Goal: Information Seeking & Learning: Learn about a topic

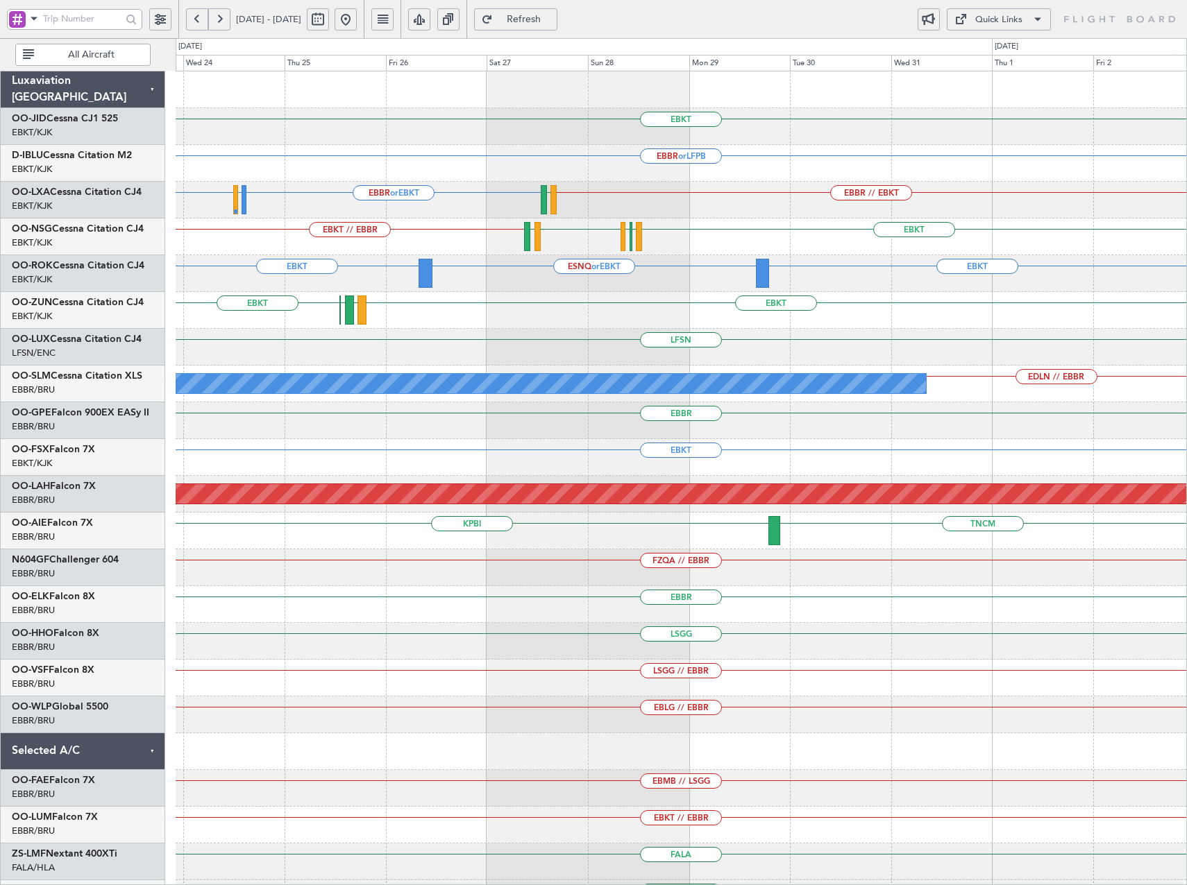
click at [357, 17] on button at bounding box center [345, 19] width 22 height 22
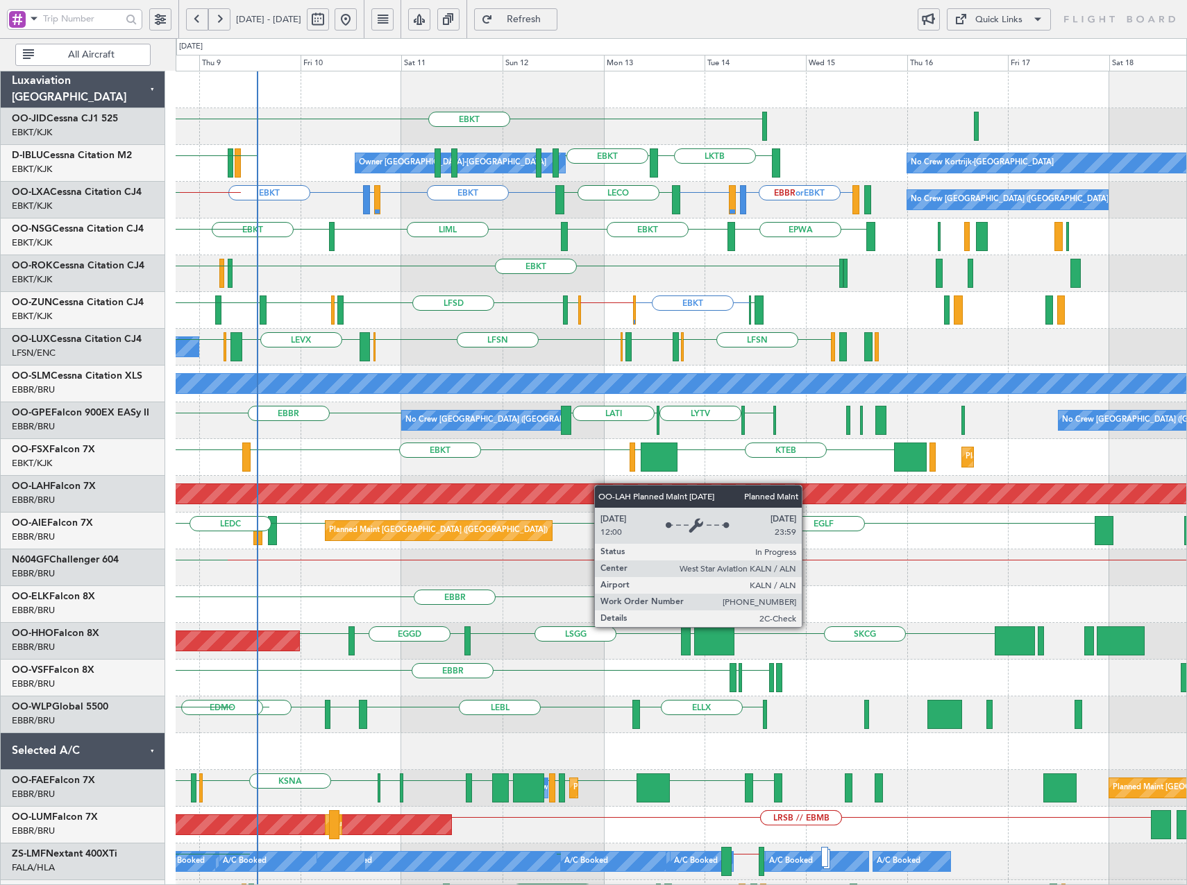
click at [592, 485] on div "EBKT LSGS EBBR LKTB EBKT Owner Kortrijk-Wevelgem No Crew Kortrijk-Wevelgem EGGW…" at bounding box center [681, 530] width 1010 height 919
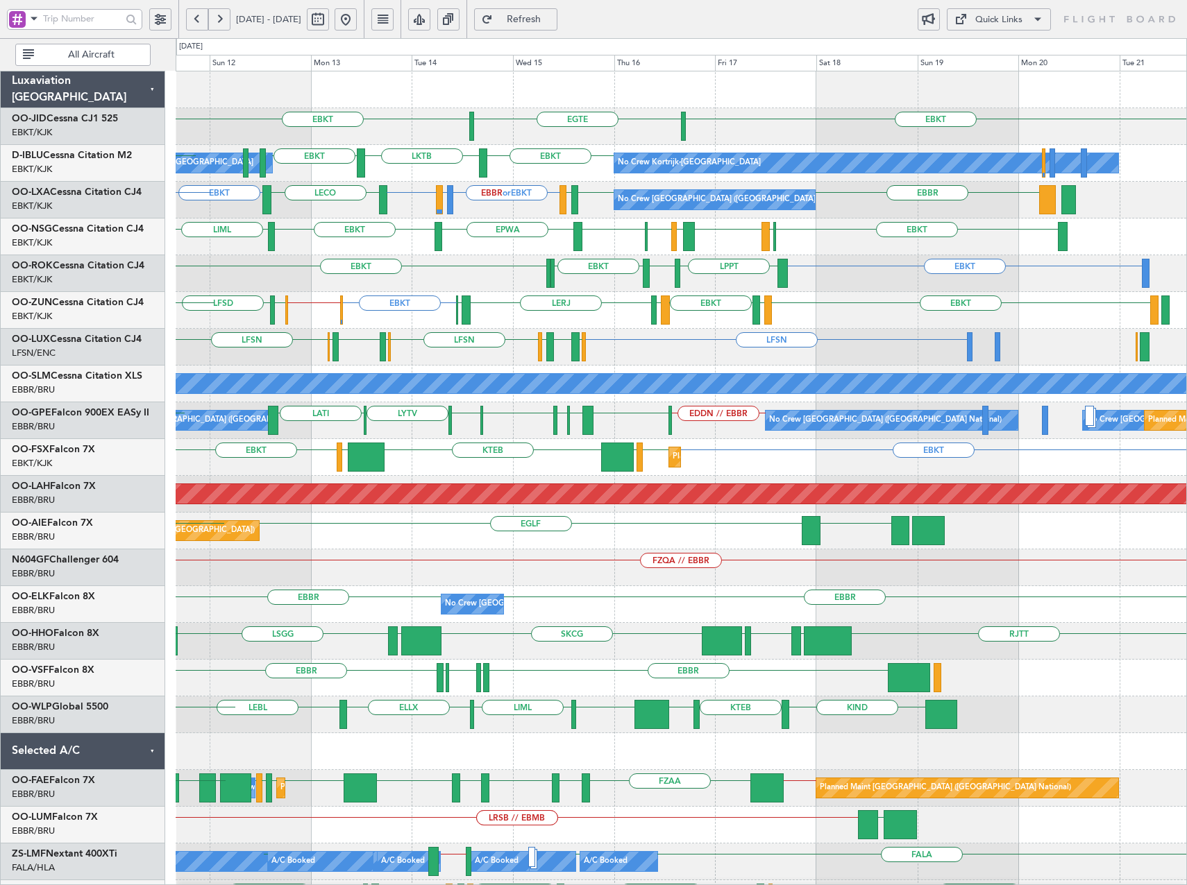
click at [462, 559] on div "EBKT EBKT EGTE No Crew EBKT LKTB EBKT No Crew Kortrijk-Wevelgem Owner Kortrijk-…" at bounding box center [681, 586] width 1010 height 1030
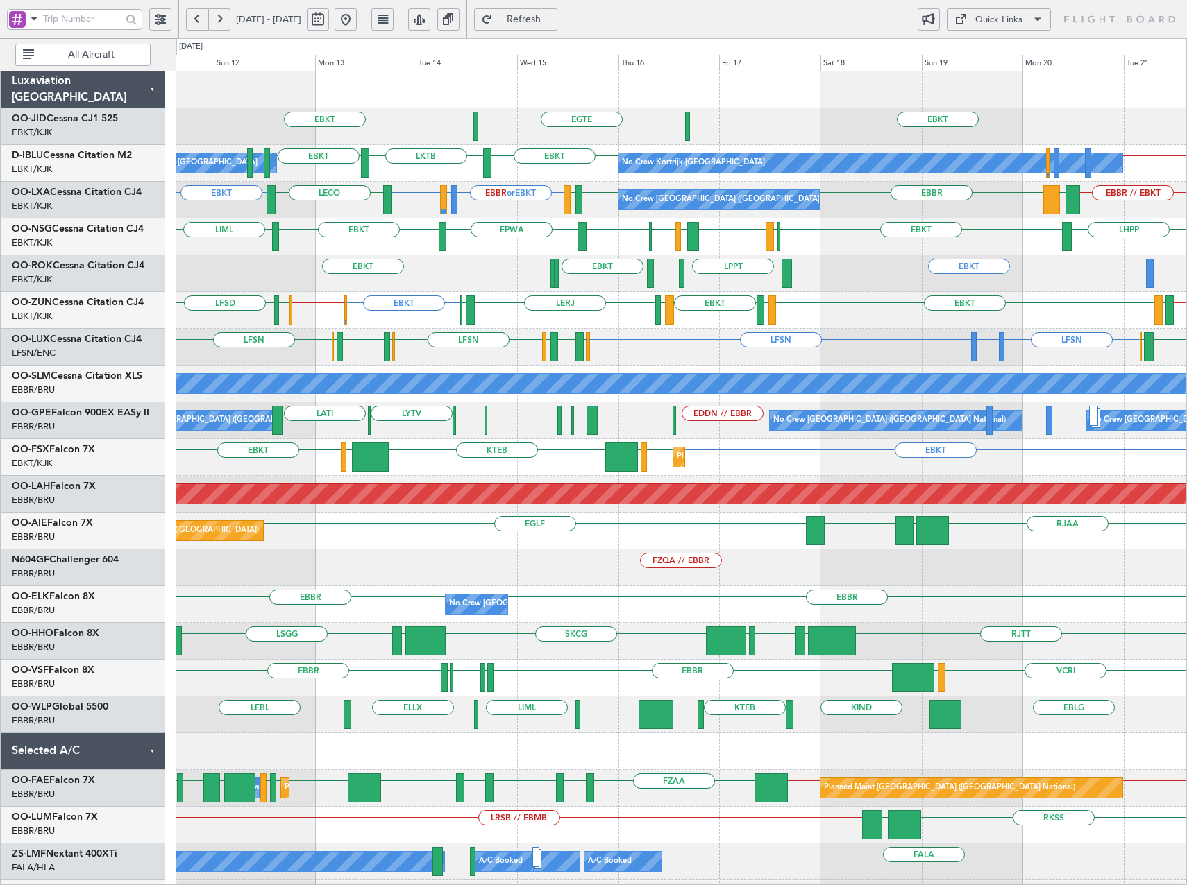
click at [357, 21] on button at bounding box center [345, 19] width 22 height 22
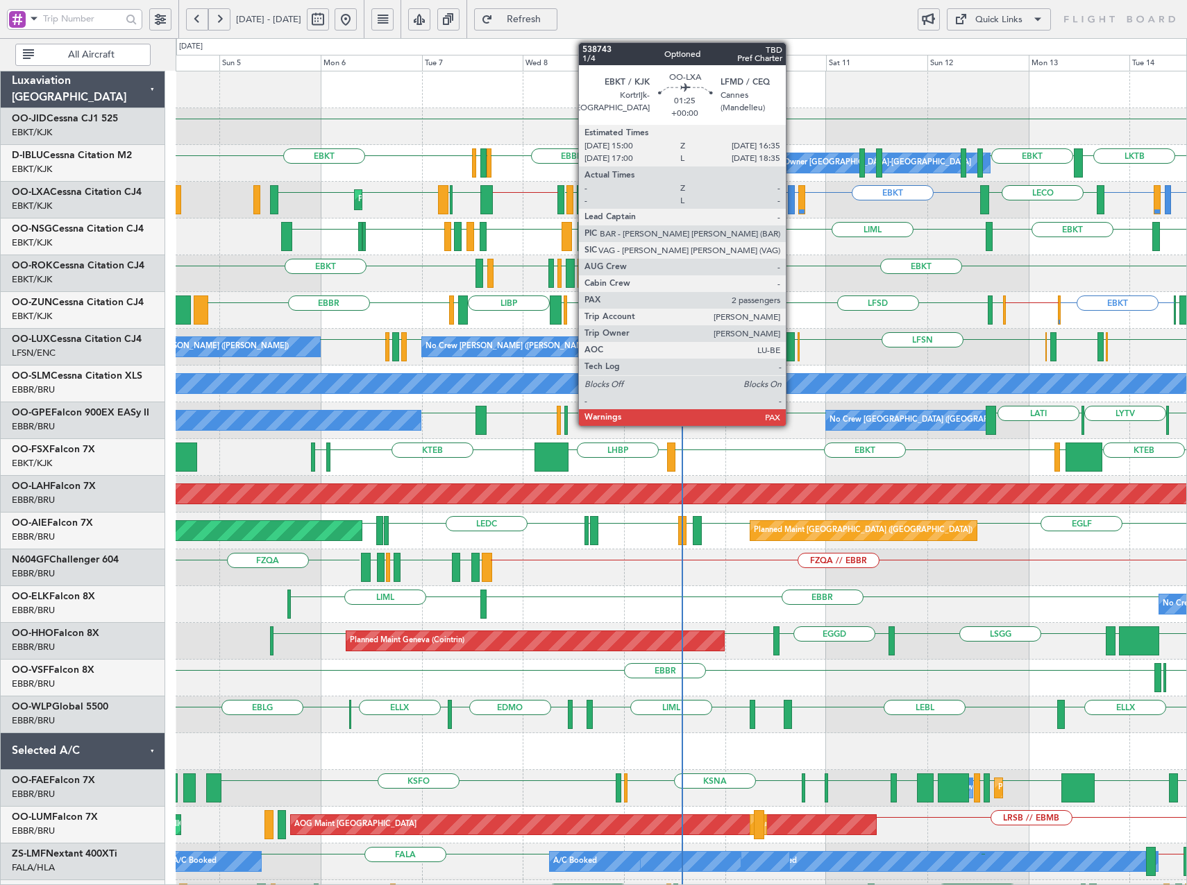
click at [792, 203] on div at bounding box center [791, 199] width 7 height 29
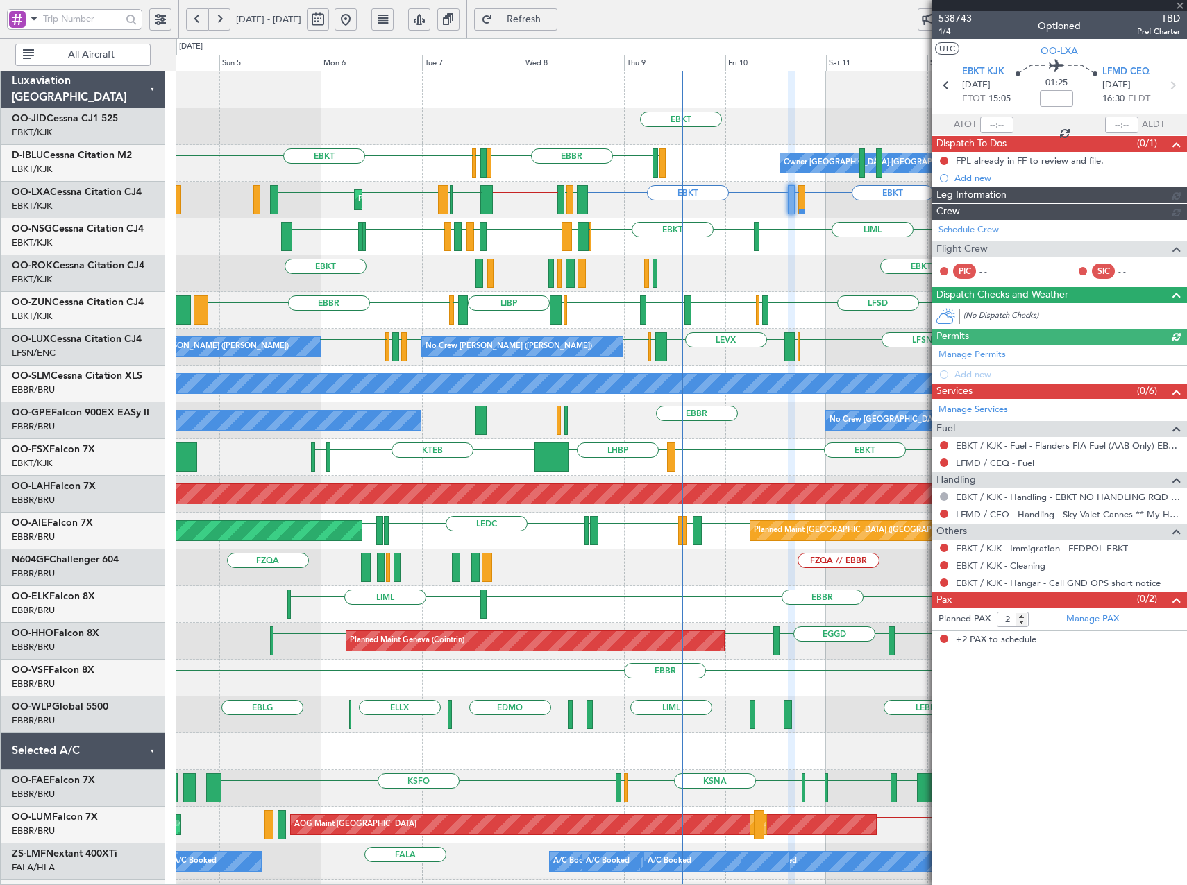
click at [949, 17] on span "538743" at bounding box center [954, 18] width 33 height 15
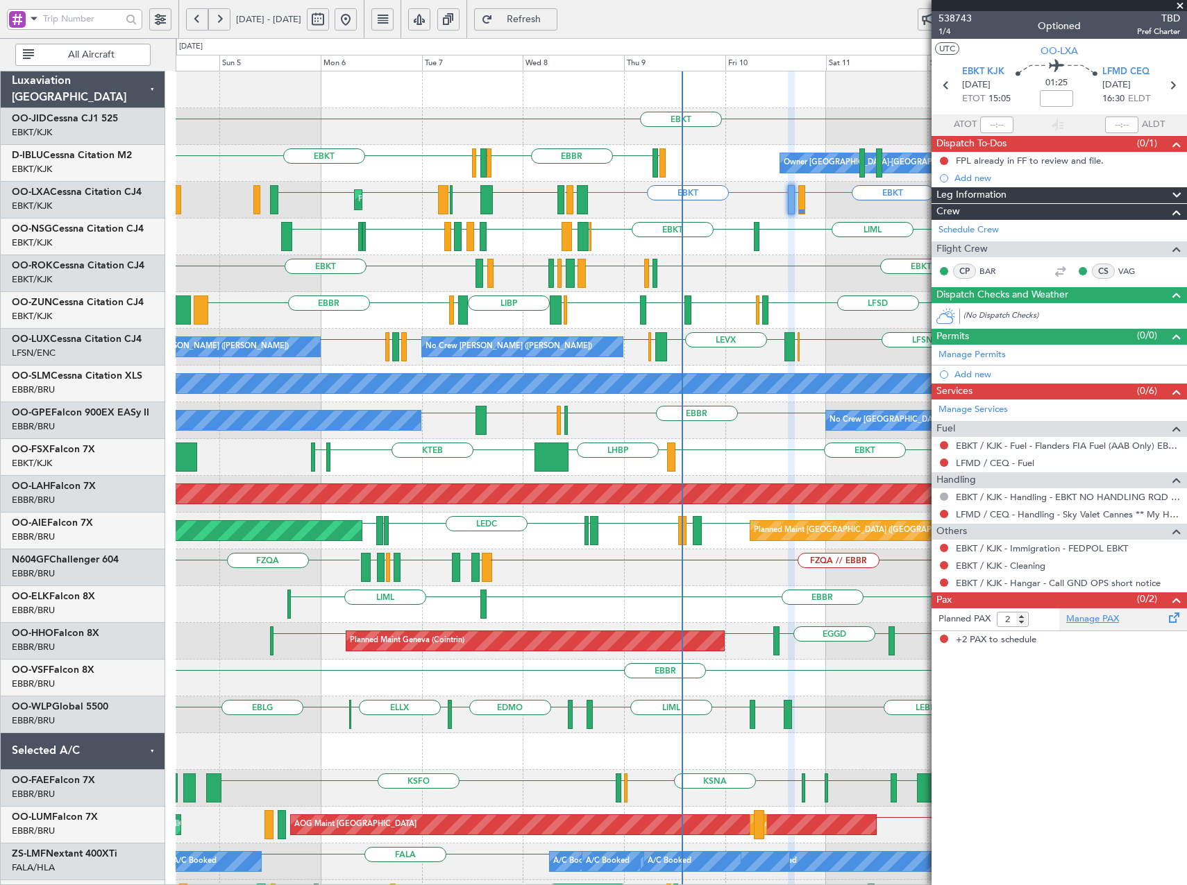
click at [1087, 613] on link "Manage PAX" at bounding box center [1092, 620] width 53 height 14
click at [552, 16] on span "Refresh" at bounding box center [523, 20] width 57 height 10
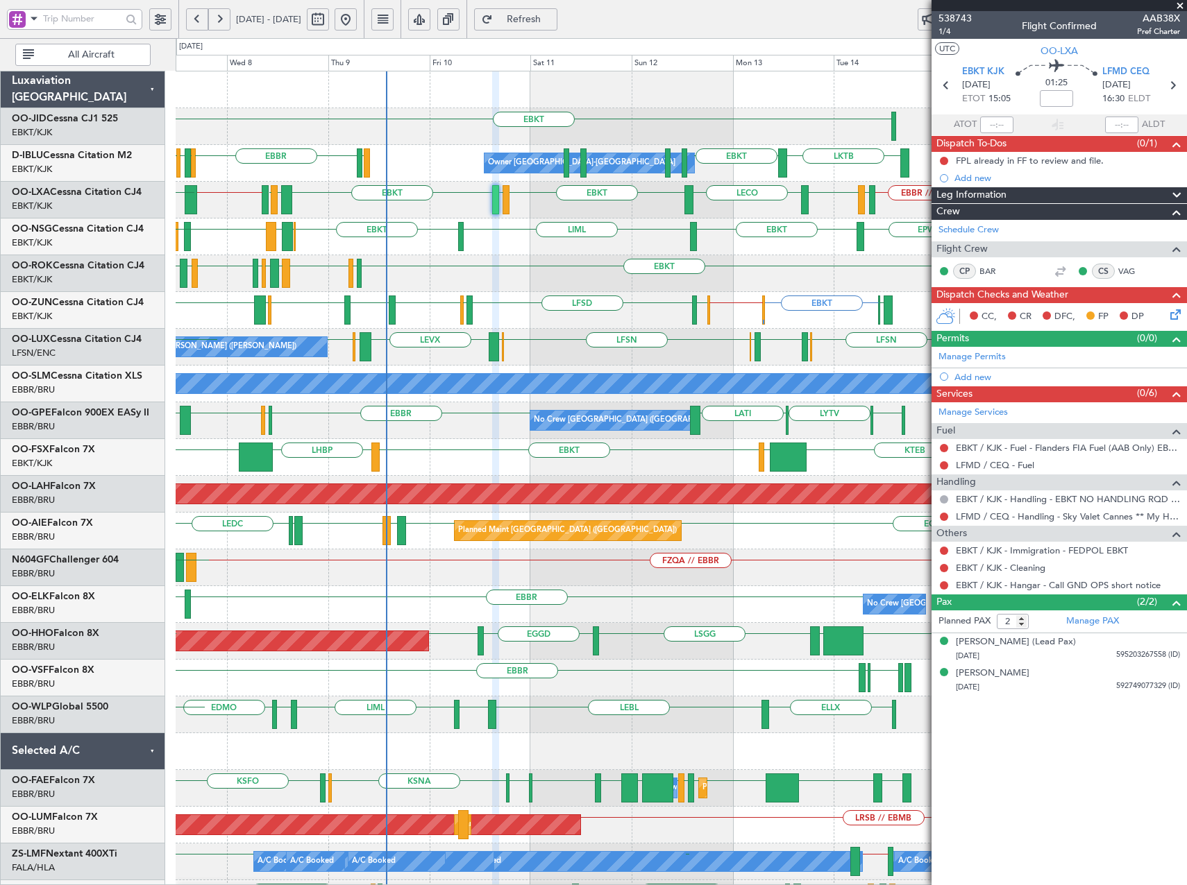
click at [547, 254] on div "EPWA EBKT LIML EBKT EBMB LATI EBKT LFMD EBKT LOWK EBKT LFOK EBKT" at bounding box center [681, 237] width 1010 height 37
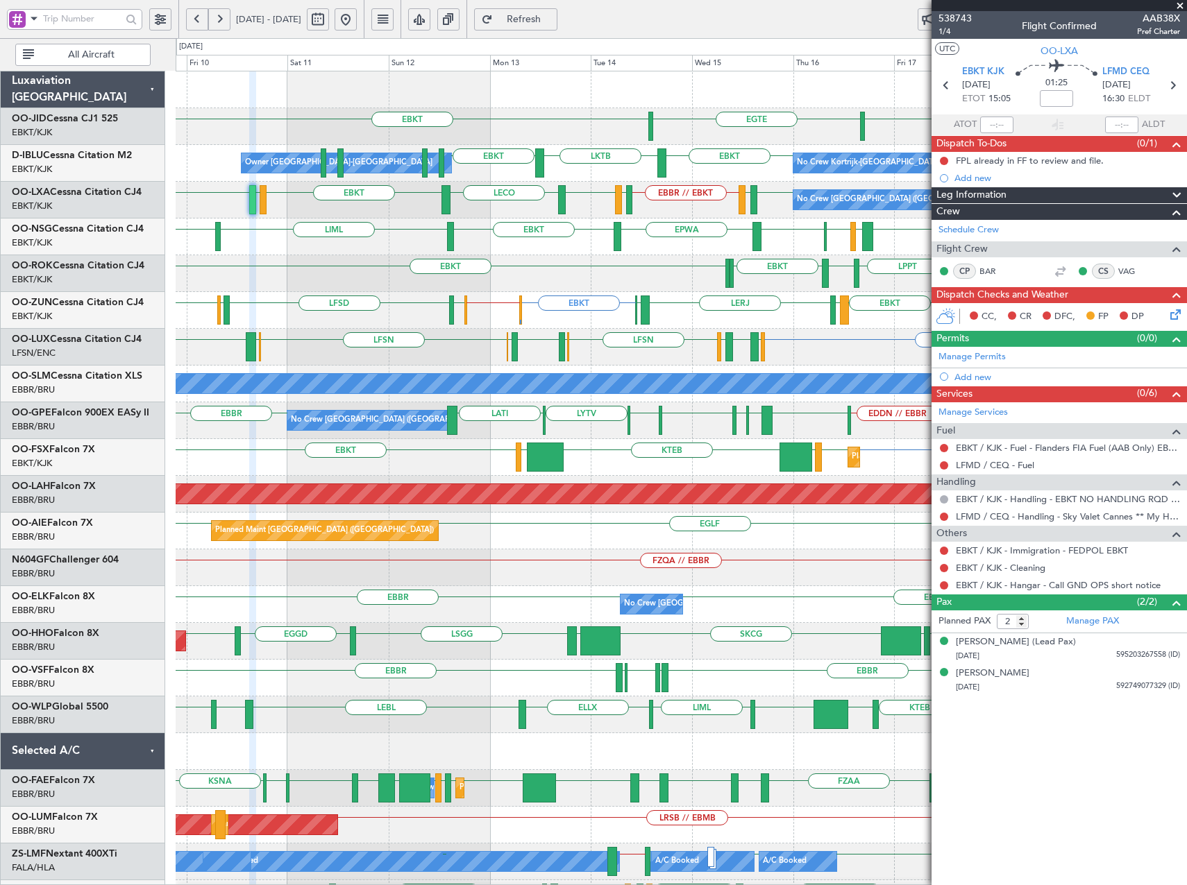
click at [525, 224] on div "EGTE EBKT EBKT Owner Kortrijk-Wevelgem No Crew Kortrijk-Wevelgem EBKT LKTB EBKT…" at bounding box center [681, 586] width 1010 height 1030
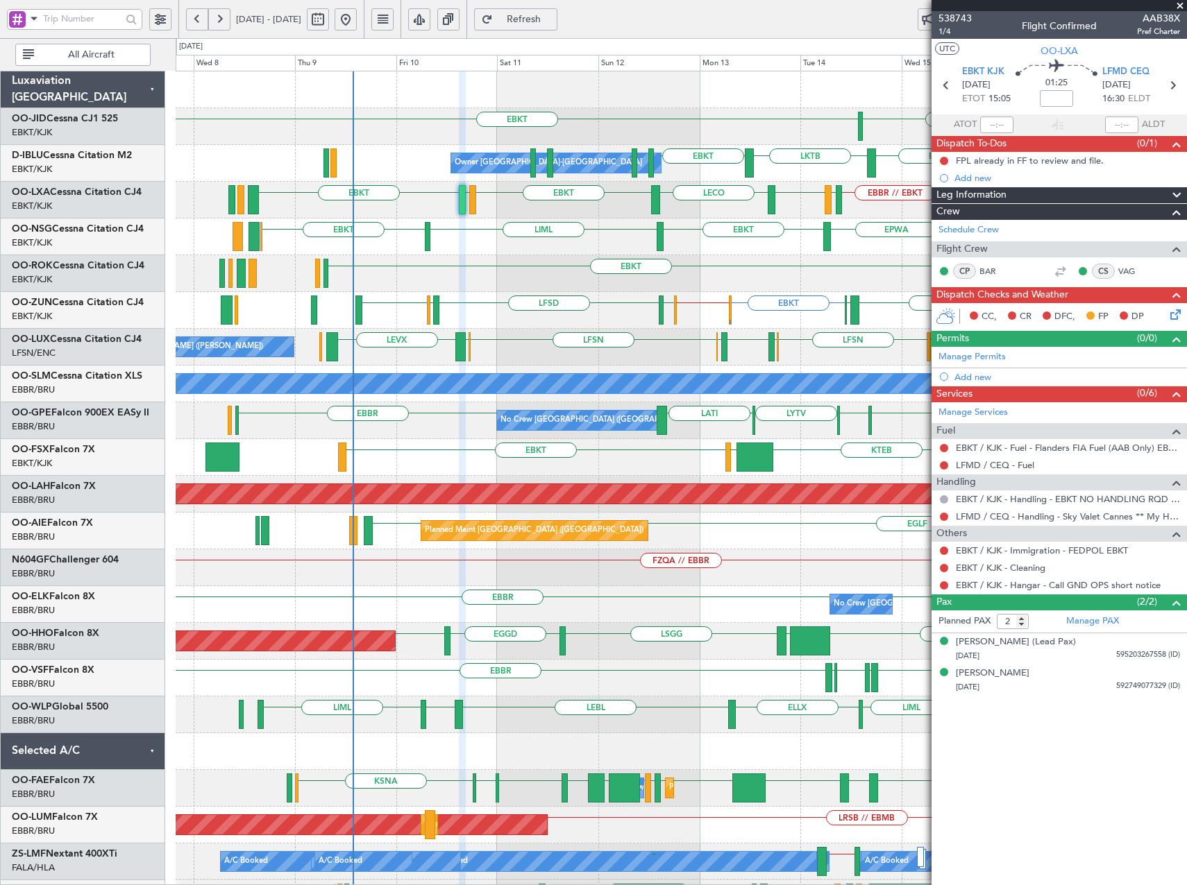
click at [690, 257] on div "EGTE EBKT EBKT Owner Kortrijk-Wevelgem No Crew Kortrijk-Wevelgem EBKT LKTB EBKT…" at bounding box center [681, 586] width 1010 height 1030
click at [1181, 5] on span at bounding box center [1180, 6] width 14 height 12
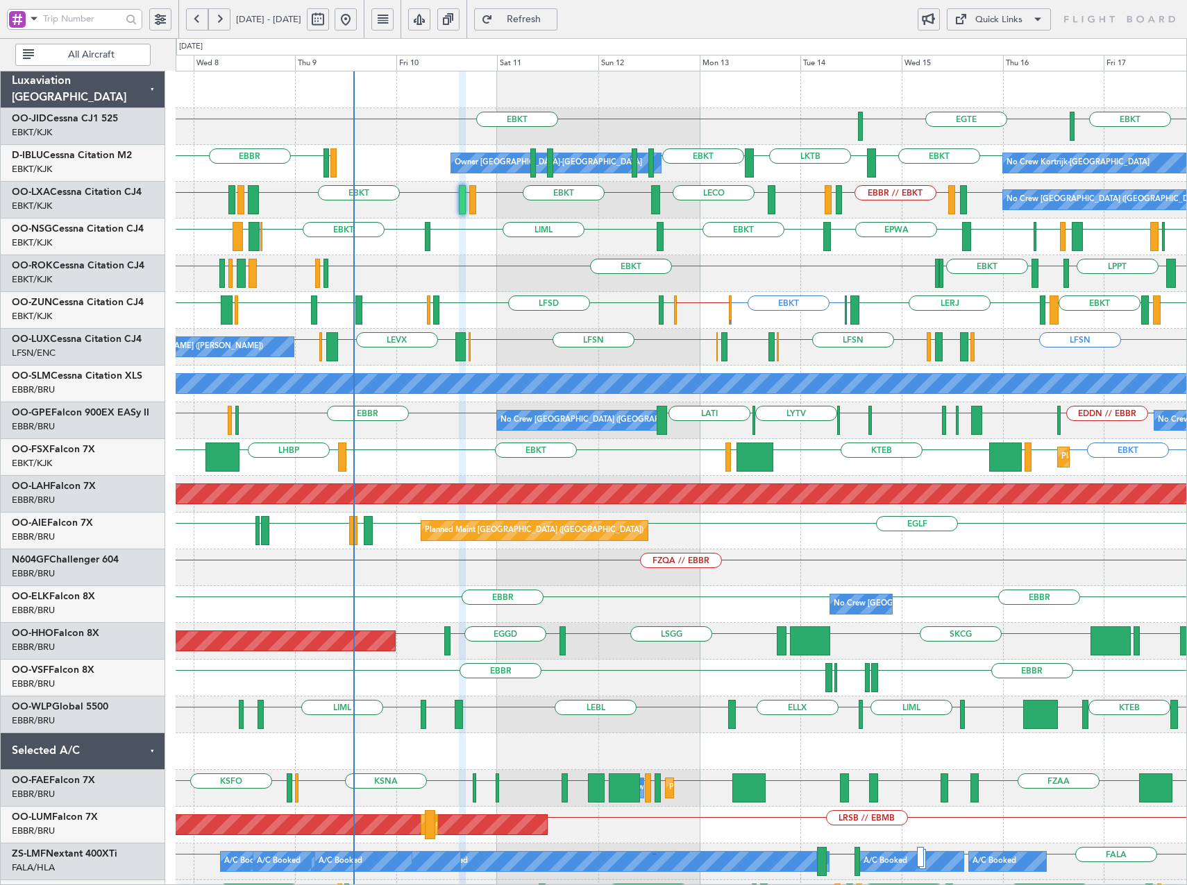
type input "0"
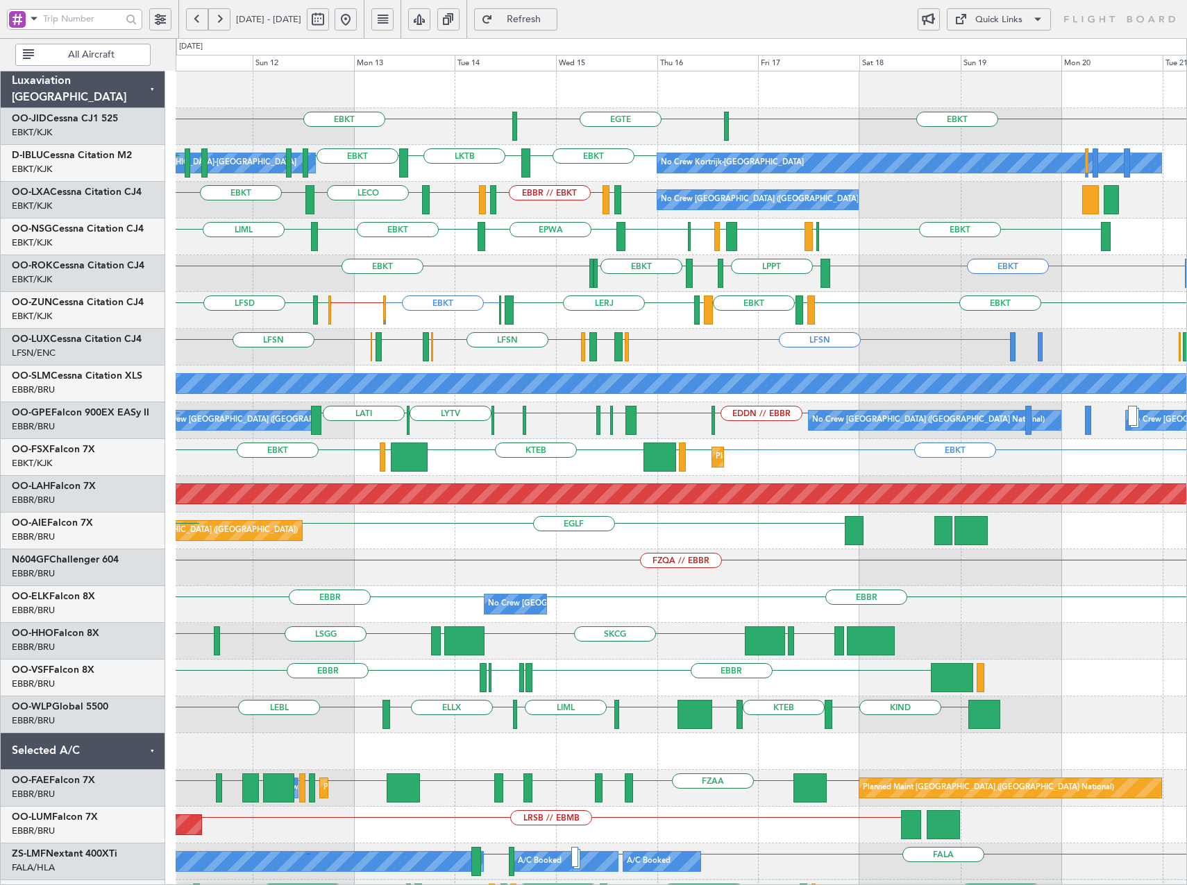
click at [527, 356] on div "EBKT EGTE EBKT EBKT LKTB EBKT No Crew Kortrijk-Wevelgem Owner Kortrijk-Wevelgem…" at bounding box center [681, 586] width 1010 height 1030
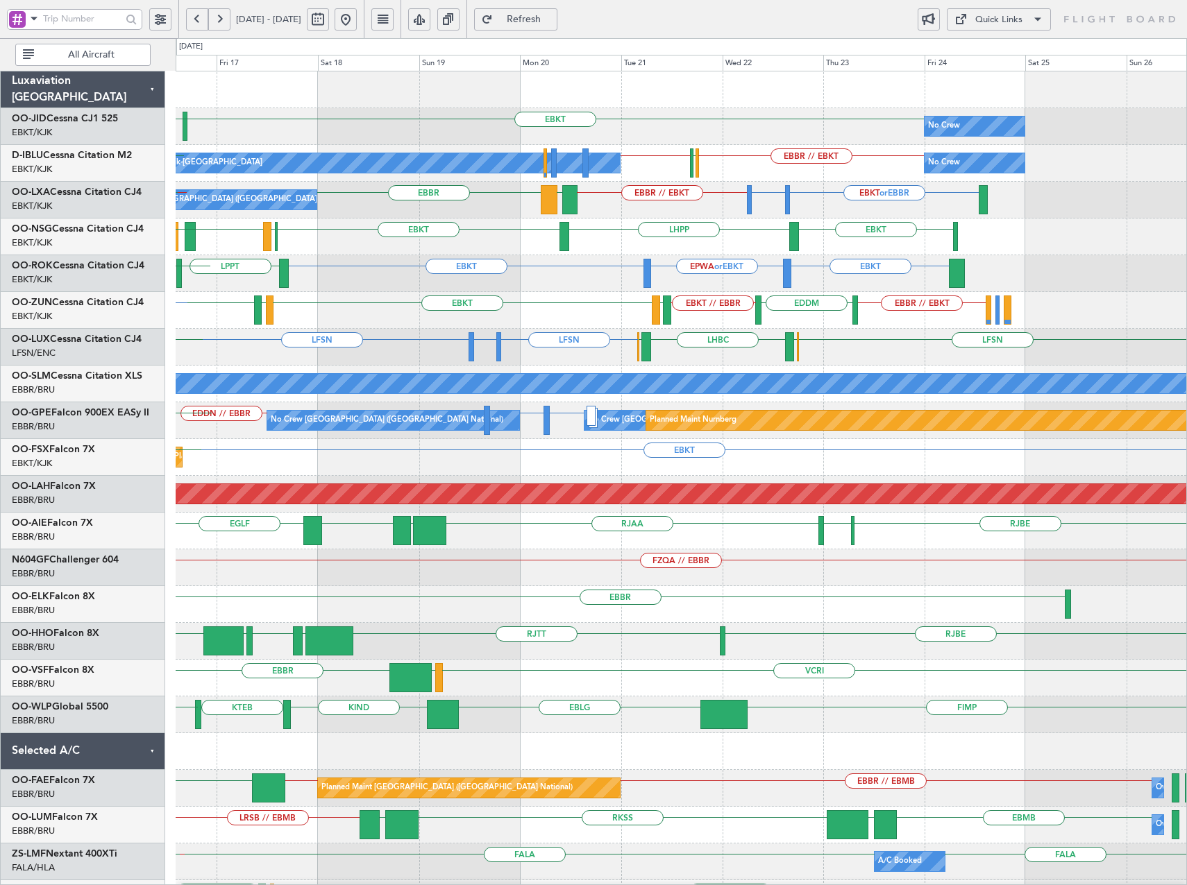
click at [431, 336] on div "No Crew EBKT EGTE EBKT No Crew Kortrijk-Wevelgem No Crew EBKT // EBBR EBBR // E…" at bounding box center [681, 586] width 1010 height 1030
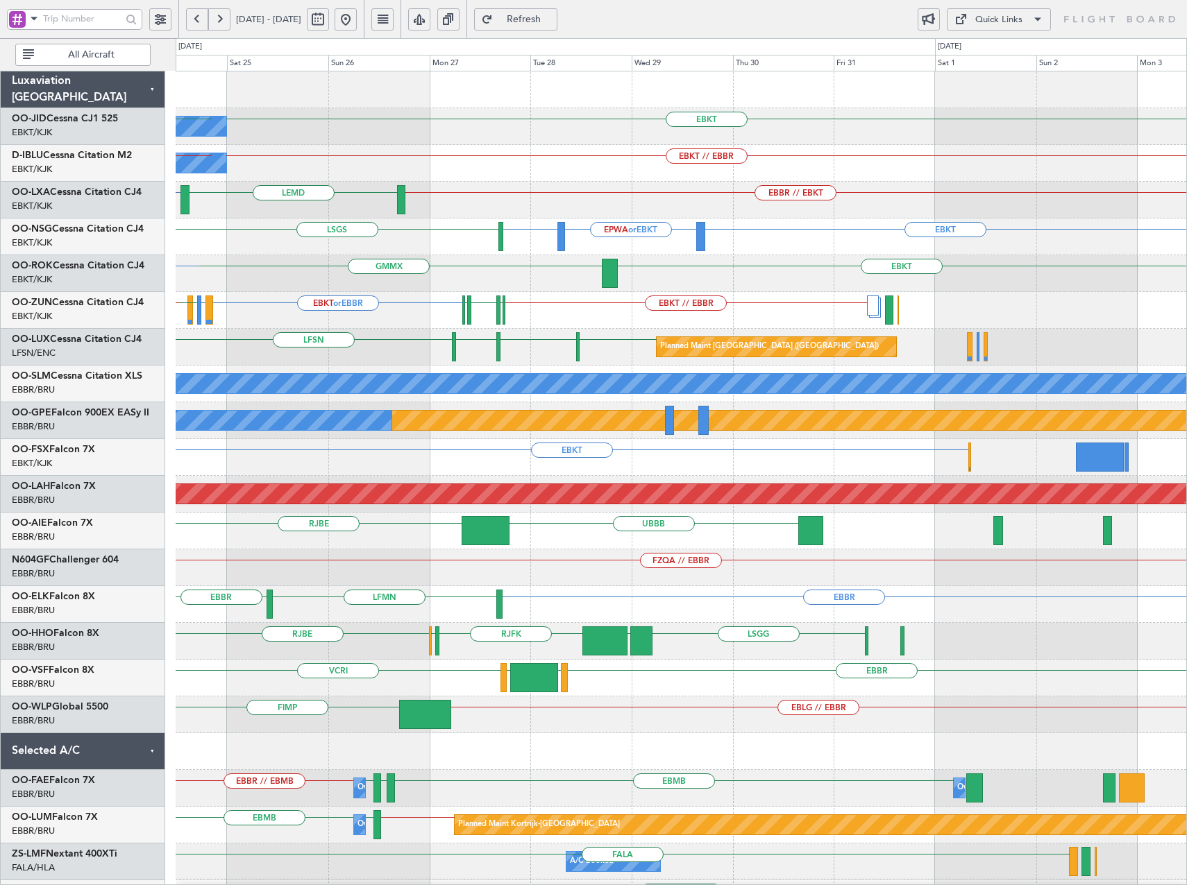
click at [578, 337] on div "EBKT No Crew EBKT EBKT // EBBR No Crew Planned Maint Paris (Le Bourget) EBBR //…" at bounding box center [681, 530] width 1010 height 919
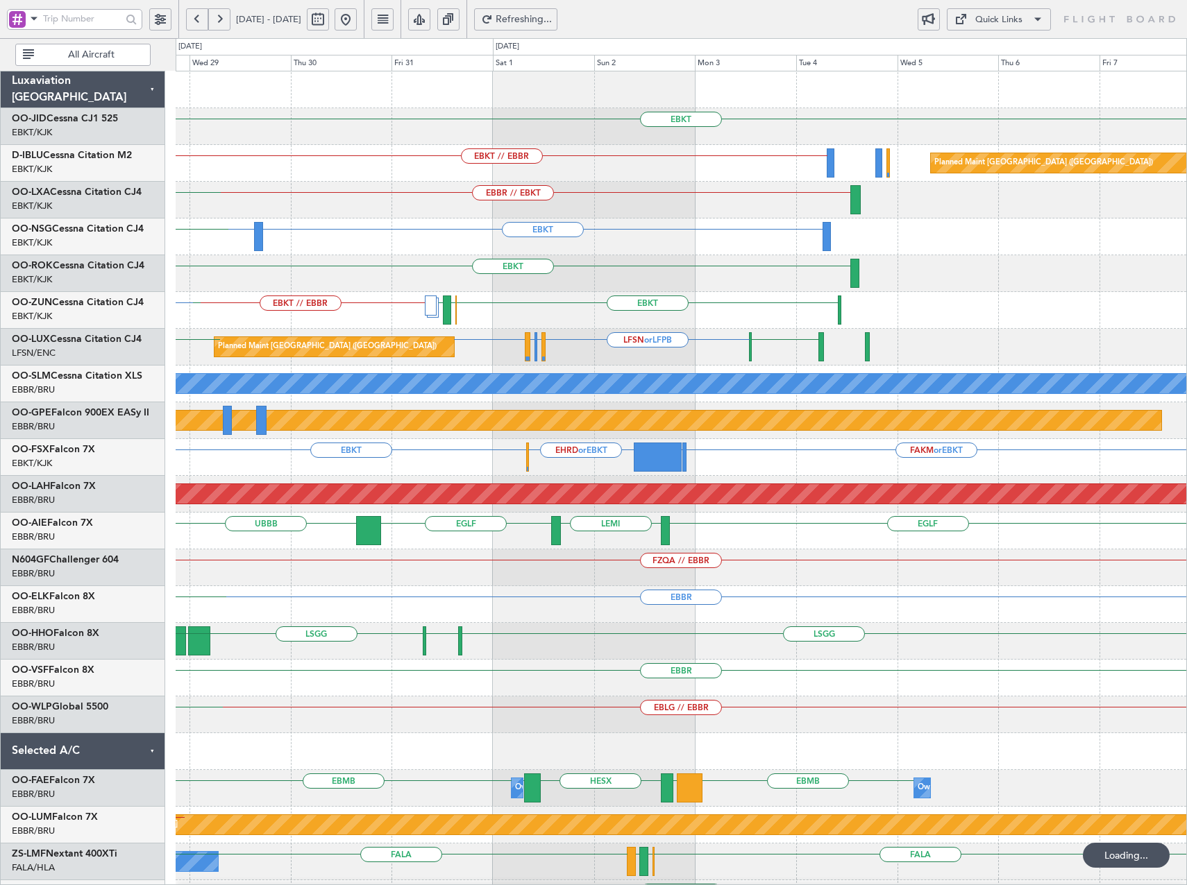
click at [452, 304] on div "EBKT EBKT // EBBR Planned Maint Paris (Le Bourget) EBBR // EBKT LEMD EBKT EPWA …" at bounding box center [681, 567] width 1010 height 993
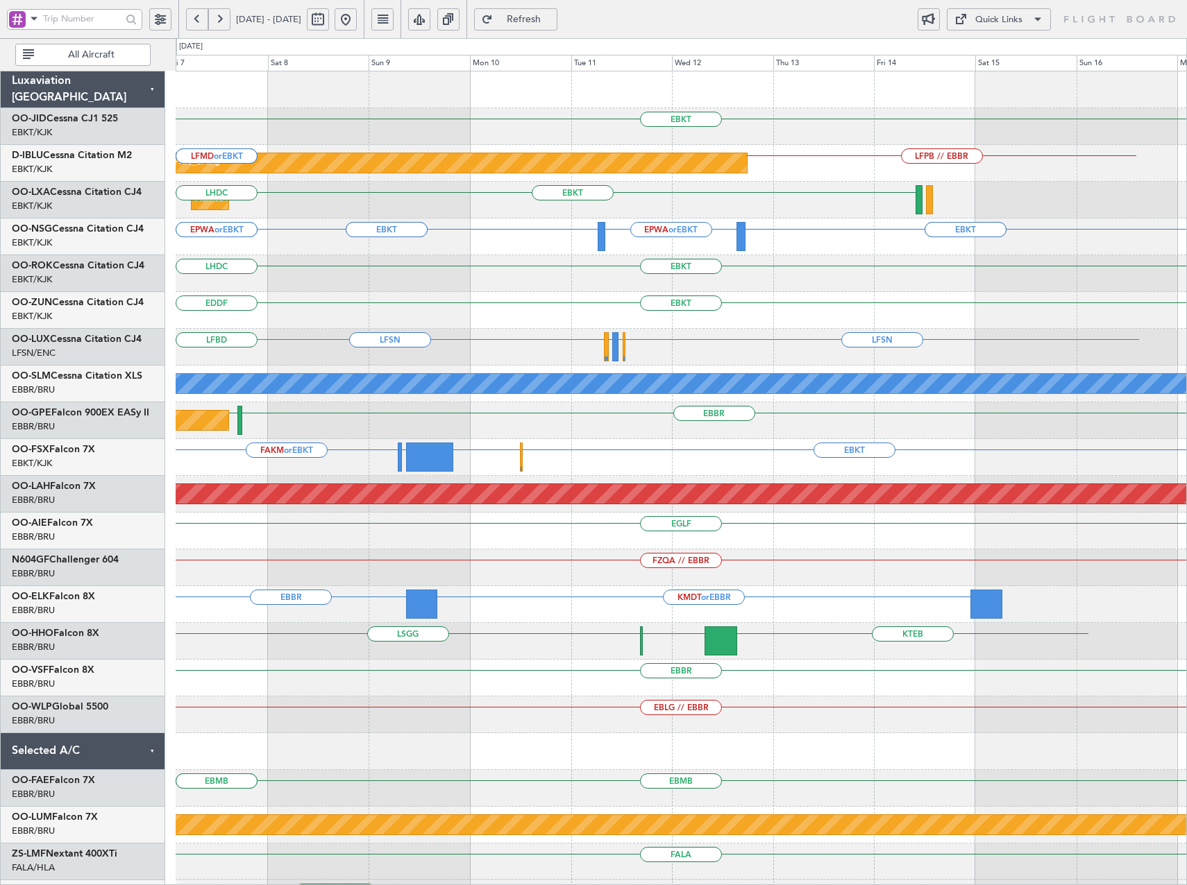
click at [735, 359] on div "EBKT Planned Maint Paris (Le Bourget) LFPB // EBBR EBBR or EBKT LFPB or EBKT LF…" at bounding box center [681, 567] width 1010 height 993
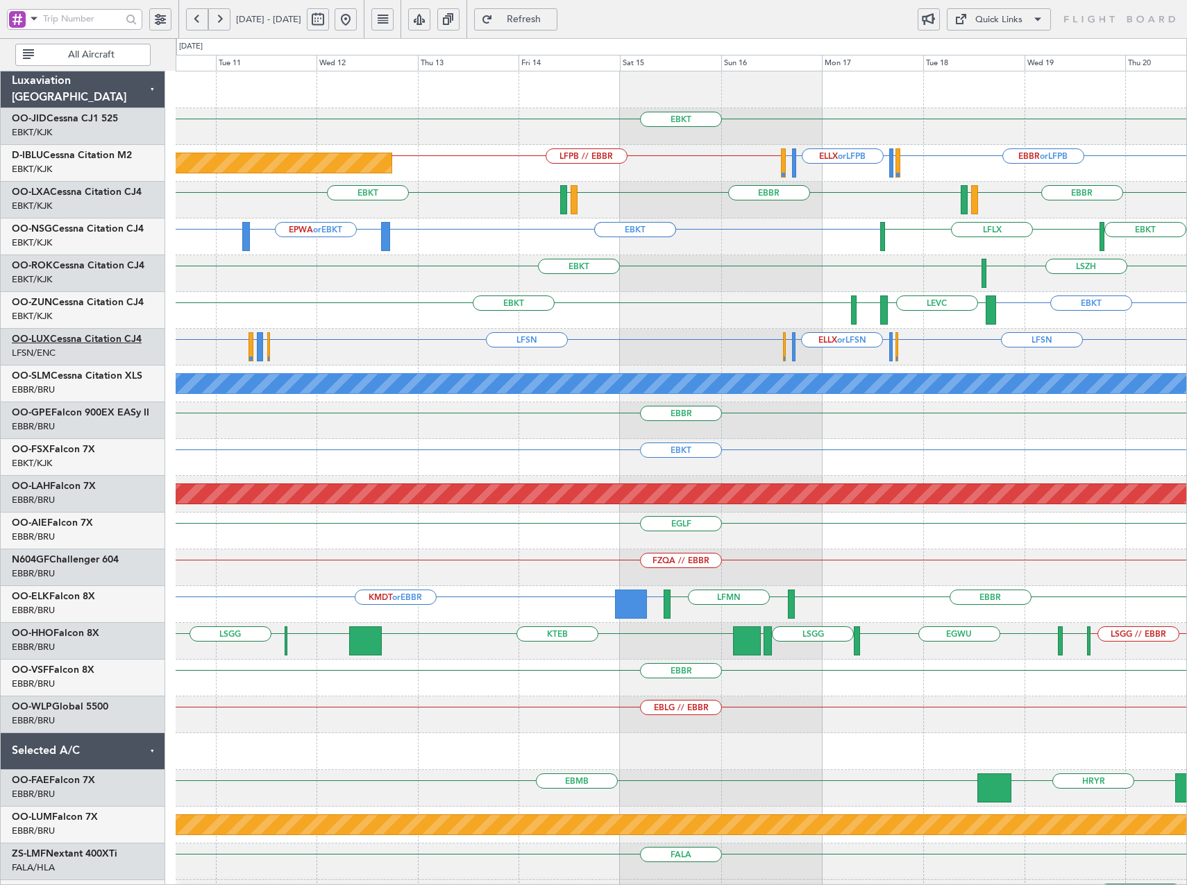
click at [73, 339] on link "OO-LUX Cessna Citation CJ4" at bounding box center [77, 339] width 130 height 10
click at [552, 20] on span "Refresh" at bounding box center [523, 20] width 57 height 10
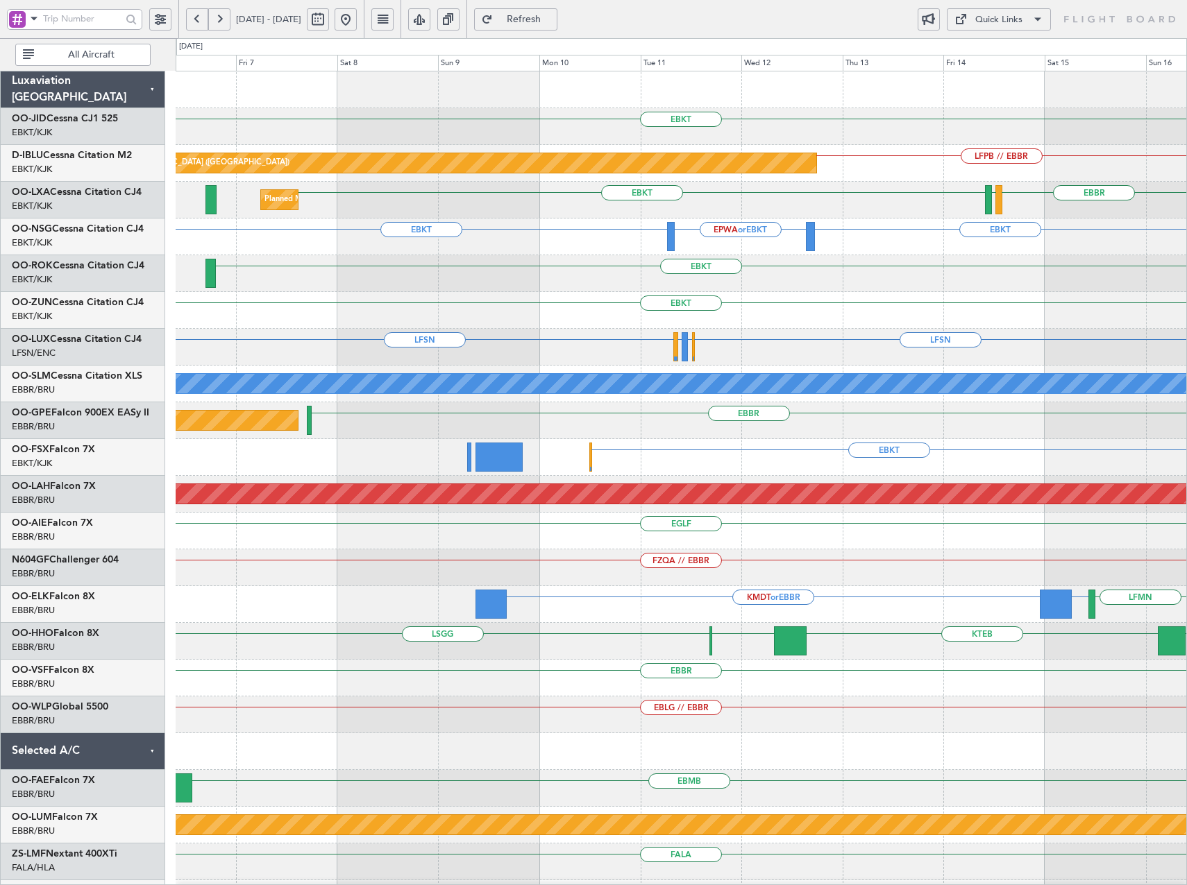
click at [1186, 604] on html "10 Nov 2025 - 20 Nov 2025 Refresh Quick Links All Aircraft EBKT LFPB // EBBR Pl…" at bounding box center [593, 442] width 1187 height 885
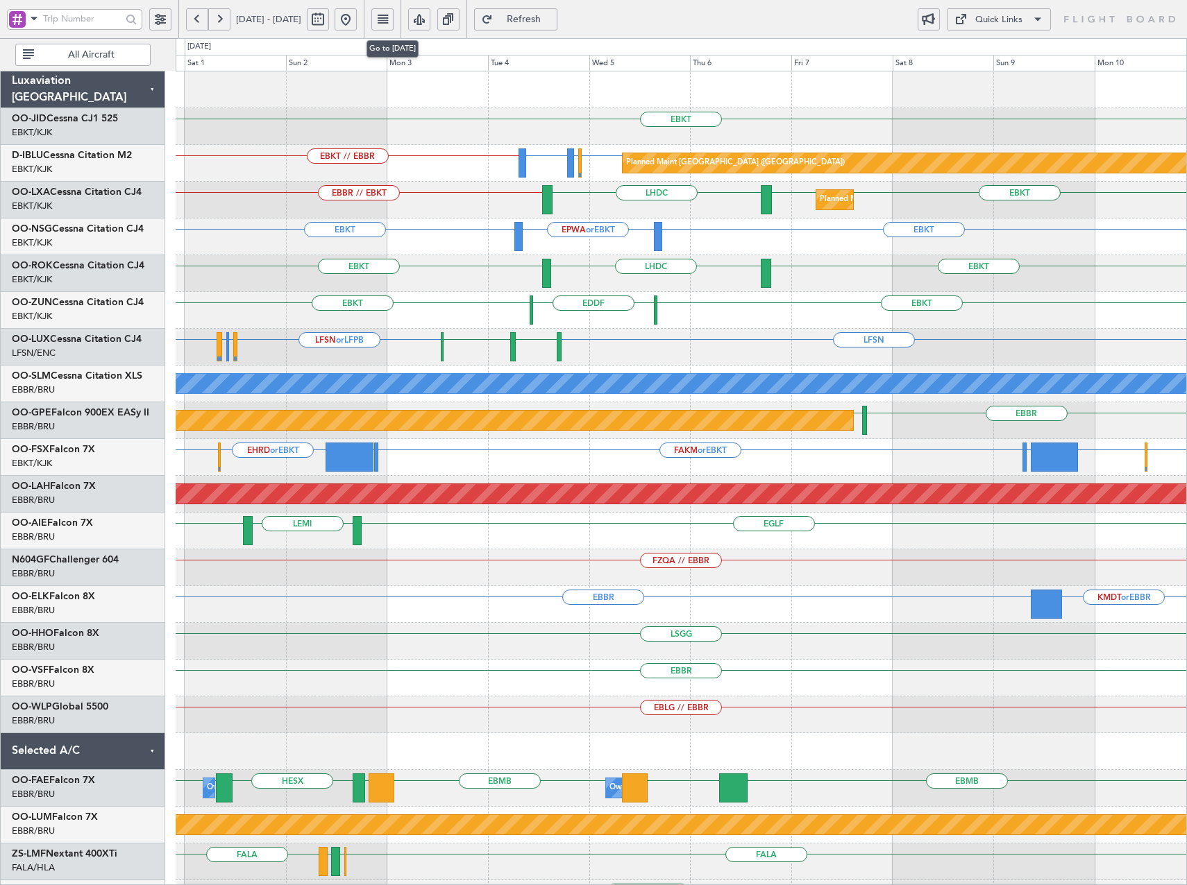
click at [357, 27] on button at bounding box center [345, 19] width 22 height 22
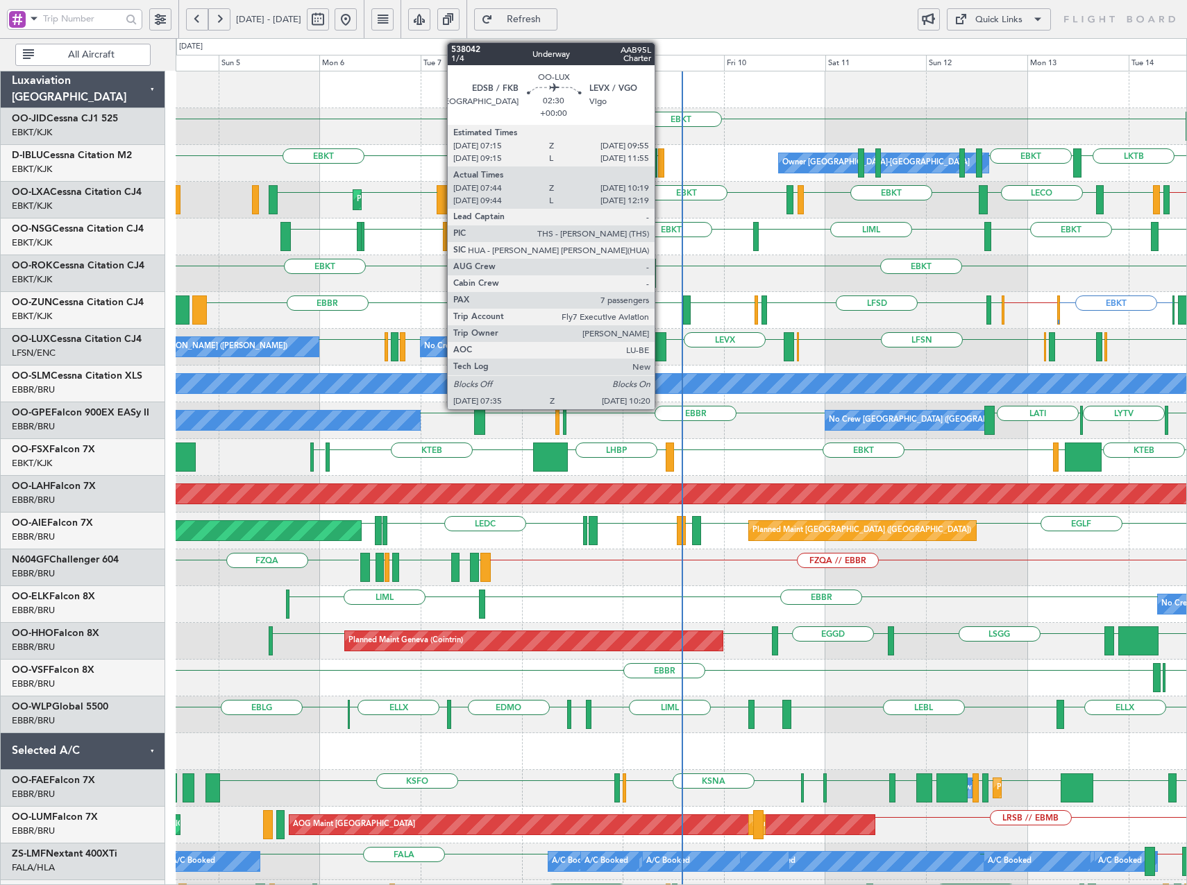
click at [661, 347] on div at bounding box center [660, 346] width 12 height 29
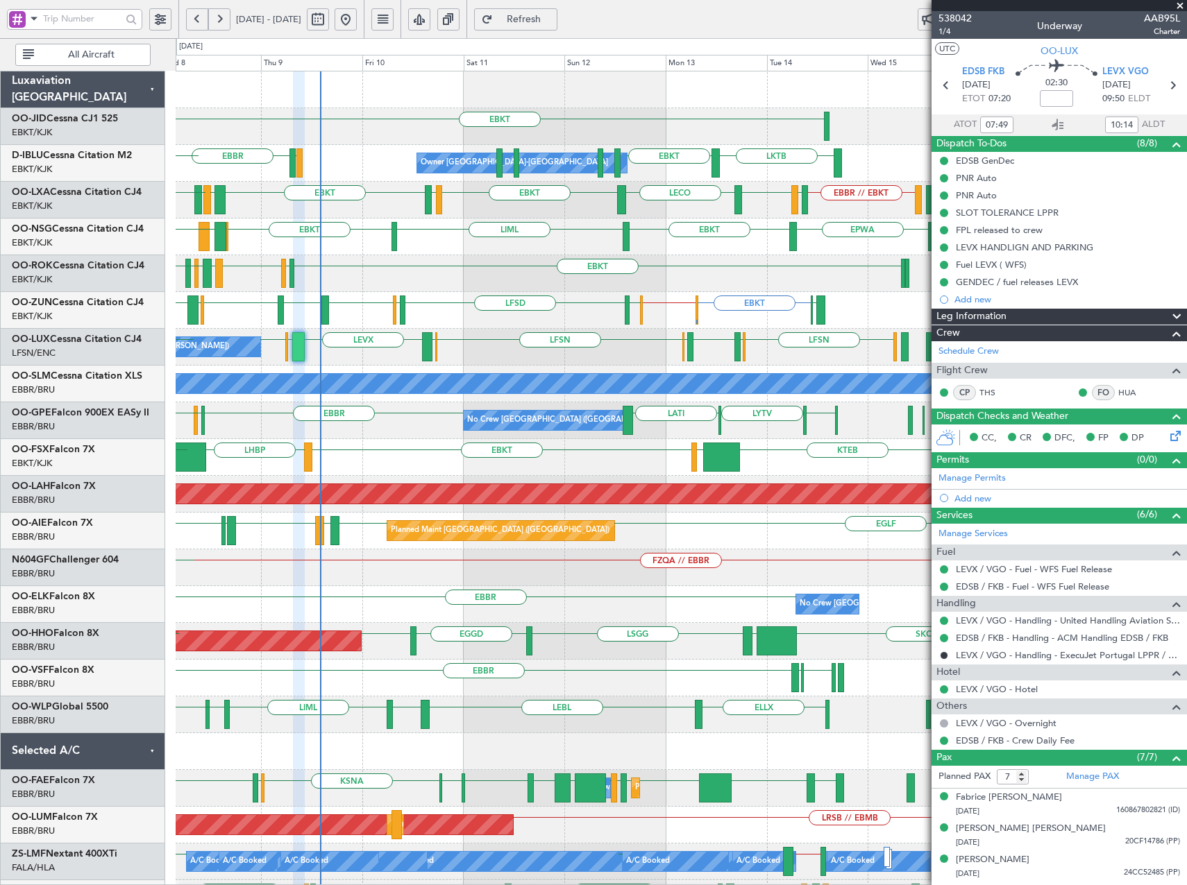
click at [398, 457] on div "EBKT LHBP KTEB LIMC Planned Maint Kortrijk-Wevelgem KTEB KPVD" at bounding box center [681, 457] width 1010 height 37
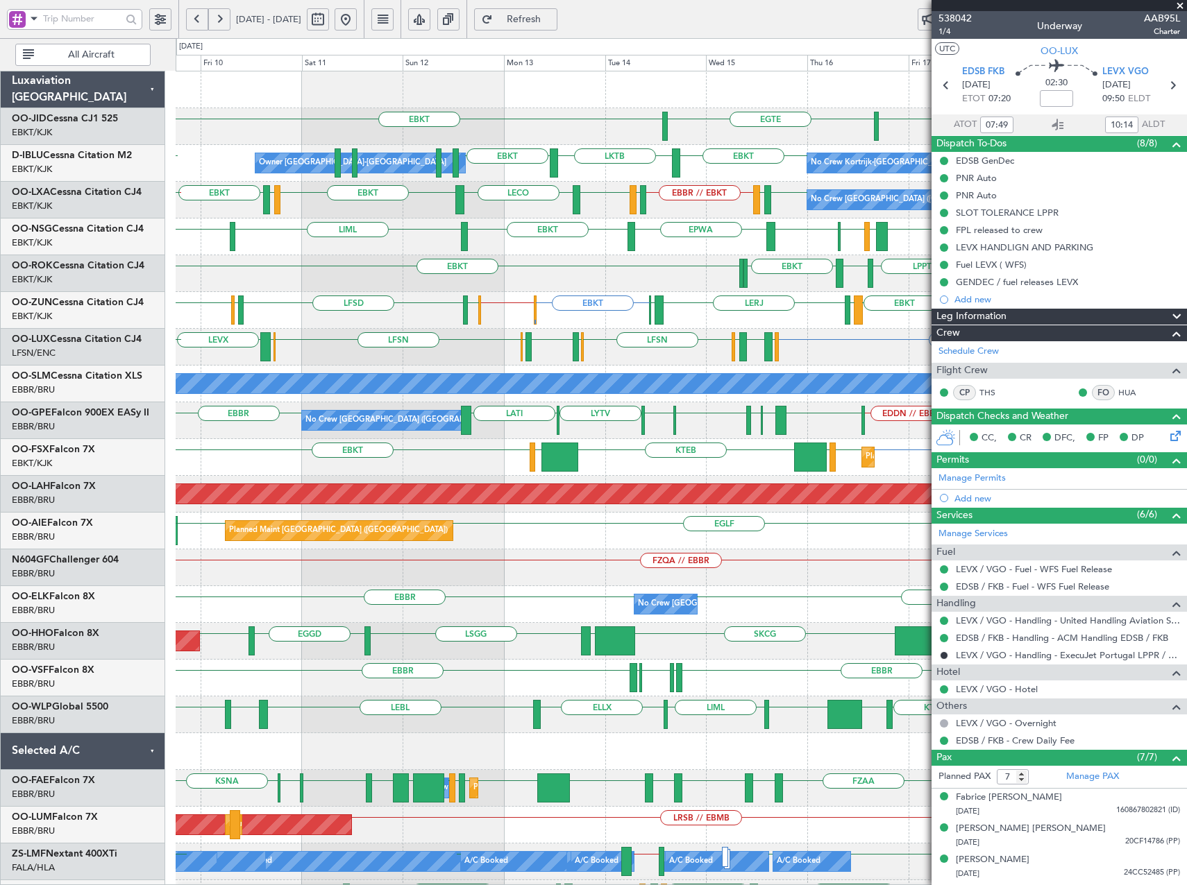
click at [526, 611] on div "EBKT EGTE EBKT Owner Kortrijk-Wevelgem No Crew Kortrijk-Wevelgem EBKT LKTB EBKT…" at bounding box center [681, 586] width 1010 height 1030
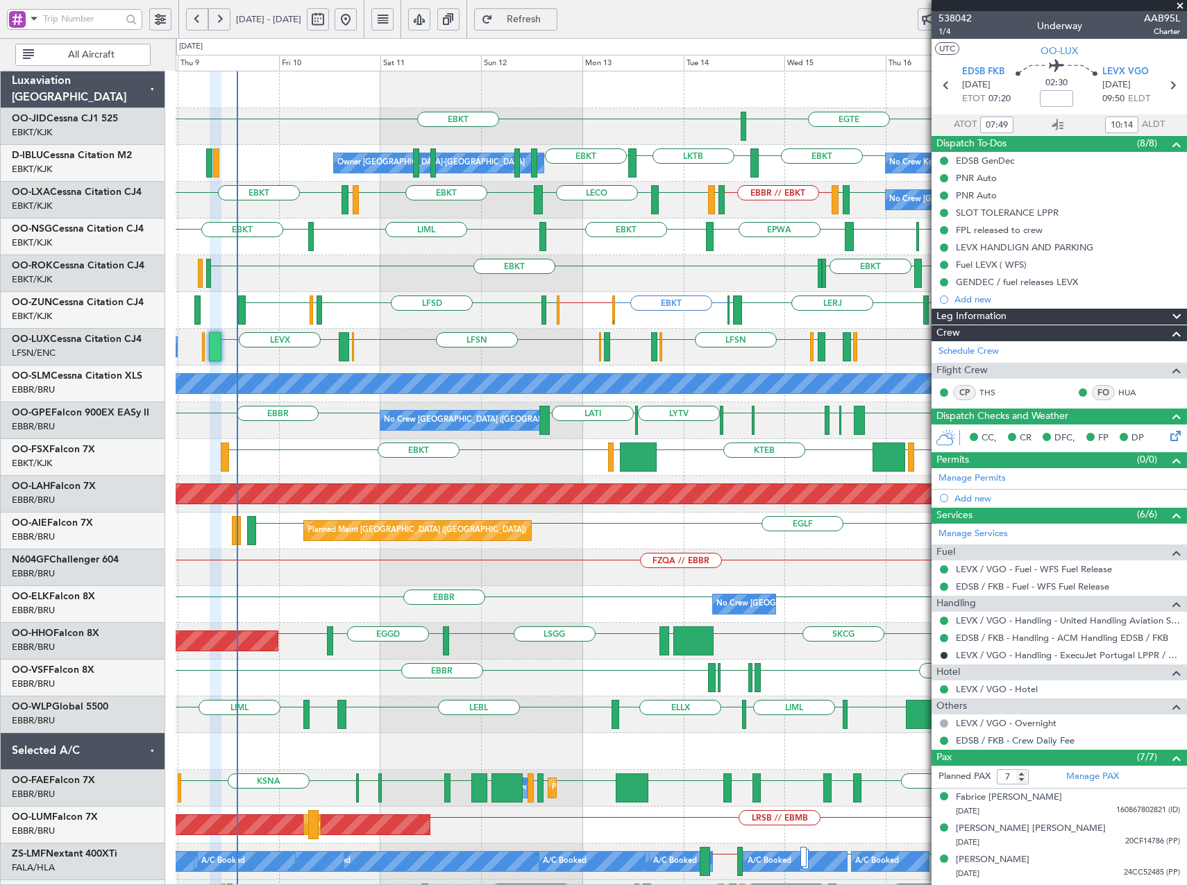
click at [731, 349] on div "LFSN LFSN EDSB LEVX LSZH LIEE LSZH LFSN ELLX EGBB ELLX No Crew Nancy (Essey) LF…" at bounding box center [681, 347] width 1010 height 37
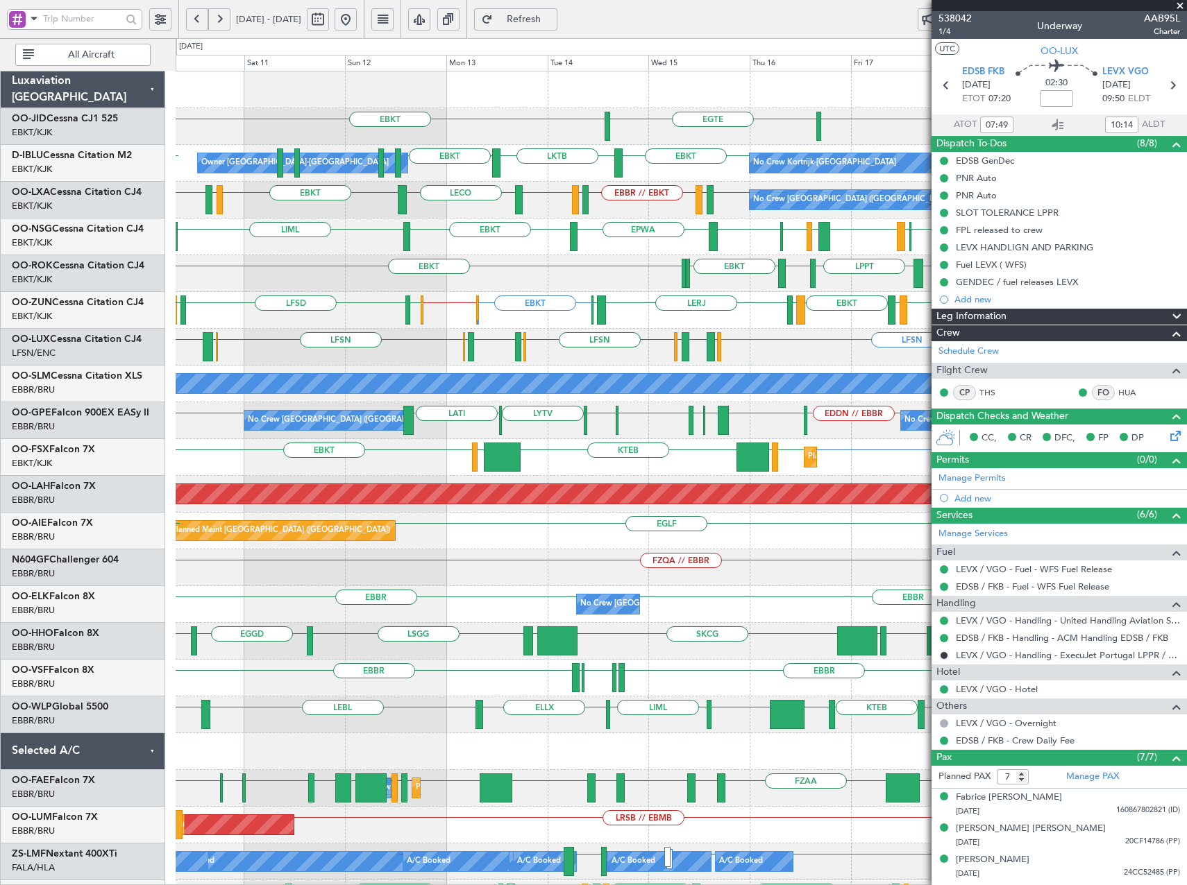
click at [589, 351] on div "LFSN LFSN EDSB LEVX LSZH LIEE LSZH LFSN ELLX EGBB ELLX EDSB LFSN No Crew Nancy …" at bounding box center [681, 347] width 1010 height 37
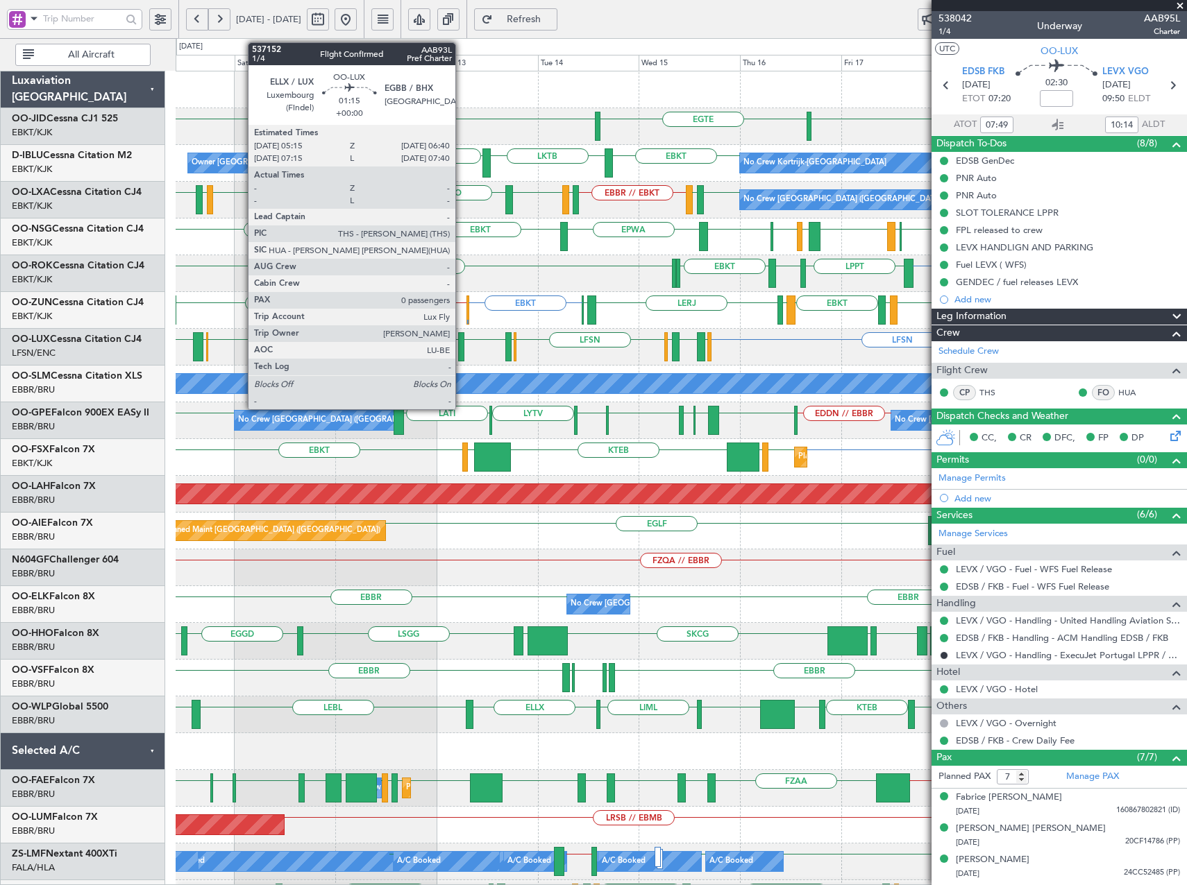
click at [461, 344] on div at bounding box center [461, 346] width 6 height 29
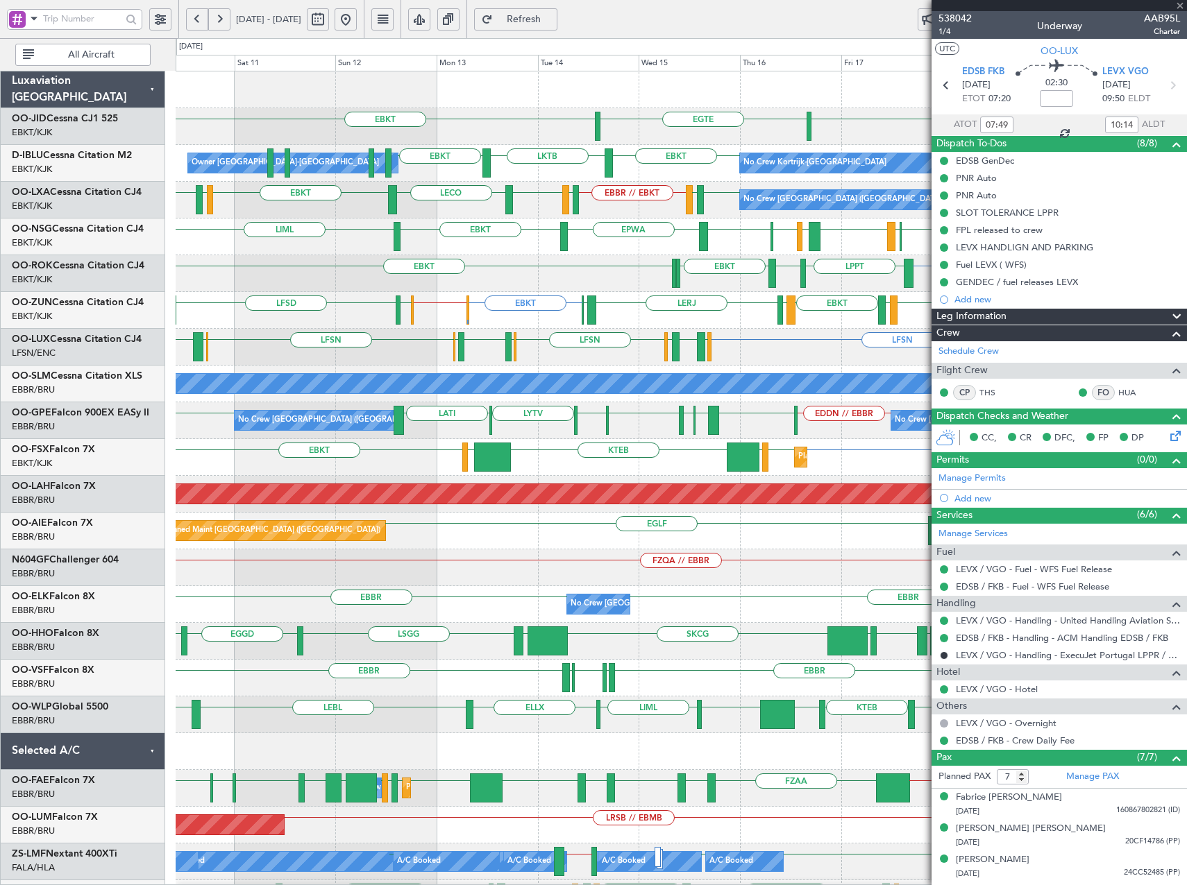
type input "0"
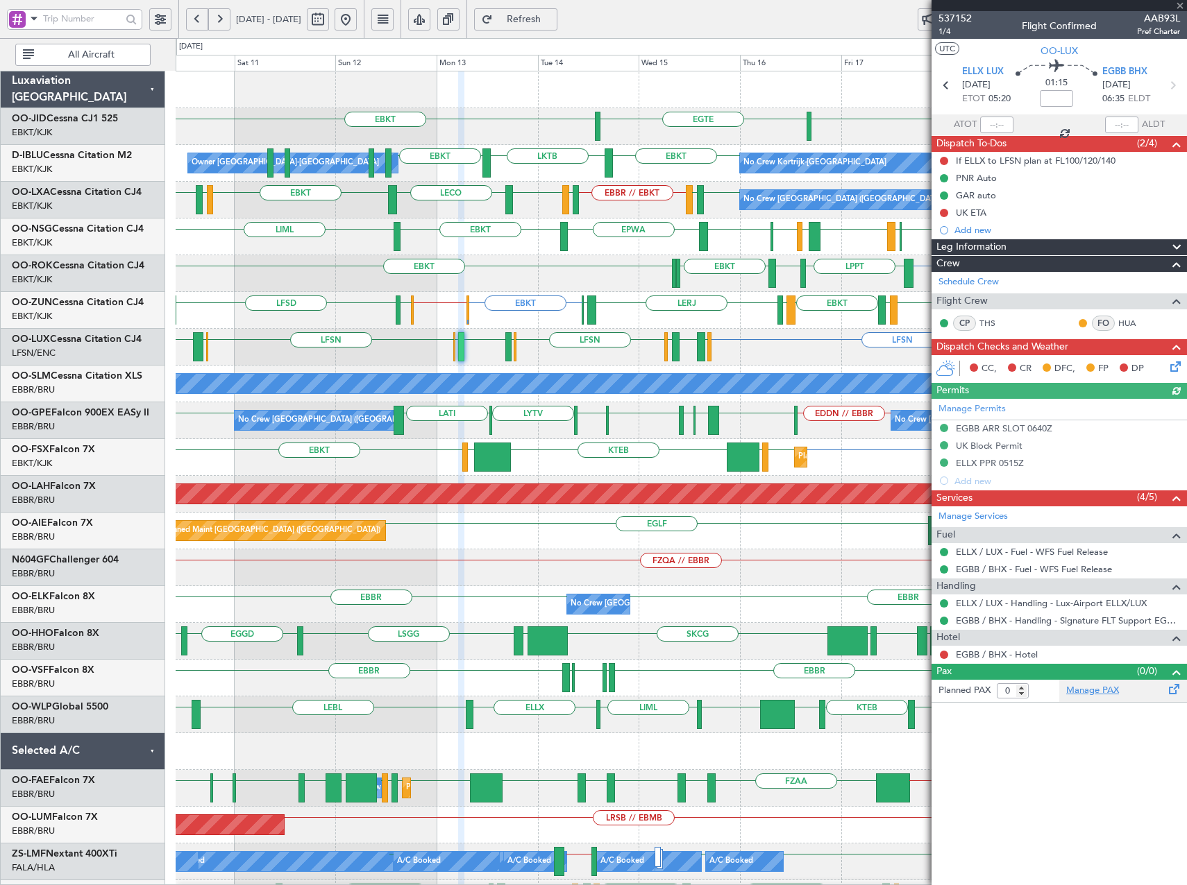
click at [1092, 686] on link "Manage PAX" at bounding box center [1092, 691] width 53 height 14
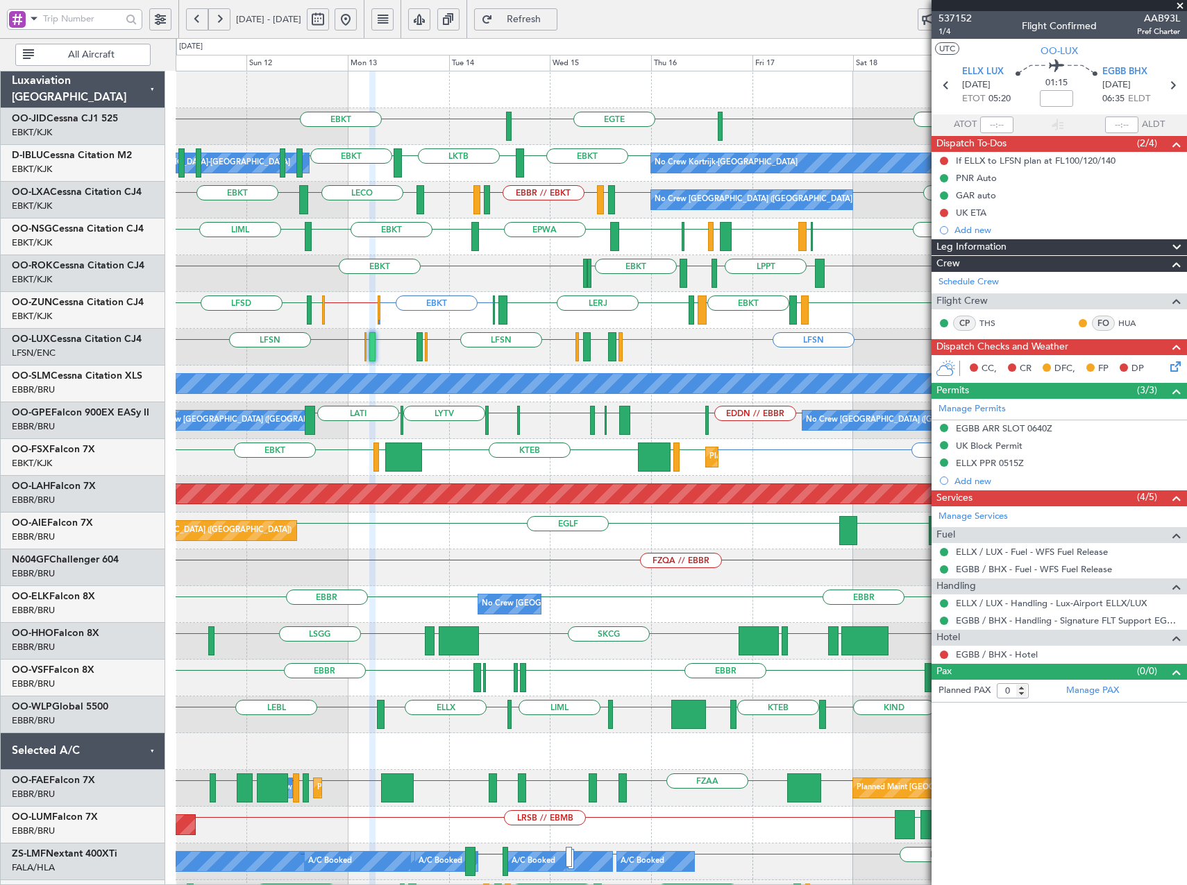
click at [474, 342] on div "LFSN LFSN LFBO or LFSN LFSN LSZH LIEE LSZH LFSN ELLX EGBB ELLX EDSB LEVX No Cre…" at bounding box center [681, 347] width 1010 height 37
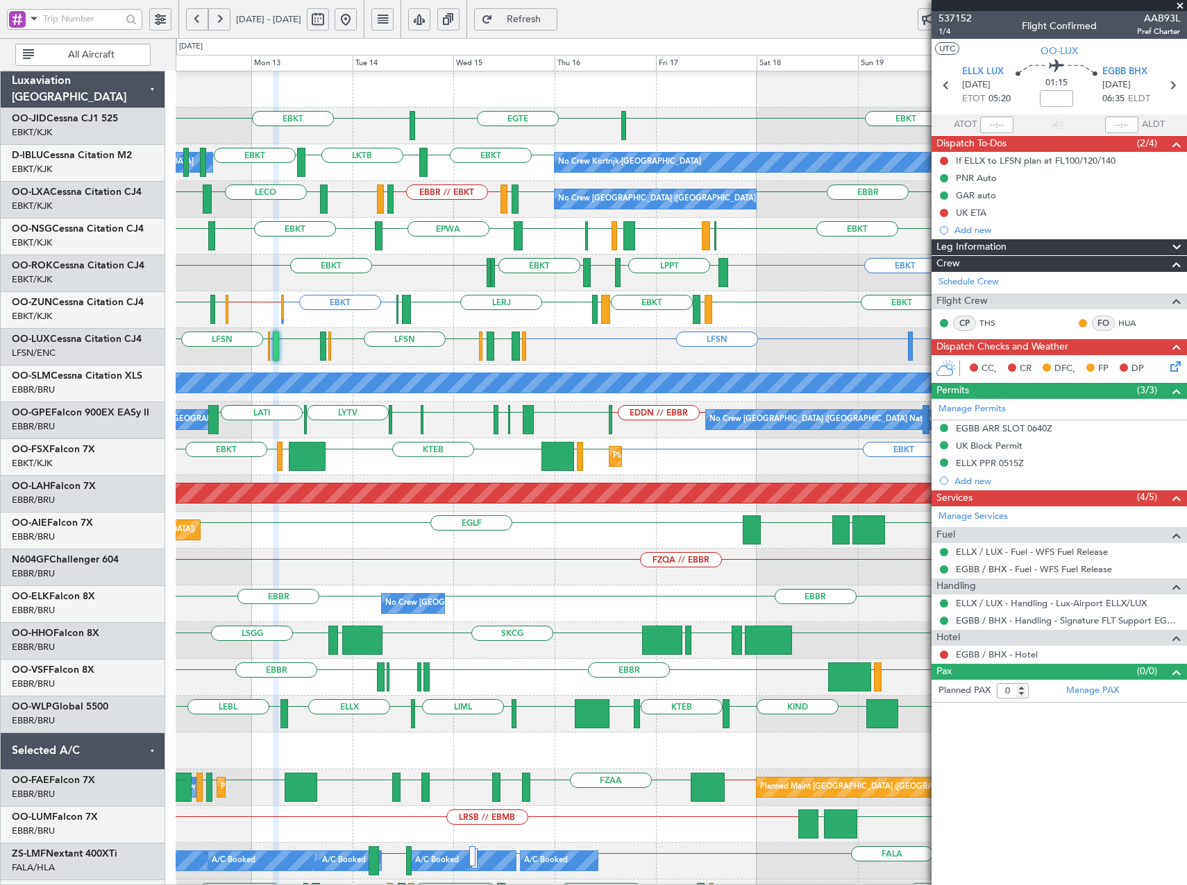
scroll to position [4, 0]
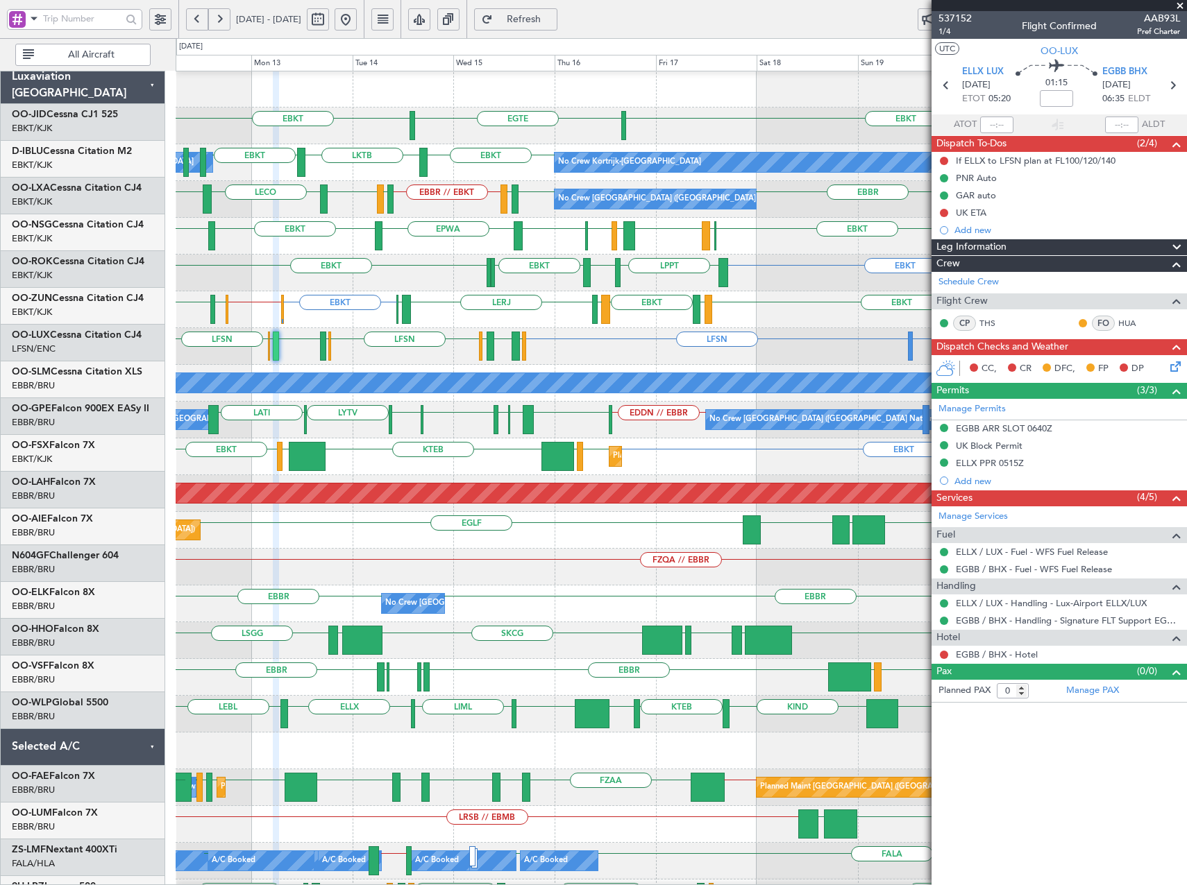
click at [562, 352] on div "LFSN LFSN LFBO or LFSN LHBC LFSN ELLX LSZH LIEE LSZH LFSN ELLX EGBB ELLX" at bounding box center [681, 346] width 1010 height 37
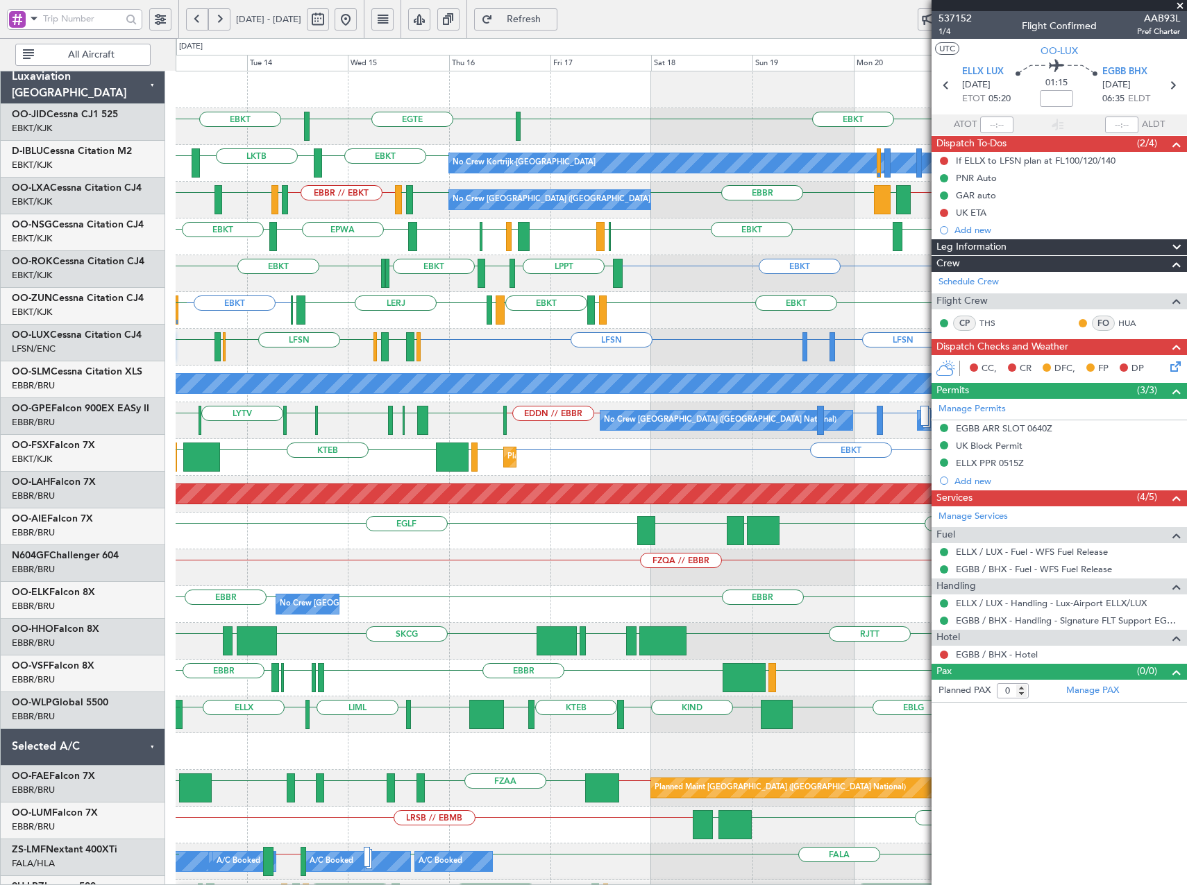
scroll to position [0, 0]
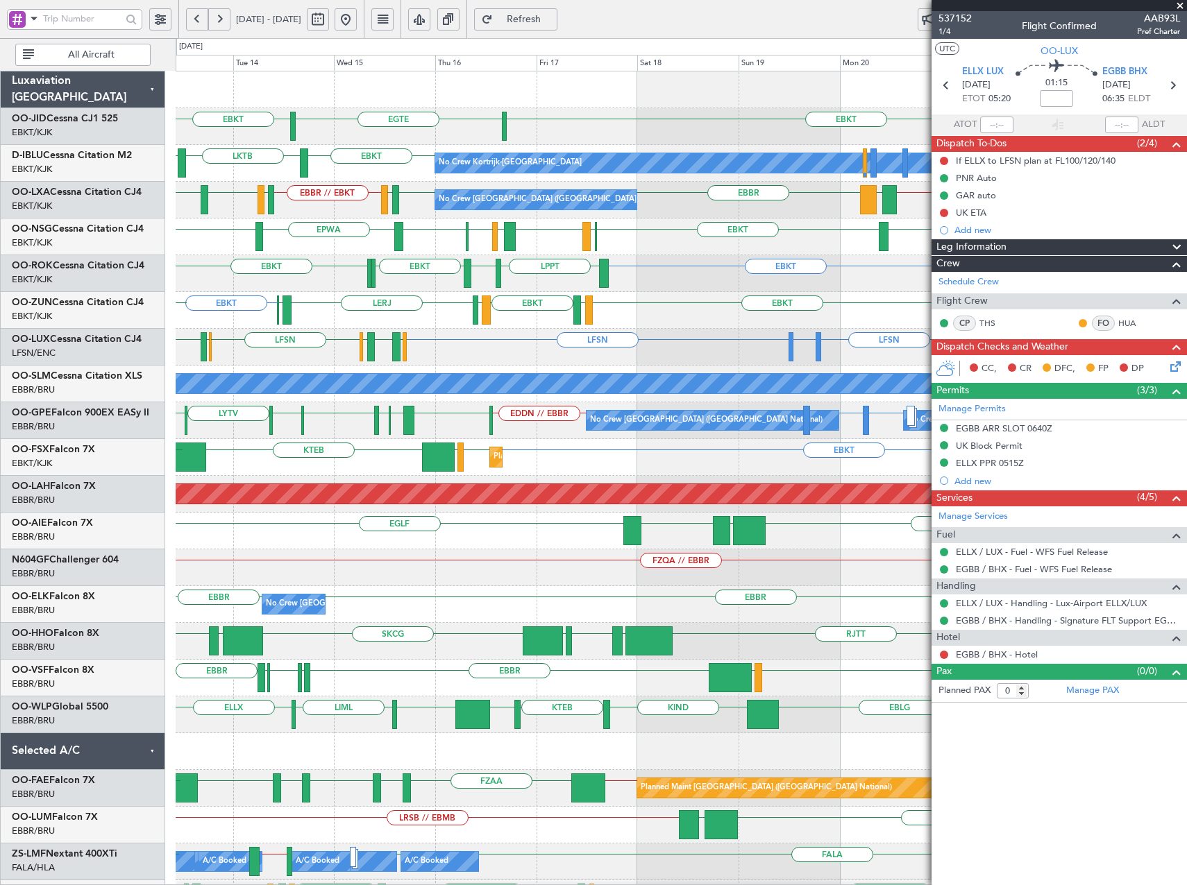
click at [495, 353] on div "LFSN LFSN LFBO or LFSN LHBC ELLX LSZH LIEE LSZH LFSN ELLX EGBB ELLX LFSN" at bounding box center [681, 347] width 1010 height 37
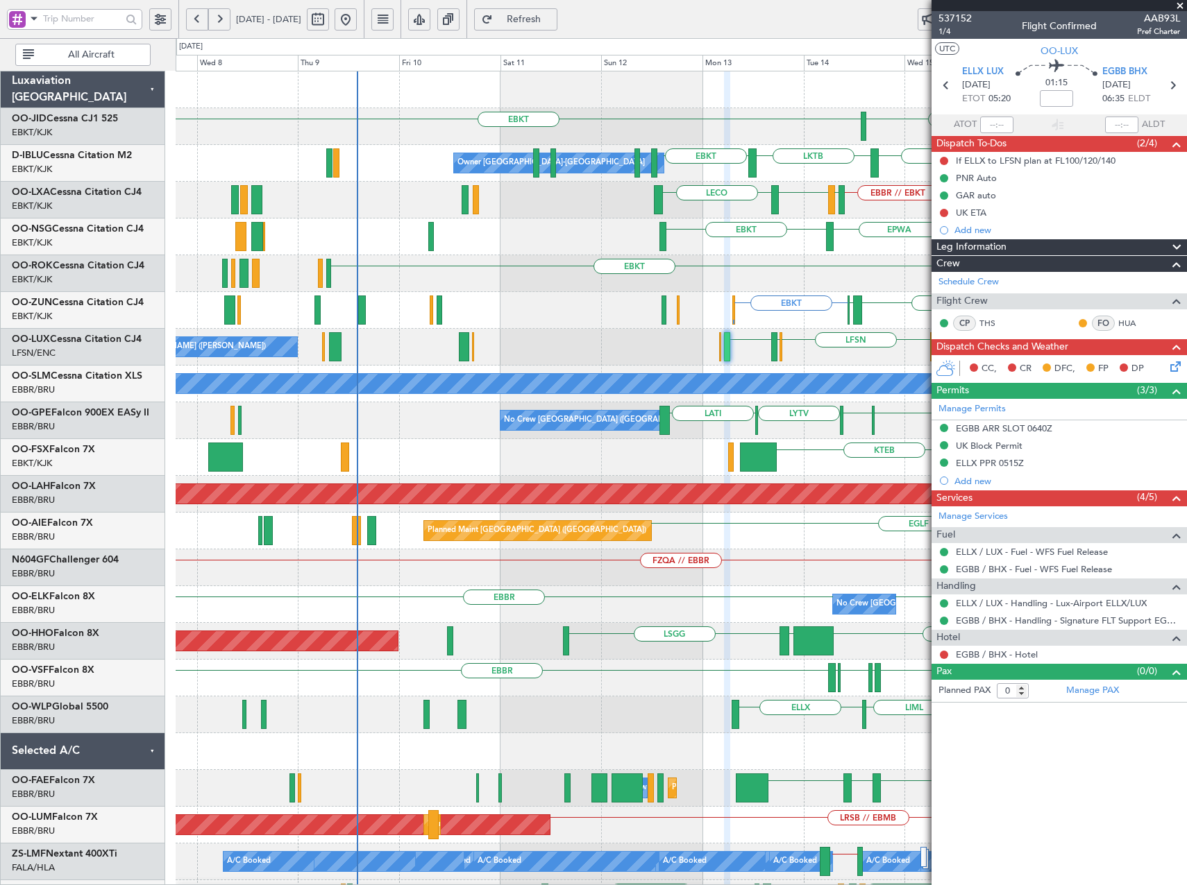
click at [893, 559] on div "EBKT EGTE EBKT No Crew Kortrijk-Wevelgem EBKT LKTB EBKT Owner Kortrijk-Wevelgem…" at bounding box center [681, 586] width 1010 height 1030
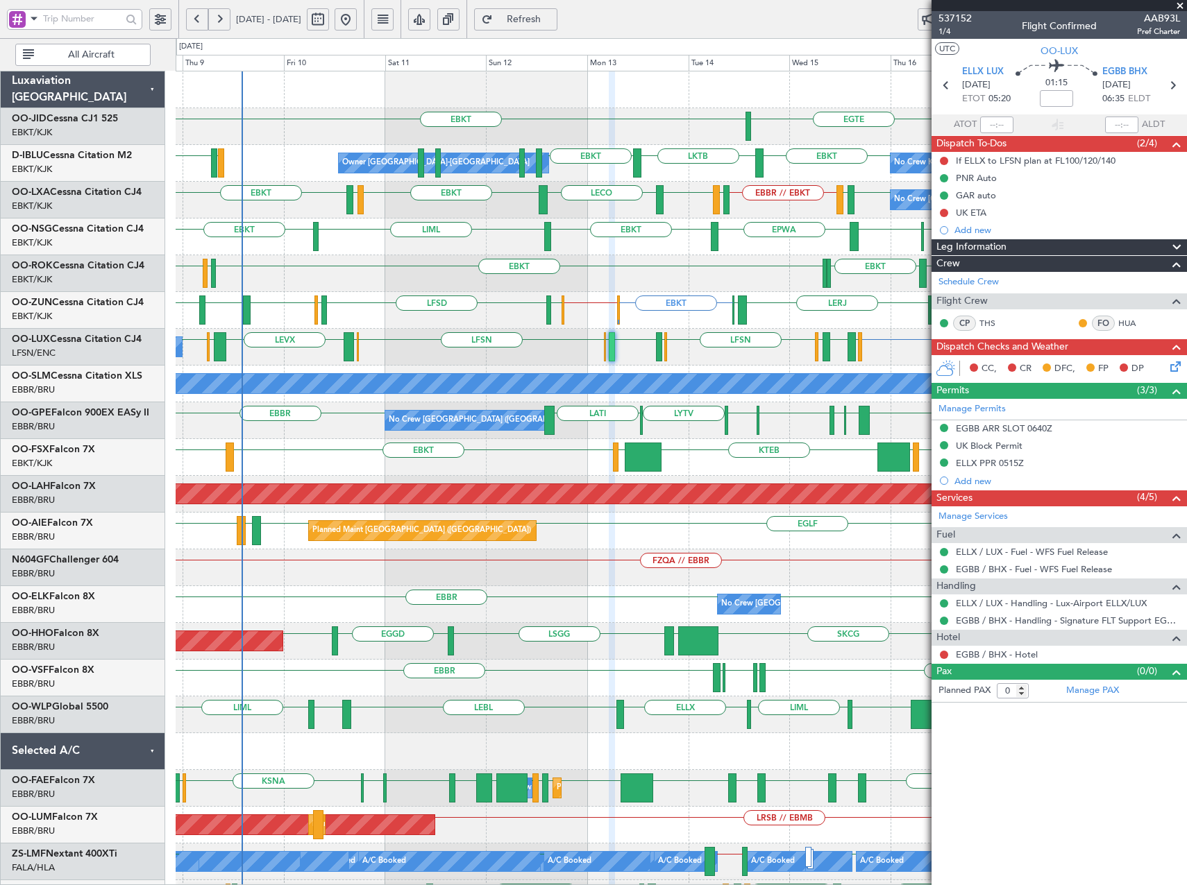
click at [655, 302] on div "EBKT EGTE EBKT No Crew Kortrijk-Wevelgem Owner Kortrijk-Wevelgem LSGS EBBR EBKT…" at bounding box center [681, 586] width 1010 height 1030
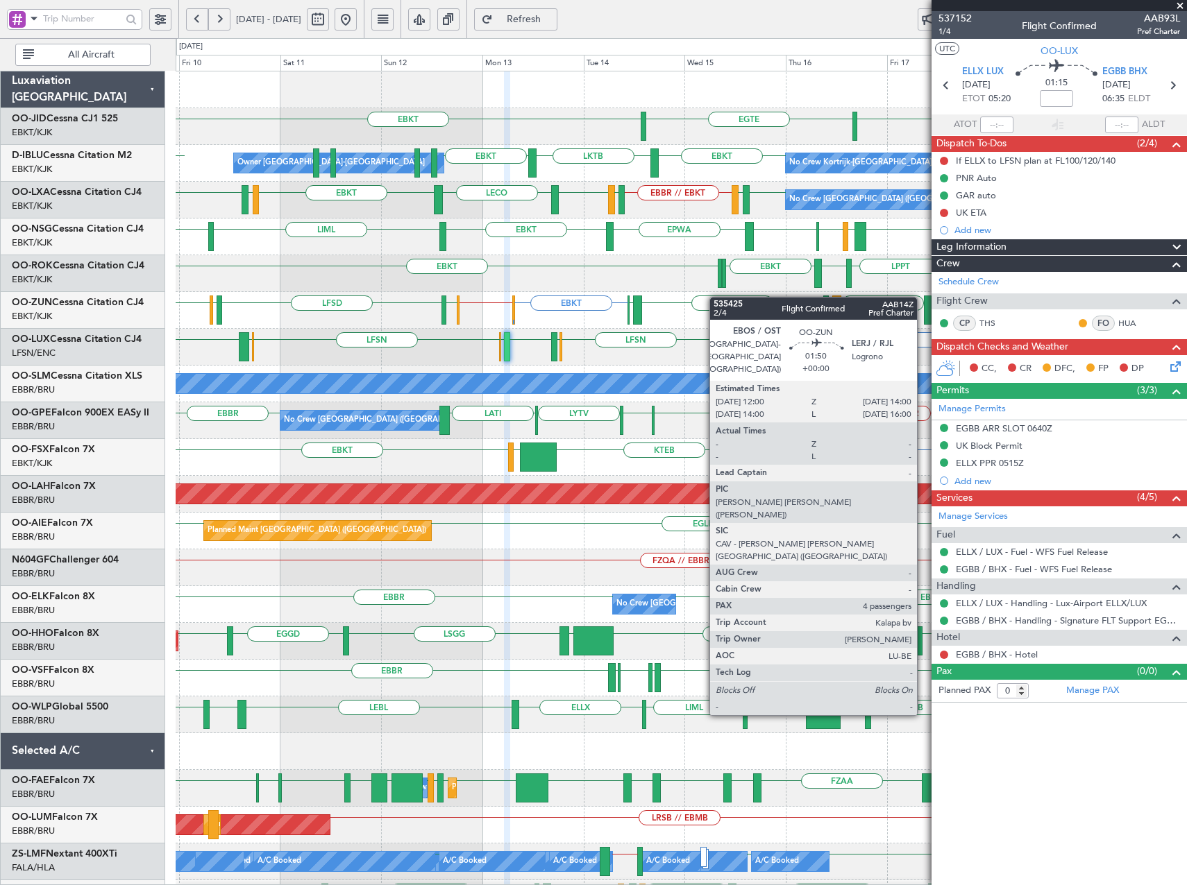
click at [622, 309] on div "EBKT EGTE EBKT No Crew Kortrijk-Wevelgem Owner Kortrijk-Wevelgem EBKT LKTB EBKT…" at bounding box center [681, 586] width 1010 height 1030
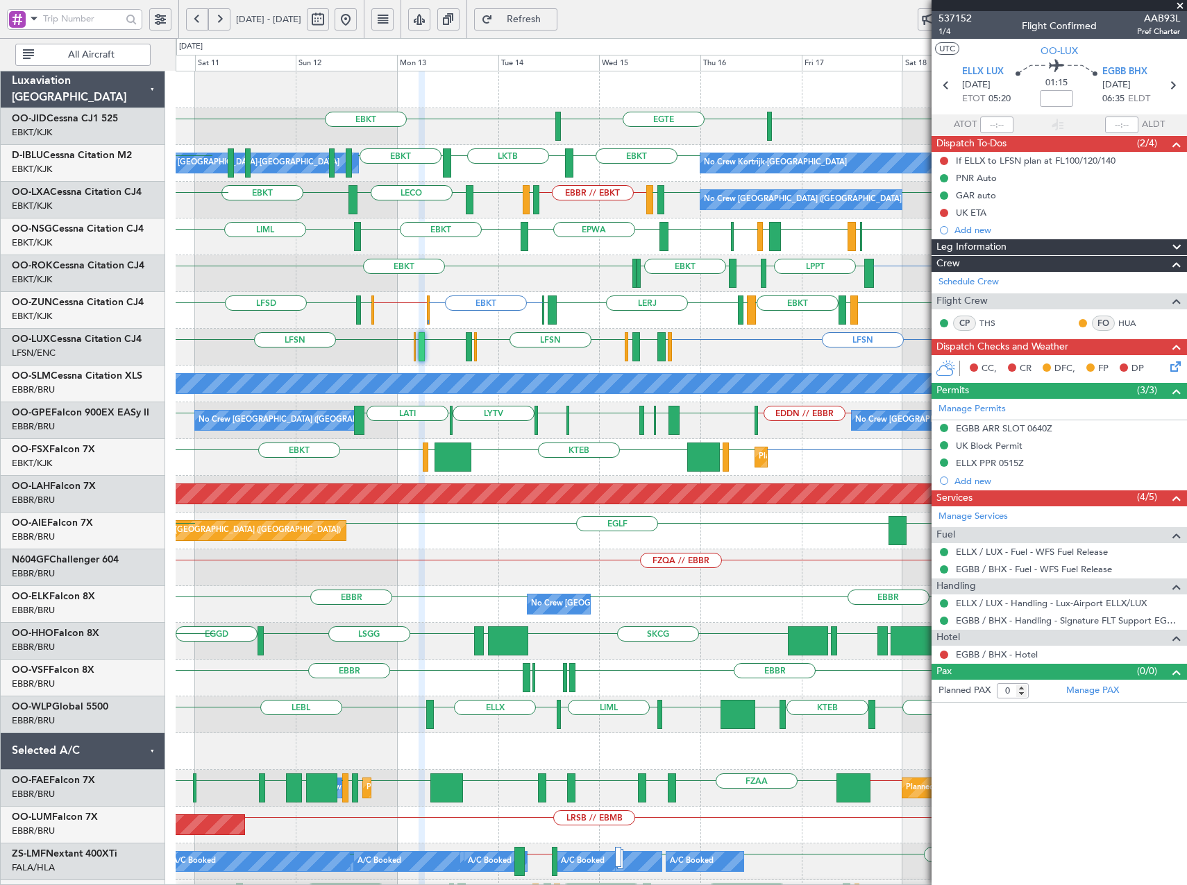
click at [493, 328] on div "EBKT EBKT // EGWU LERJ LFSD EBKT LFMD EBKT LEIB EBOS EGWU EGWU EBKT LIMP EBKT" at bounding box center [681, 310] width 1010 height 37
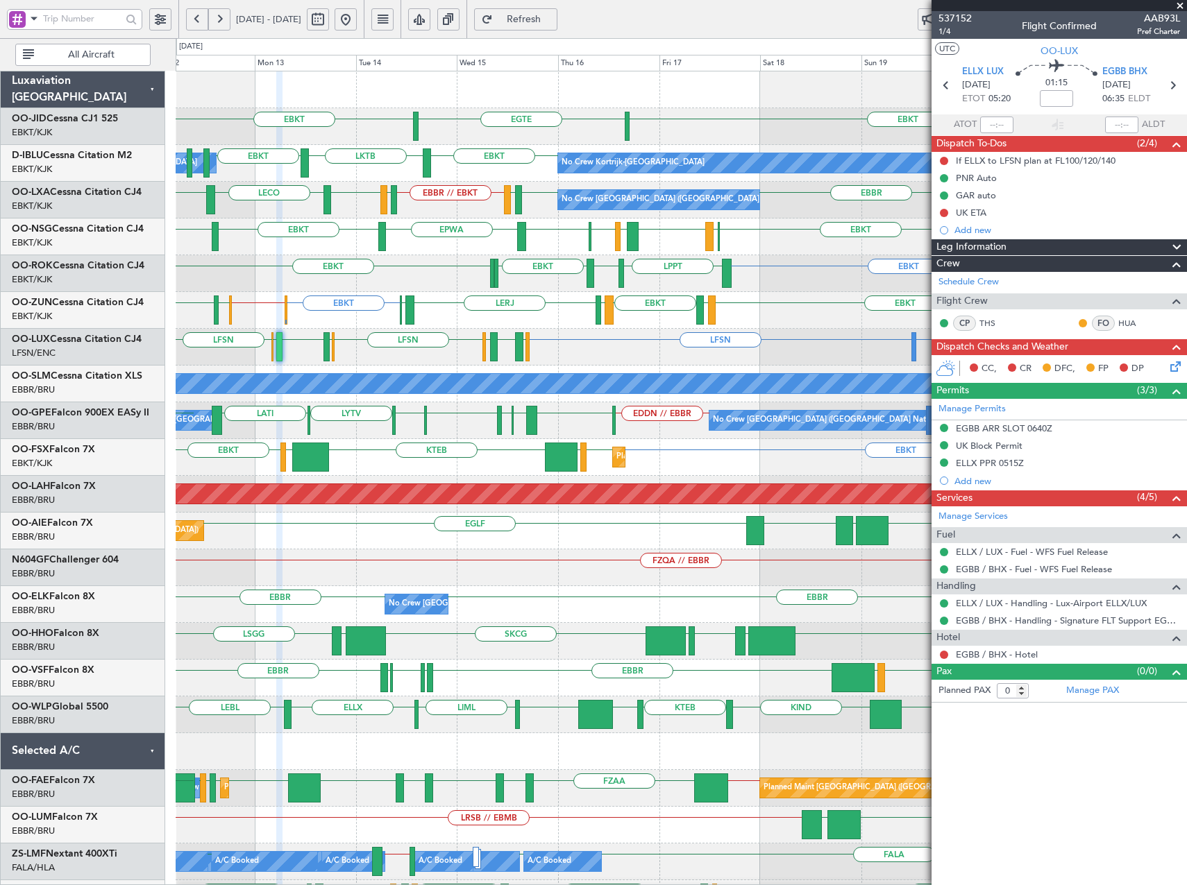
click at [590, 341] on div "LFSN LFSN LFBO or LFSN LFSN LSZH LIEE LSZH LFSN ELLX EGBB ELLX" at bounding box center [681, 347] width 1010 height 37
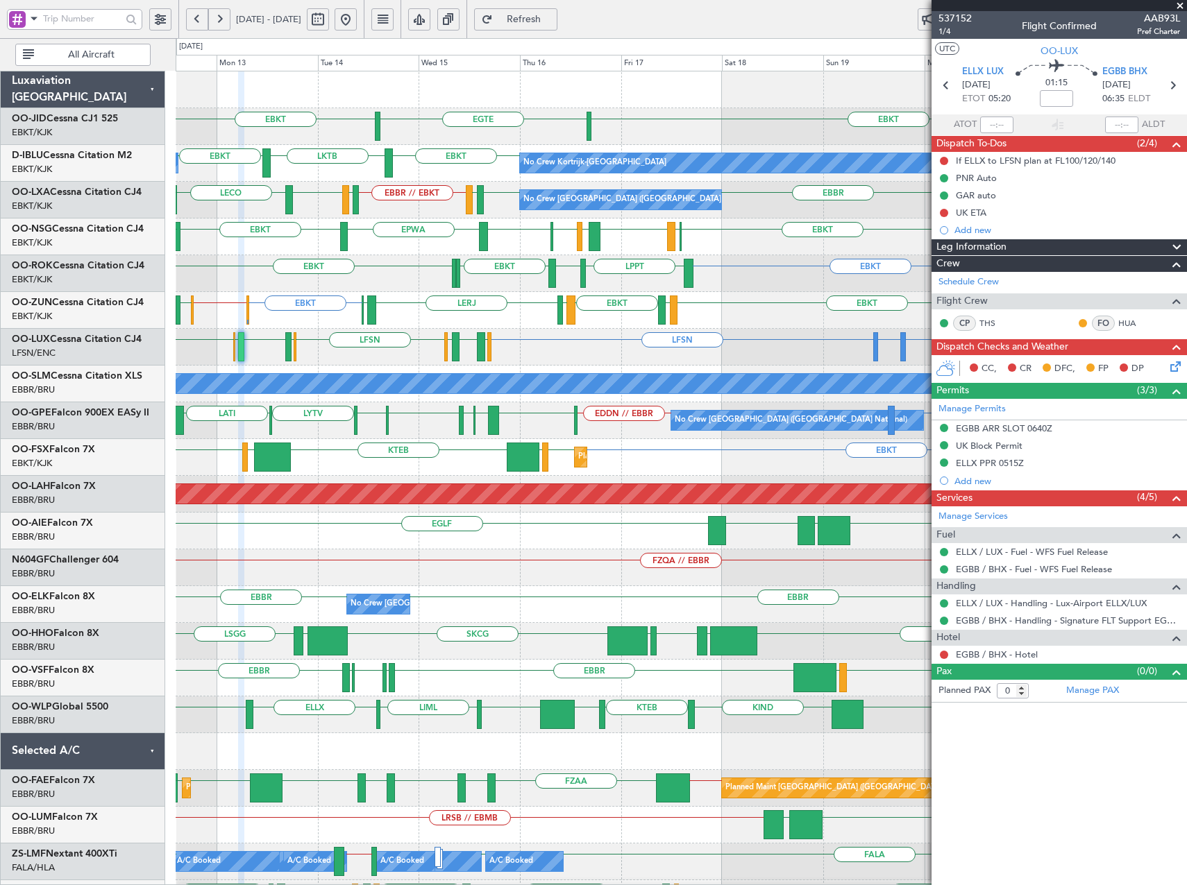
click at [531, 294] on div "EBKT EGTE EBKT No Crew No Crew Kortrijk-Wevelgem Owner Kortrijk-Wevelgem EBBR /…" at bounding box center [681, 586] width 1010 height 1030
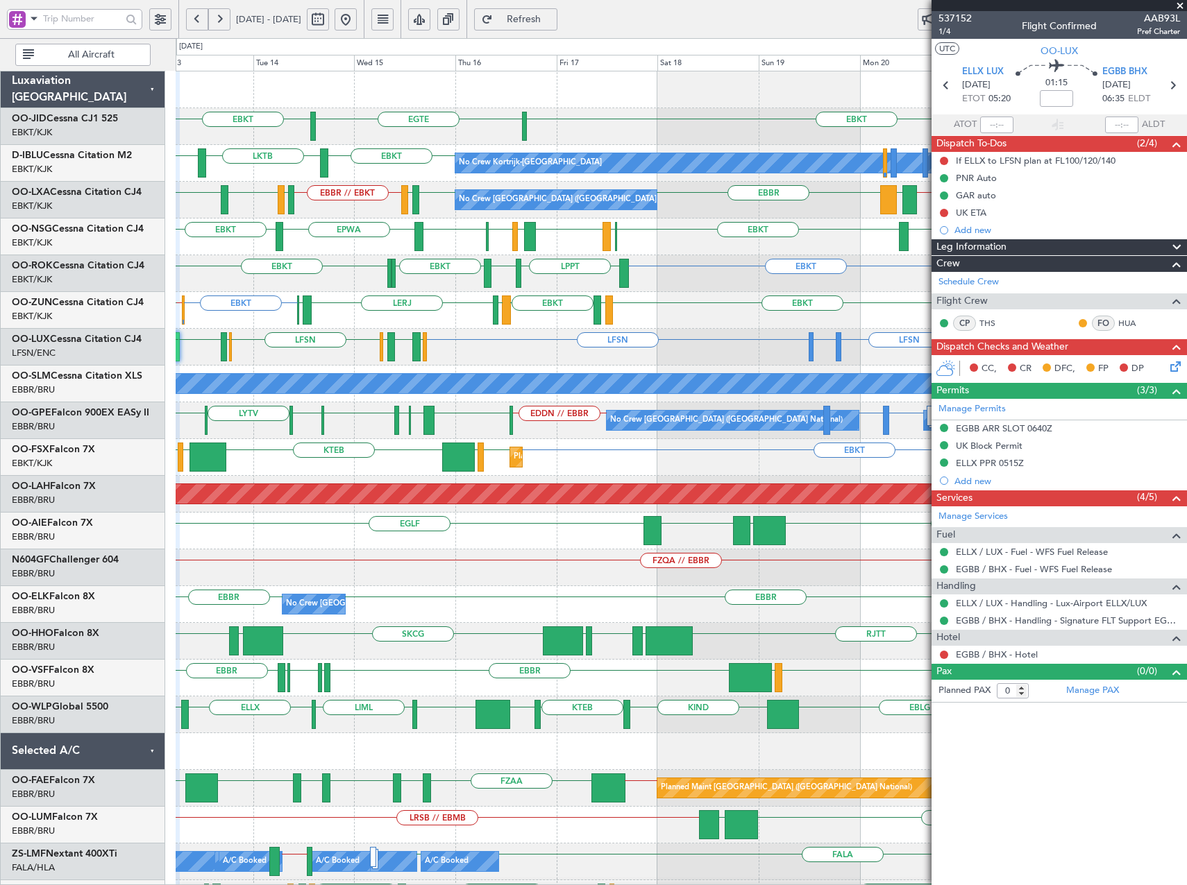
click at [573, 344] on div "EBKT EGTE EBKT No Crew No Crew Kortrijk-Wevelgem EBBR // EBKT LFPB EBKT // EBBR…" at bounding box center [681, 586] width 1010 height 1030
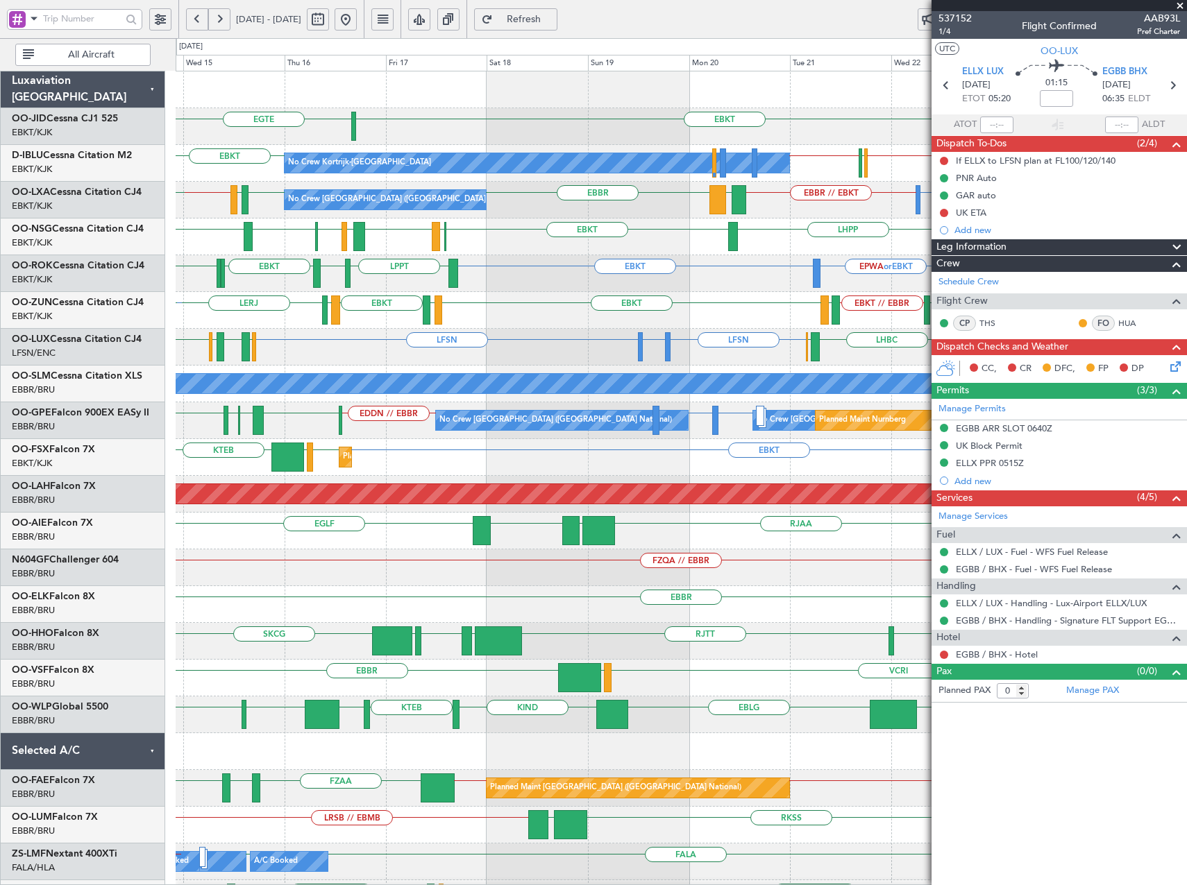
click at [559, 341] on div "EBKT EGTE No Crew EBKT No Crew Kortrijk-Wevelgem EBBR // EBKT LFPB EBKT // EBBR…" at bounding box center [681, 586] width 1010 height 1030
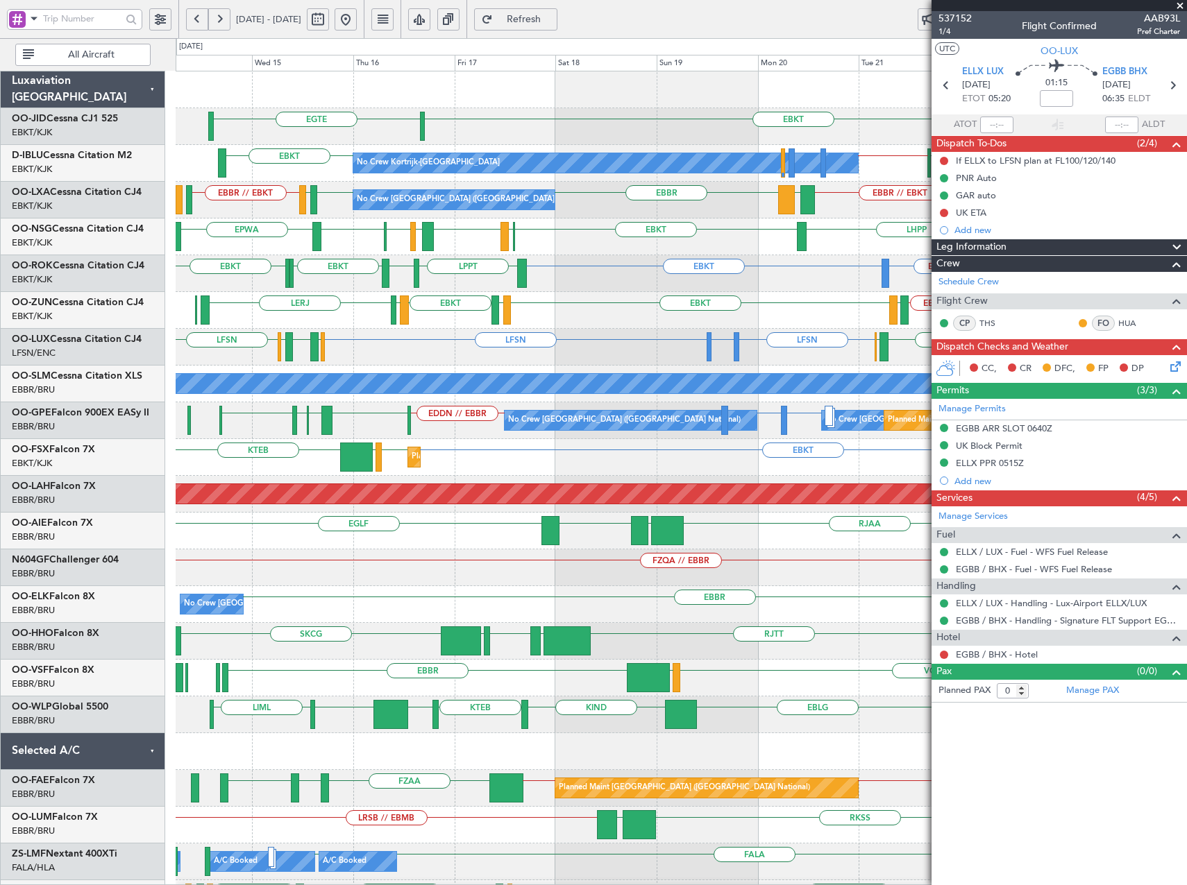
click at [554, 314] on div "EBBR // EBKT EDDM EBKT // EBBR LEGE LERJ EBKT LFMD EBKT LEIB LFML or EBBR LEPA …" at bounding box center [681, 310] width 1010 height 37
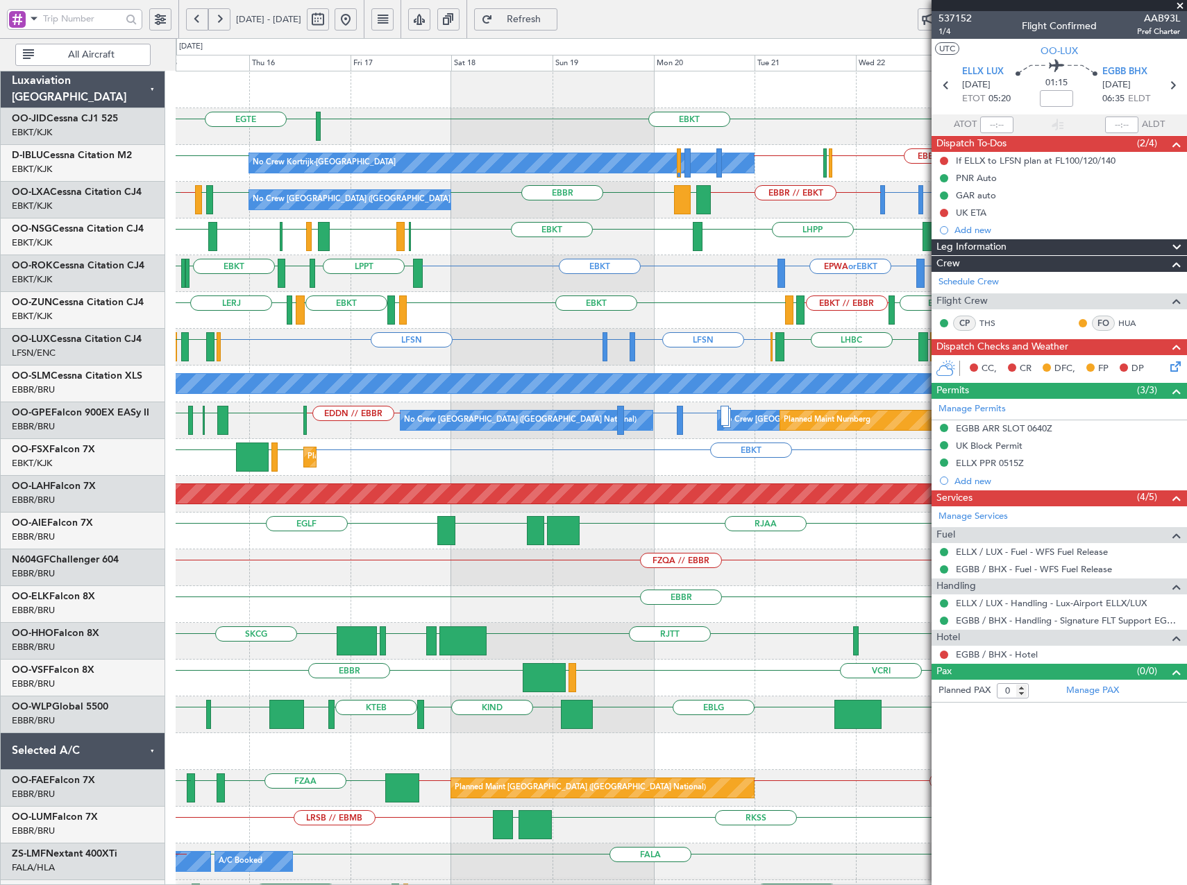
click at [693, 325] on div "EBBR // EBKT EDDM EBKT // EBBR LEGE LERJ EBKT LFMD EBKT LEIB EBKT EBOS" at bounding box center [681, 310] width 1010 height 37
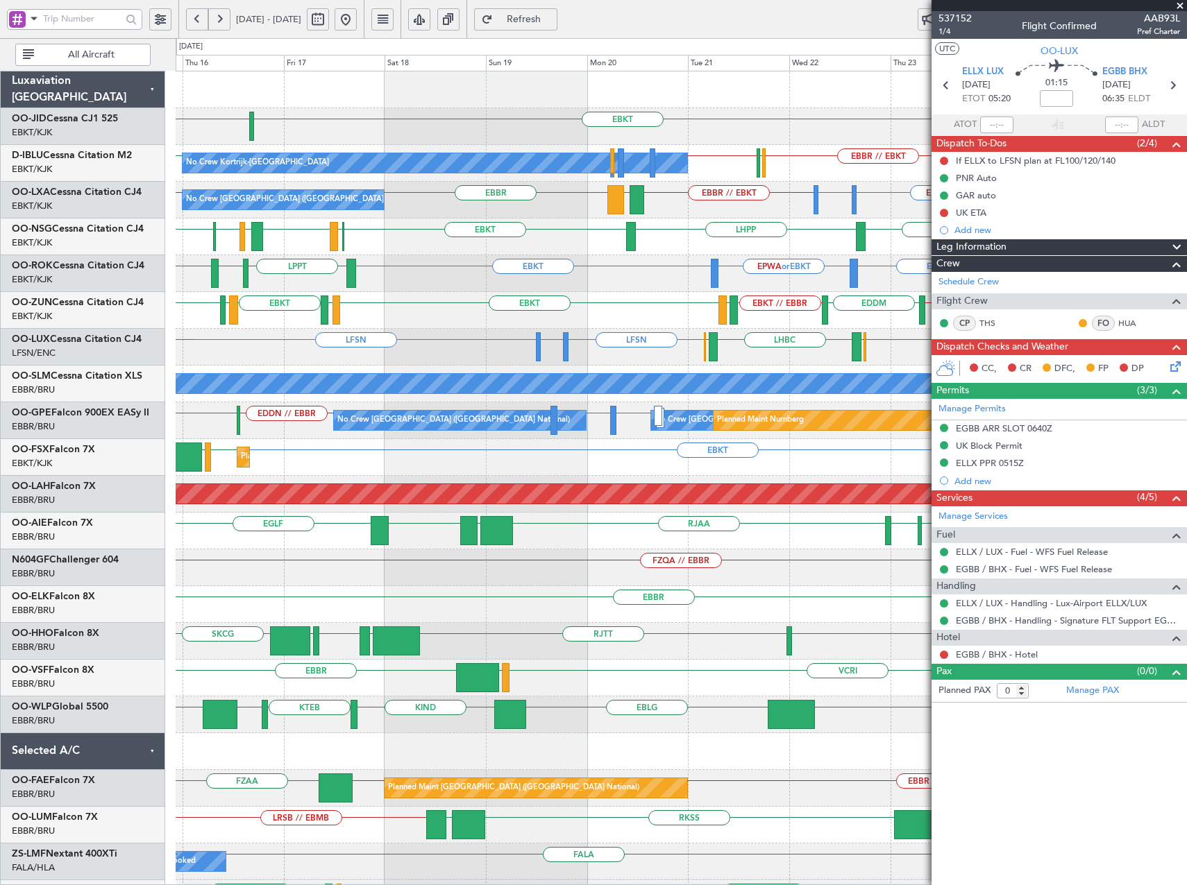
click at [768, 289] on div "EBKT EPWA or EBKT EBKT GMMX LPPT LERJ EBKT EBKT EBKT" at bounding box center [681, 273] width 1010 height 37
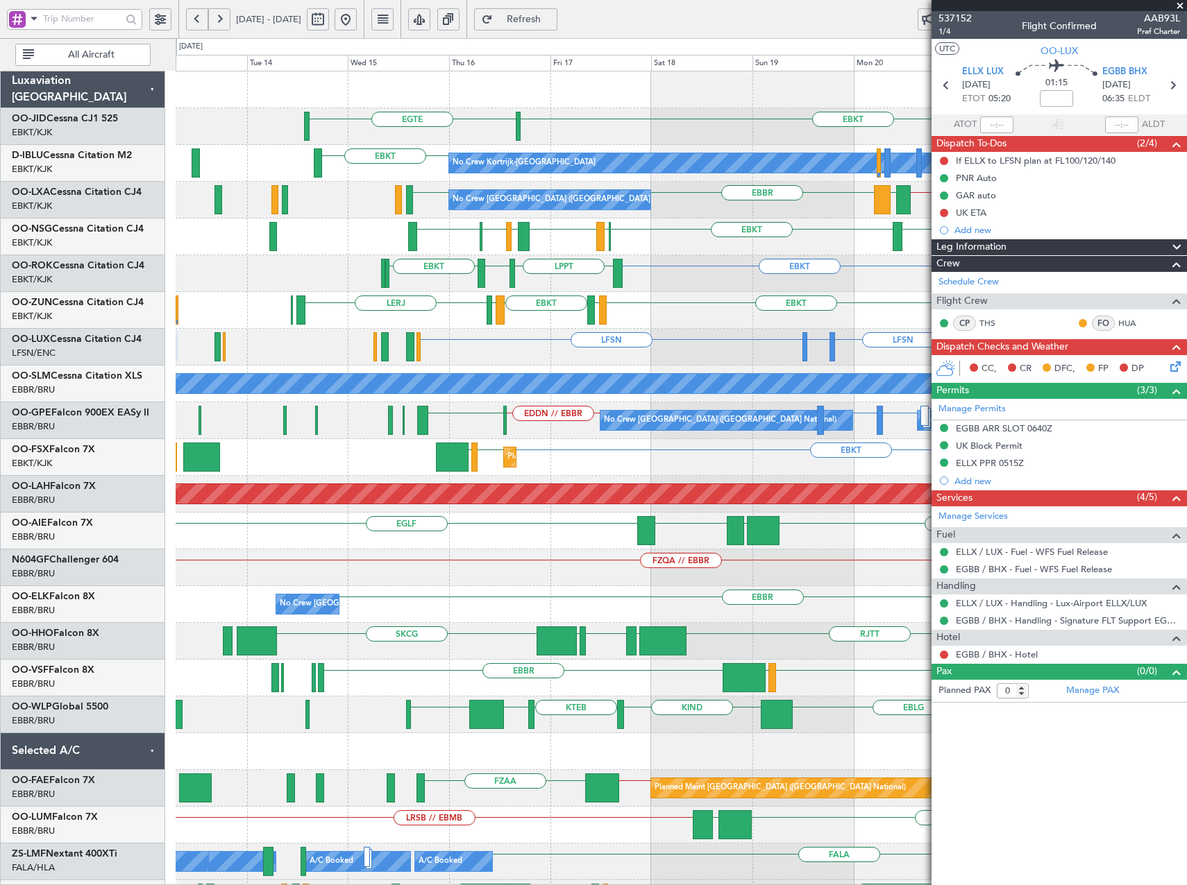
click at [683, 326] on div "EBKT EGTE No Crew EBKT No Crew Kortrijk-Wevelgem EBBR // EBKT LFPB EBKT // EBBR…" at bounding box center [681, 586] width 1010 height 1030
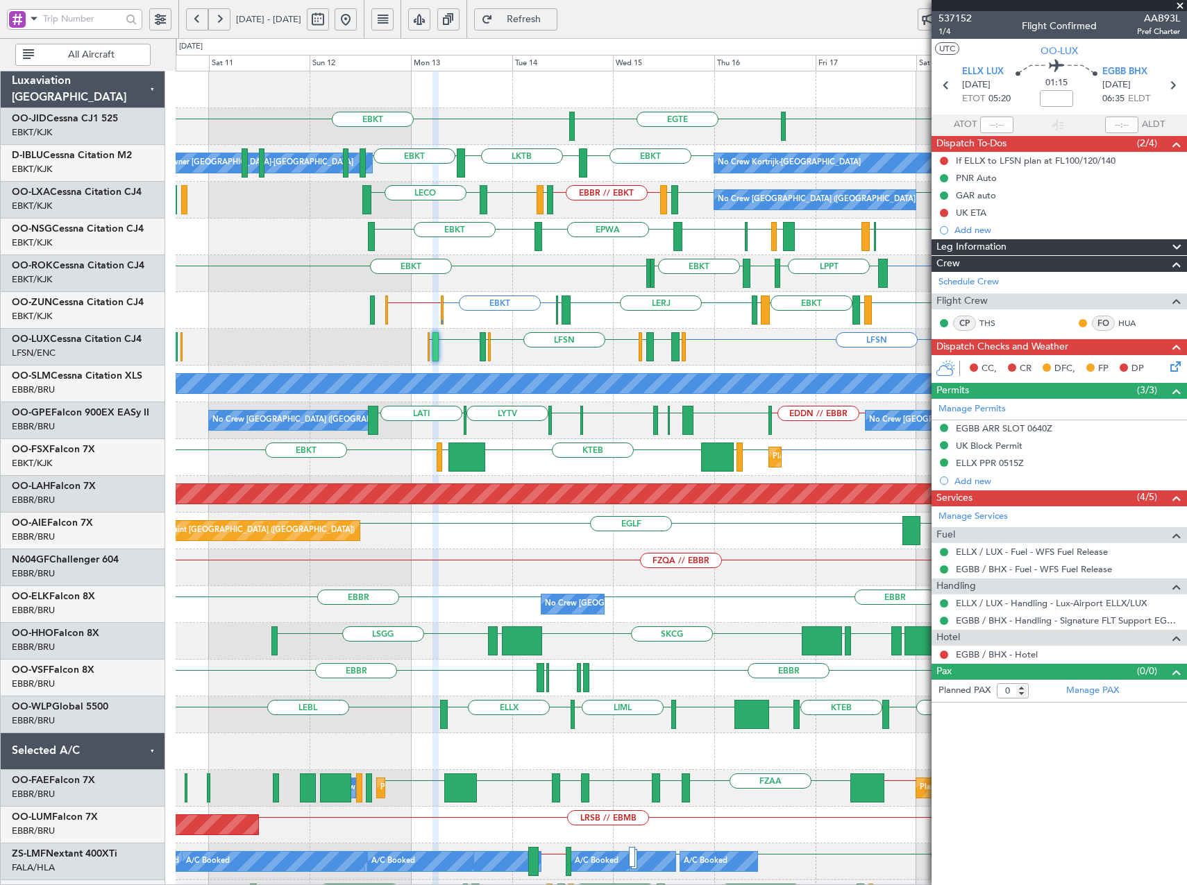
click at [536, 285] on div "EBKT EBKT LPPT LERJ EBKT EBKT EPWA or EBKT EBKT" at bounding box center [681, 273] width 1010 height 37
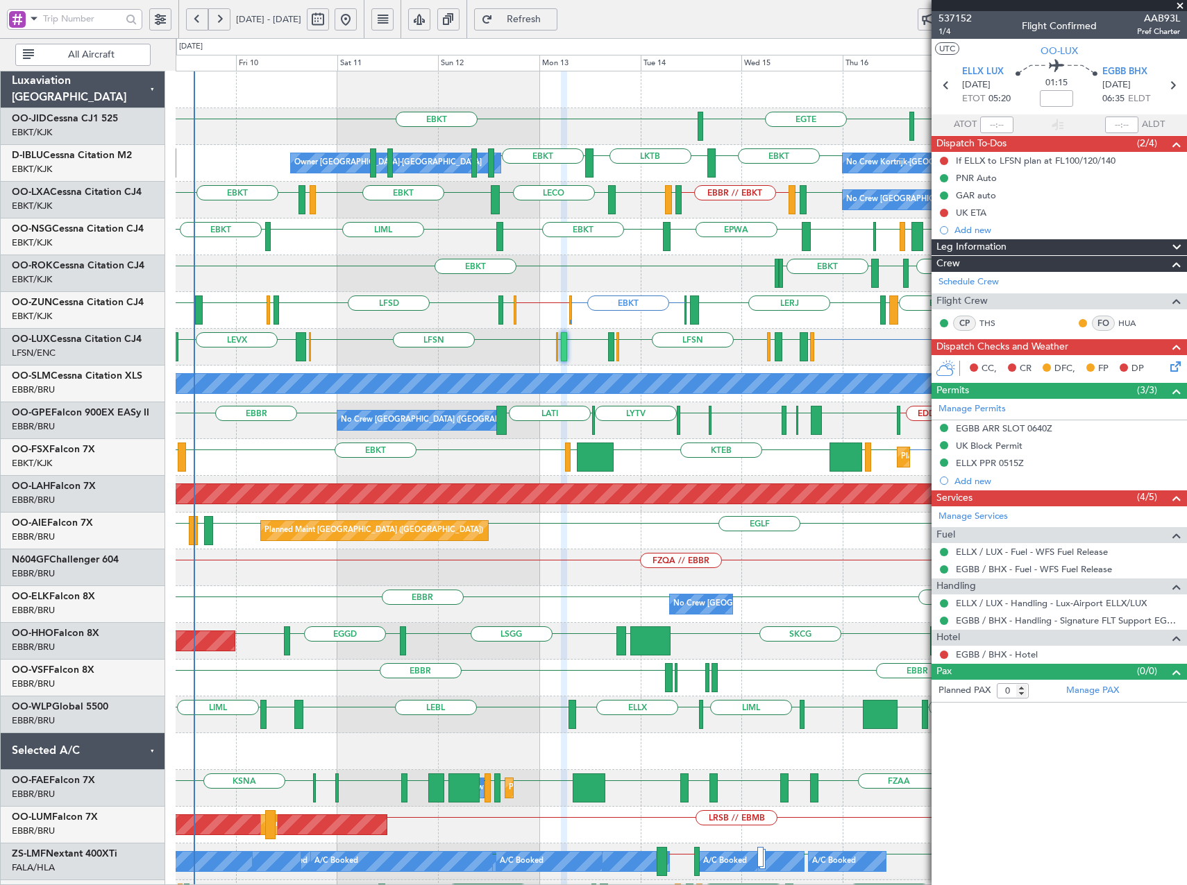
click at [1179, 6] on span at bounding box center [1180, 6] width 14 height 12
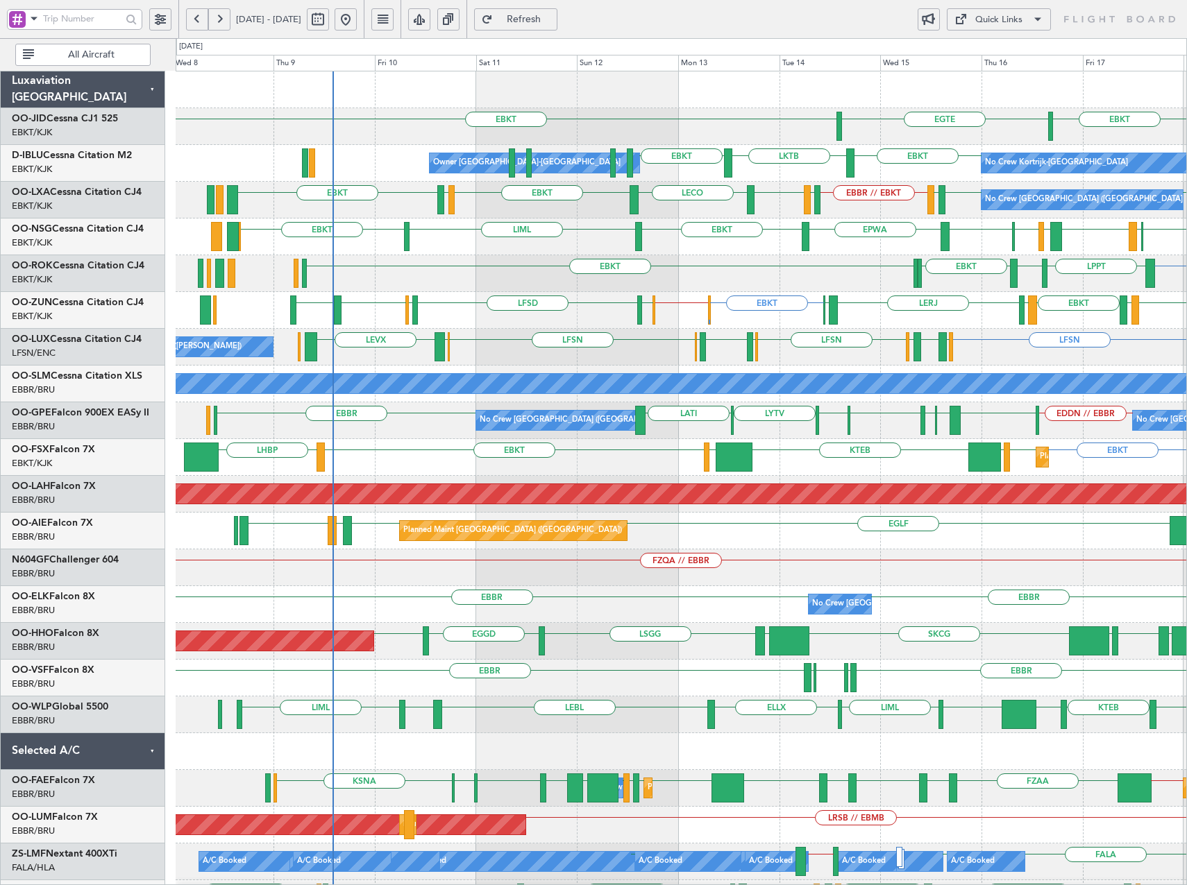
click at [618, 269] on div "EBKT EBKT LPPT LERJ EBKT EBKT" at bounding box center [681, 273] width 1010 height 37
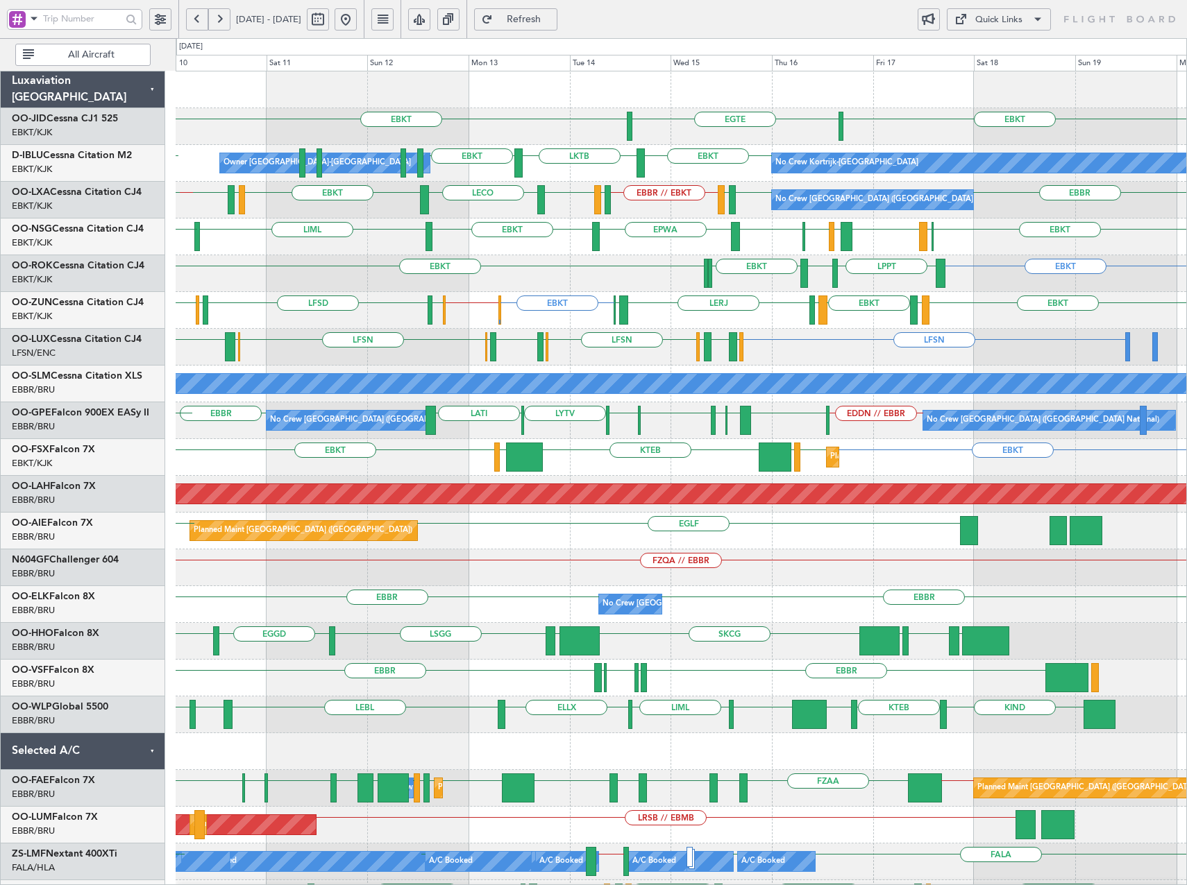
click at [648, 281] on div "EBKT EBKT LPPT LERJ EBKT EBKT EBKT LIRQ EGGW EBKT LFBD LFLX" at bounding box center [681, 273] width 1010 height 37
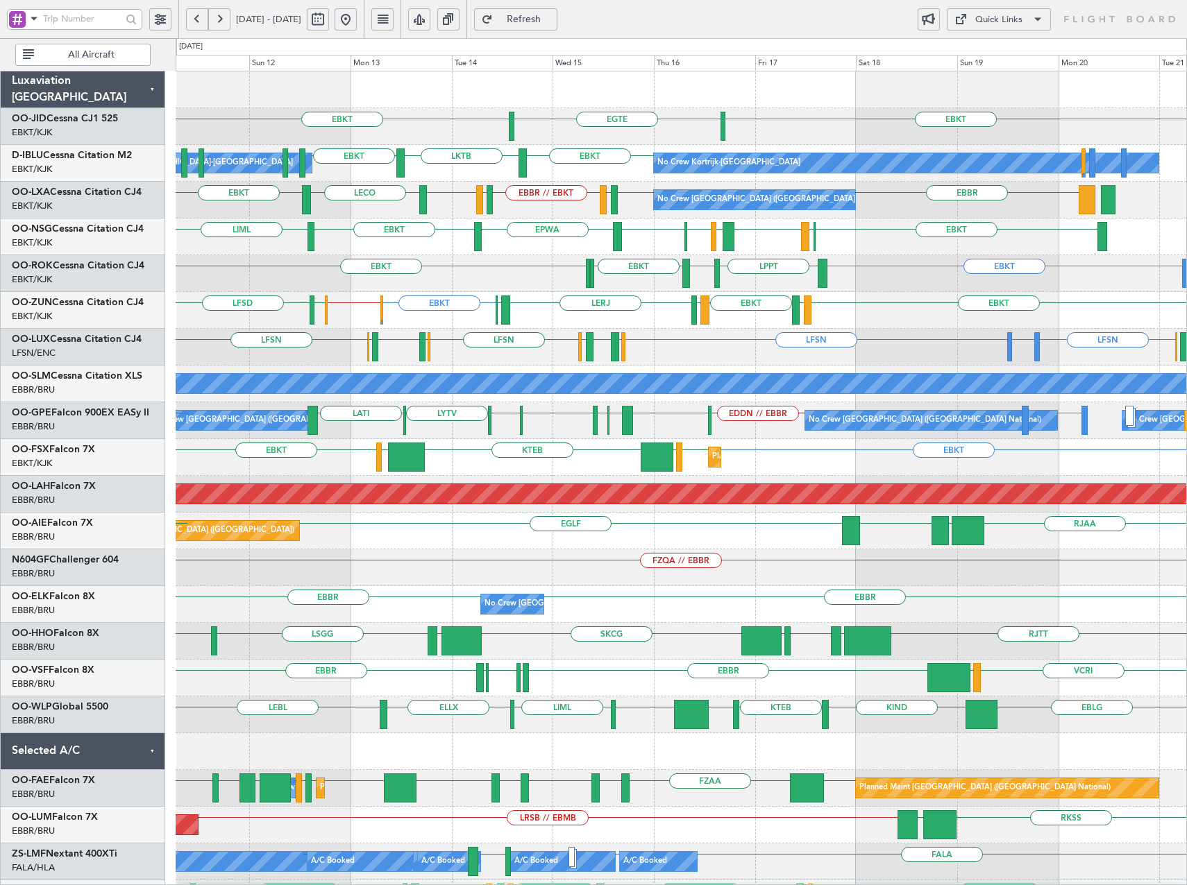
click at [639, 296] on div "EBKT [GEOGRAPHIC_DATA] EBKT No Crew Kortrijk-[GEOGRAPHIC_DATA] Owner [GEOGRAPHI…" at bounding box center [681, 586] width 1010 height 1030
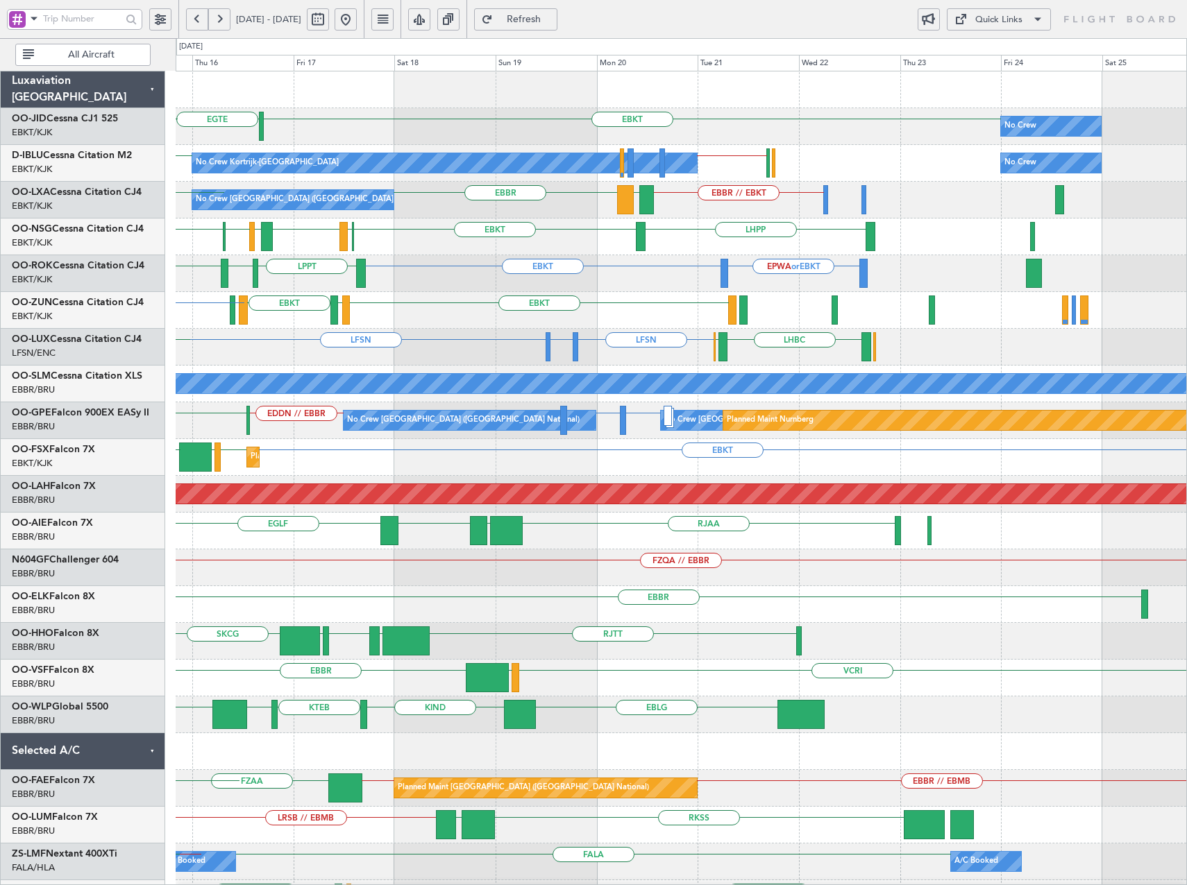
click at [584, 349] on div "EBKT [GEOGRAPHIC_DATA] No Crew EBKT No Crew Kortrijk-[GEOGRAPHIC_DATA] EBKT // …" at bounding box center [681, 586] width 1010 height 1030
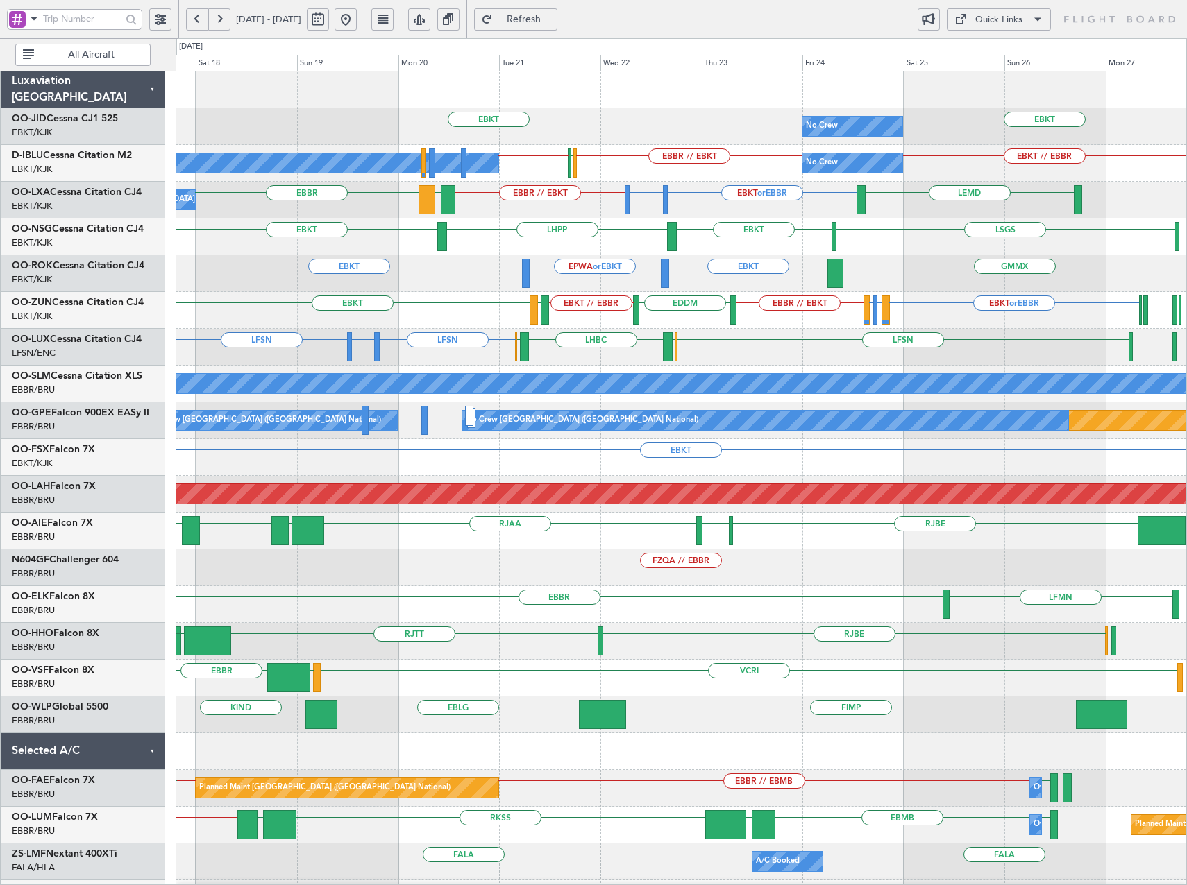
click at [821, 348] on div "LFSN LFSN LFBO or LFSN LFSN ELLX LHBC ELLX Planned Maint [GEOGRAPHIC_DATA] ([GE…" at bounding box center [681, 347] width 1010 height 37
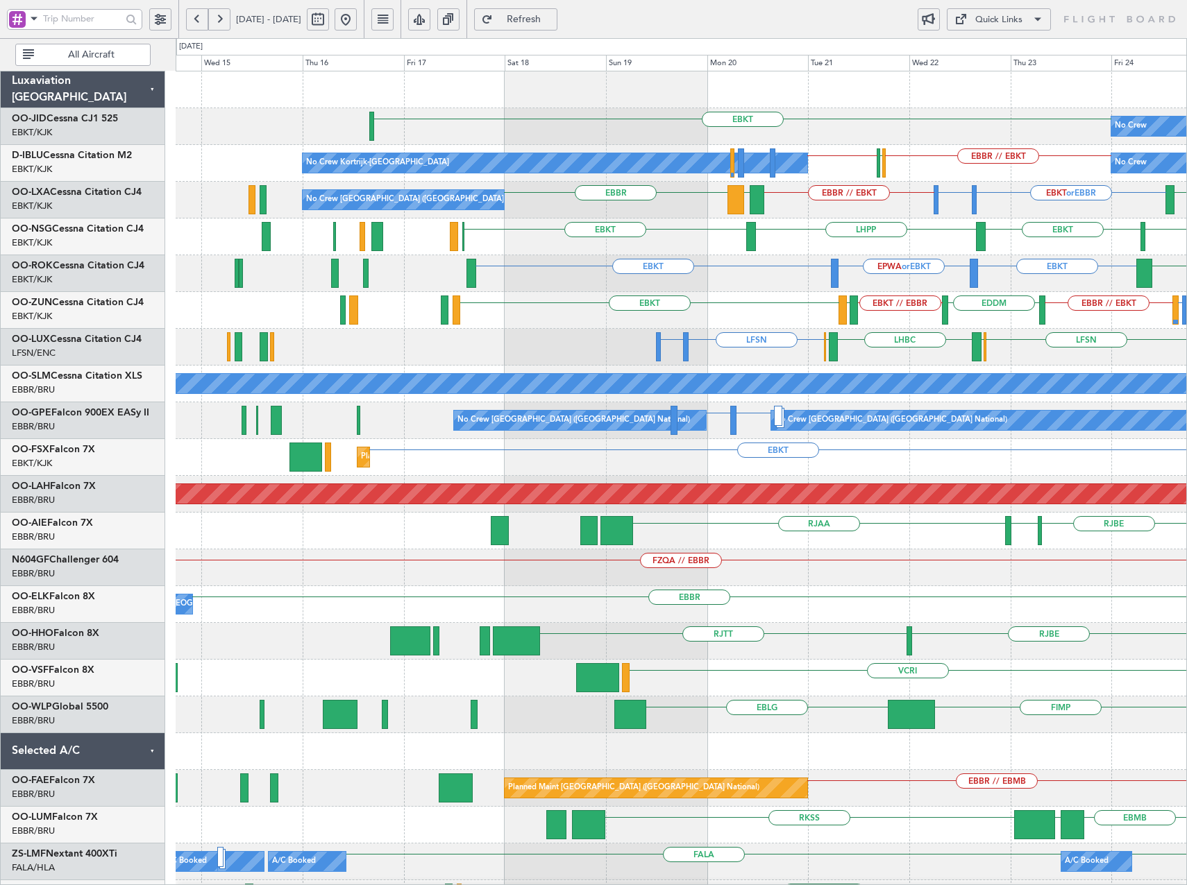
click at [1051, 348] on div "LFSN LFBO or LFSN LFSN ELLX LHBC ELLX" at bounding box center [681, 347] width 1010 height 37
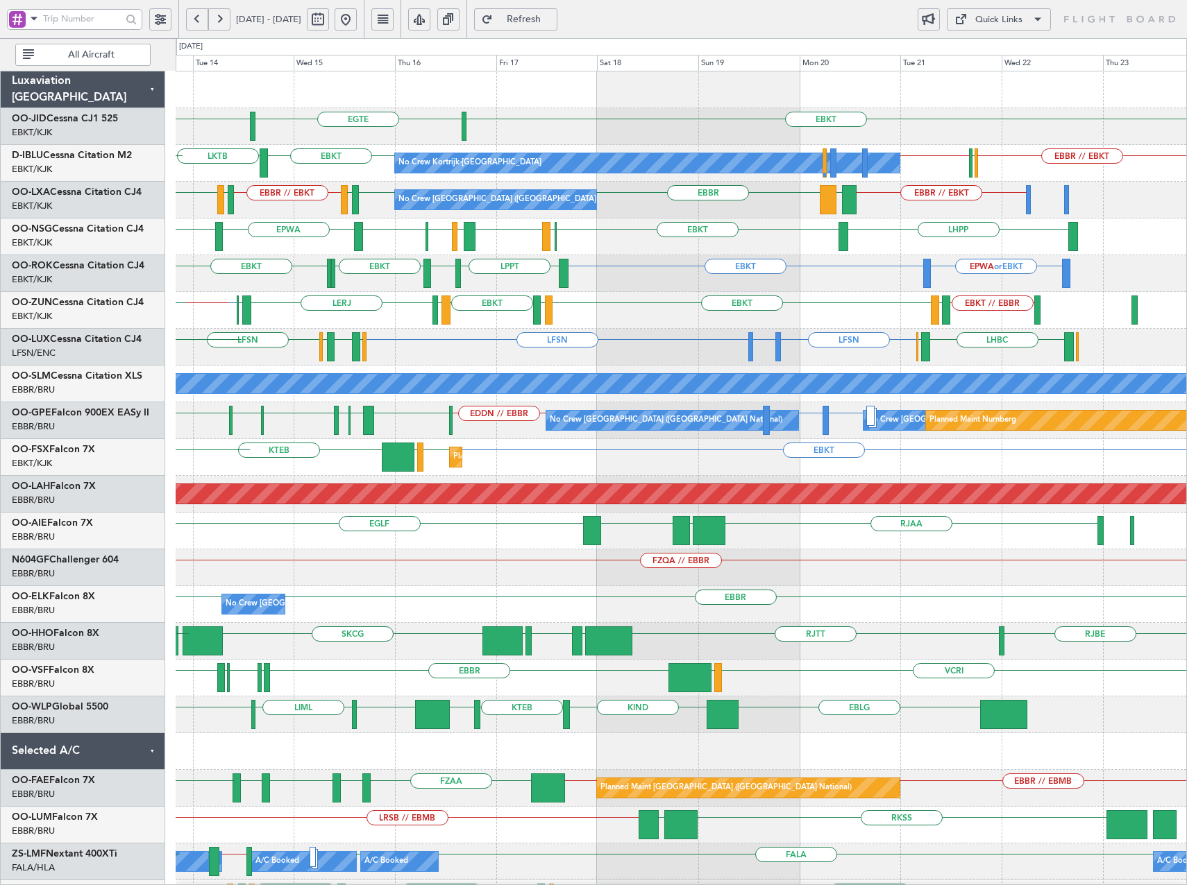
click at [247, 357] on div "LFSN LFBO or LFSN [GEOGRAPHIC_DATA] [GEOGRAPHIC_DATA] [GEOGRAPHIC_DATA] LFSN LF…" at bounding box center [681, 347] width 1010 height 37
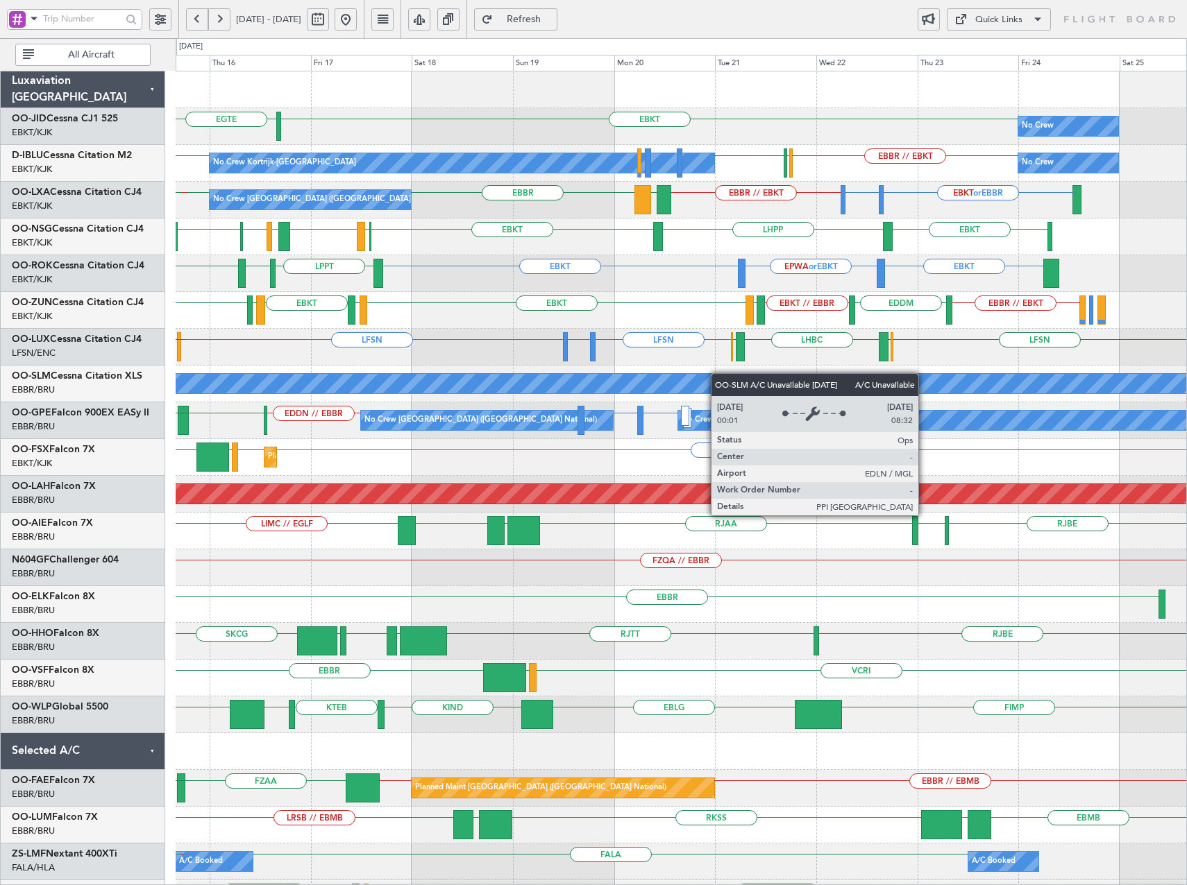
click at [617, 379] on div "EGTE EBKT No Crew EBKT EBKT EBBR // EBKT LFPB EBKT // EBBR No Crew Kortrijk-[GE…" at bounding box center [681, 586] width 1010 height 1030
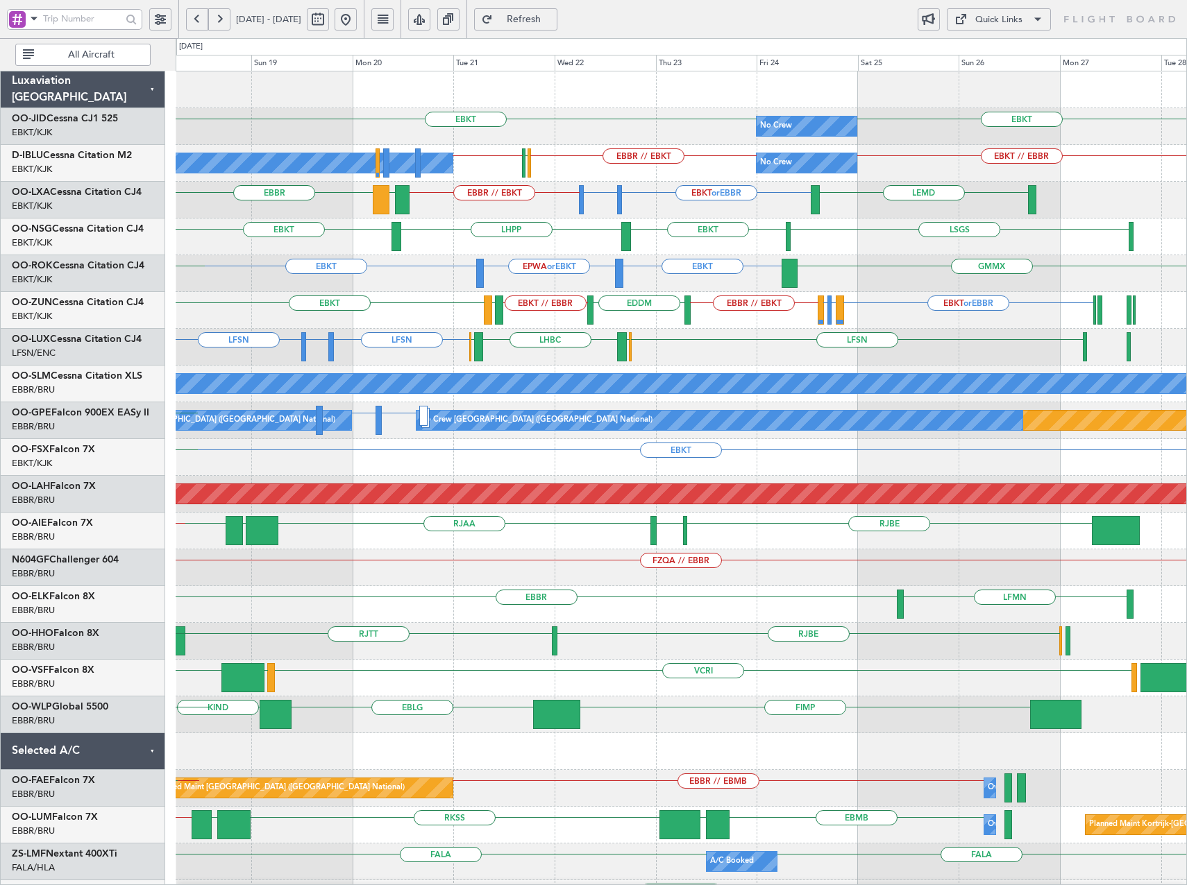
click at [797, 366] on div "No Crew EBKT EBKT [GEOGRAPHIC_DATA] No Crew Kortrijk-[GEOGRAPHIC_DATA] No Crew …" at bounding box center [681, 586] width 1010 height 1030
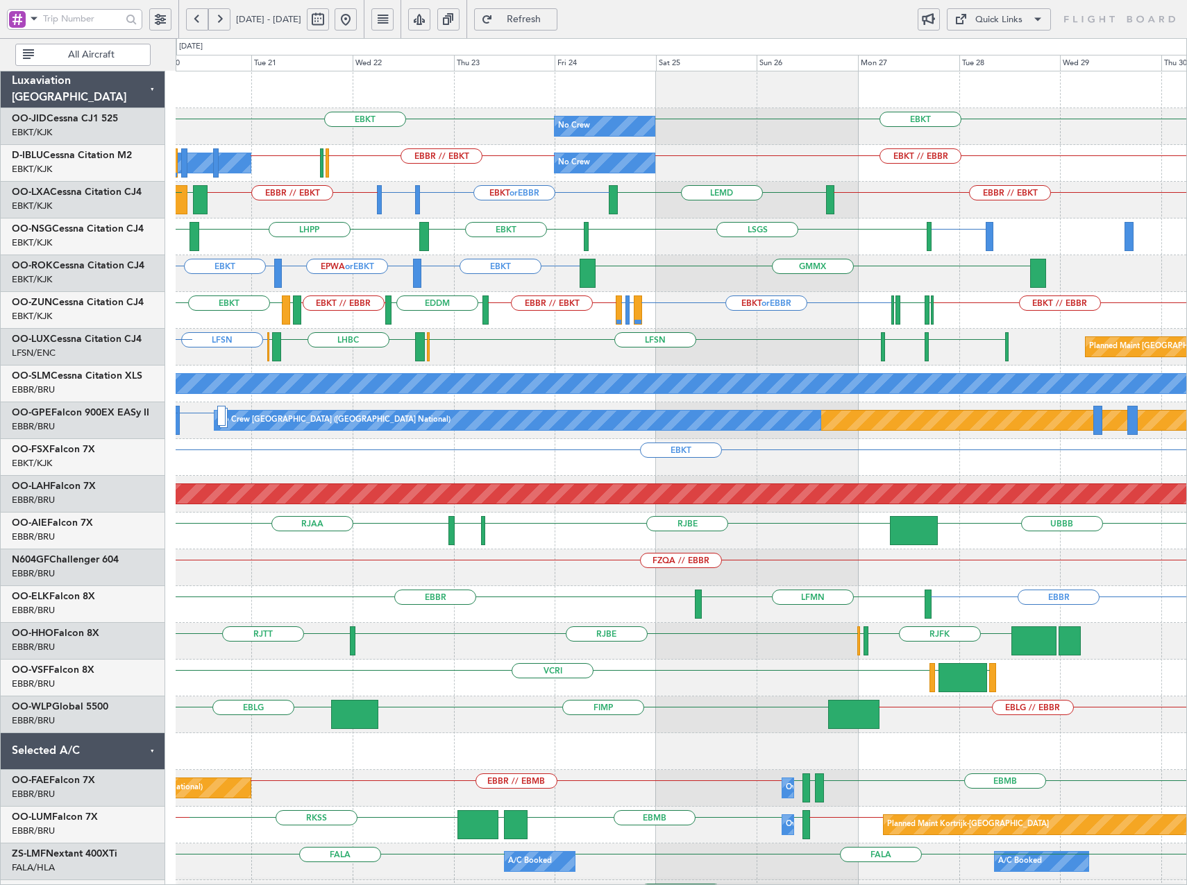
click at [818, 334] on div "No Crew EBKT EBKT No Crew Kortrijk-[GEOGRAPHIC_DATA] No Crew EBKT // EBBR EBBR …" at bounding box center [681, 530] width 1010 height 919
click at [781, 335] on div "LFSN LFSN ELLX LHBC LFSN LFOH ELLX Planned Maint [GEOGRAPHIC_DATA] ([GEOGRAPHIC…" at bounding box center [681, 347] width 1010 height 37
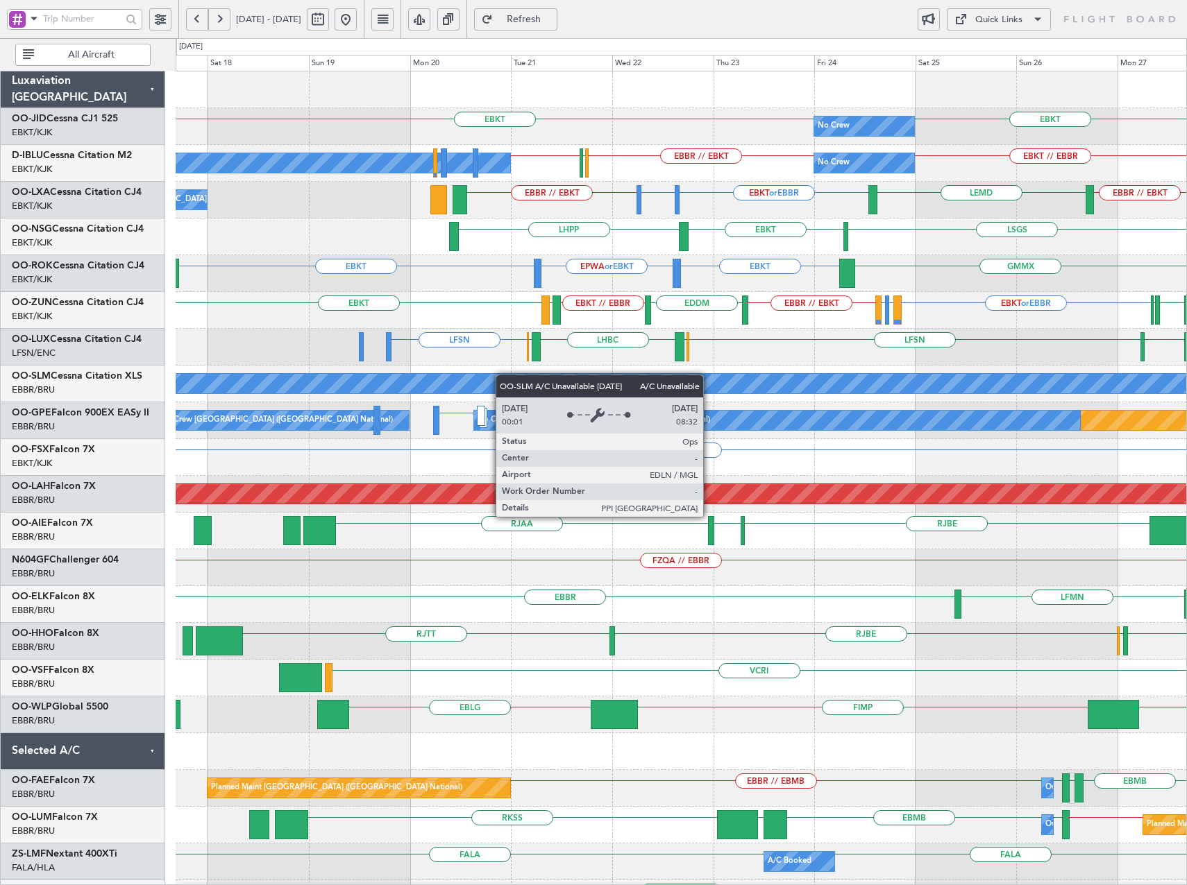
click at [985, 417] on div "No Crew EBKT EBKT No Crew Kortrijk-[GEOGRAPHIC_DATA] No Crew EBKT // EBBR EBBR …" at bounding box center [681, 530] width 1010 height 919
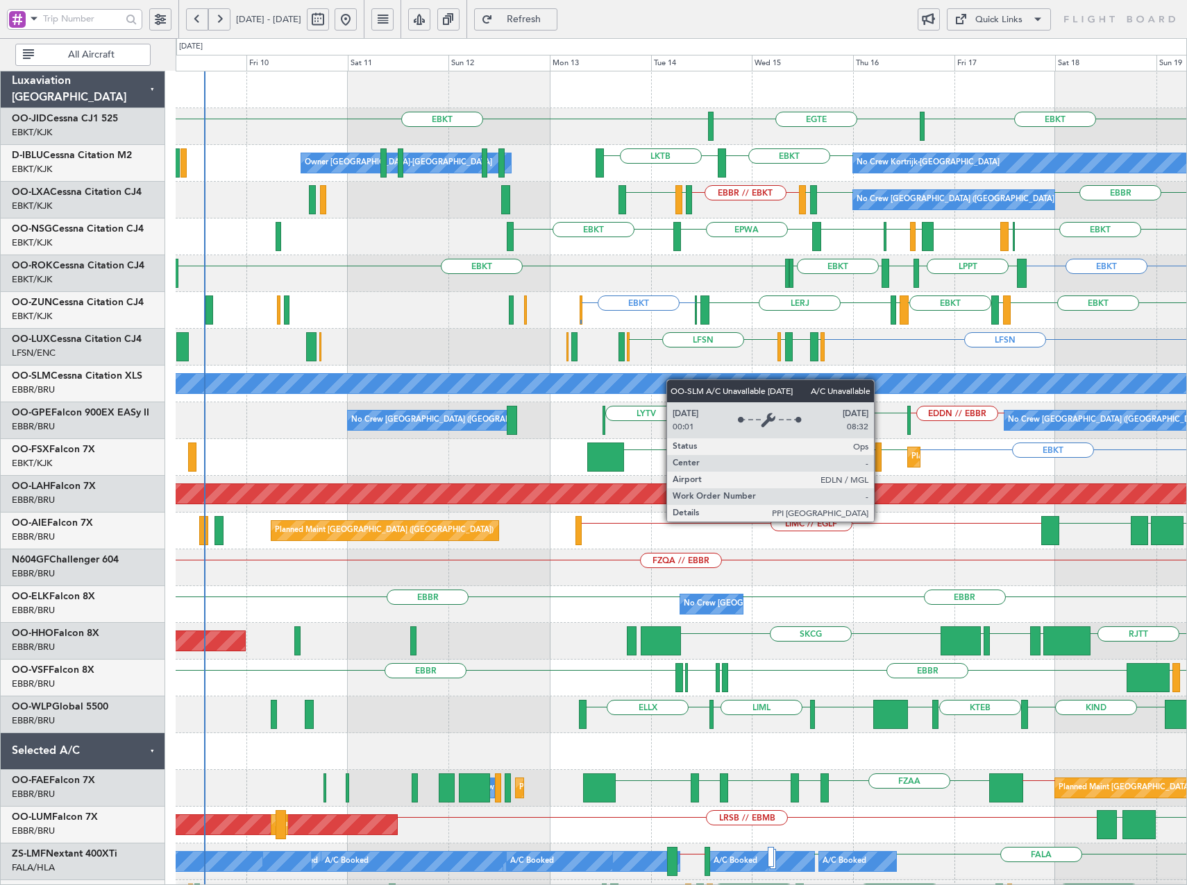
click at [851, 395] on div "EBKT [GEOGRAPHIC_DATA] EBKT No Crew Kortrijk-[GEOGRAPHIC_DATA] EBKT LKTB Owner …" at bounding box center [681, 586] width 1010 height 1030
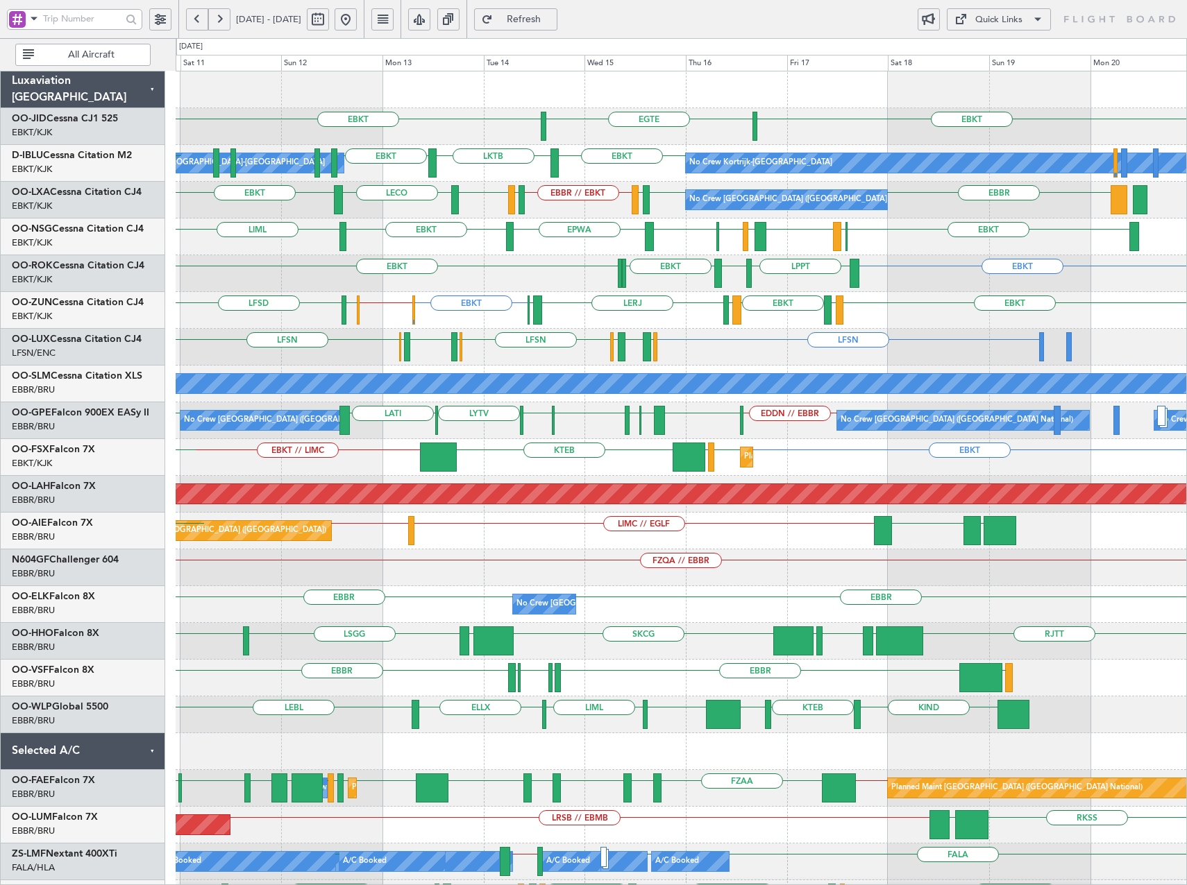
click at [842, 358] on div "LFSN LFSN [GEOGRAPHIC_DATA] [GEOGRAPHIC_DATA] [GEOGRAPHIC_DATA] LFSN ELLX [GEOG…" at bounding box center [681, 347] width 1010 height 37
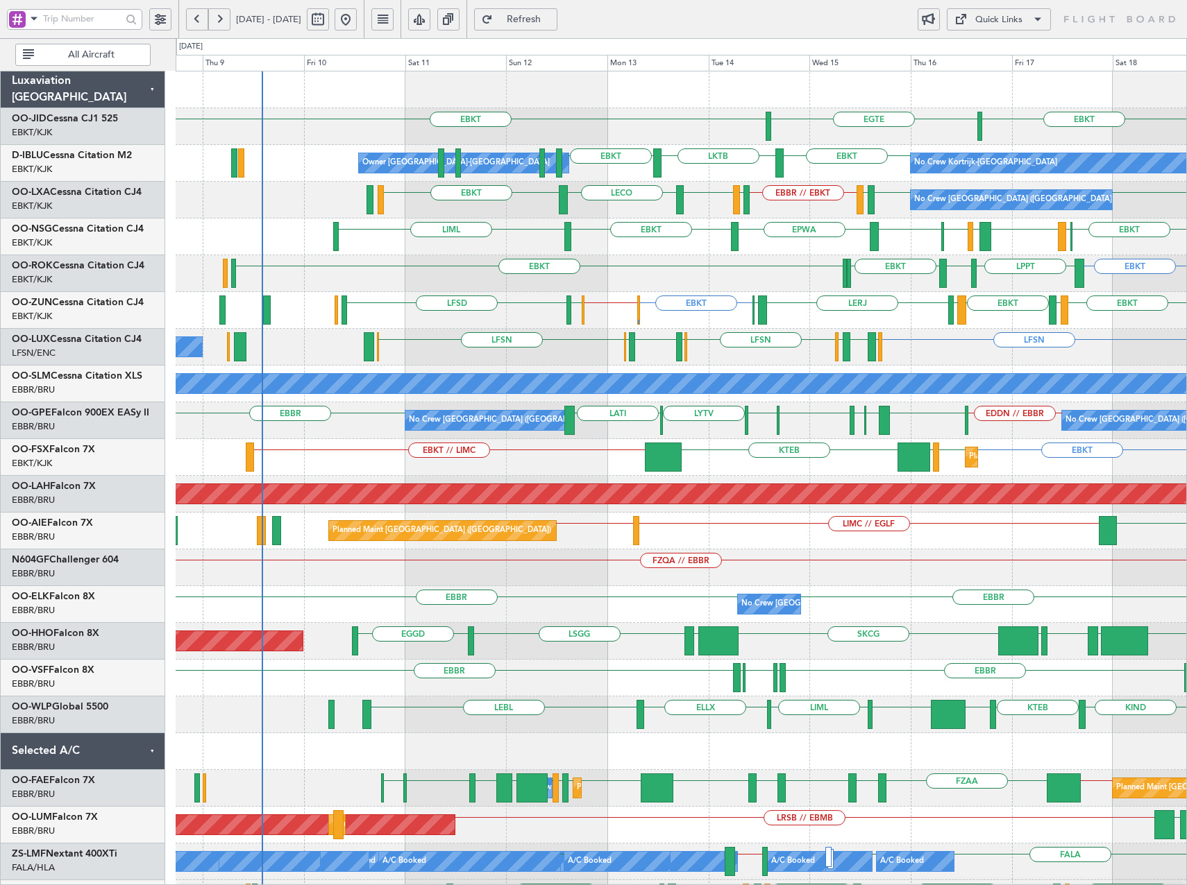
click at [505, 309] on div "EBKT [GEOGRAPHIC_DATA] EBKT No Crew Kortrijk-[GEOGRAPHIC_DATA] Owner [GEOGRAPHI…" at bounding box center [681, 586] width 1010 height 1030
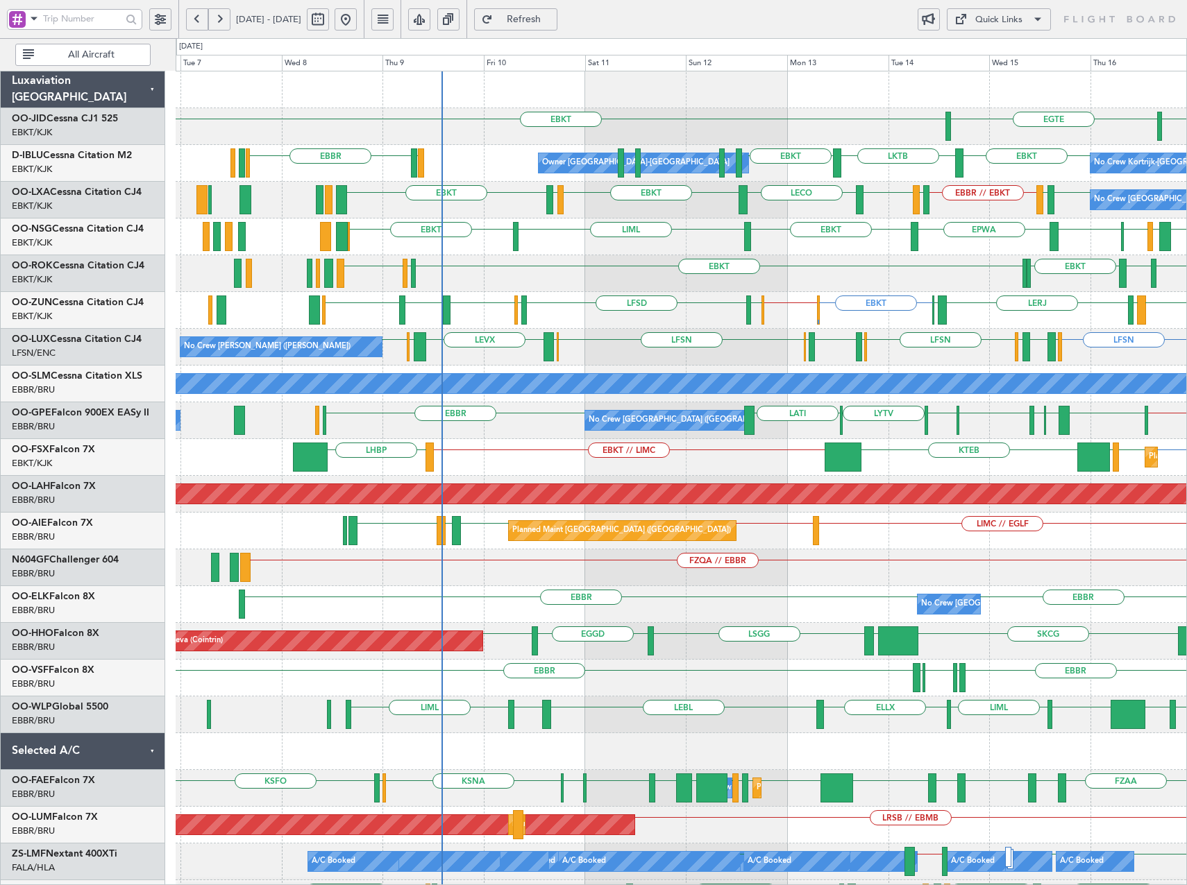
click at [563, 305] on div "EBKT [GEOGRAPHIC_DATA] EBKT No Crew Kortrijk-[GEOGRAPHIC_DATA] Owner [GEOGRAPHI…" at bounding box center [681, 586] width 1010 height 1030
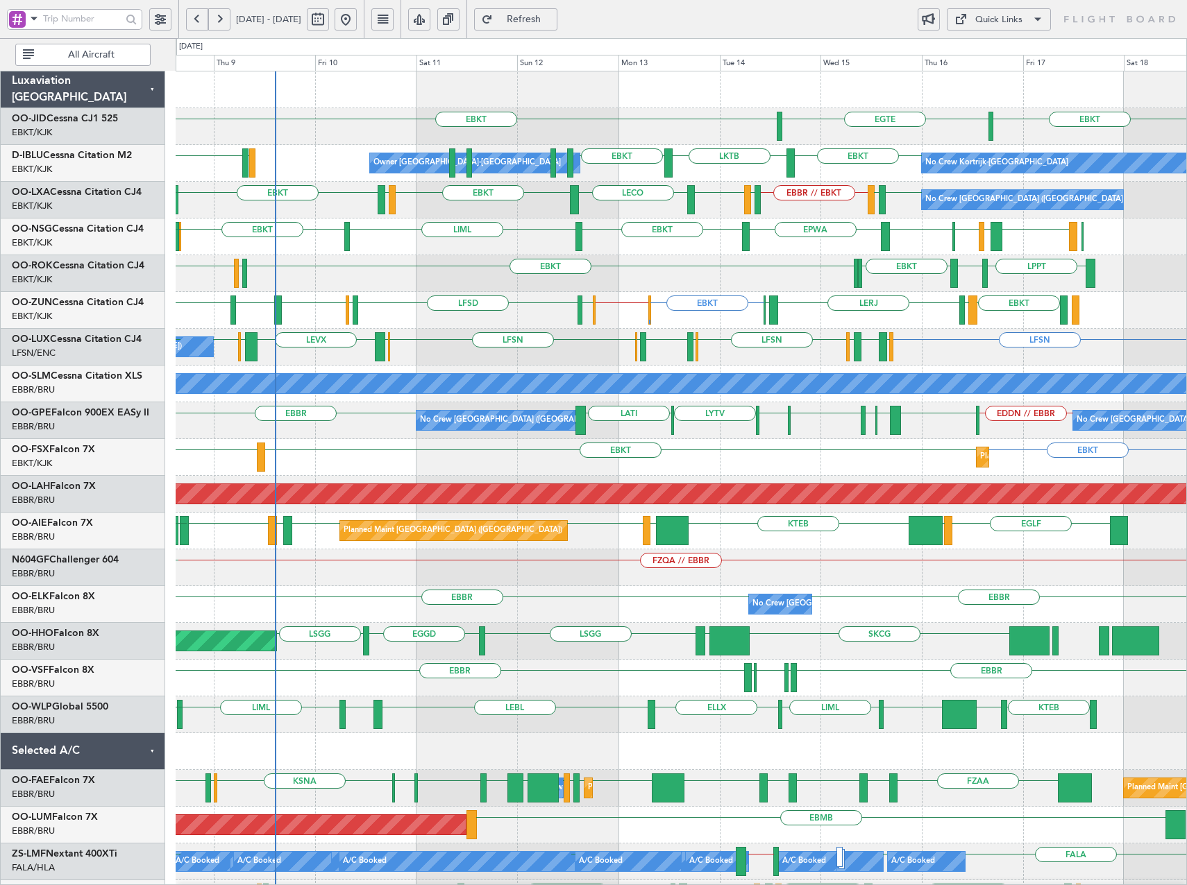
click at [664, 482] on div "EBKT EBKT [GEOGRAPHIC_DATA] LSGS [GEOGRAPHIC_DATA] EBKT LKTB EBKT Owner [GEOGRA…" at bounding box center [681, 586] width 1010 height 1030
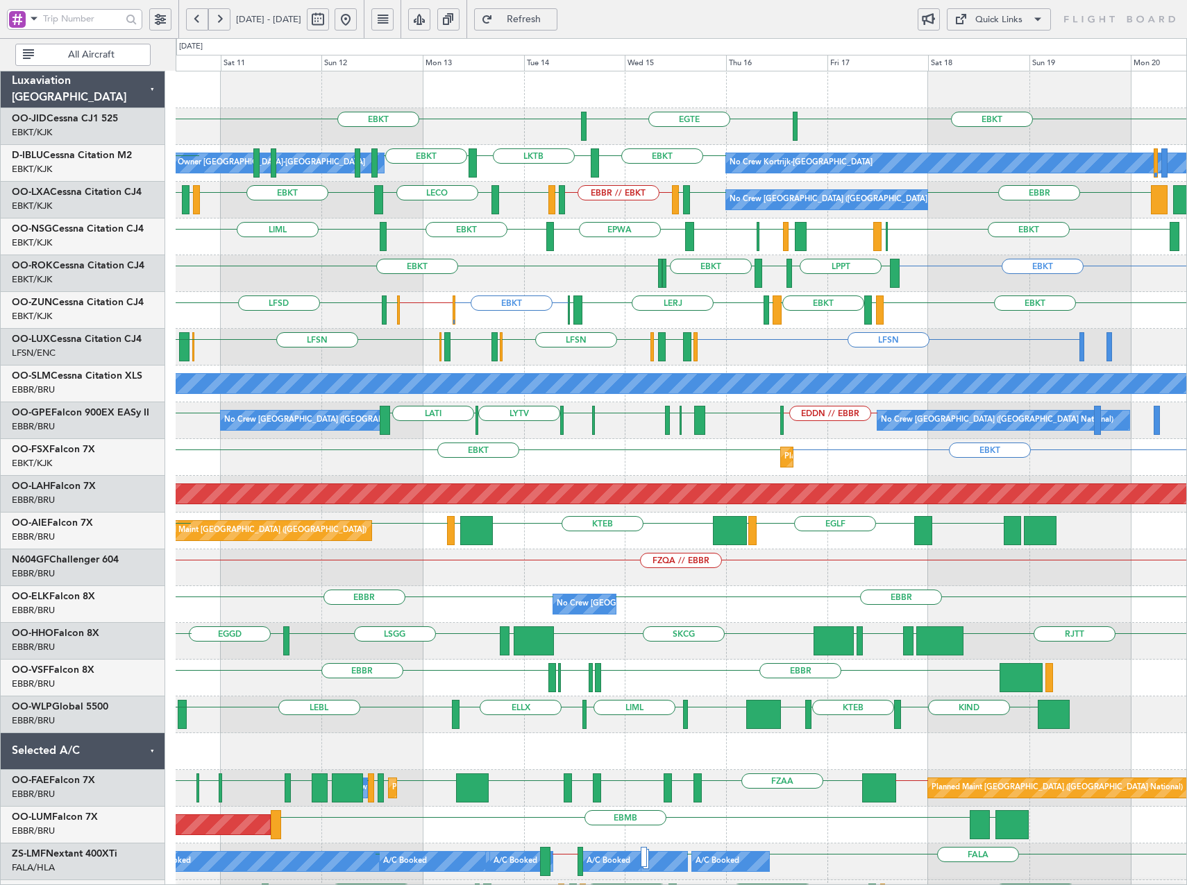
click at [699, 466] on div "Planned Maint Kortrijk-[GEOGRAPHIC_DATA] EBKT EBKT LHBP" at bounding box center [681, 457] width 1010 height 37
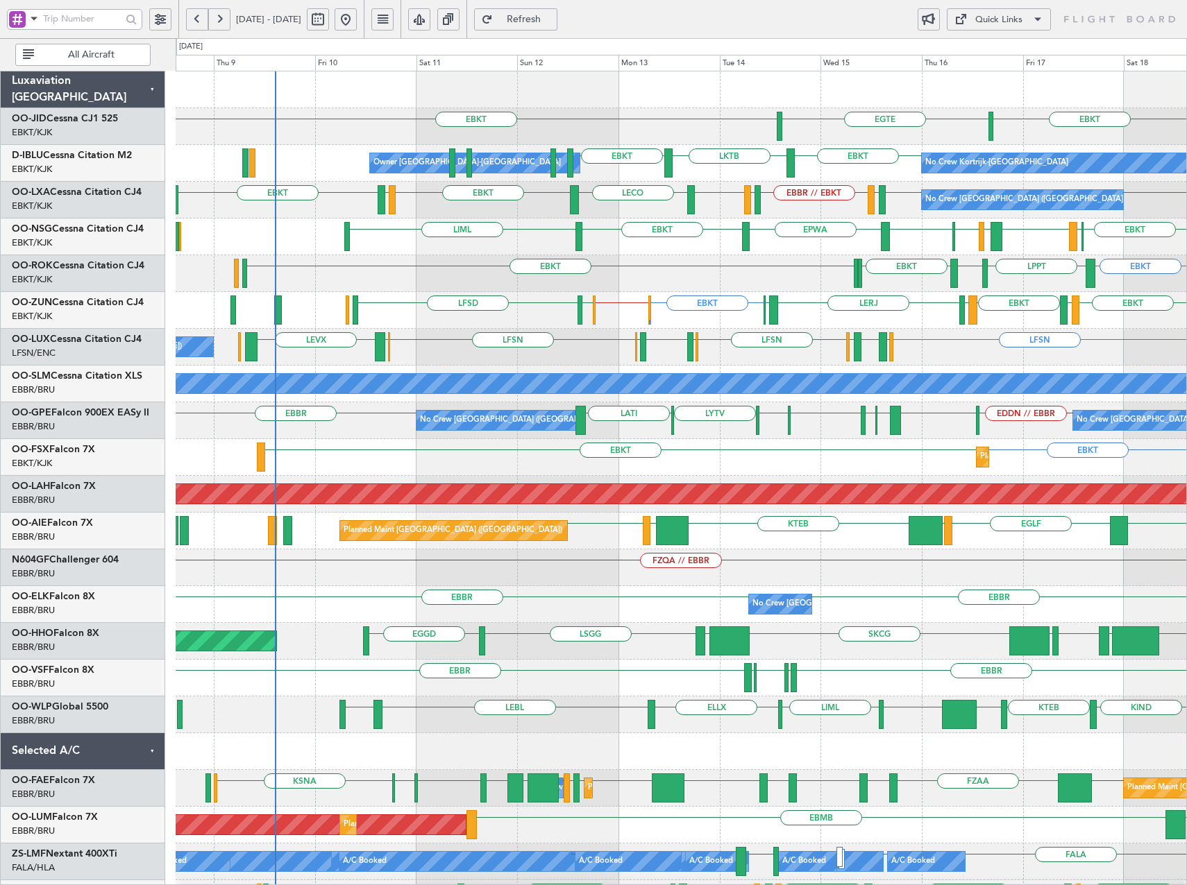
click at [497, 526] on div "EBKT EBKT [GEOGRAPHIC_DATA] Owner [GEOGRAPHIC_DATA]-[GEOGRAPHIC_DATA] No Crew K…" at bounding box center [681, 586] width 1010 height 1030
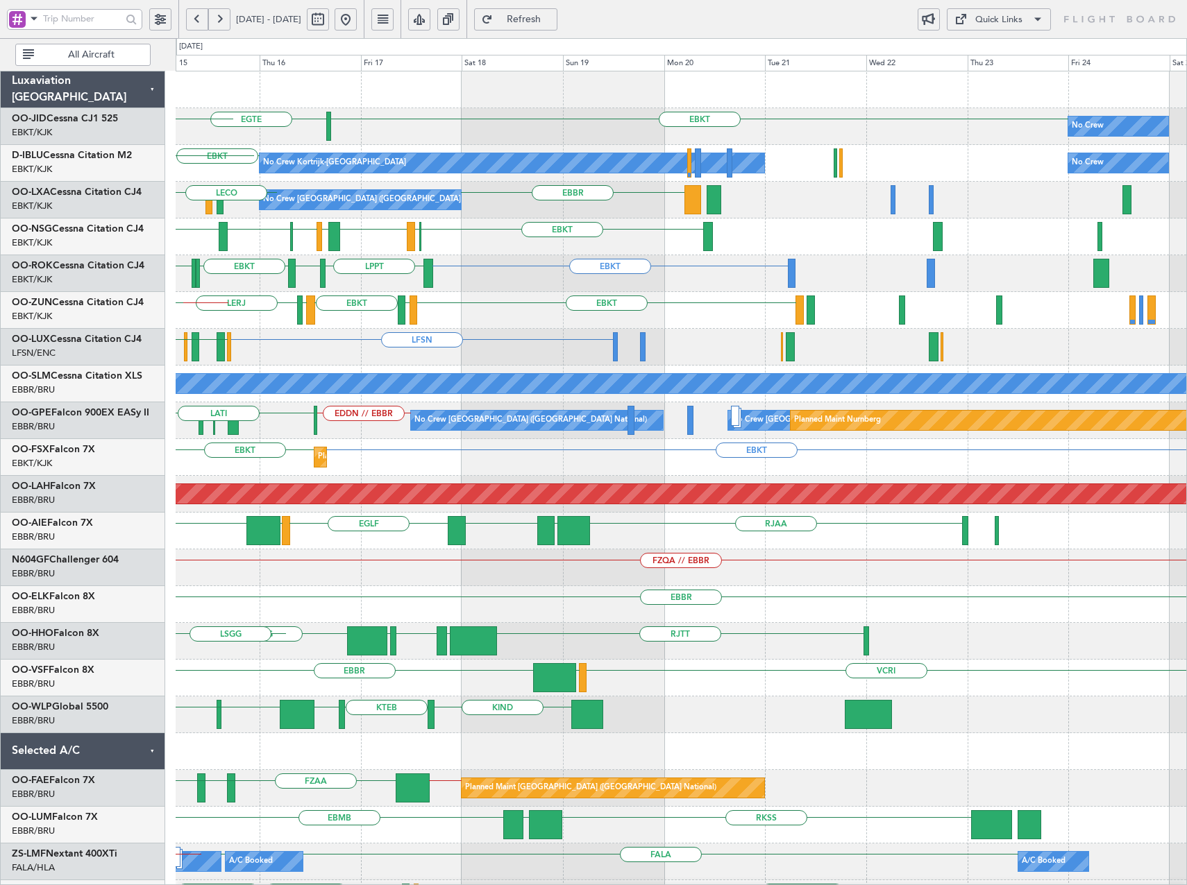
click at [309, 542] on div "EBKT [GEOGRAPHIC_DATA] No Crew EBKT No Crew Kortrijk-[GEOGRAPHIC_DATA] EBKT No …" at bounding box center [681, 586] width 1010 height 1030
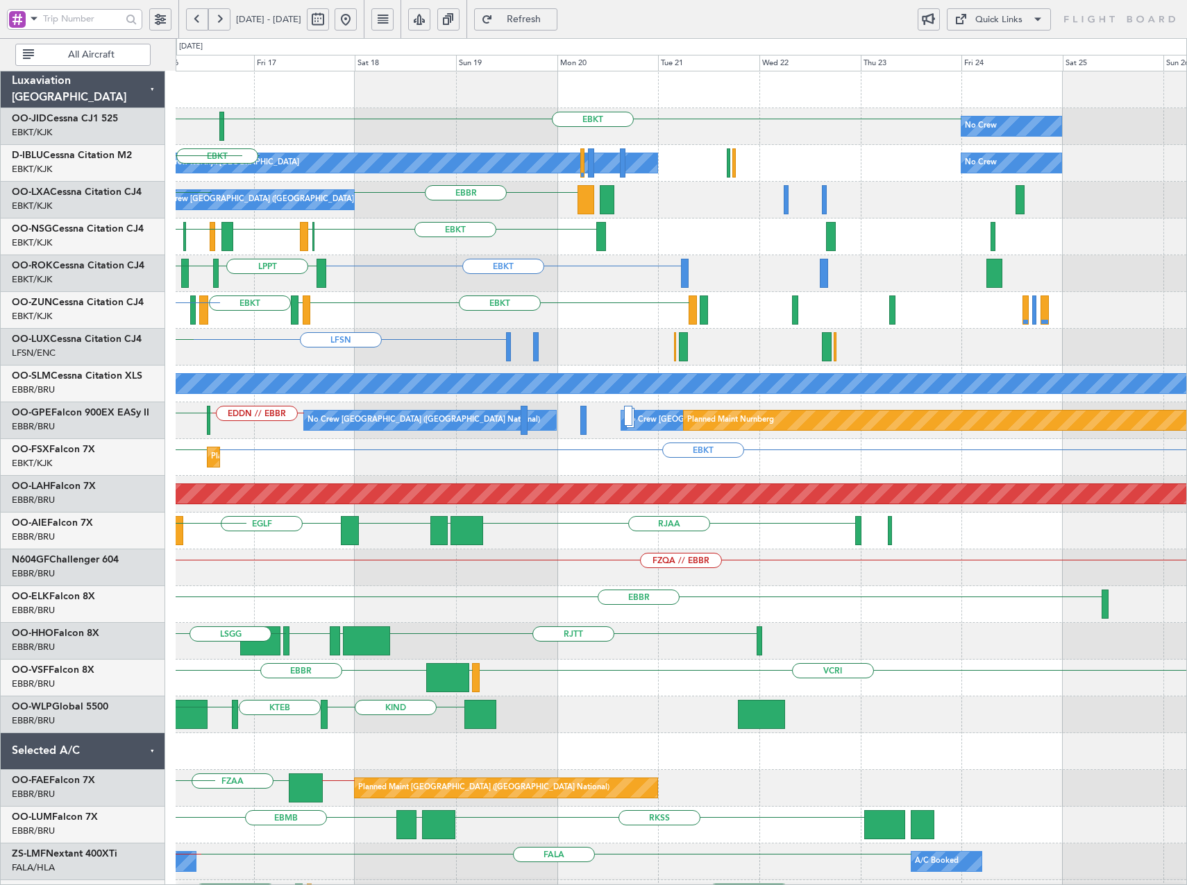
click at [477, 552] on div "EBKT [GEOGRAPHIC_DATA] No Crew EBKT No Crew Kortrijk-[GEOGRAPHIC_DATA] No Crew …" at bounding box center [681, 586] width 1010 height 1030
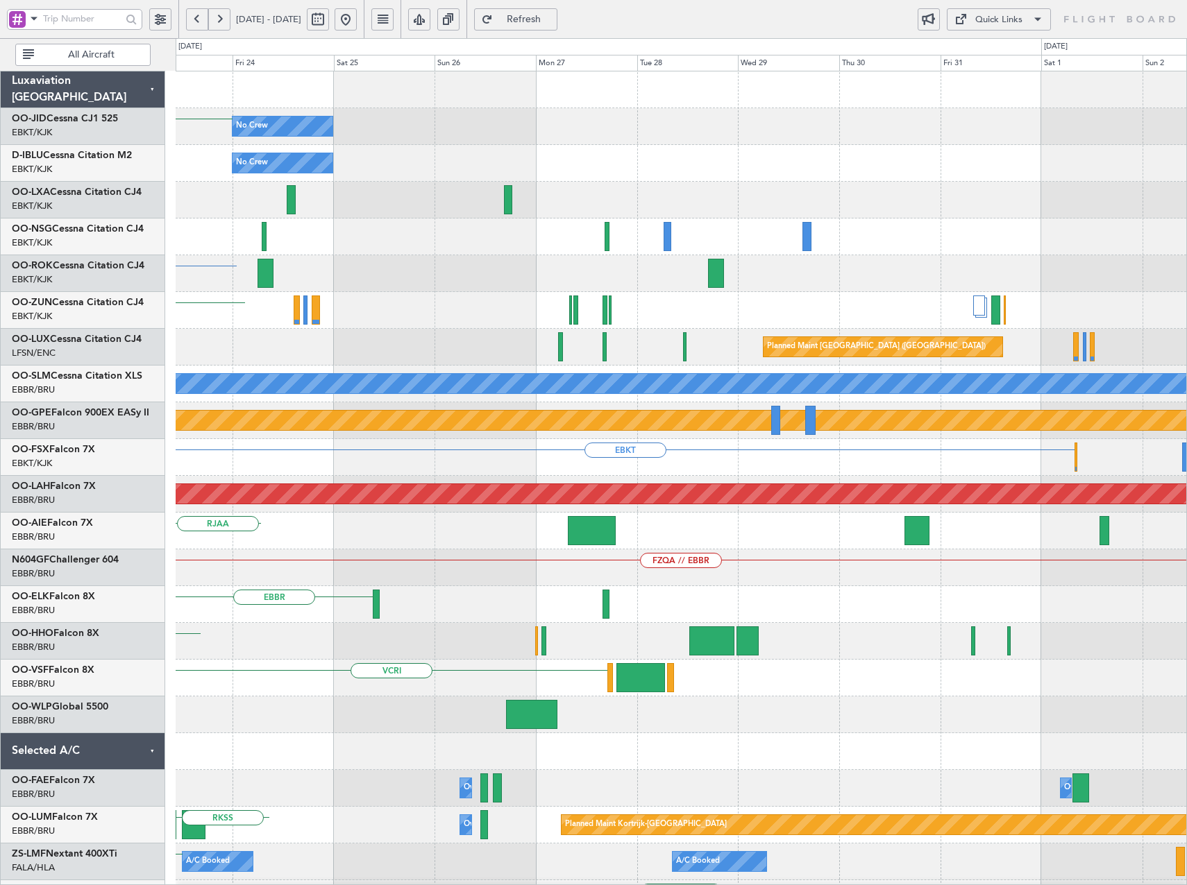
click at [212, 577] on div "FZQA // EBBR" at bounding box center [681, 568] width 1010 height 37
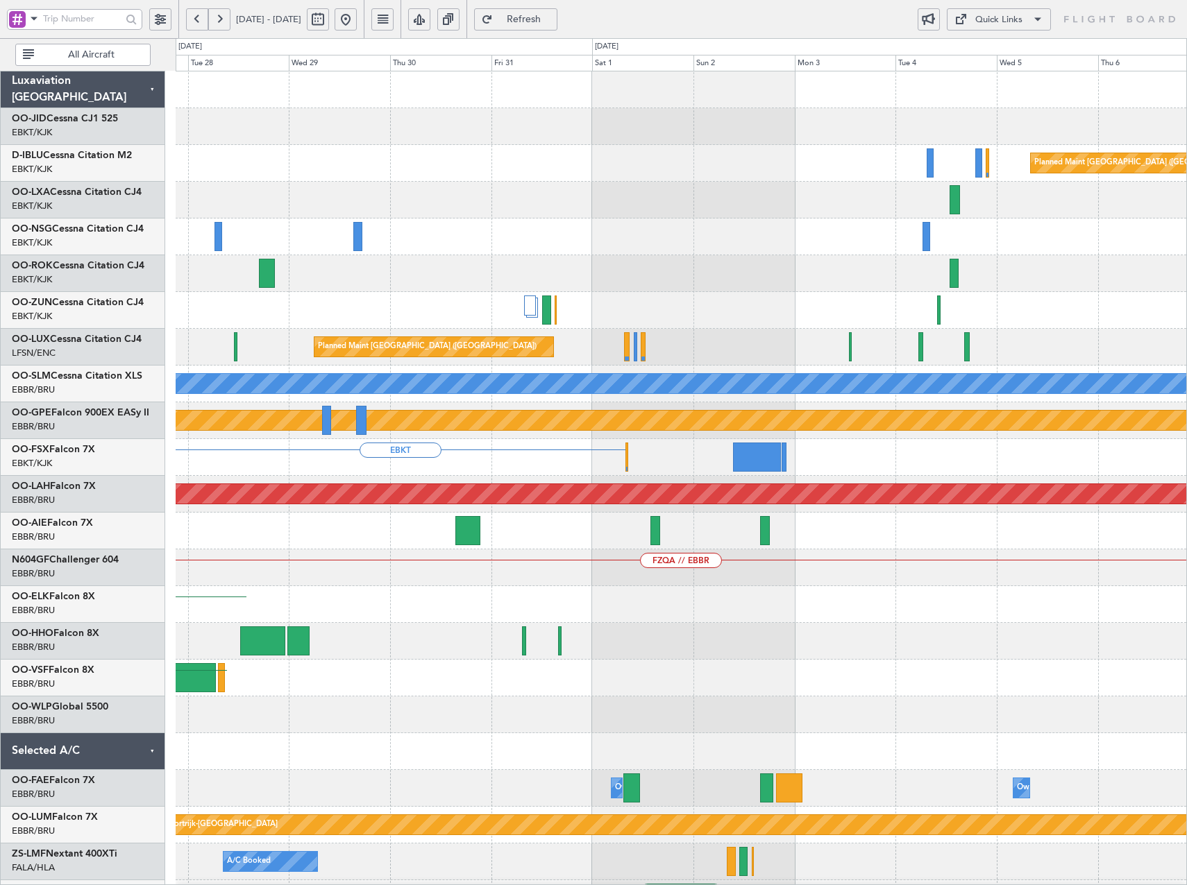
click at [162, 604] on div "Planned Maint [GEOGRAPHIC_DATA] ([GEOGRAPHIC_DATA]) Planned Maint [GEOGRAPHIC_D…" at bounding box center [593, 461] width 1187 height 847
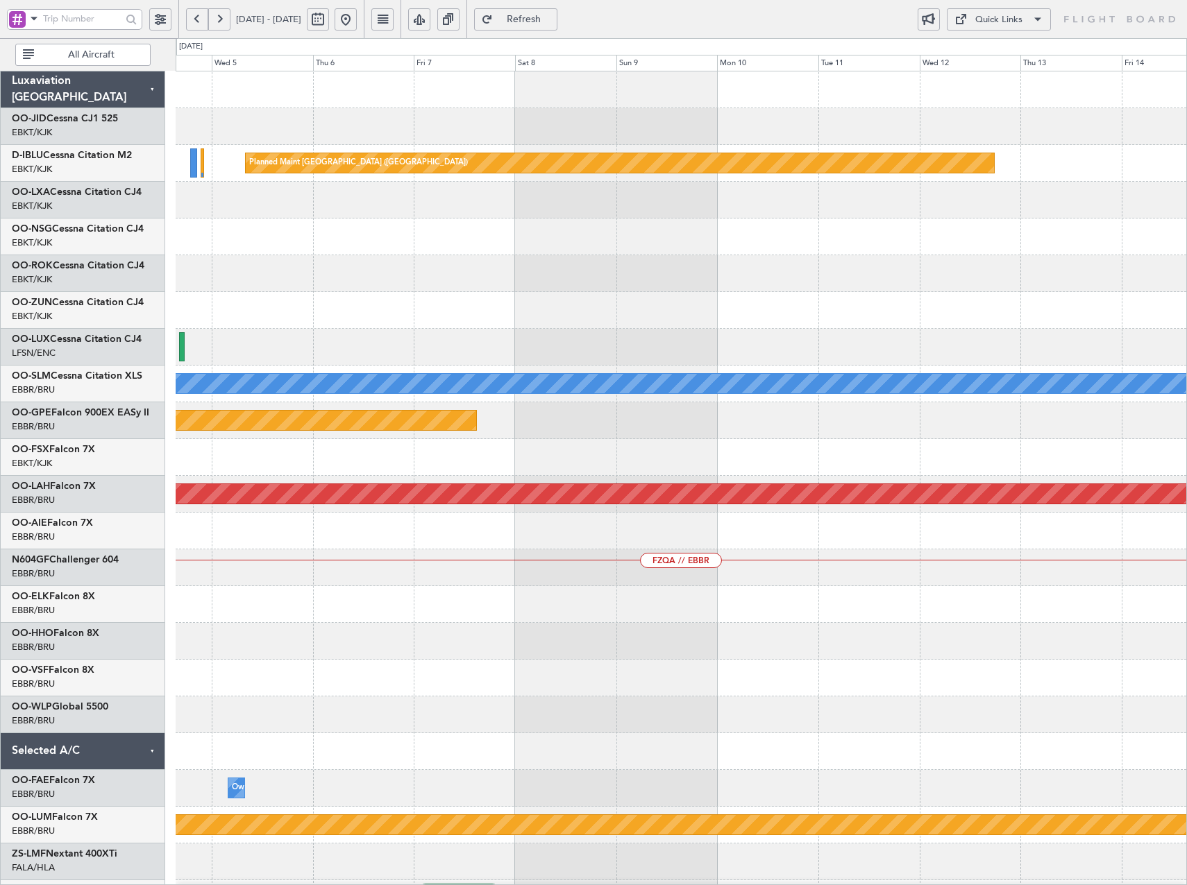
click at [115, 671] on div "Planned Maint [GEOGRAPHIC_DATA] ([GEOGRAPHIC_DATA]) A/C Unavailable [GEOGRAPHIC…" at bounding box center [593, 461] width 1187 height 847
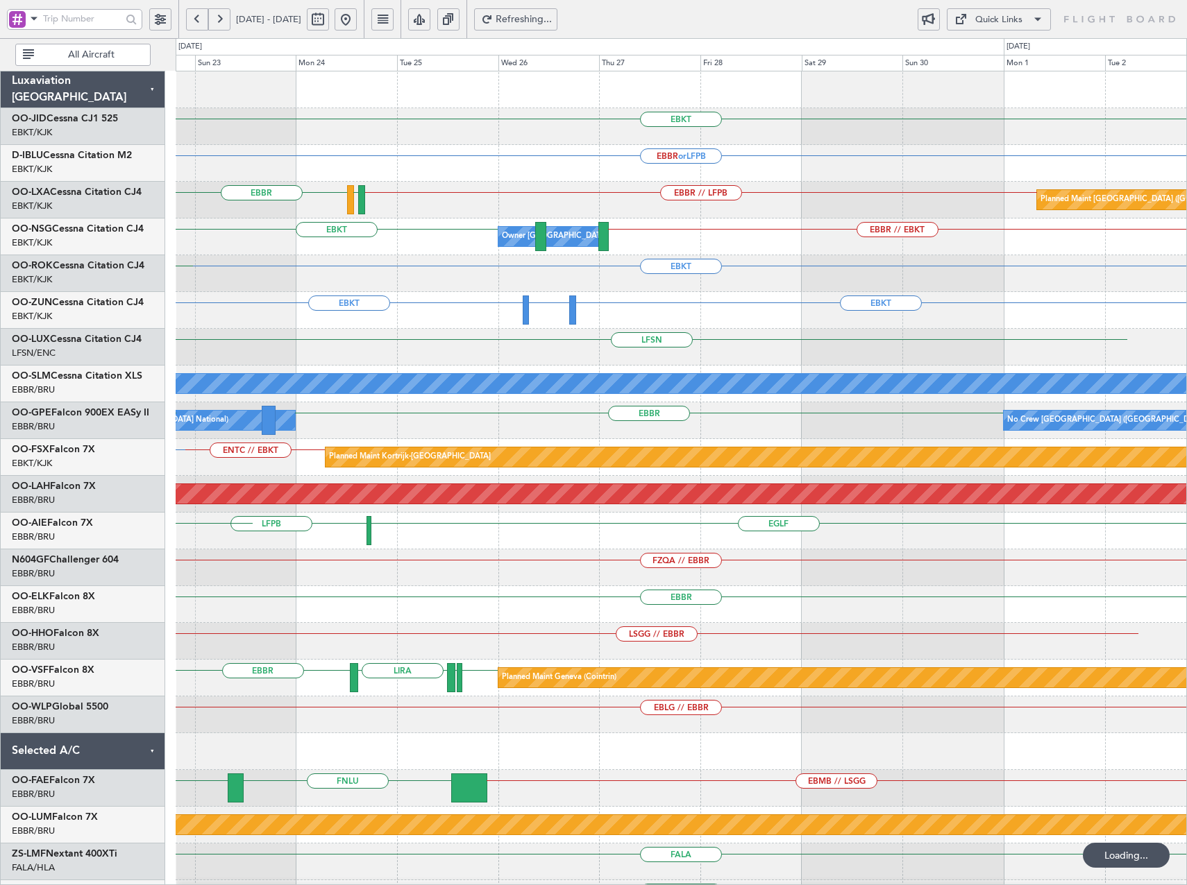
click at [411, 352] on div "EBKT EBBR or LFPB EBBR // LFPB [GEOGRAPHIC_DATA] LFTH Planned Maint [GEOGRAPHIC…" at bounding box center [681, 530] width 1010 height 919
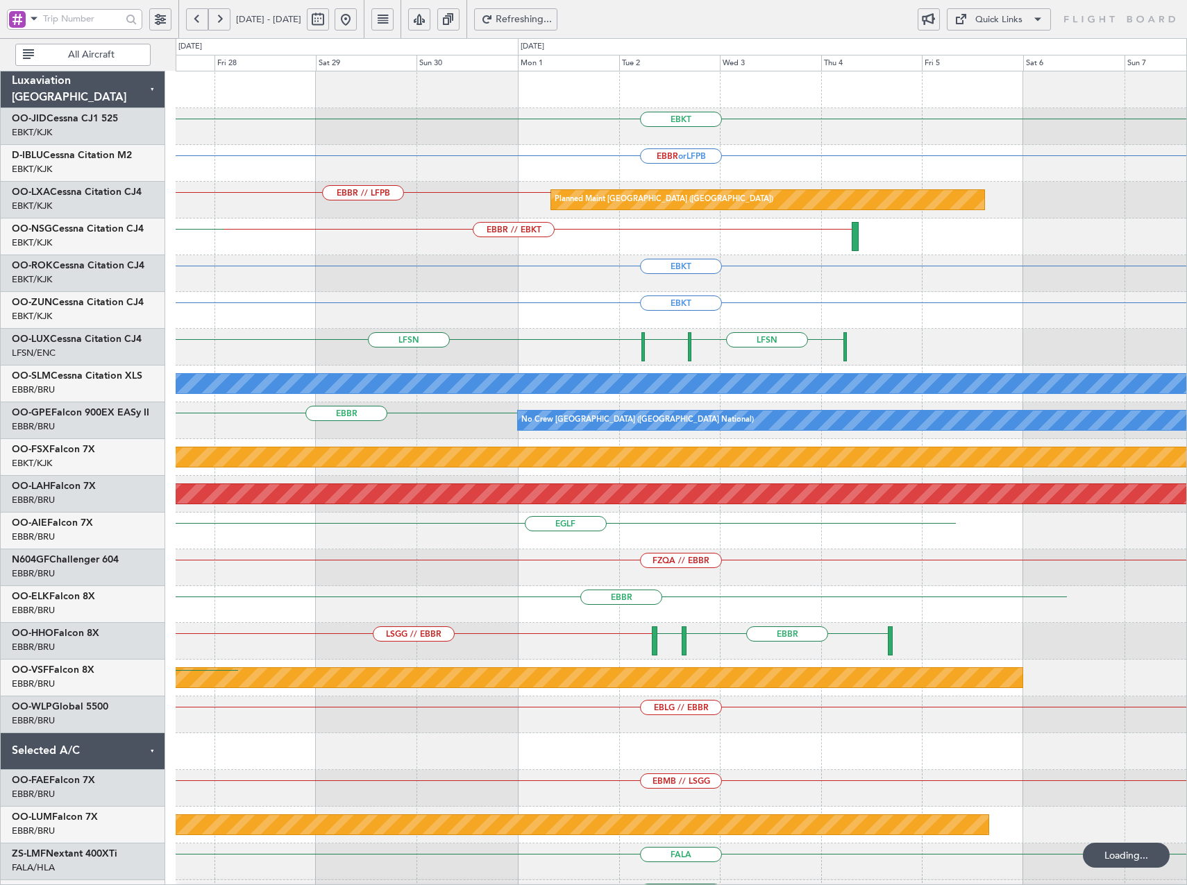
click at [363, 350] on div "EBKT EBBR or LFPB Planned Maint [GEOGRAPHIC_DATA] ([GEOGRAPHIC_DATA]) EBBR // L…" at bounding box center [681, 530] width 1010 height 919
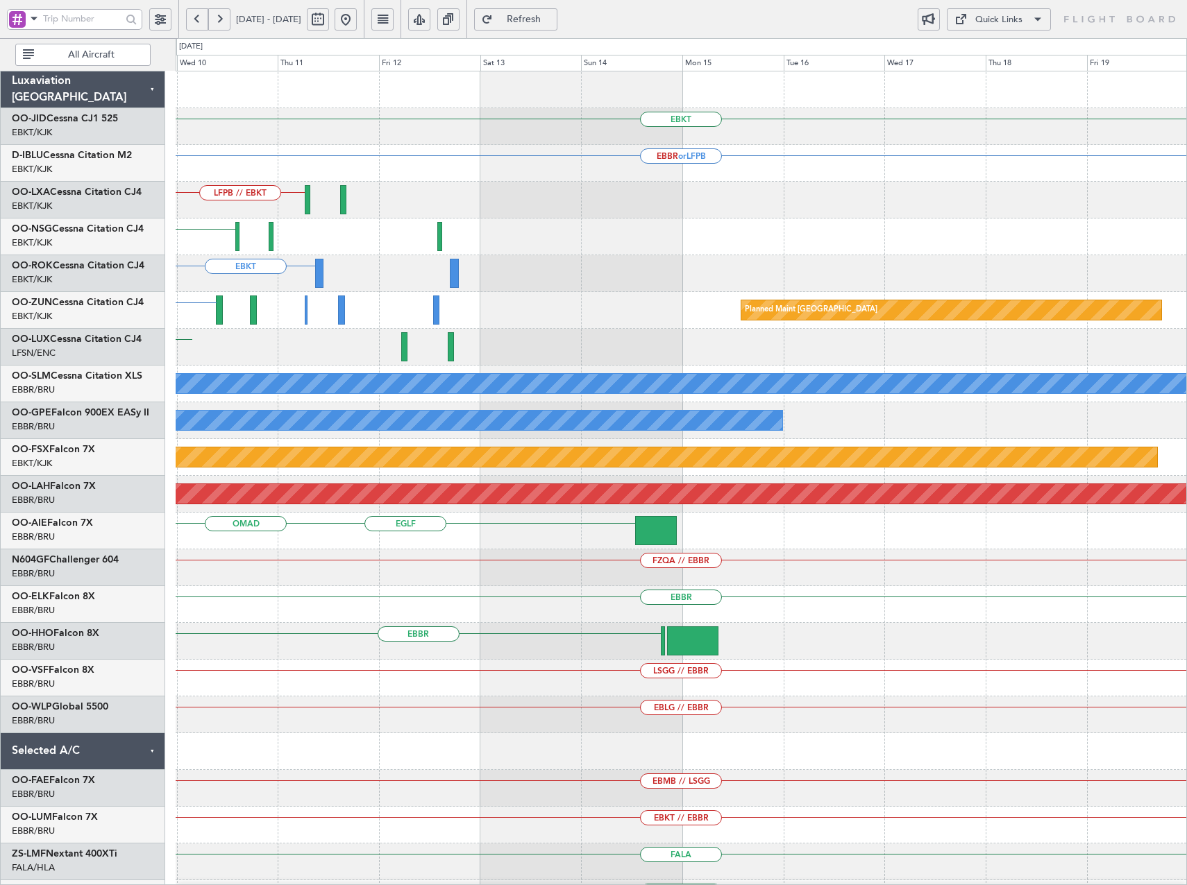
click at [102, 357] on div "EBKT EBBR or LFPB LFPB // EBKT [GEOGRAPHIC_DATA] EBKT EBKT EBKT Planned Maint […" at bounding box center [593, 461] width 1187 height 847
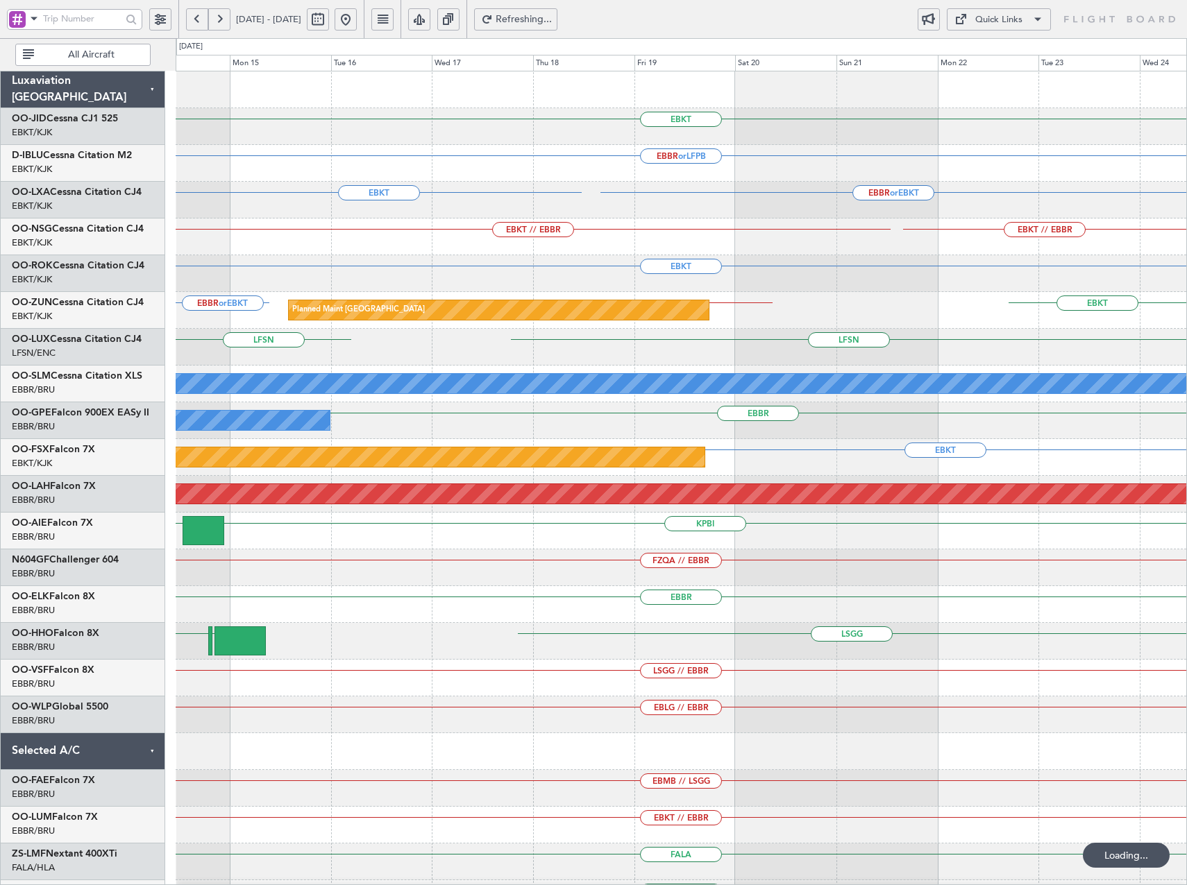
click at [197, 313] on div "EBBR or EBKT EBKT LSZH // EBKT Planned Maint [GEOGRAPHIC_DATA]" at bounding box center [681, 310] width 1010 height 37
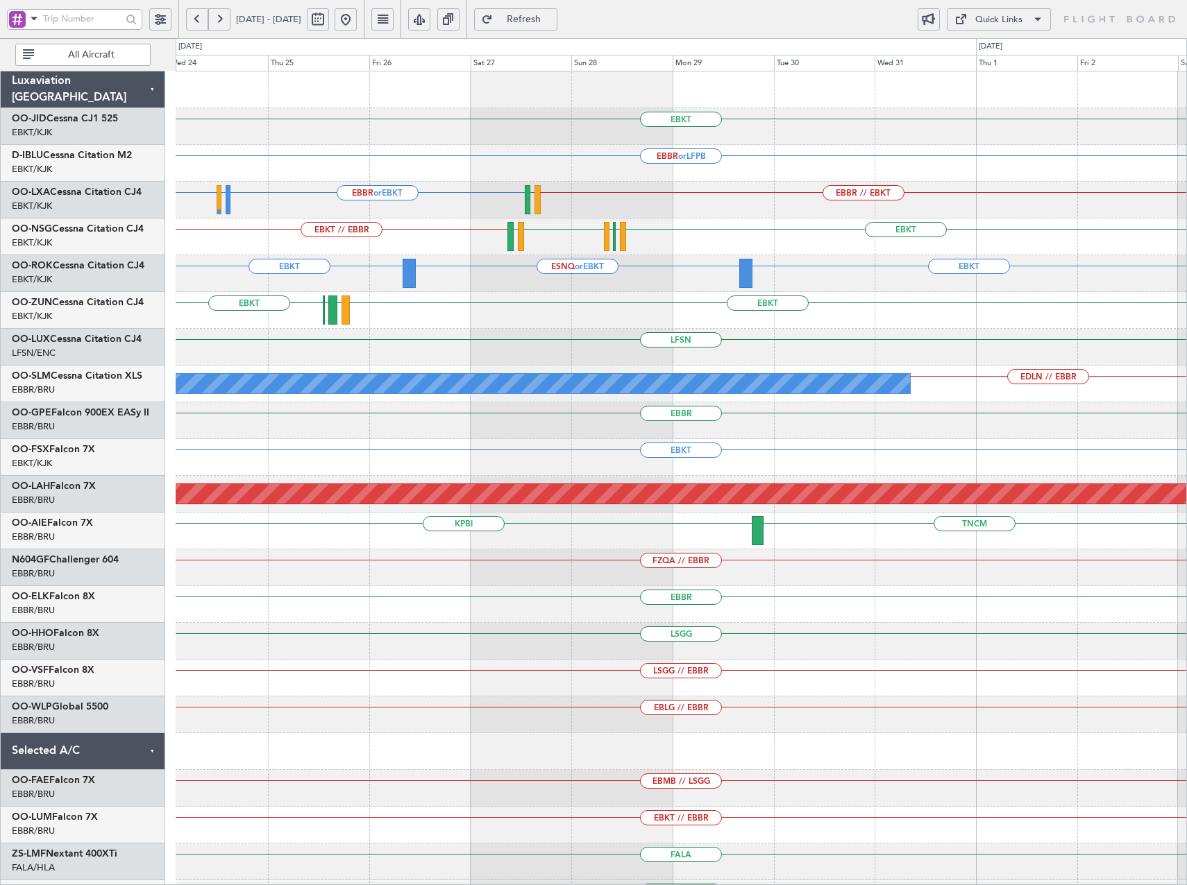
click at [739, 297] on div "EBKT EBBR or LFPB EBBR or EBKT EBBR or EBKT LFLB or EBKT EBBR // EBKT LFMD EBKT…" at bounding box center [681, 530] width 1010 height 919
drag, startPoint x: 384, startPoint y: 23, endPoint x: 384, endPoint y: 49, distance: 26.4
click at [357, 23] on button at bounding box center [345, 19] width 22 height 22
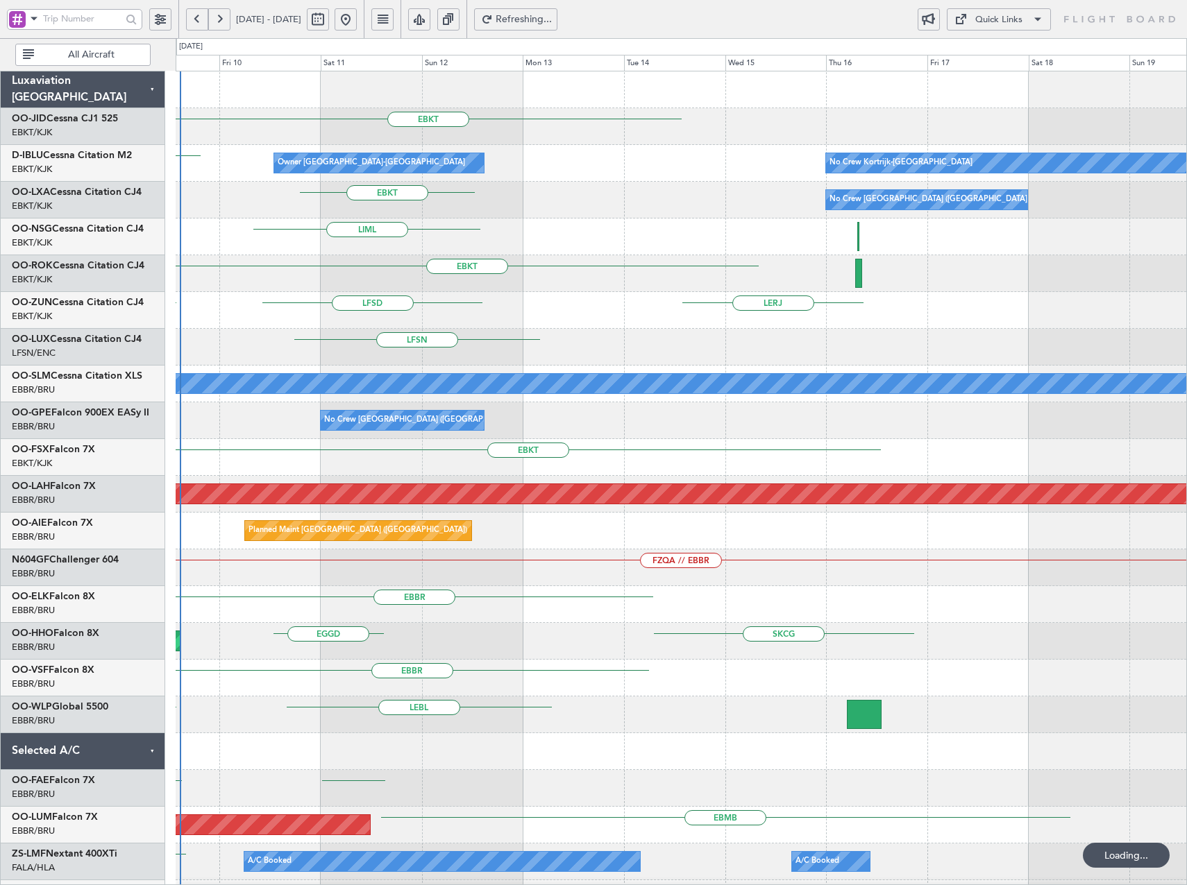
click at [377, 344] on div "EBKT Owner [GEOGRAPHIC_DATA]-[GEOGRAPHIC_DATA] No Crew Kortrijk-[GEOGRAPHIC_DAT…" at bounding box center [681, 530] width 1010 height 919
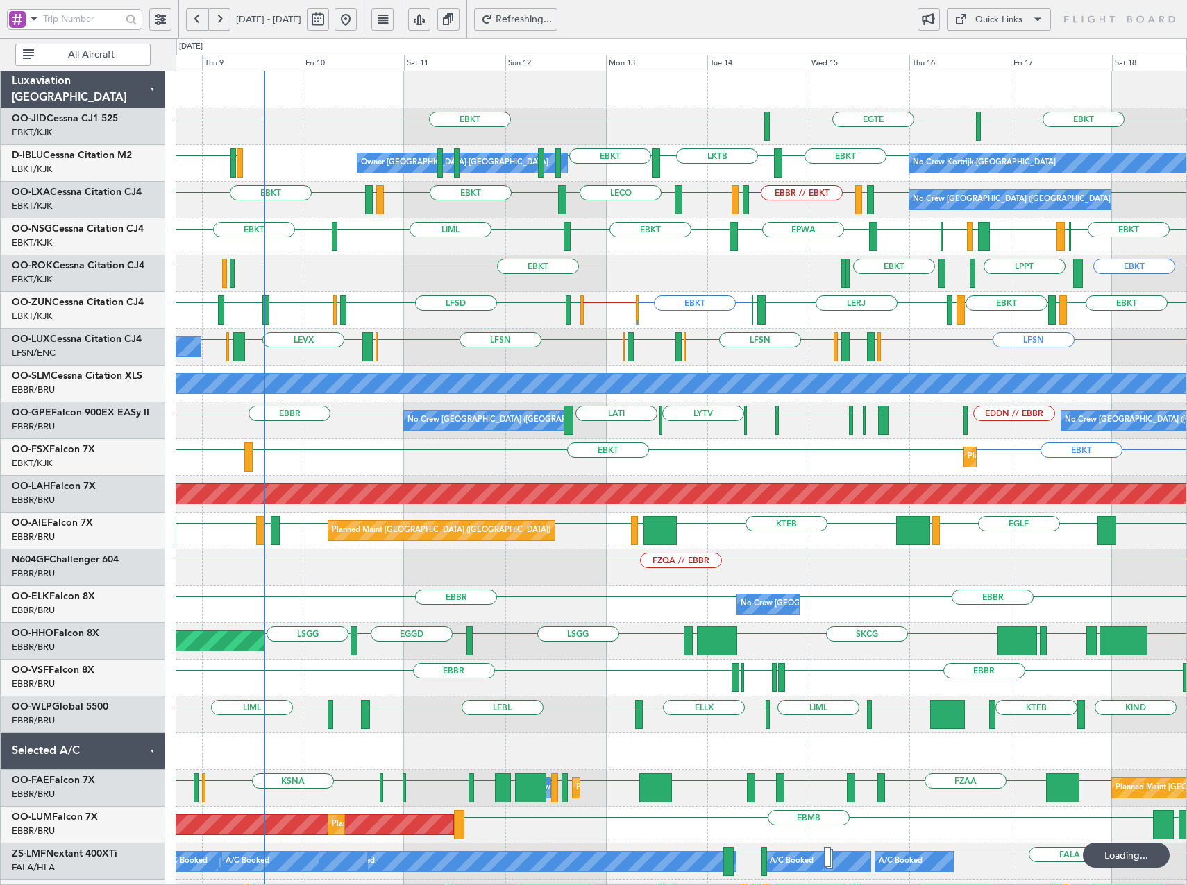
click at [0, 340] on html "[DATE] - [DATE] Refreshing... Quick Links All Aircraft [GEOGRAPHIC_DATA] EBKT E…" at bounding box center [593, 442] width 1187 height 885
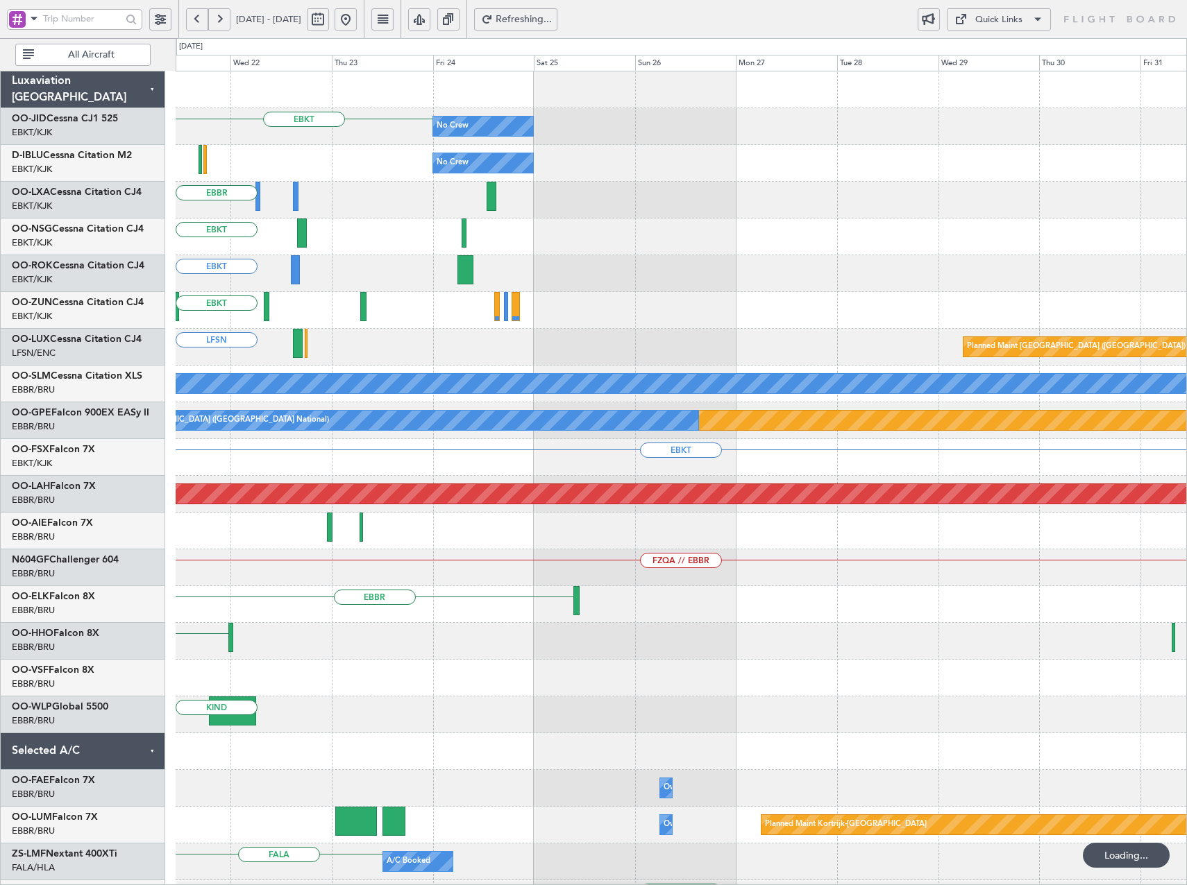
click at [888, 325] on div "EBKT No Crew No Crew [GEOGRAPHIC_DATA] EBKT EBKT EBKT LFSN Planned Maint [GEOGR…" at bounding box center [681, 586] width 1010 height 1030
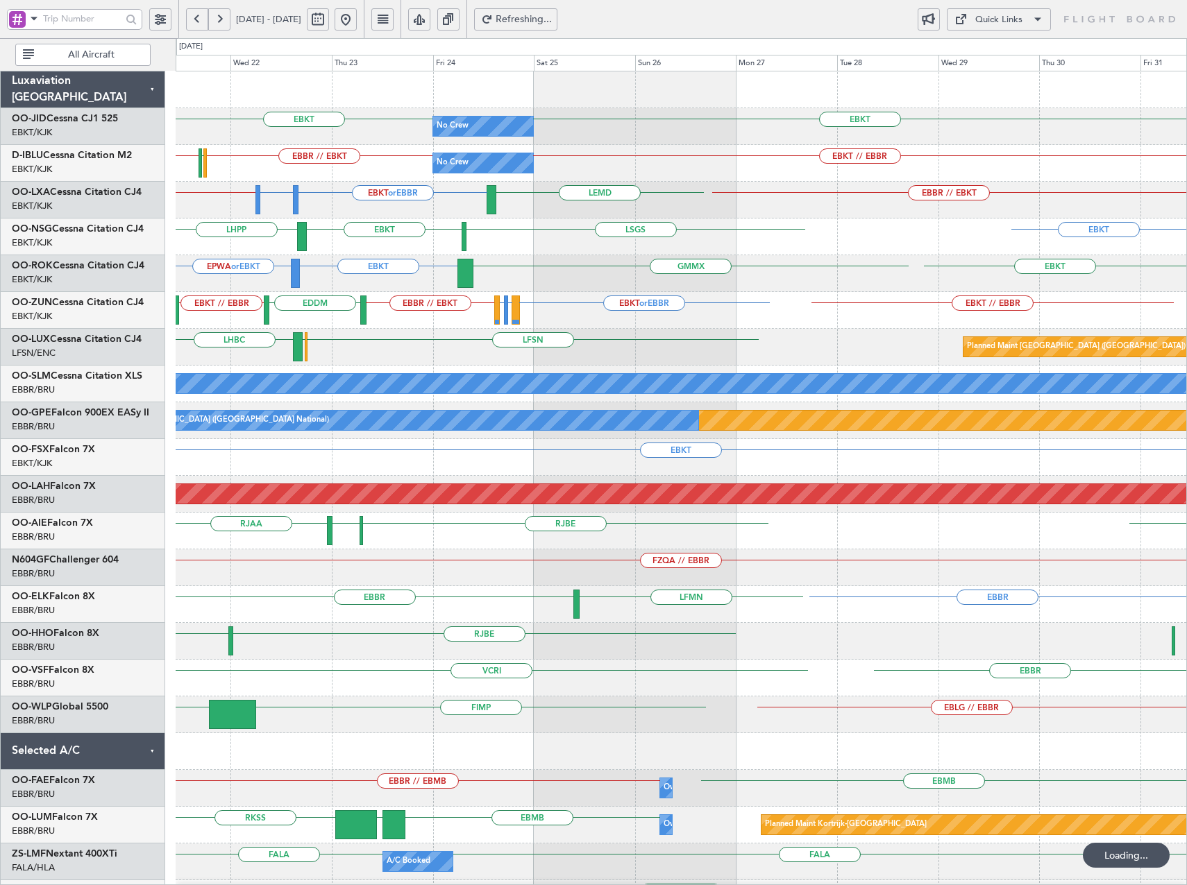
click at [220, 16] on button at bounding box center [219, 19] width 22 height 22
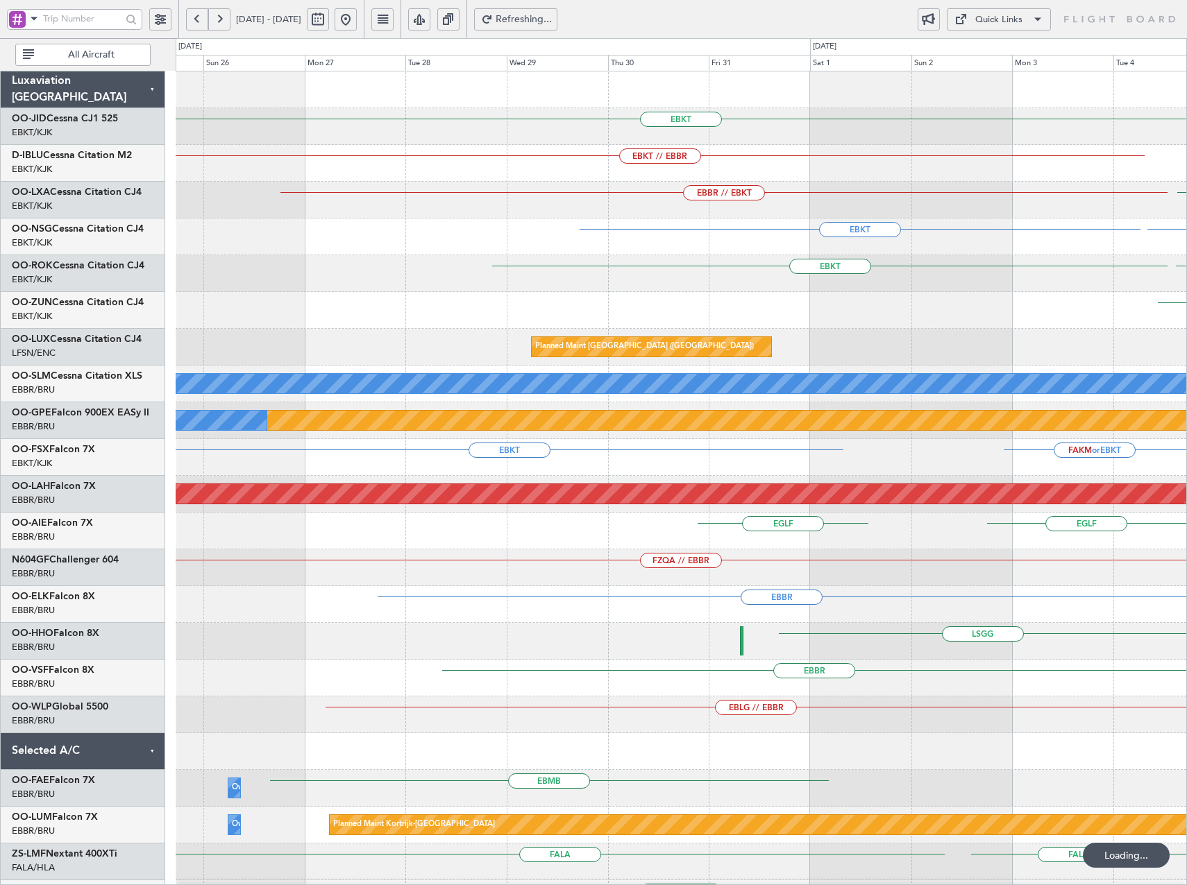
click at [220, 16] on button at bounding box center [219, 19] width 22 height 22
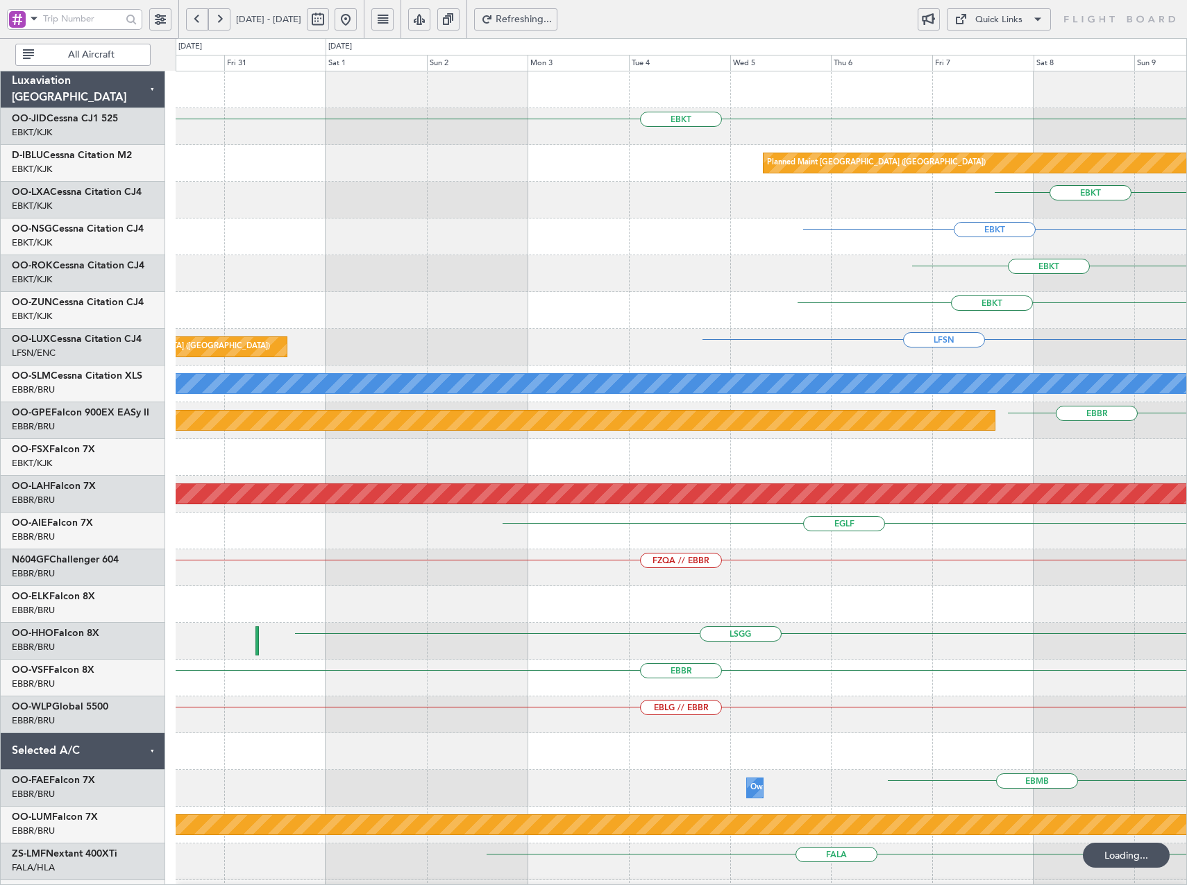
click at [220, 16] on button at bounding box center [219, 19] width 22 height 22
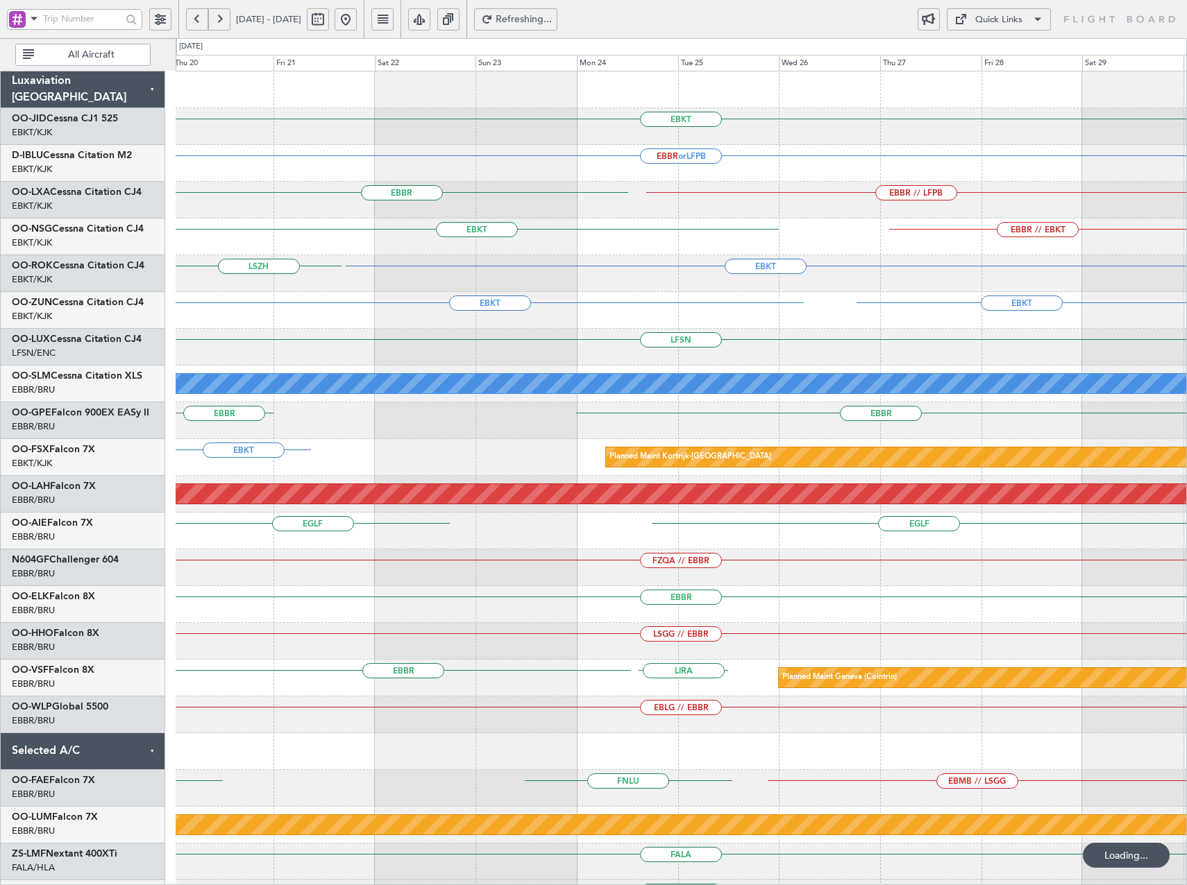
click at [220, 16] on button at bounding box center [219, 19] width 22 height 22
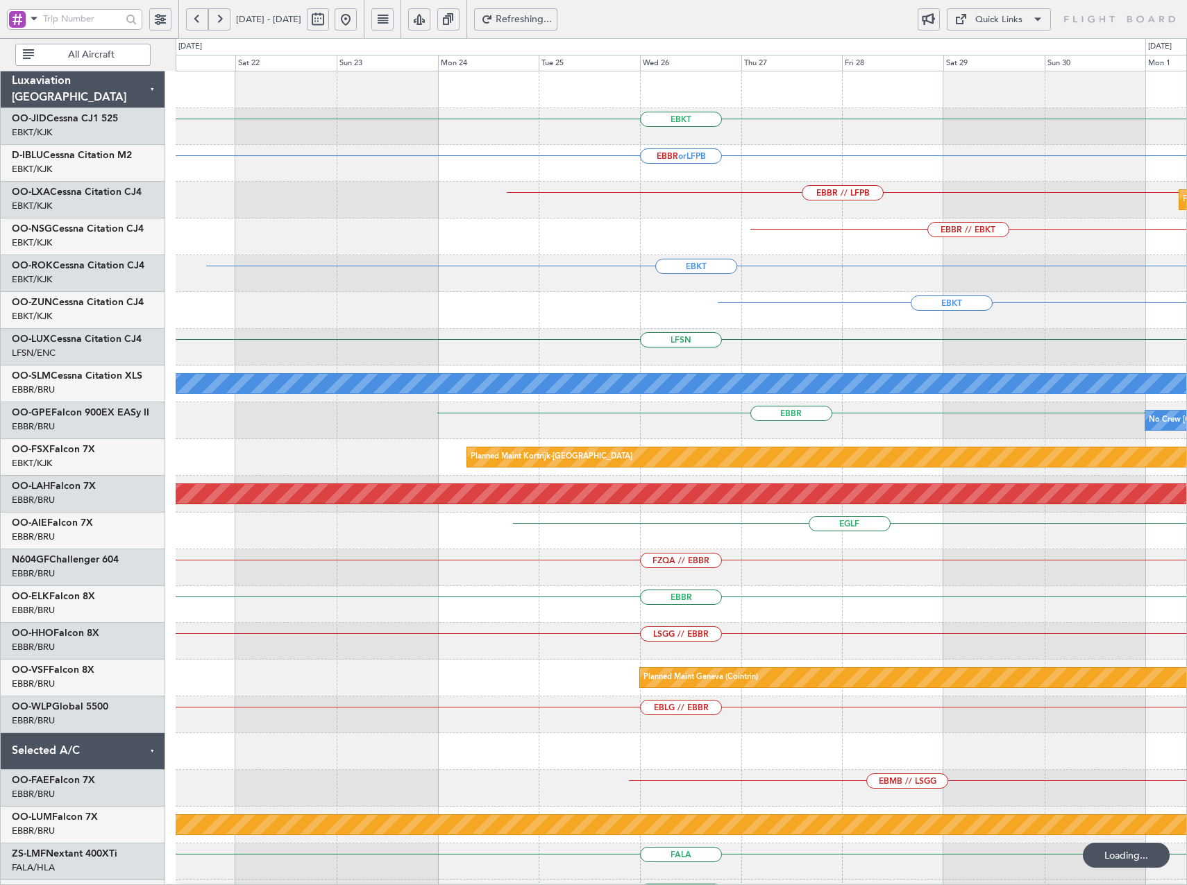
click at [220, 16] on button at bounding box center [219, 19] width 22 height 22
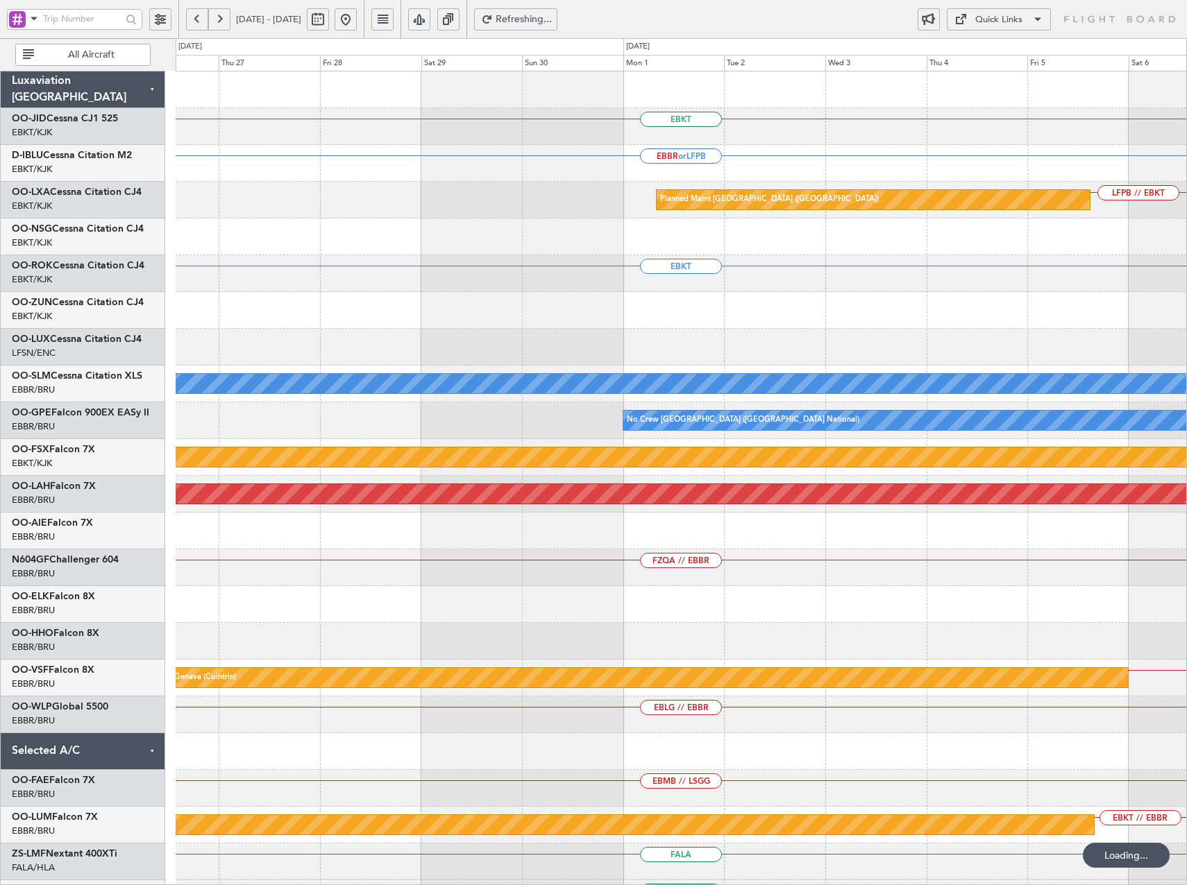
click at [220, 16] on button at bounding box center [219, 19] width 22 height 22
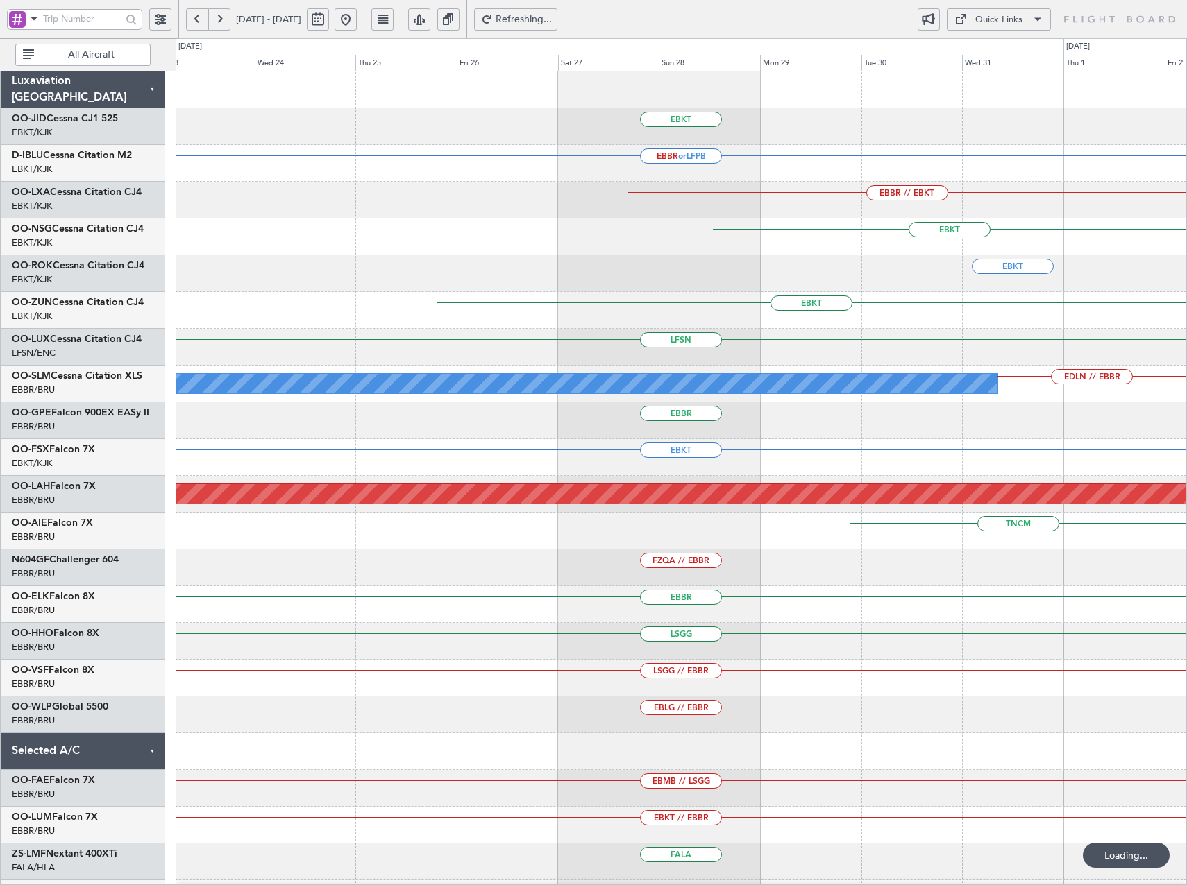
click at [958, 275] on div "EBKT EBBR or LFPB EBBR // EBKT EBBR // EBKT EBKT [GEOGRAPHIC_DATA] EBBR // EBKT…" at bounding box center [681, 530] width 1010 height 919
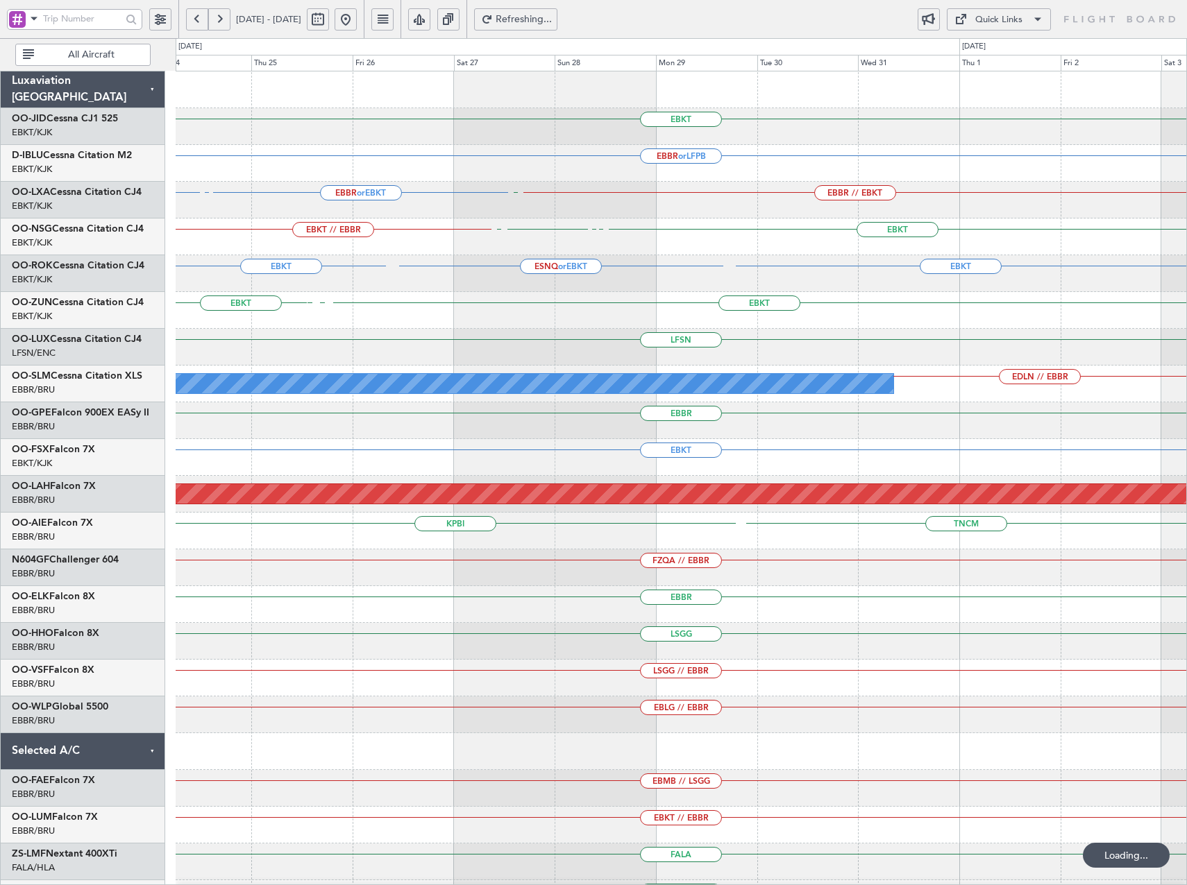
click at [216, 366] on div "EBKT EBBR or LFPB EBBR or EBKT EBBR or EBKT LFLB or EBKT EBBR // EBKT LFMD EBKT…" at bounding box center [681, 530] width 1010 height 919
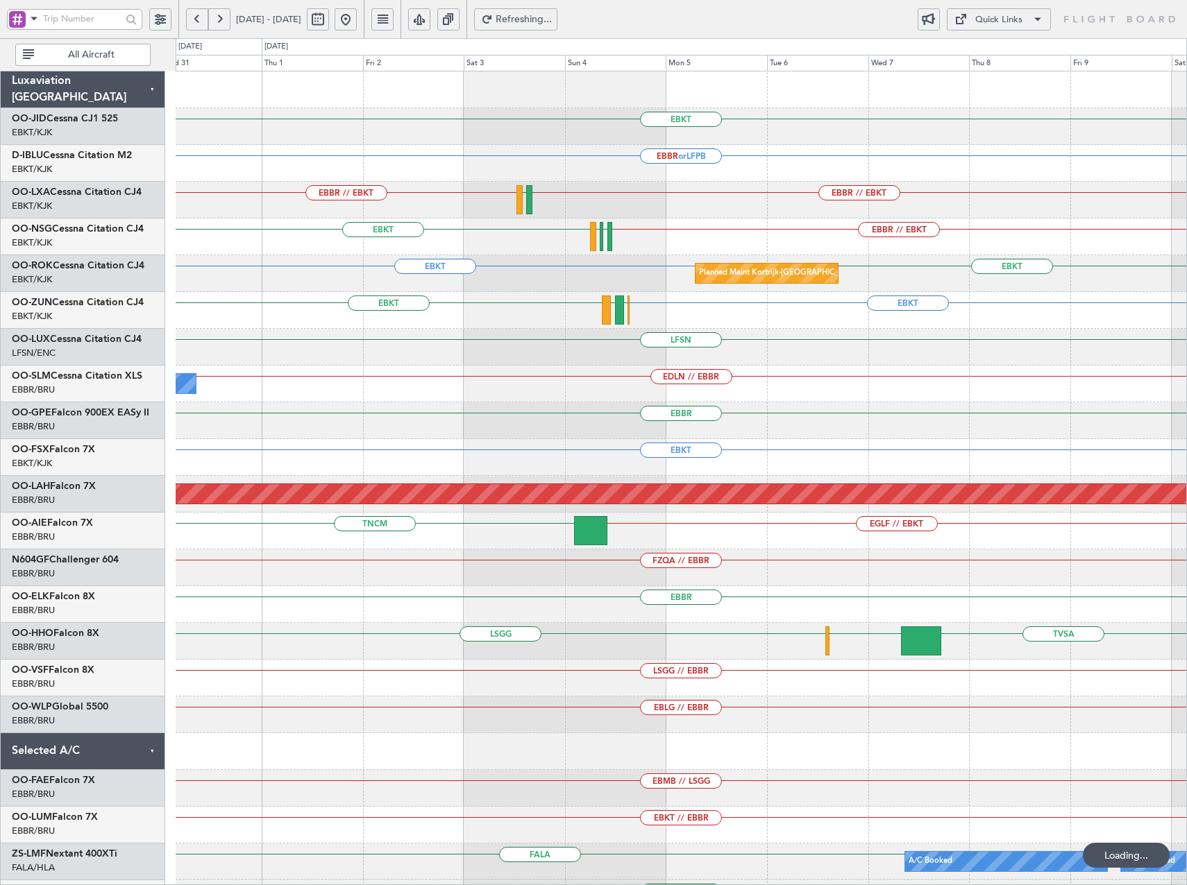
click at [285, 343] on div "EBKT EBBR or LFPB EBBR // EBKT EBBR // EBKT LFTH [GEOGRAPHIC_DATA] EBKT EBBR //…" at bounding box center [681, 567] width 1010 height 993
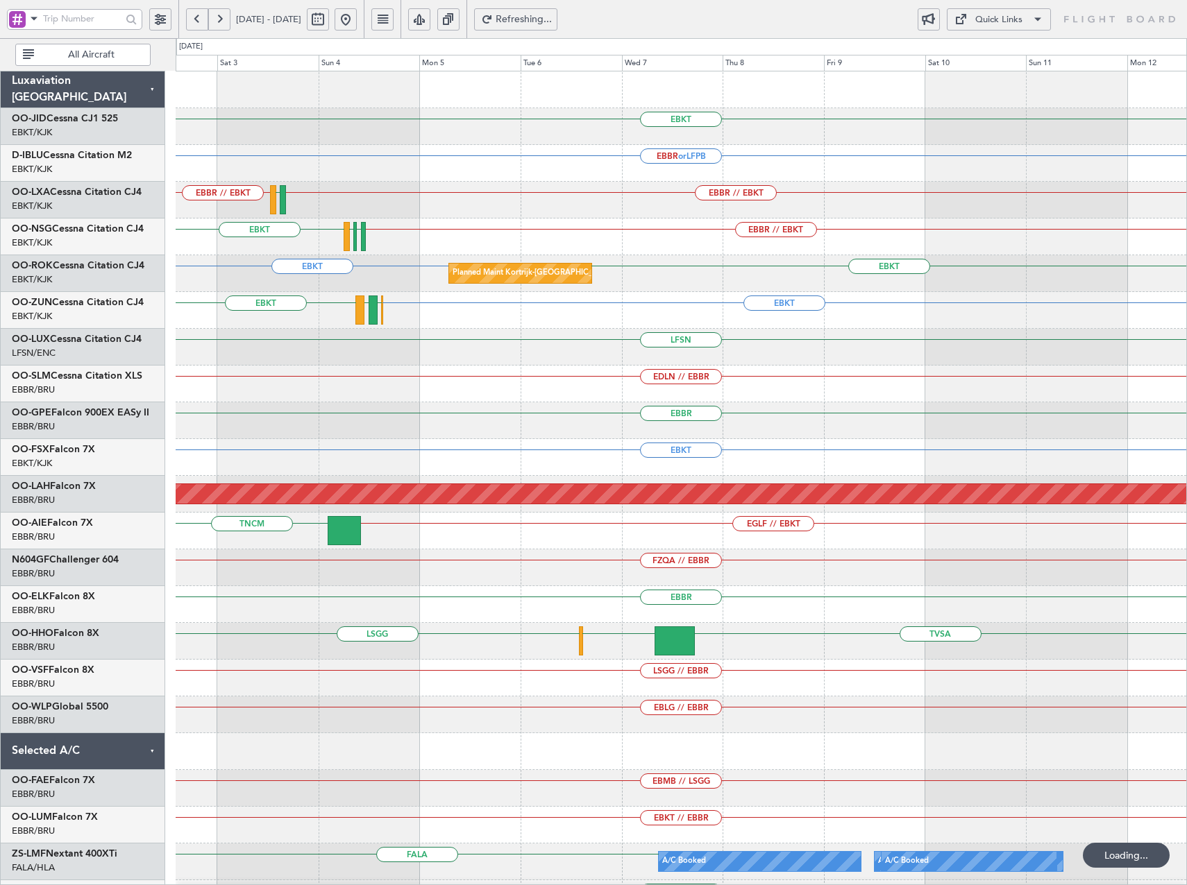
click at [269, 346] on div "EBKT EBBR or LFPB EBBR // EBKT EBBR // EBKT LFTH [GEOGRAPHIC_DATA] EBKT EBBR //…" at bounding box center [681, 567] width 1010 height 993
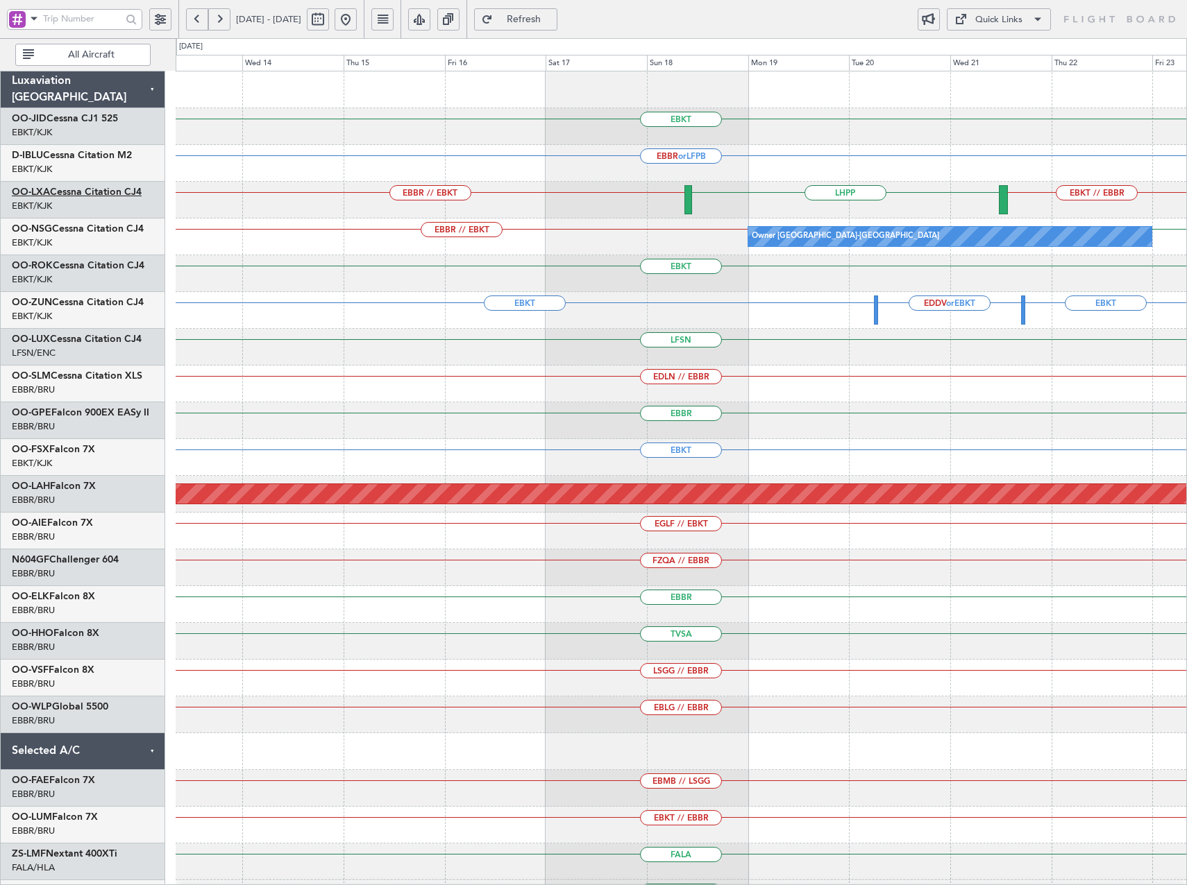
click at [100, 196] on link "OO-LXA Cessna Citation CJ4" at bounding box center [77, 192] width 130 height 10
click at [1016, 18] on div "Quick Links" at bounding box center [998, 20] width 47 height 14
click at [1027, 51] on button "Trip Builder" at bounding box center [998, 52] width 104 height 33
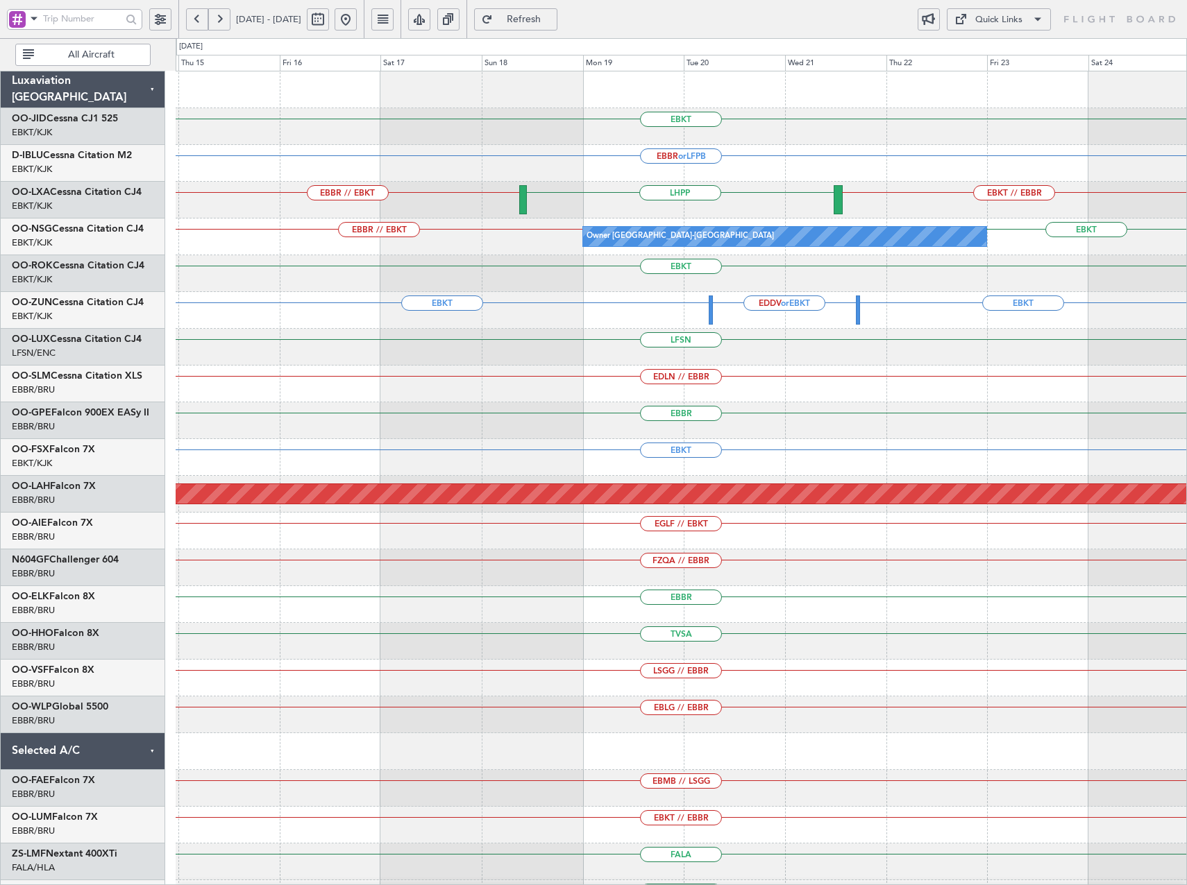
click at [239, 241] on div "EBKT EBBR or LFPB EBBR // EBKT LHPP EBKT // EBBR EBBR // EBKT EBKT Owner [GEOGR…" at bounding box center [681, 530] width 1010 height 919
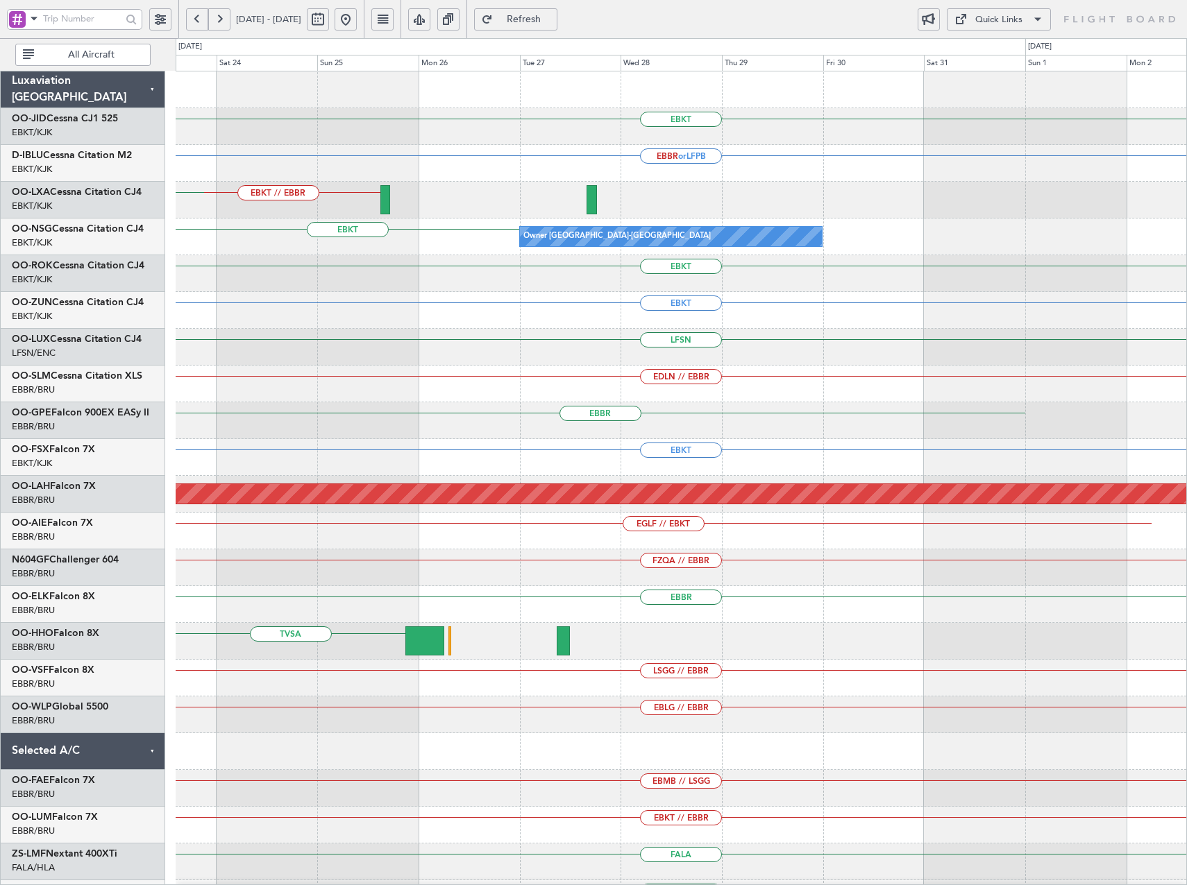
click at [656, 299] on div "EBKT EBBR or LFPB EBKT // EBBR LHPP EBKT Owner [GEOGRAPHIC_DATA]-[GEOGRAPHIC_DA…" at bounding box center [681, 530] width 1010 height 919
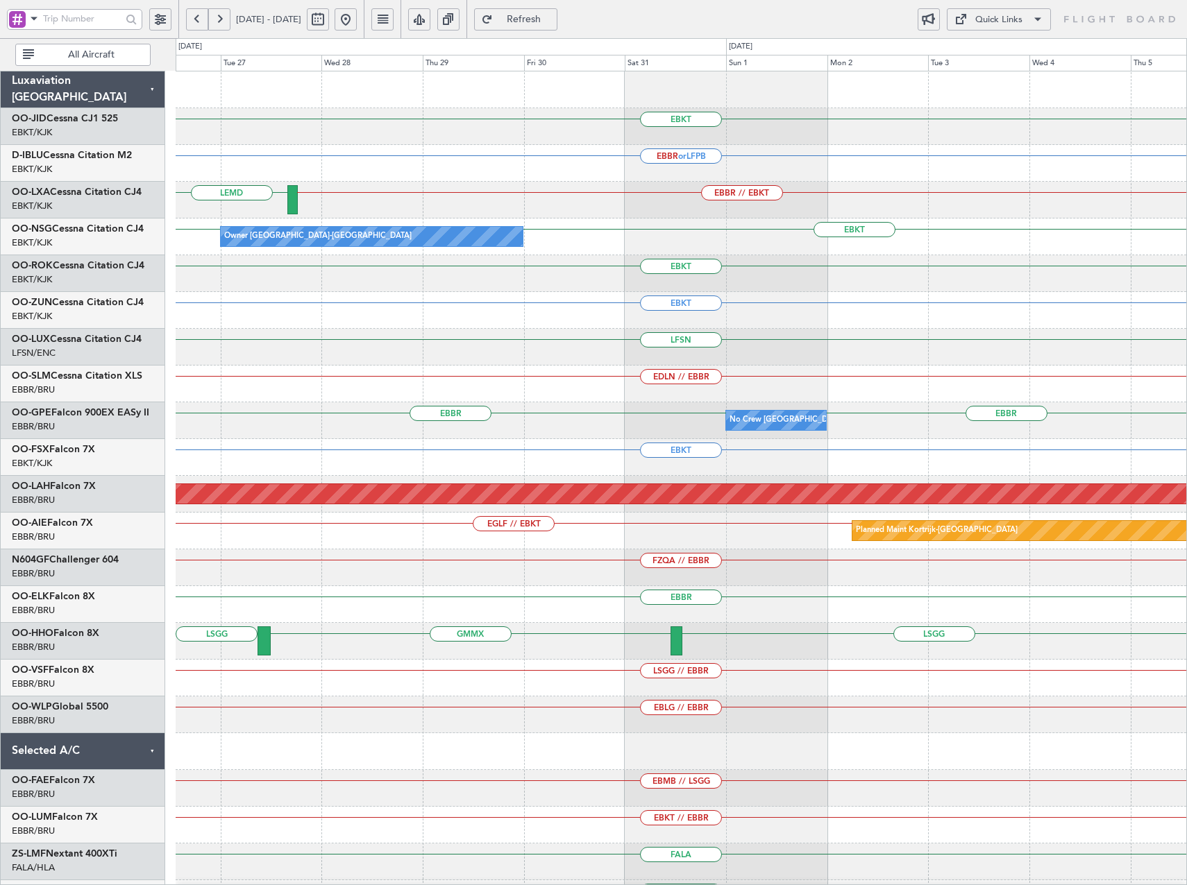
click at [1025, 14] on button "Quick Links" at bounding box center [998, 19] width 104 height 22
click at [1012, 48] on button "Trip Builder" at bounding box center [998, 52] width 104 height 33
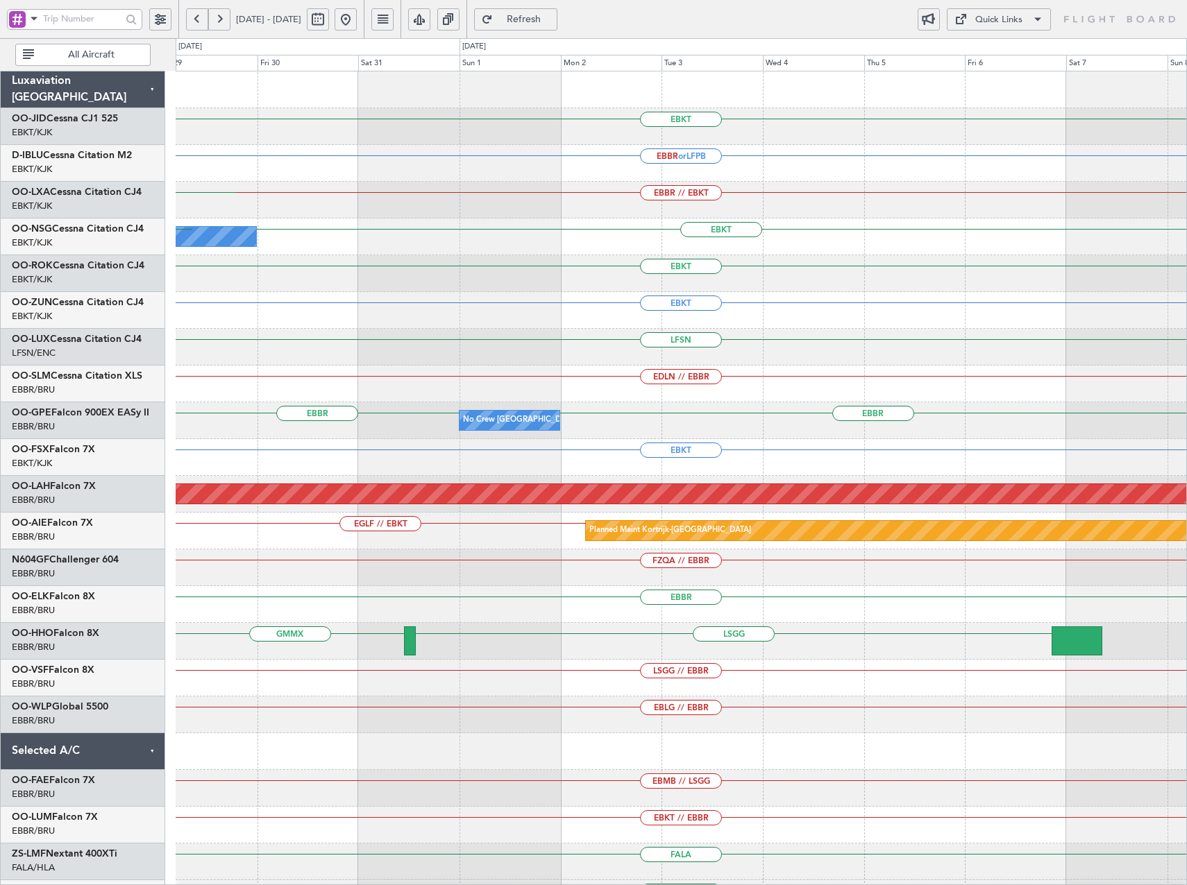
click at [534, 380] on div "EBKT EBBR or LFPB EBBR // EBKT LEMD EBKT Owner [GEOGRAPHIC_DATA]-[GEOGRAPHIC_DA…" at bounding box center [681, 530] width 1010 height 919
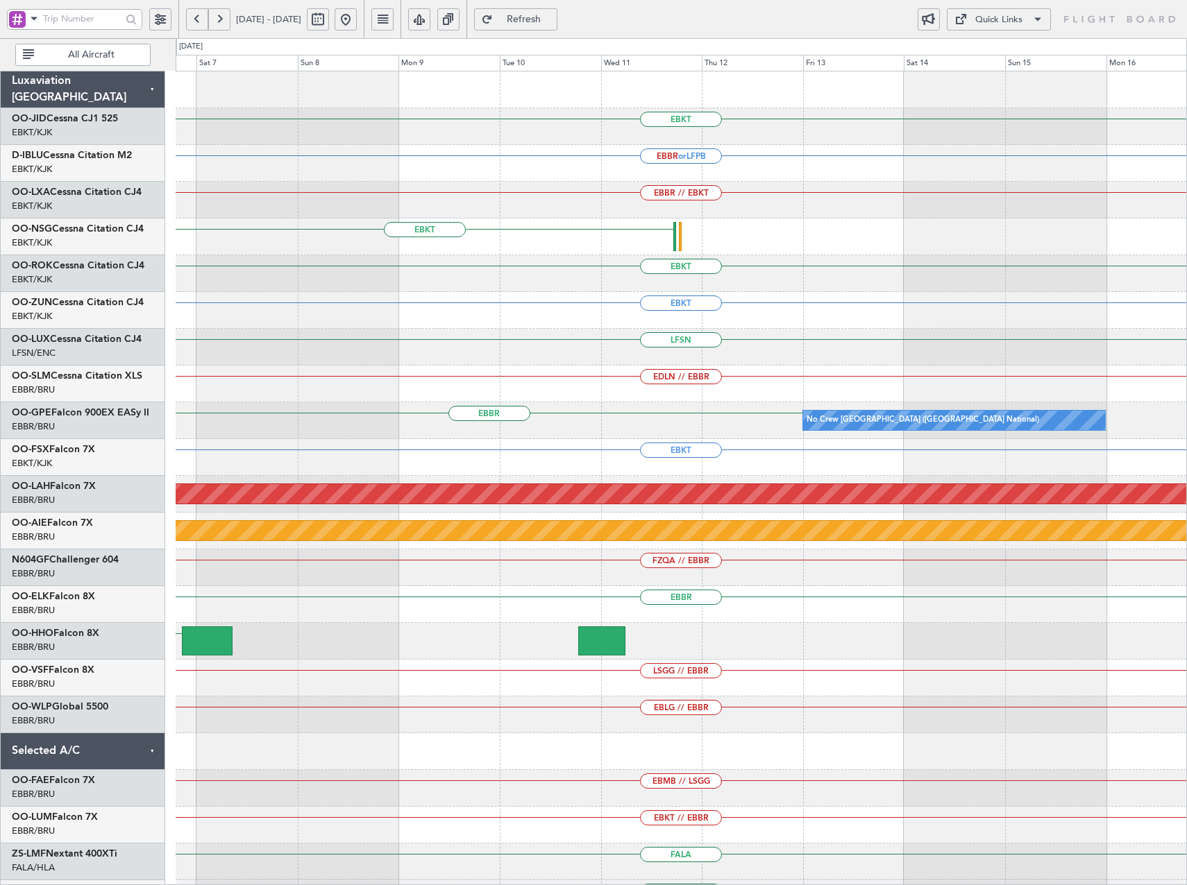
click at [511, 425] on div "EBKT EBBR or LFPB EBBR // EBKT EBKT EBKT EBKT LFSN EDLN // EBBR [GEOGRAPHIC_DAT…" at bounding box center [681, 530] width 1010 height 919
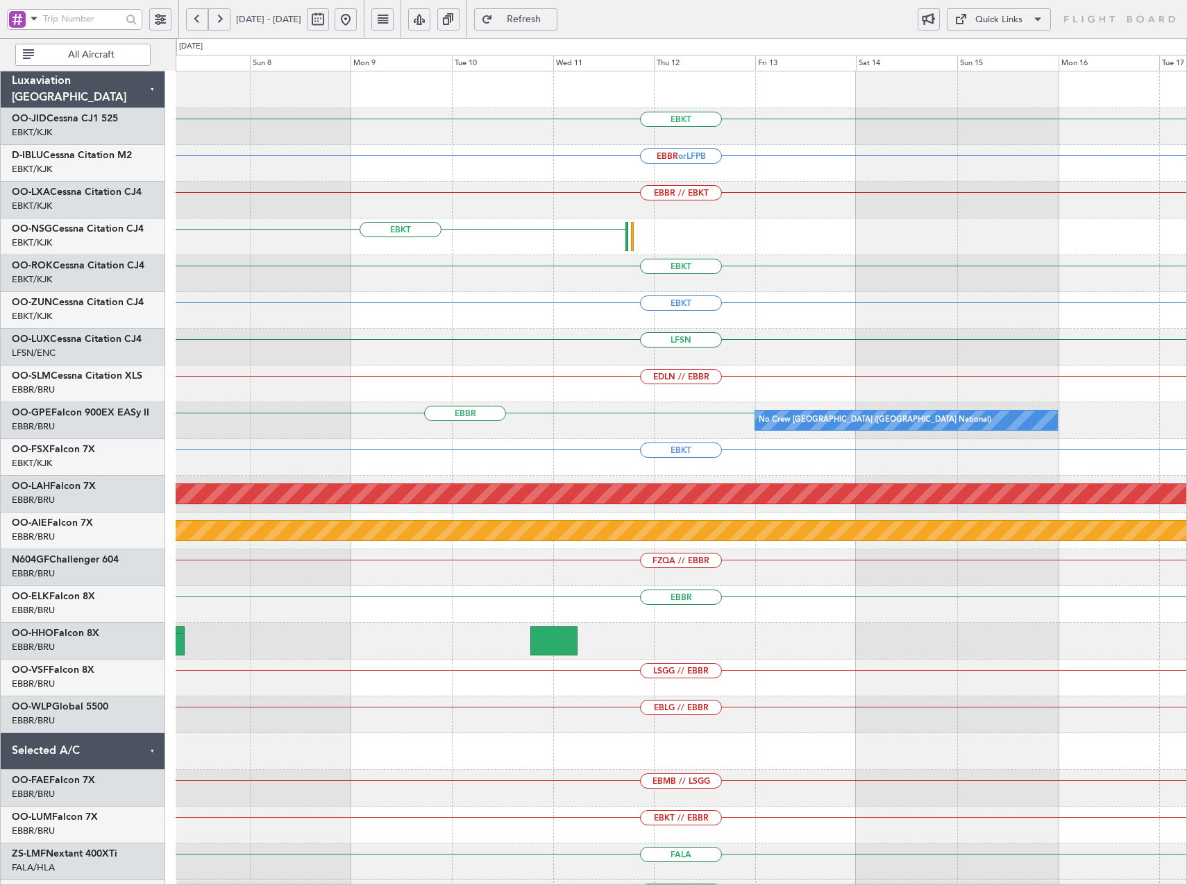
click at [298, 364] on div "EBKT EBBR or LFPB EBBR // EBKT EBKT EBKT EBKT LFSN EDLN // EBBR [GEOGRAPHIC_DAT…" at bounding box center [681, 530] width 1010 height 919
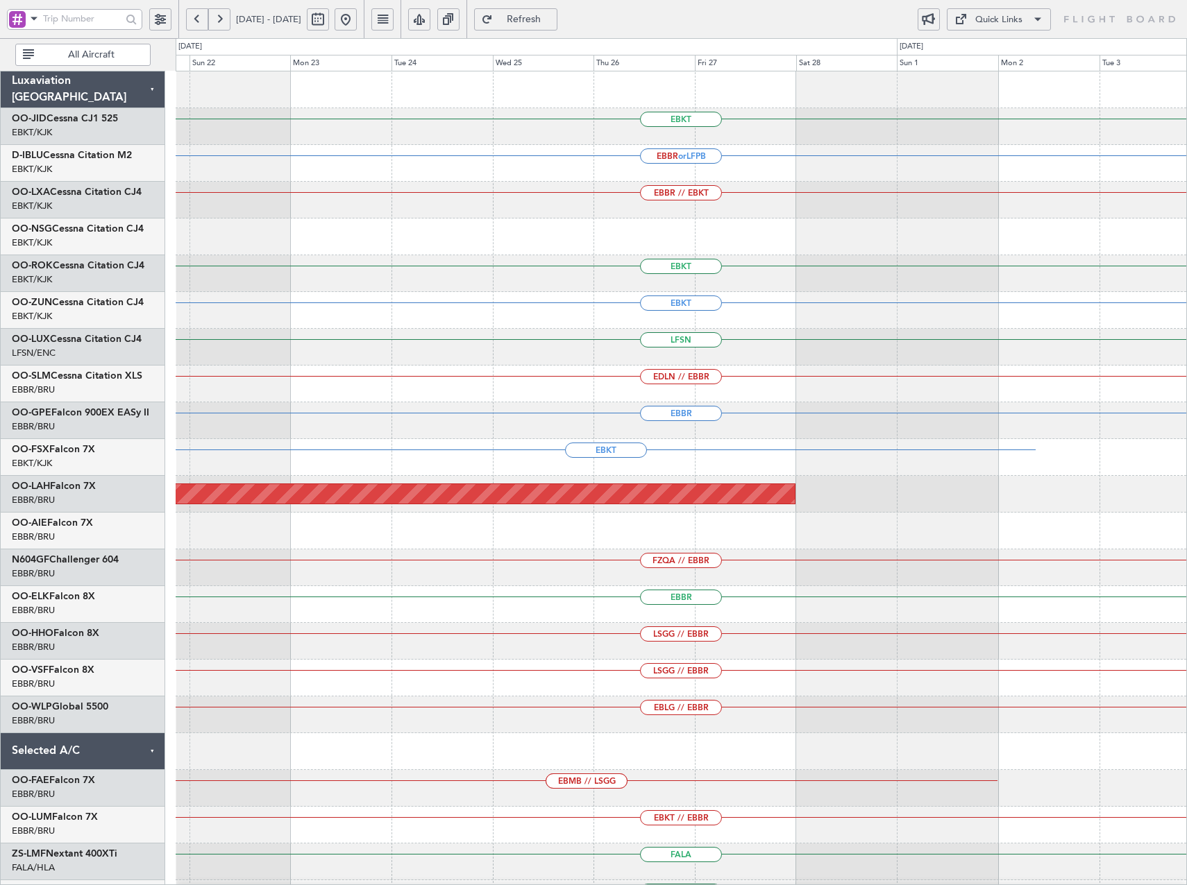
click at [228, 389] on div "EDLN // EBBR" at bounding box center [681, 384] width 1010 height 37
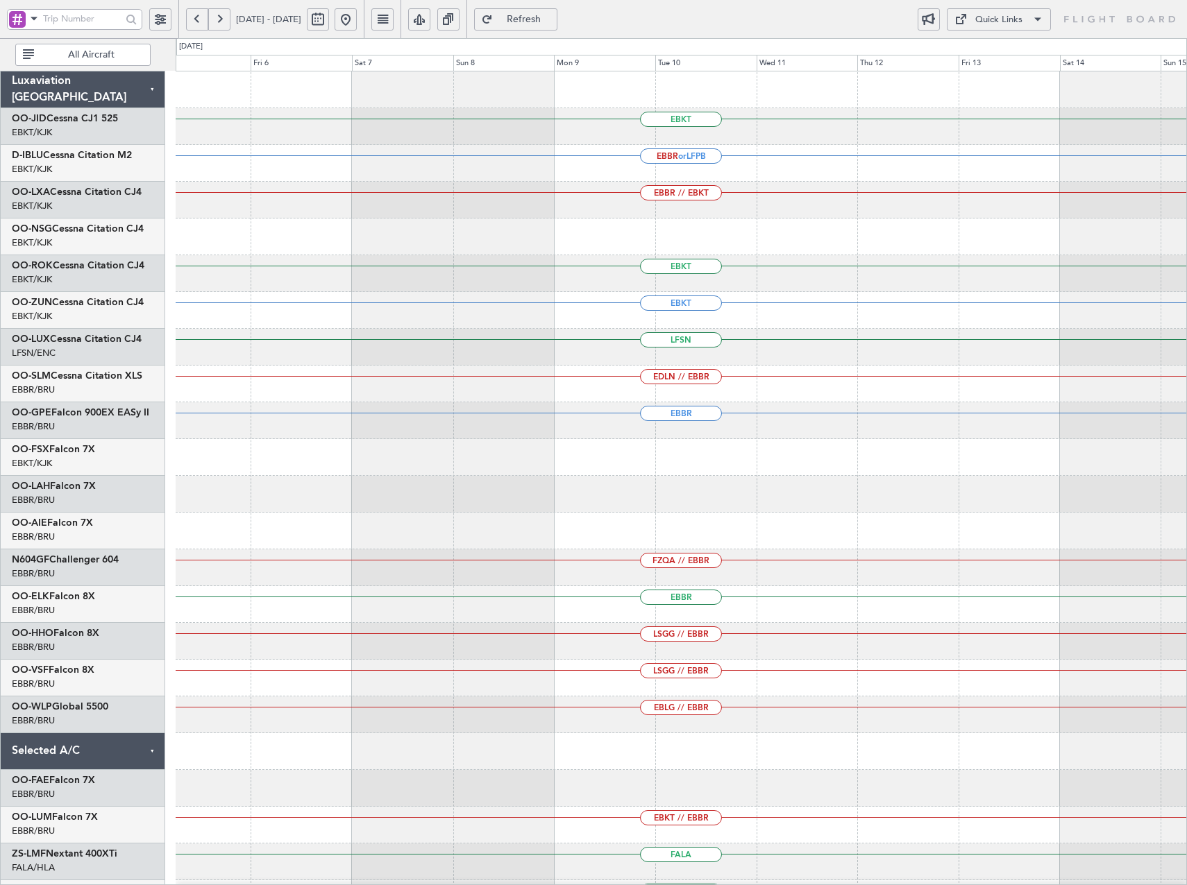
click at [384, 421] on div "EBKT EBBR or LFPB EBBR // EBKT EBKT EBKT LFSN EDLN // EBBR [GEOGRAPHIC_DATA] FZ…" at bounding box center [681, 530] width 1010 height 919
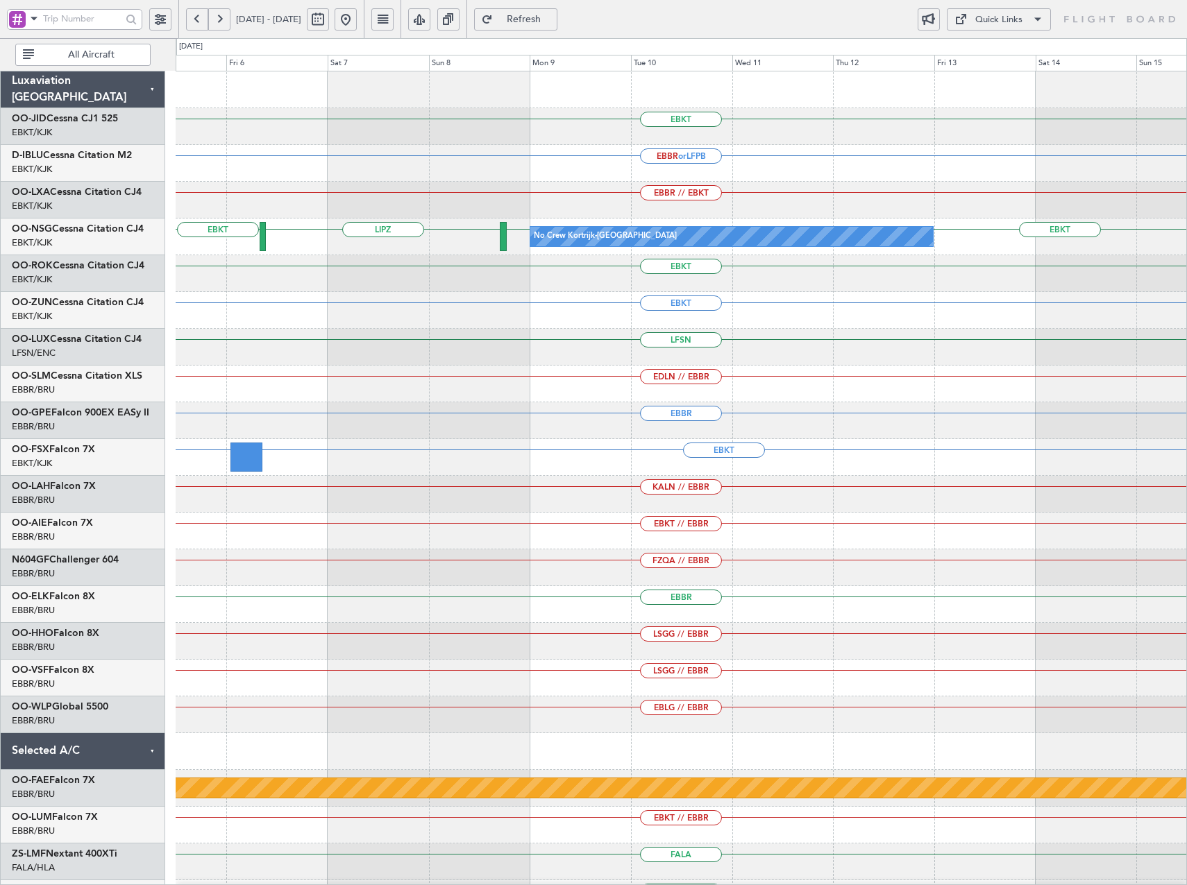
click at [1044, 14] on span at bounding box center [1037, 19] width 17 height 17
click at [1026, 44] on button "Trip Builder" at bounding box center [998, 52] width 104 height 33
click at [1024, 21] on button "Quick Links" at bounding box center [998, 19] width 104 height 22
click at [1022, 56] on button "Trip Builder" at bounding box center [998, 52] width 104 height 33
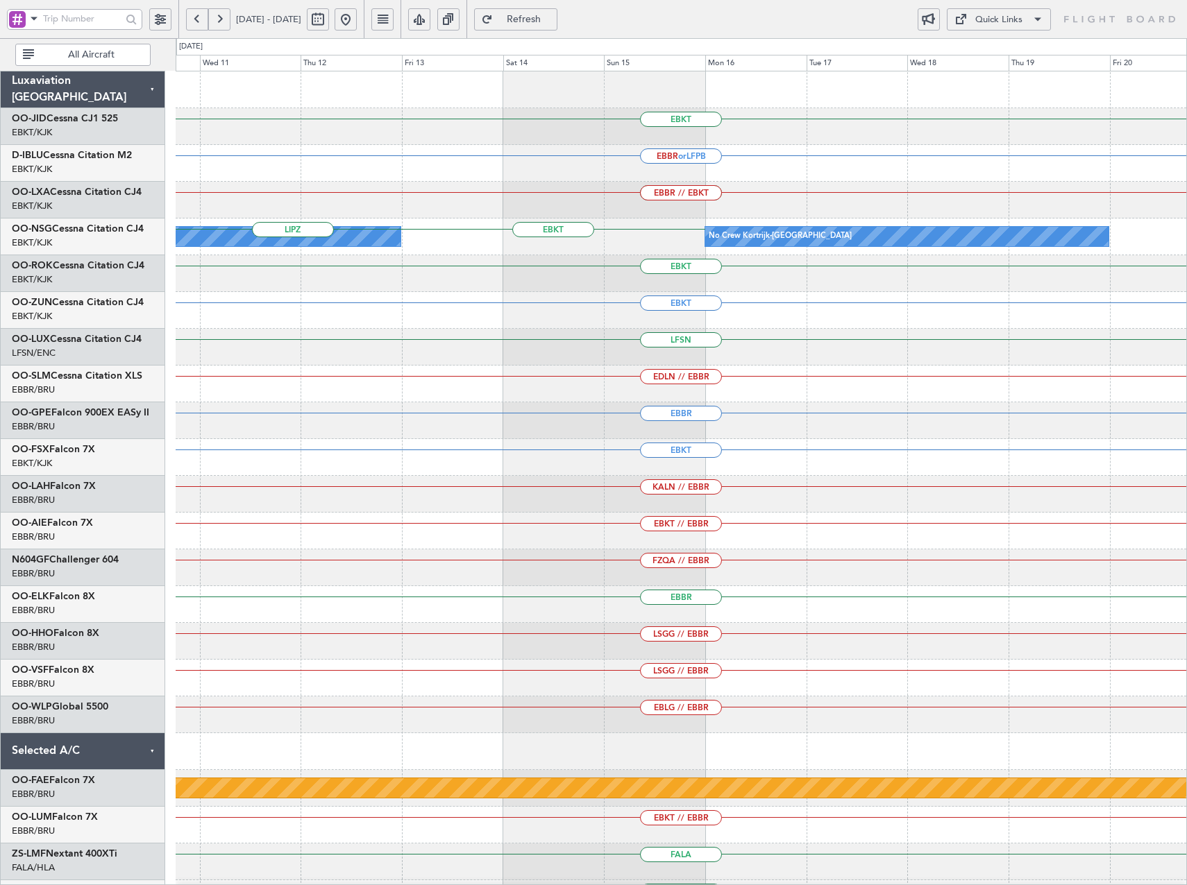
click at [129, 308] on div "EBKT EBBR or LFPB EBKT EBBR // EBKT EBKT No Crew Kortrijk-[GEOGRAPHIC_DATA] No …" at bounding box center [593, 461] width 1187 height 847
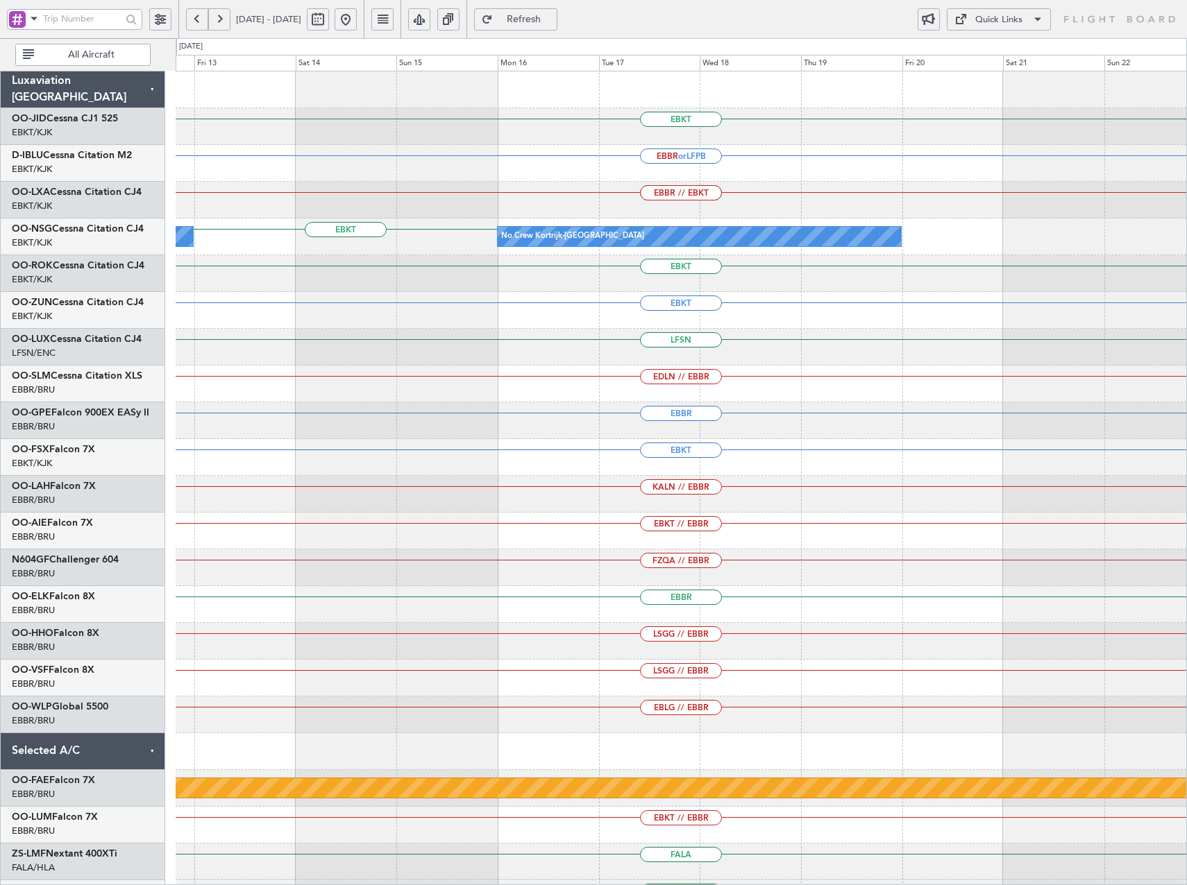
click at [200, 331] on div "EBKT EBBR or LFPB EBKT EBBR // EBKT EBKT No Crew Kortrijk-[GEOGRAPHIC_DATA] No …" at bounding box center [681, 530] width 1010 height 919
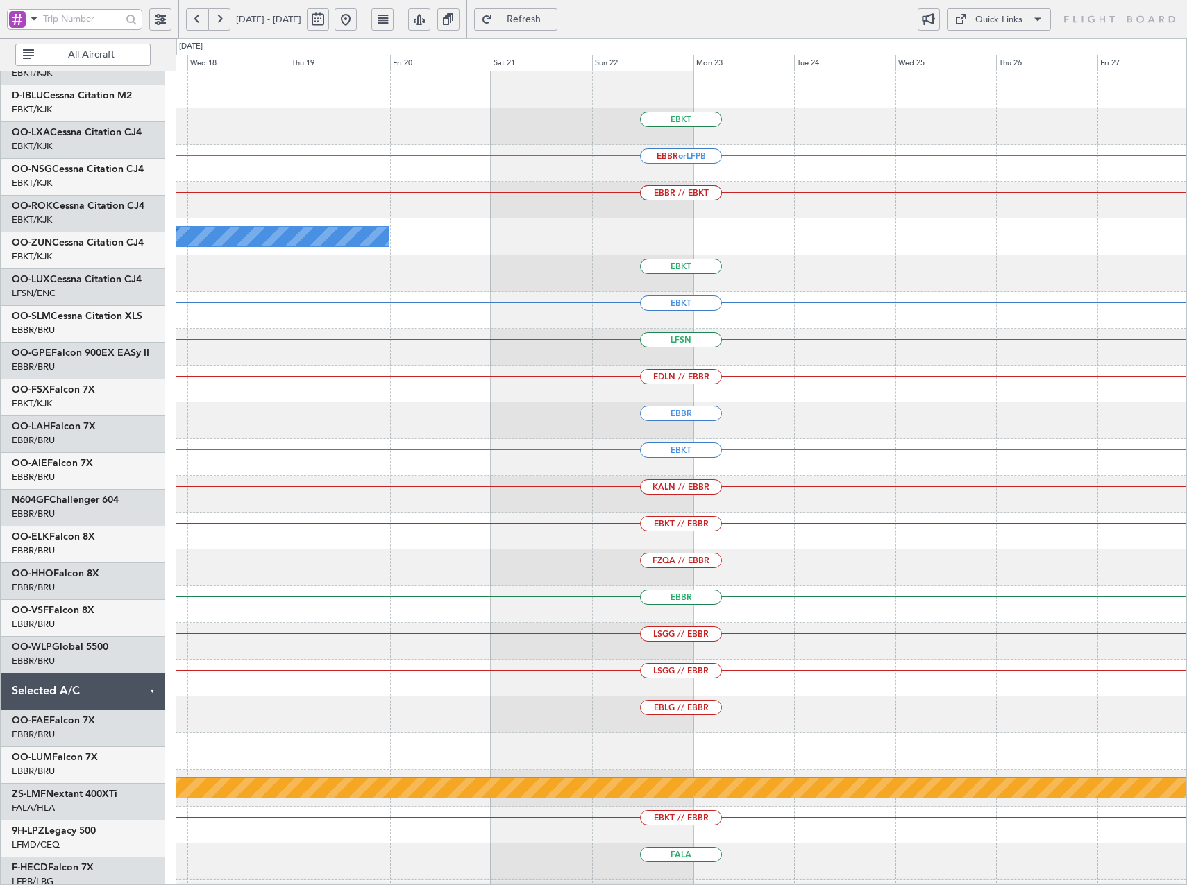
click at [39, 248] on div "EBKT EBBR or LFPB EBKT EBBR // EBKT No Crew Kortrijk-[GEOGRAPHIC_DATA] EBKT EBK…" at bounding box center [593, 461] width 1187 height 847
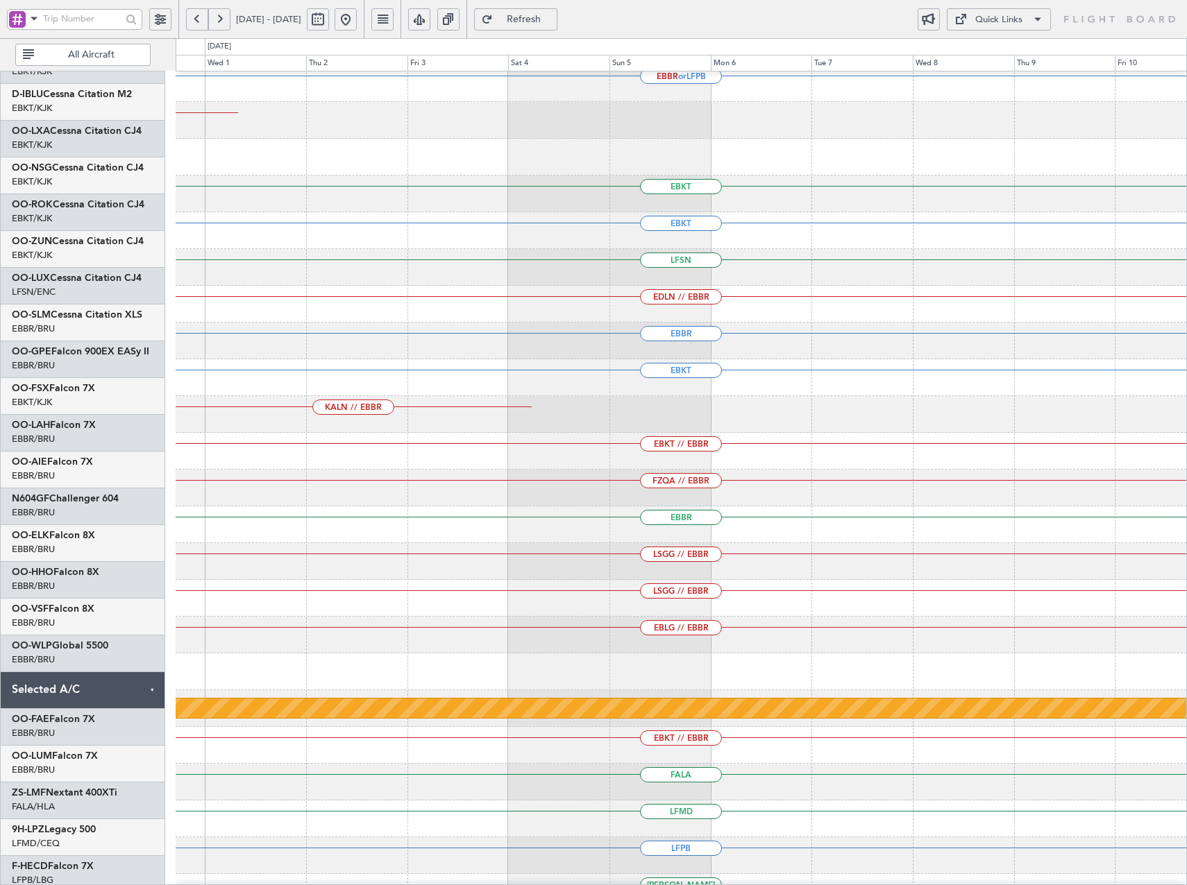
click at [0, 246] on html "[DATE] - [DATE] Refresh Quick Links All Aircraft EBBR or LFPB EBKT EBBR // EBKT…" at bounding box center [593, 442] width 1187 height 885
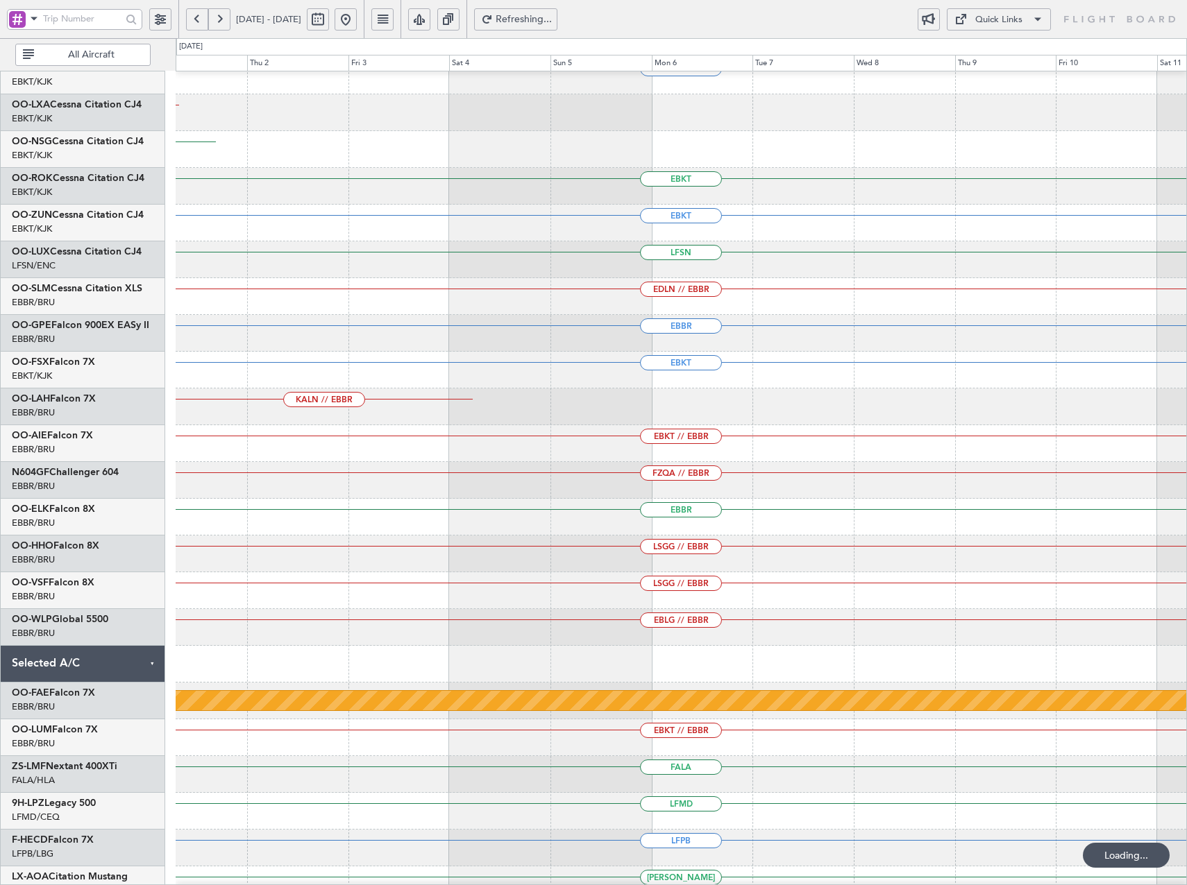
click at [199, 241] on div "EBKT" at bounding box center [681, 223] width 1010 height 37
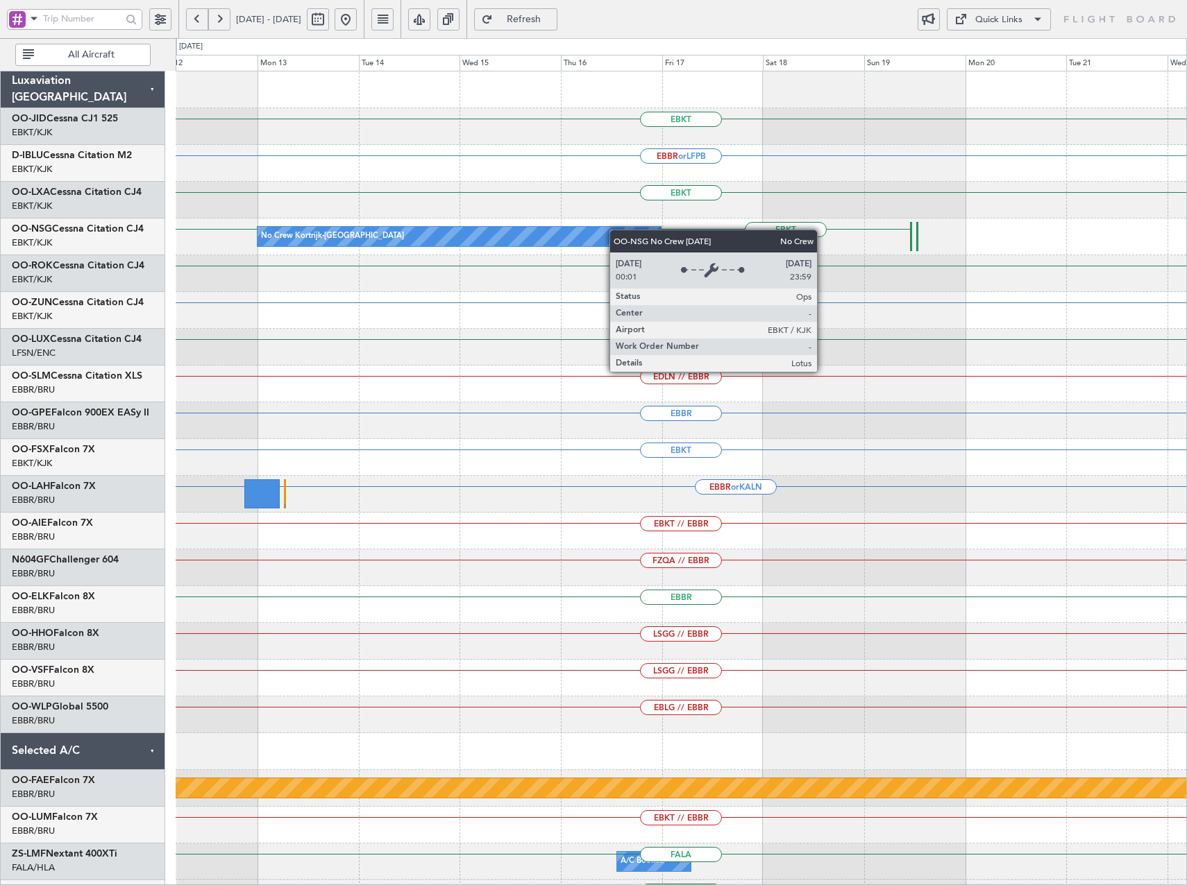
click at [612, 232] on div "EBKT EBBR or LFPB EBKT No Crew Kortrijk-[GEOGRAPHIC_DATA] EBKT EBKT [GEOGRAPHIC…" at bounding box center [681, 530] width 1010 height 919
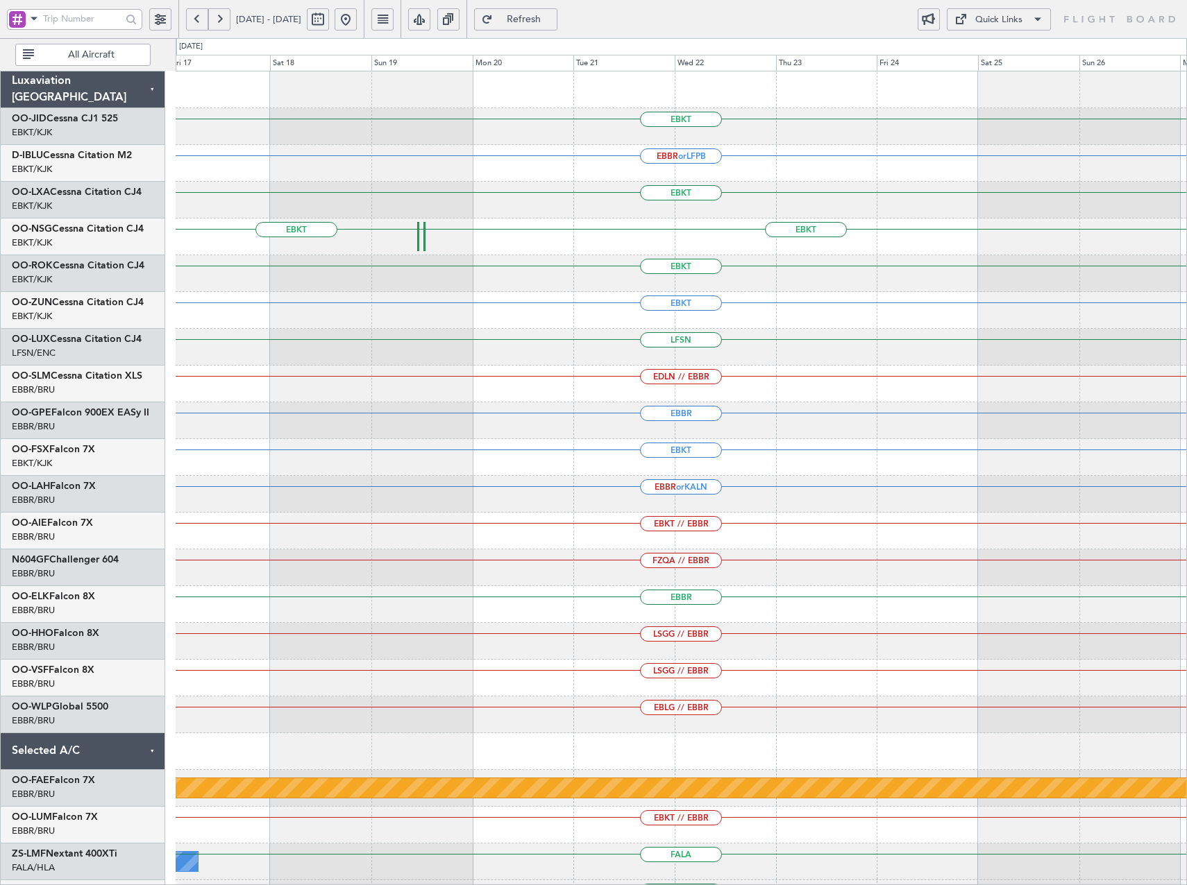
click at [502, 366] on div "EBKT EBBR or LFPB EBKT EBKT EBKT [GEOGRAPHIC_DATA] No Crew Kortrijk-[GEOGRAPHIC…" at bounding box center [681, 530] width 1010 height 919
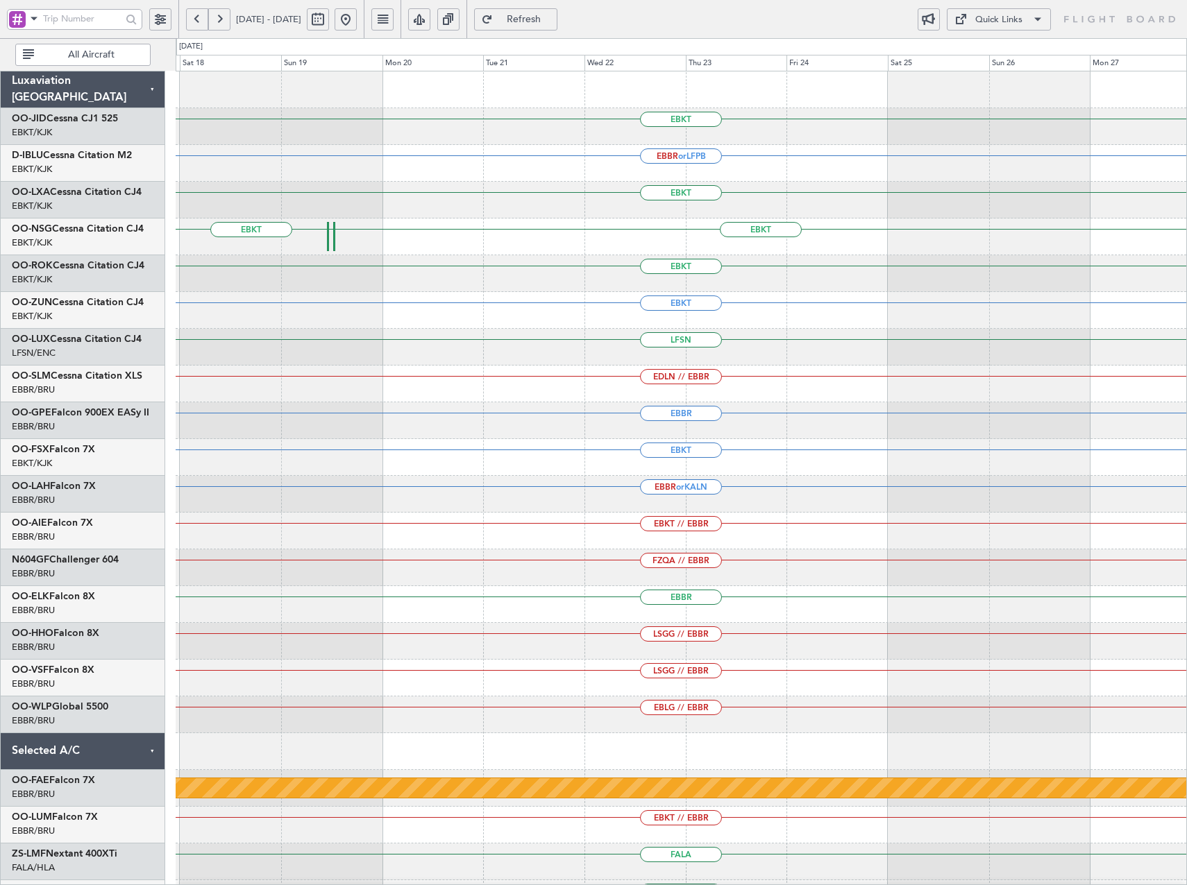
click at [235, 341] on div "EBKT EBBR or LFPB EBKT EBKT EBKT [GEOGRAPHIC_DATA] No Crew Kortrijk-[GEOGRAPHIC…" at bounding box center [681, 530] width 1010 height 919
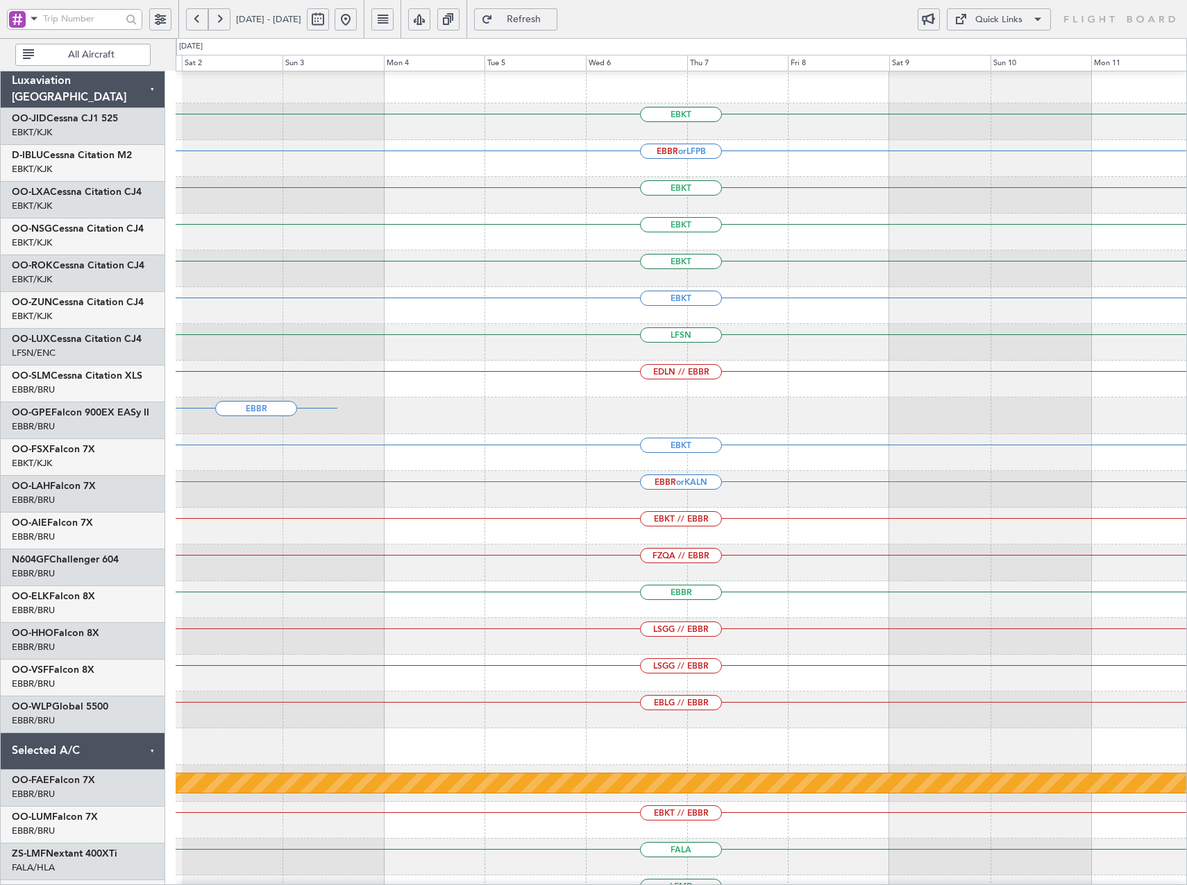
click at [263, 298] on div "EBKT" at bounding box center [681, 305] width 1010 height 37
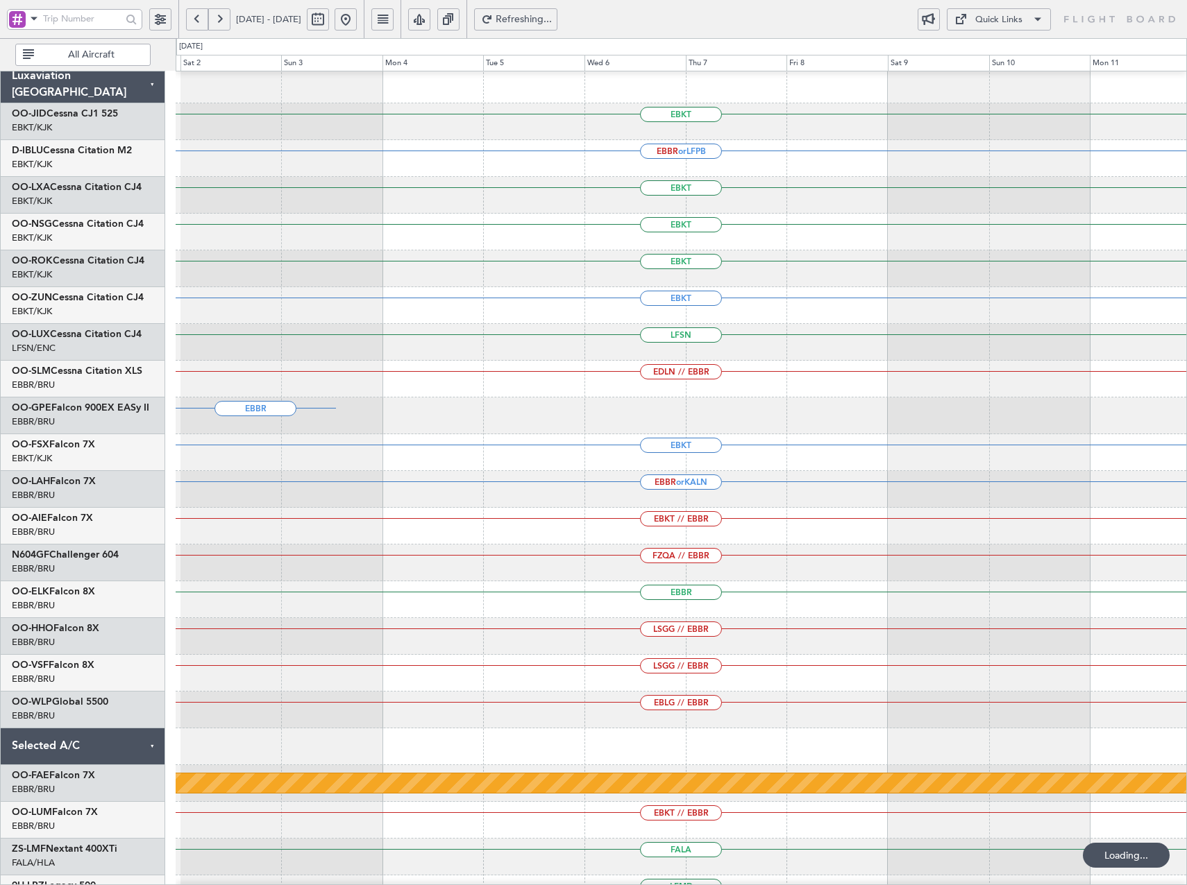
scroll to position [1, 0]
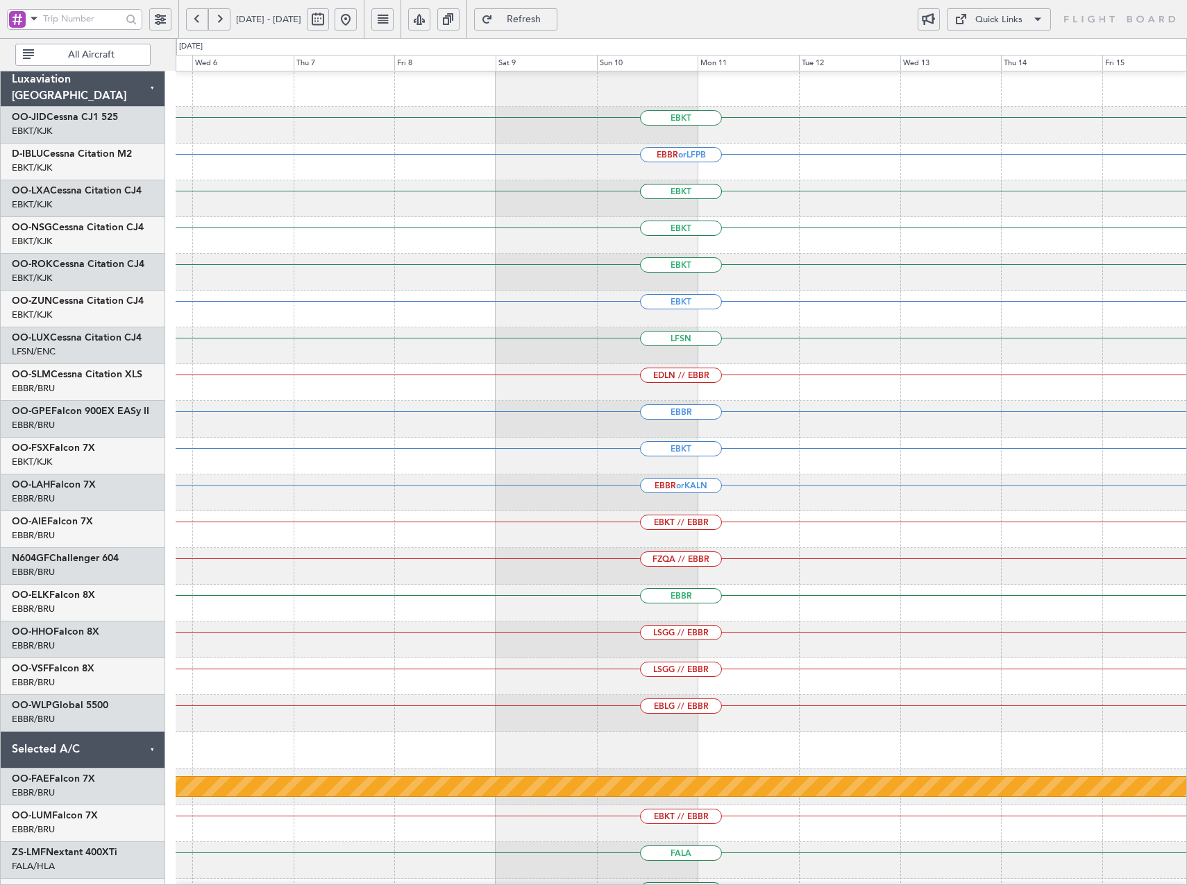
click at [1016, 23] on div "Quick Links" at bounding box center [998, 20] width 47 height 14
click at [1008, 43] on button "Trip Builder" at bounding box center [998, 52] width 104 height 33
click at [357, 19] on button at bounding box center [345, 19] width 22 height 22
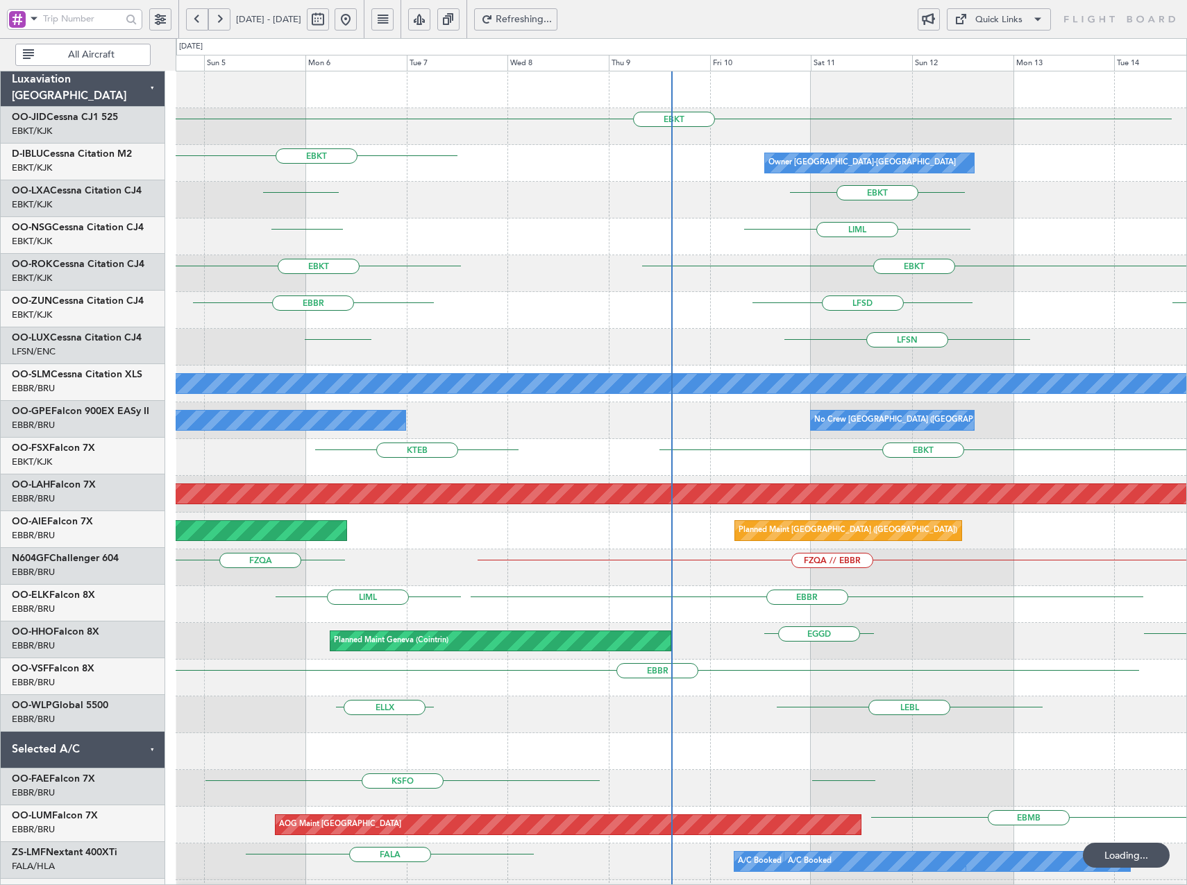
scroll to position [0, 0]
click at [0, 244] on html "[DATE] - [DATE] Refreshing... Quick Links All Aircraft EBKT Owner [GEOGRAPHIC_D…" at bounding box center [593, 442] width 1187 height 885
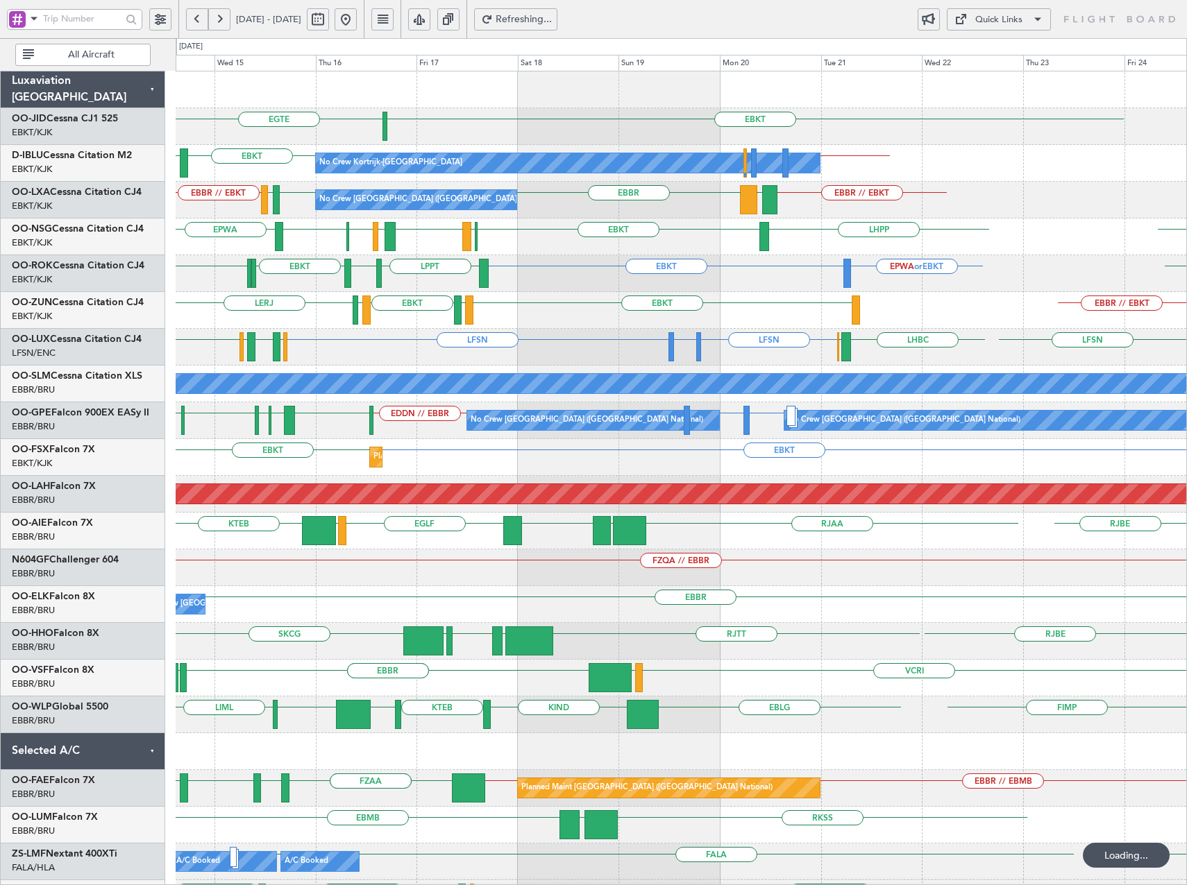
click at [223, 21] on button at bounding box center [219, 19] width 22 height 22
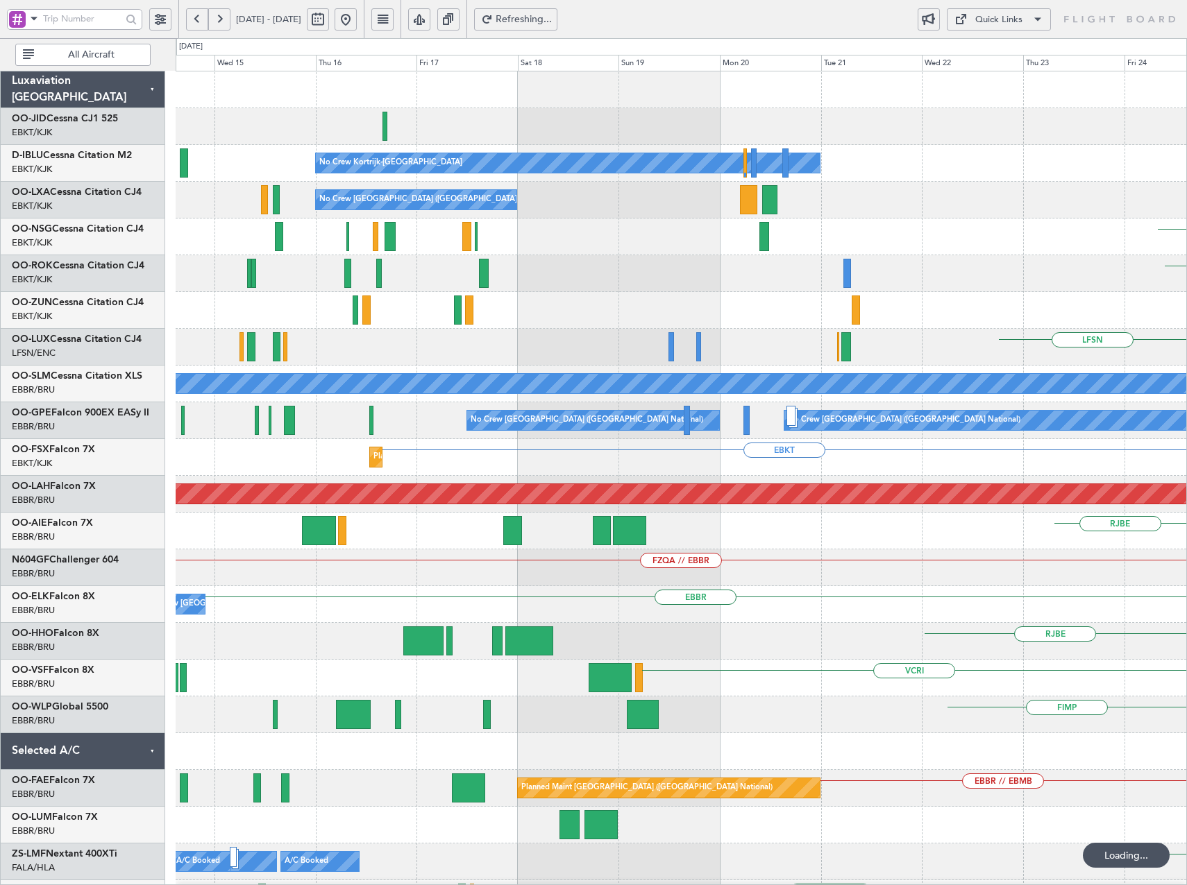
click at [223, 21] on button at bounding box center [219, 19] width 22 height 22
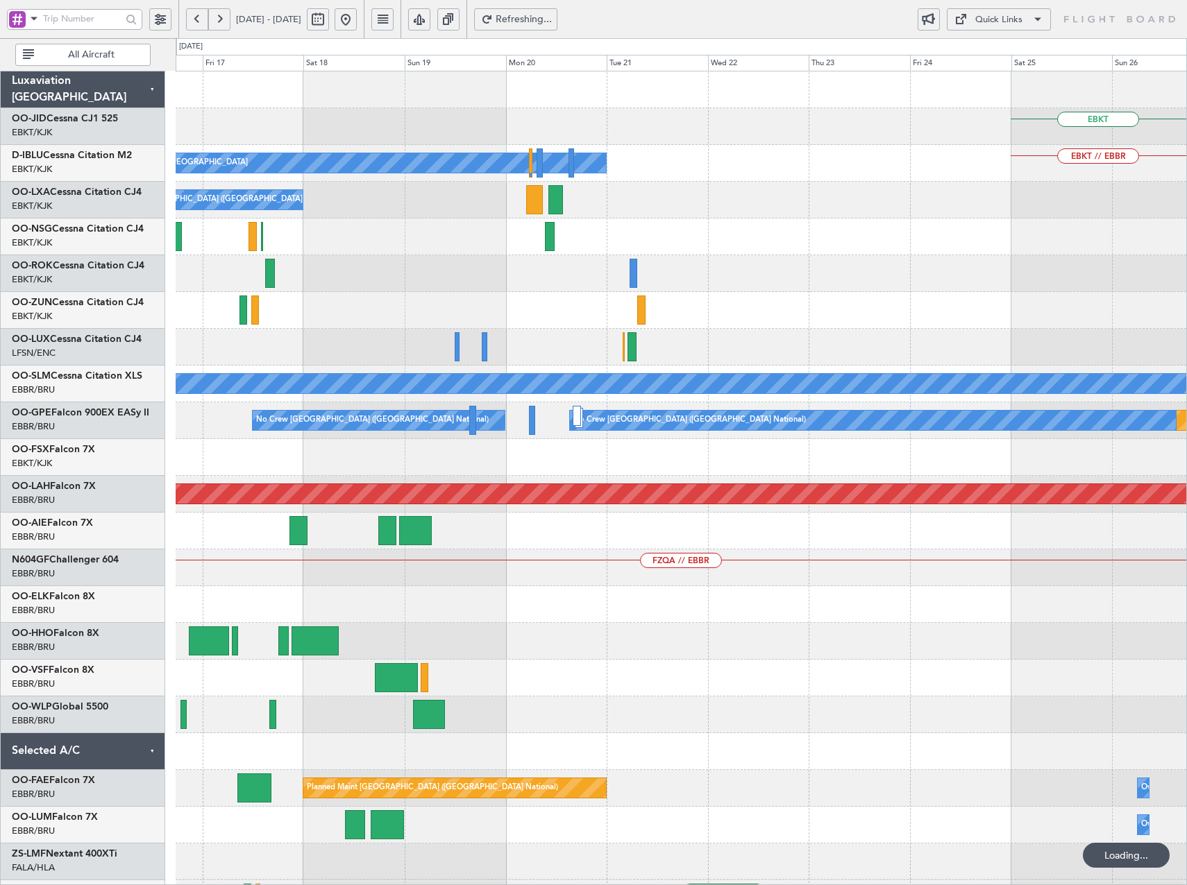
click at [223, 21] on button at bounding box center [219, 19] width 22 height 22
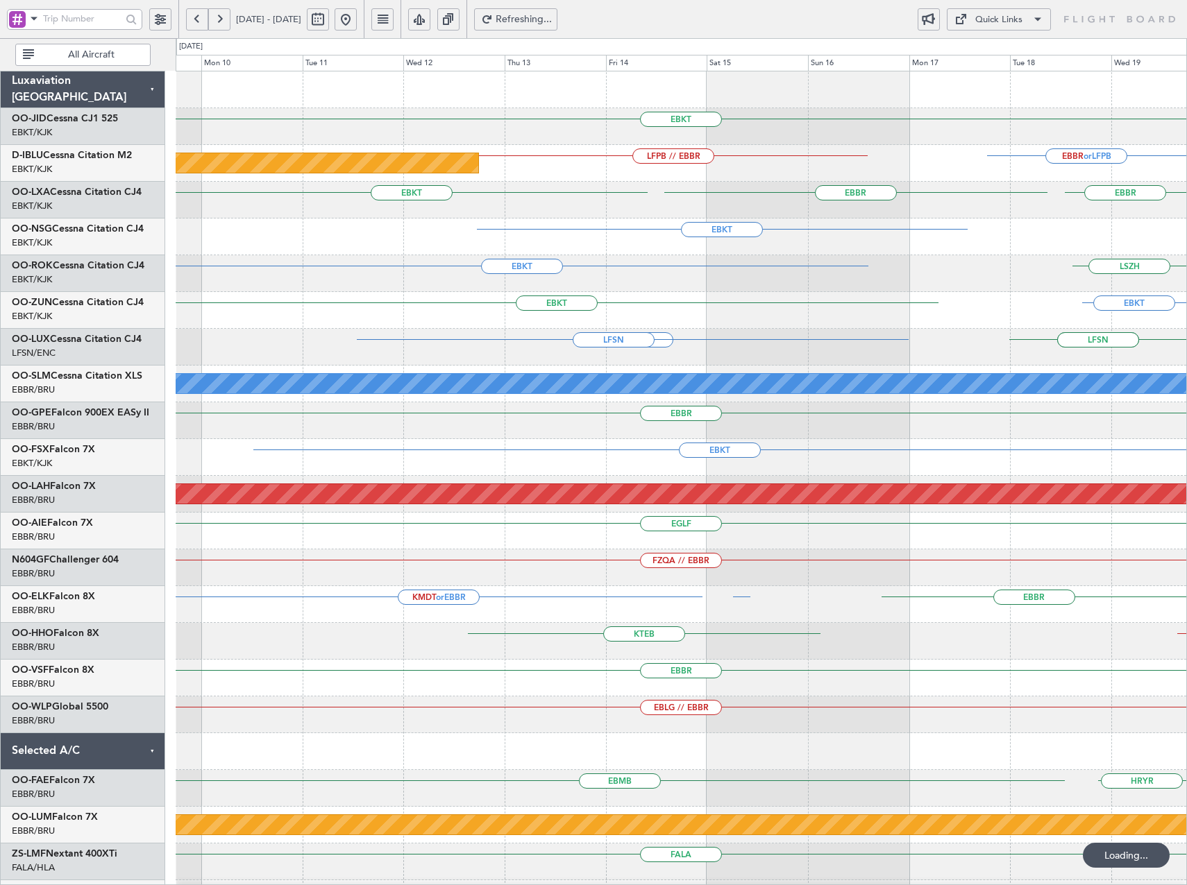
click at [223, 21] on button at bounding box center [219, 19] width 22 height 22
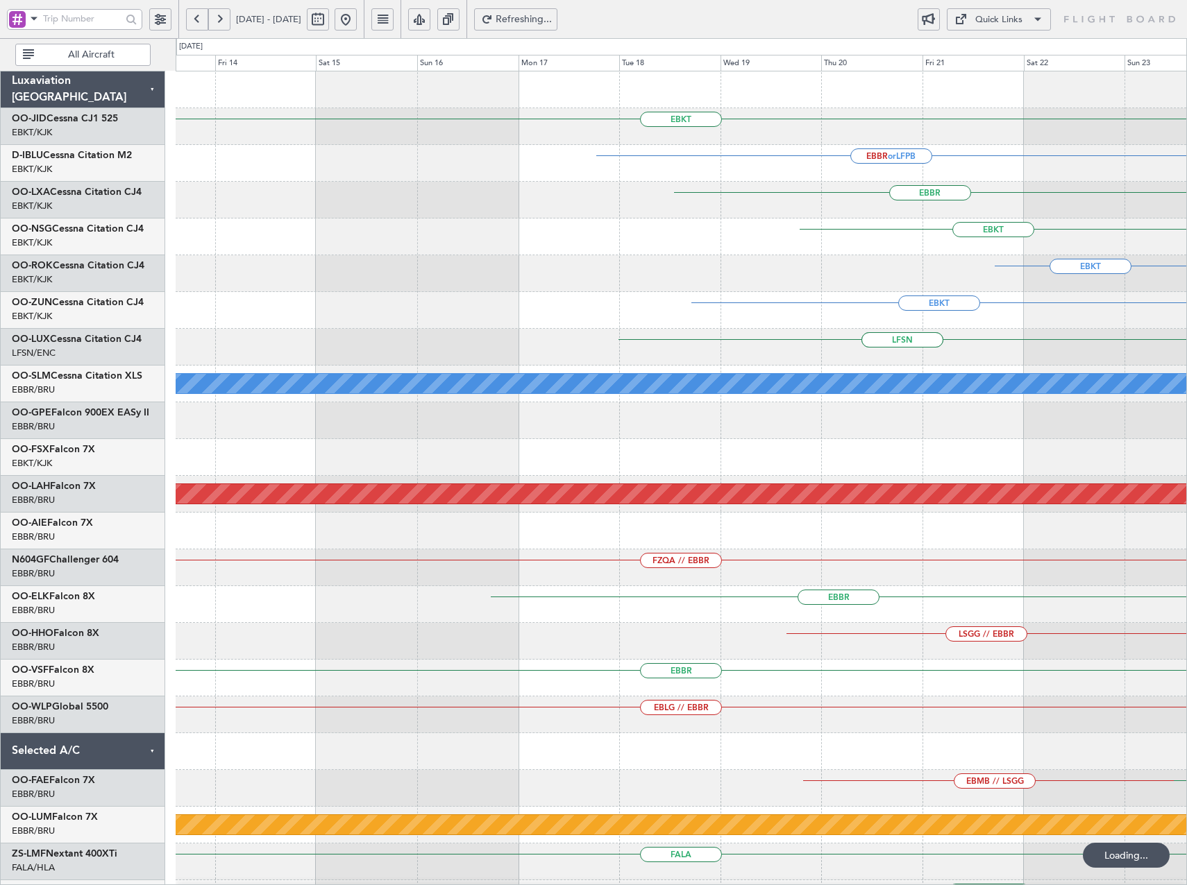
click at [223, 21] on button at bounding box center [219, 19] width 22 height 22
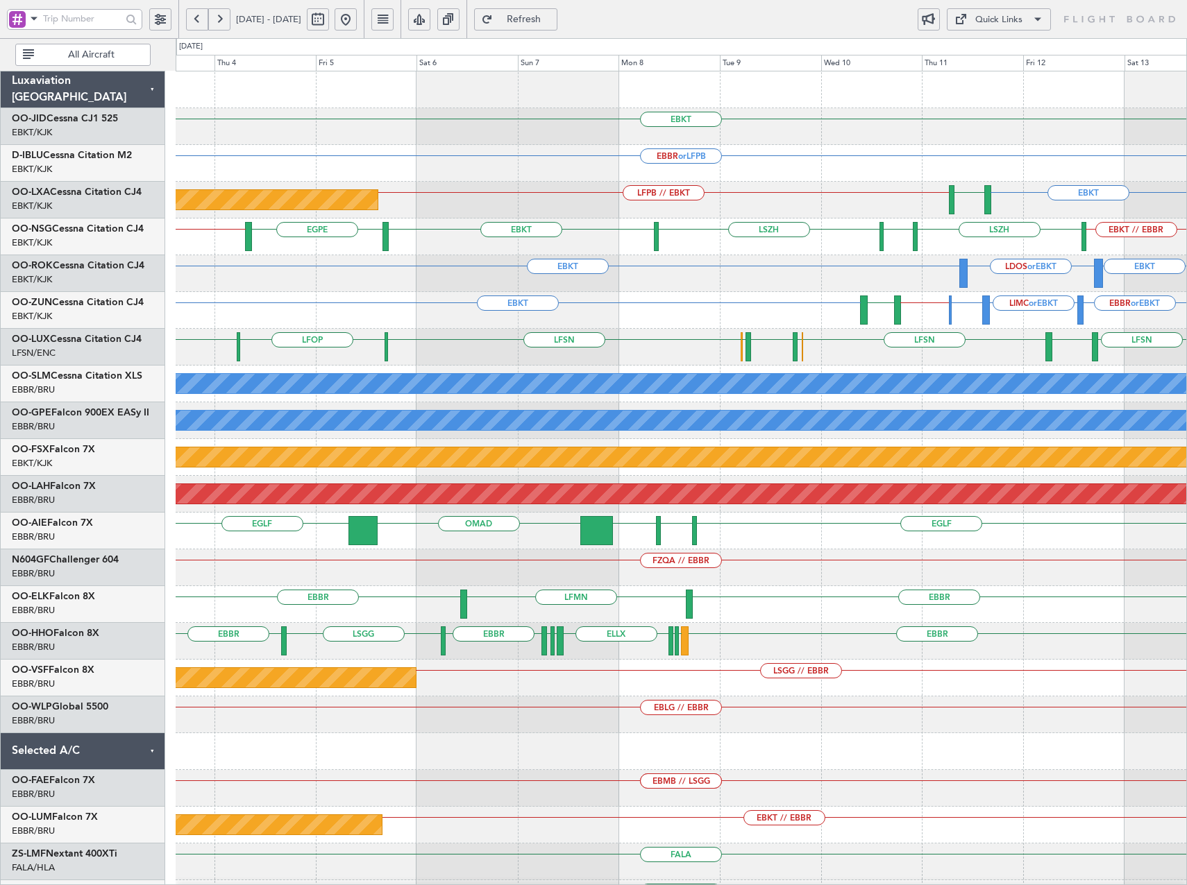
click at [552, 19] on span "Refresh" at bounding box center [523, 20] width 57 height 10
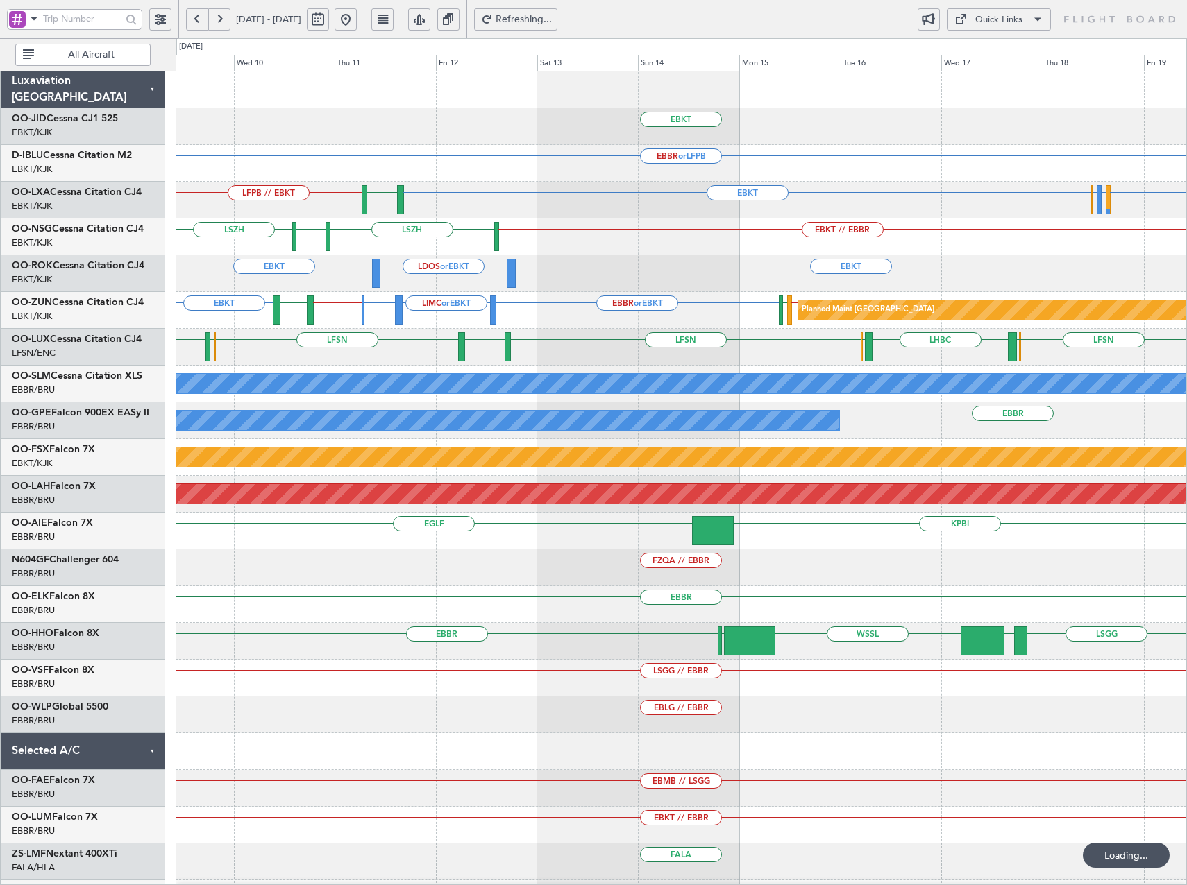
click at [551, 247] on div "EBKT EBBR or LFPB EBKT EBBR or EBKT LFLB or EBKT EBBR or EBKT LFMQ LFPB // EBKT…" at bounding box center [681, 530] width 1010 height 919
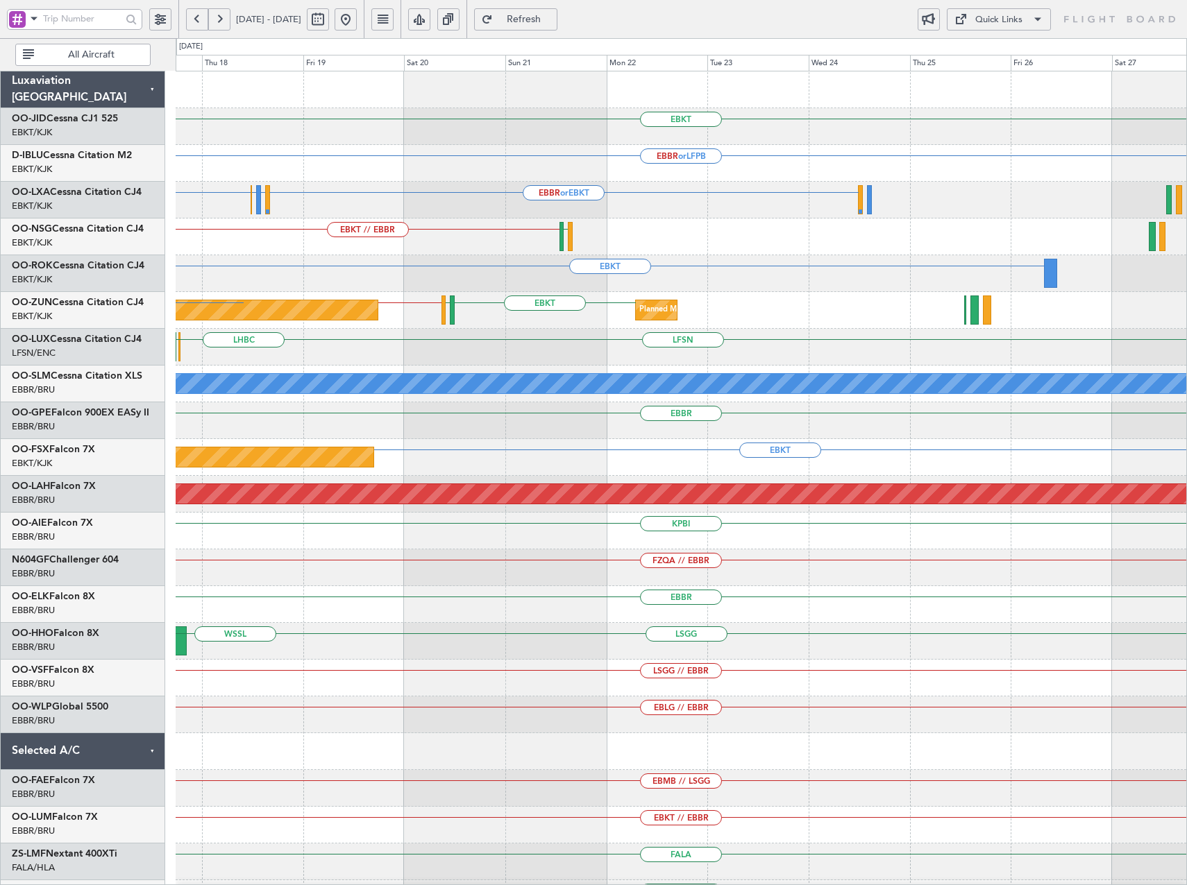
click at [0, 206] on html "[DATE] - [DATE] Refresh Quick Links All Aircraft EBKT EBBR or LFPB EBKT EBBR or…" at bounding box center [593, 442] width 1187 height 885
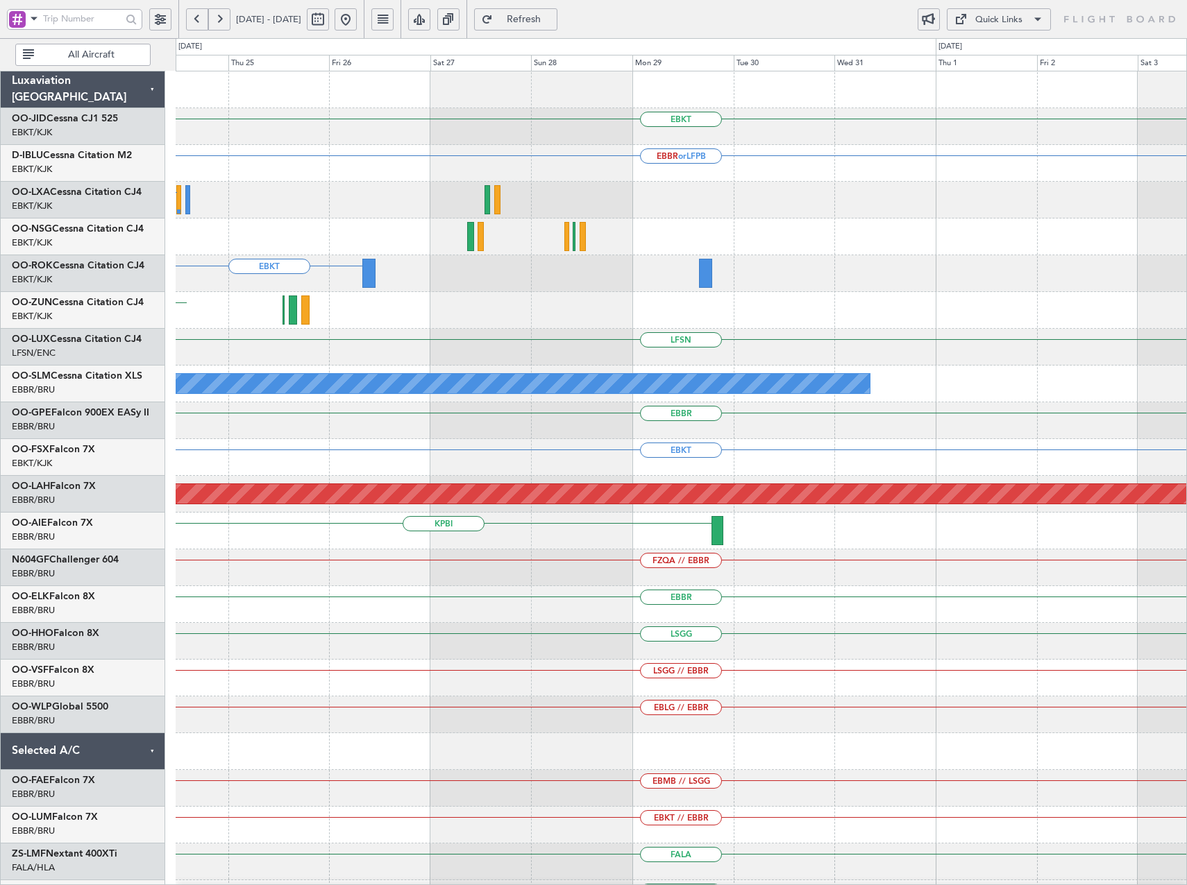
click at [0, 231] on html "[DATE] - [DATE] Refresh Quick Links All Aircraft EBKT EBBR or LFPB EBBR or EBKT…" at bounding box center [593, 442] width 1187 height 885
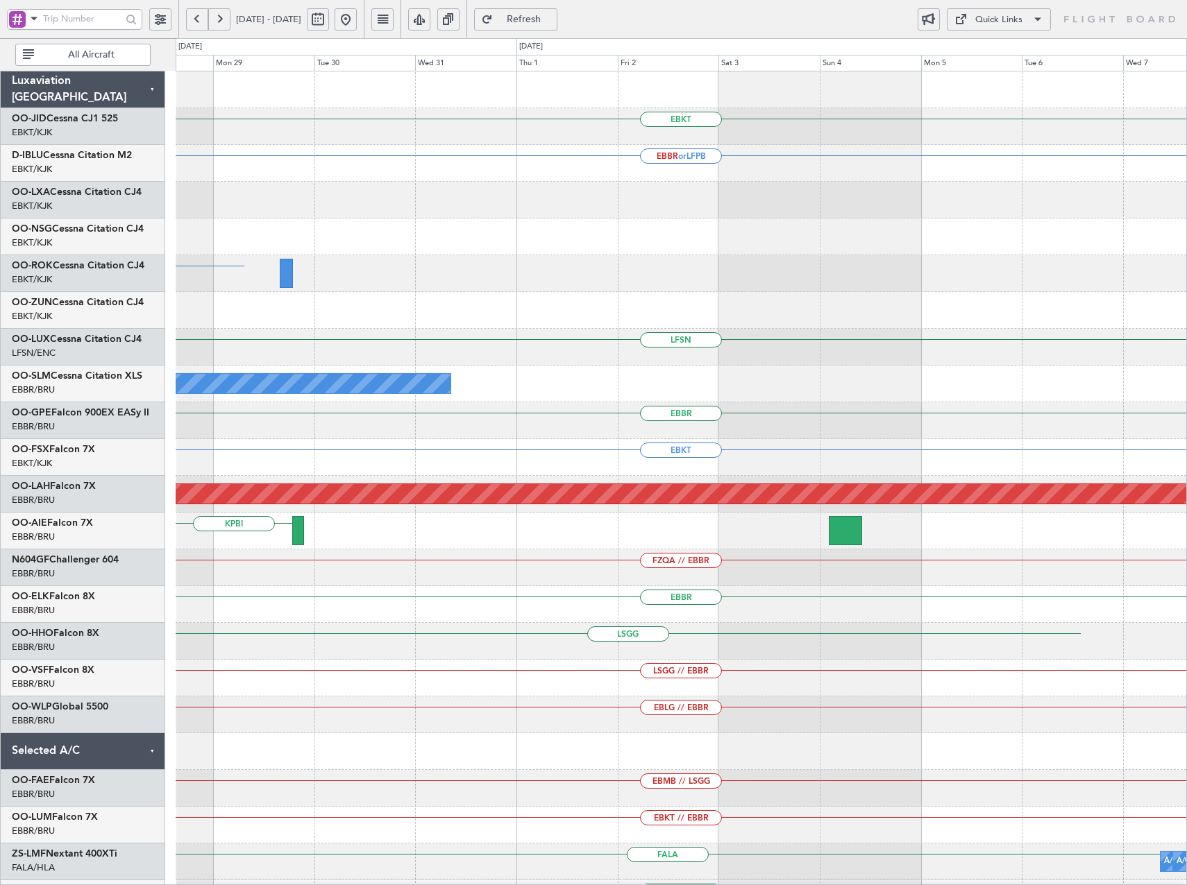
click at [24, 252] on div "EBKT EBBR or LFPB EBKT LFSN A/C Unavailable [GEOGRAPHIC_DATA] [GEOGRAPHIC_DATA]…" at bounding box center [593, 461] width 1187 height 847
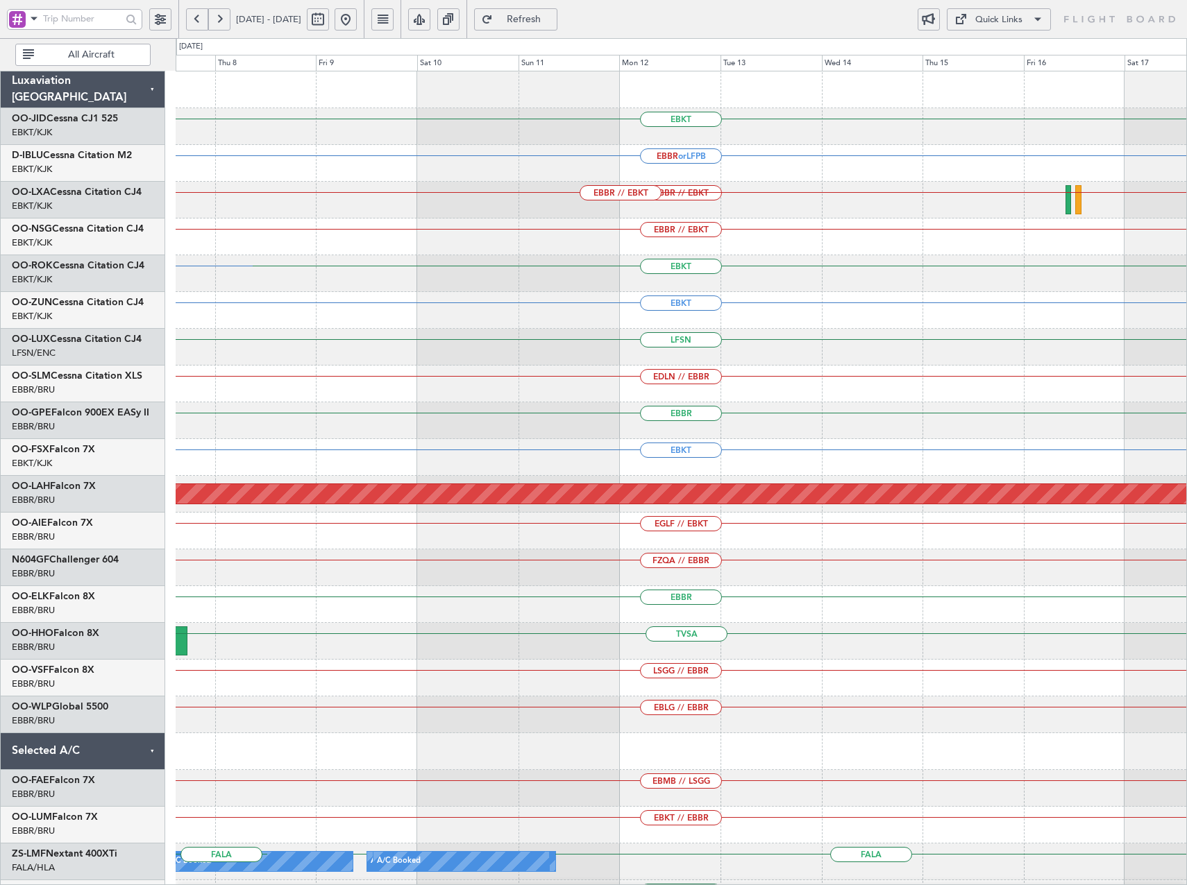
click at [238, 238] on div "EBKT EBBR or LFPB EBBR // EBKT EBBR // EBKT EBBR // EBKT Owner [GEOGRAPHIC_DATA…" at bounding box center [681, 567] width 1010 height 993
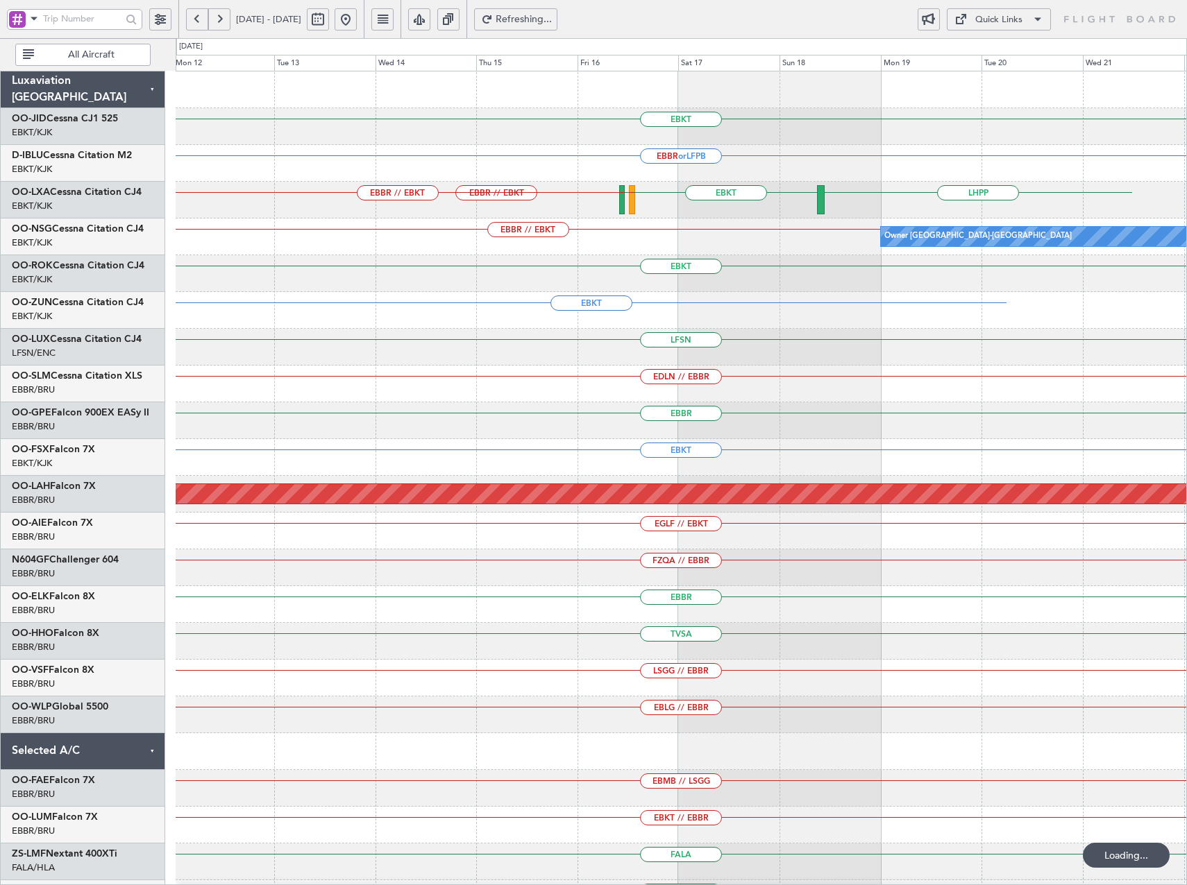
click at [230, 262] on div "EBKT EBBR or LFPB EBBR // EBKT LHPP EBBR // EBKT EBKT LFMD Owner [GEOGRAPHIC_DA…" at bounding box center [681, 530] width 1010 height 919
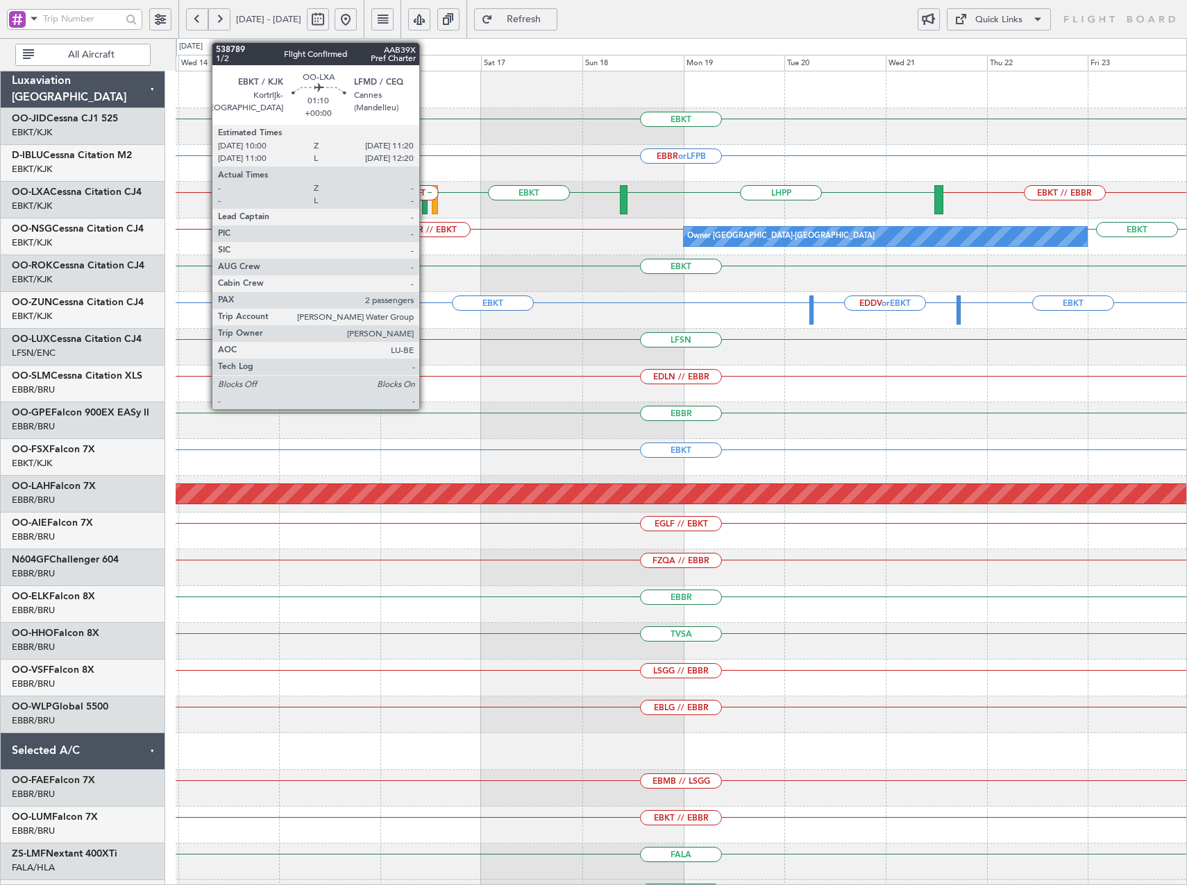
click at [425, 205] on div at bounding box center [425, 199] width 6 height 29
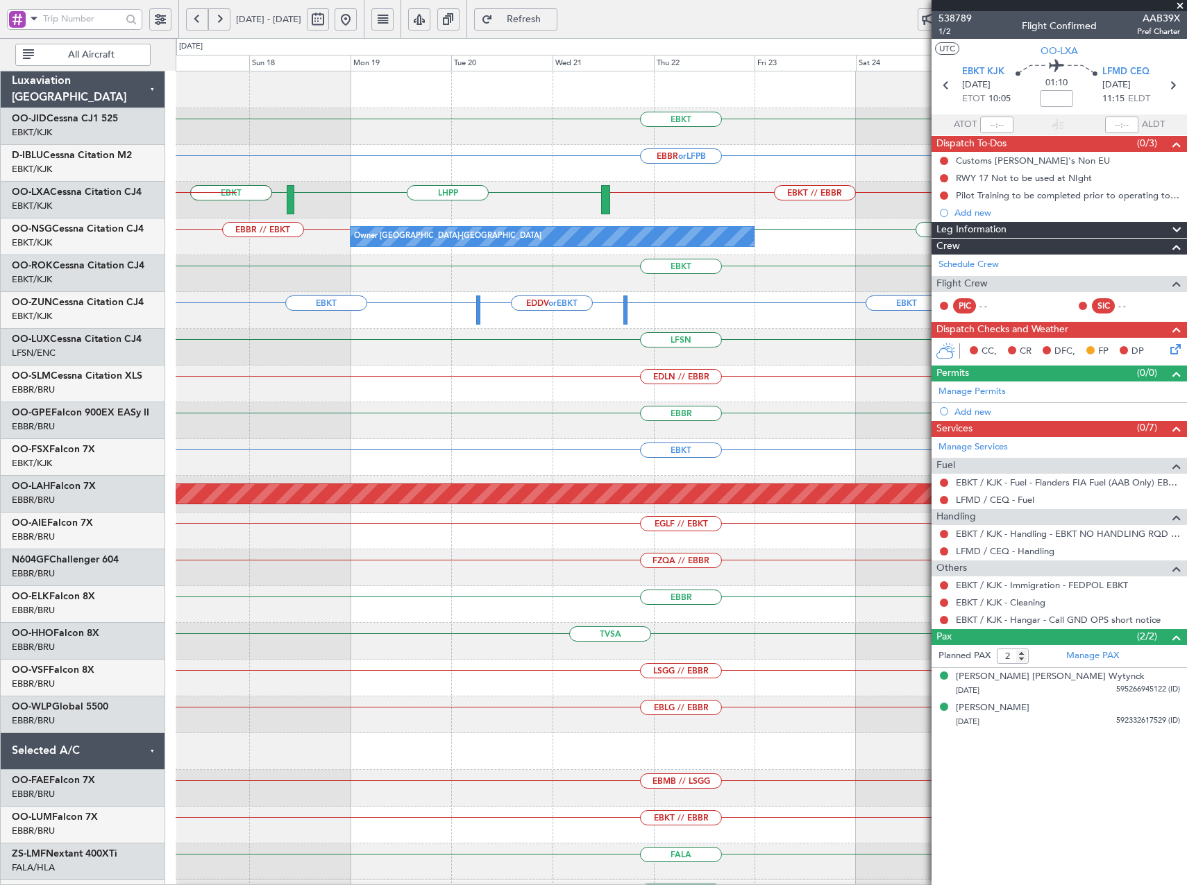
click at [201, 255] on div "EBBR // EBKT EBKT Owner [GEOGRAPHIC_DATA]-[GEOGRAPHIC_DATA] Owner [GEOGRAPHIC_D…" at bounding box center [681, 237] width 1010 height 37
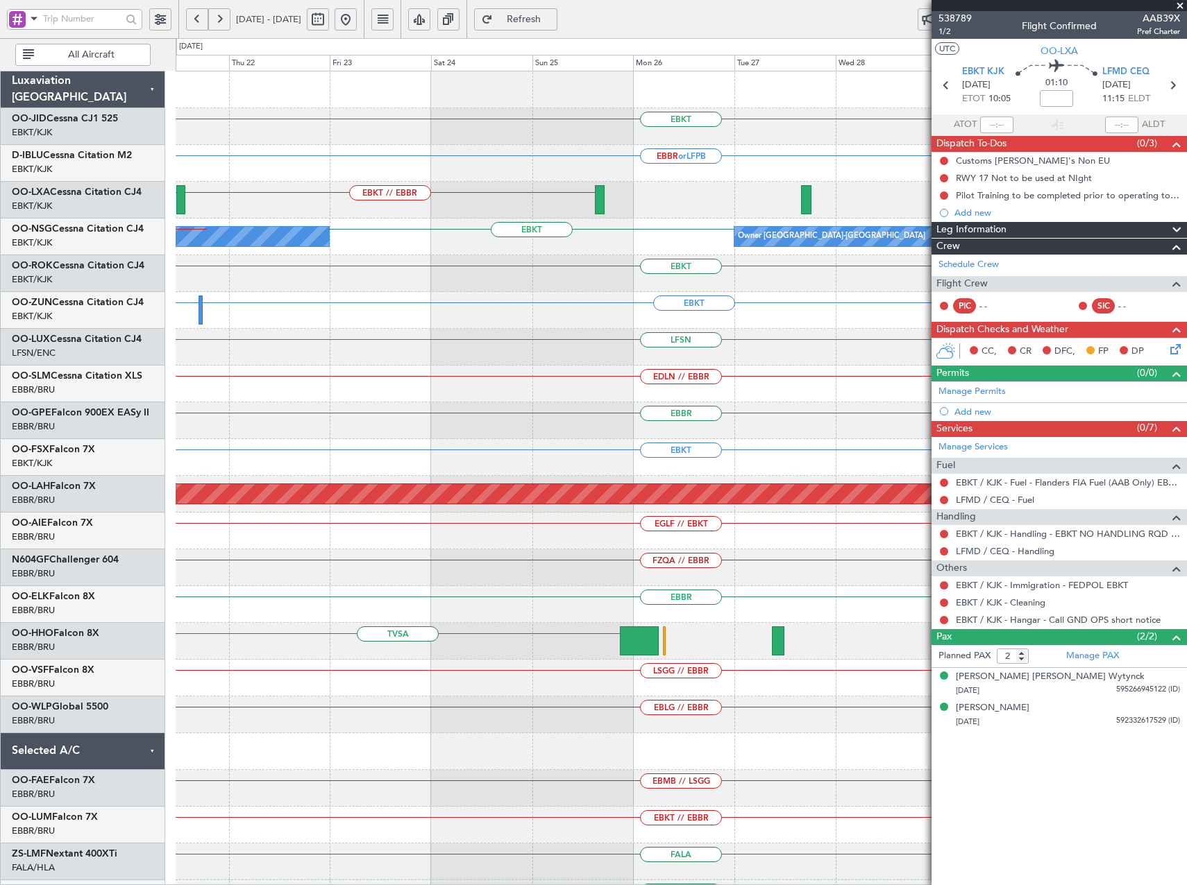
click at [348, 269] on div "EBKT" at bounding box center [681, 273] width 1010 height 37
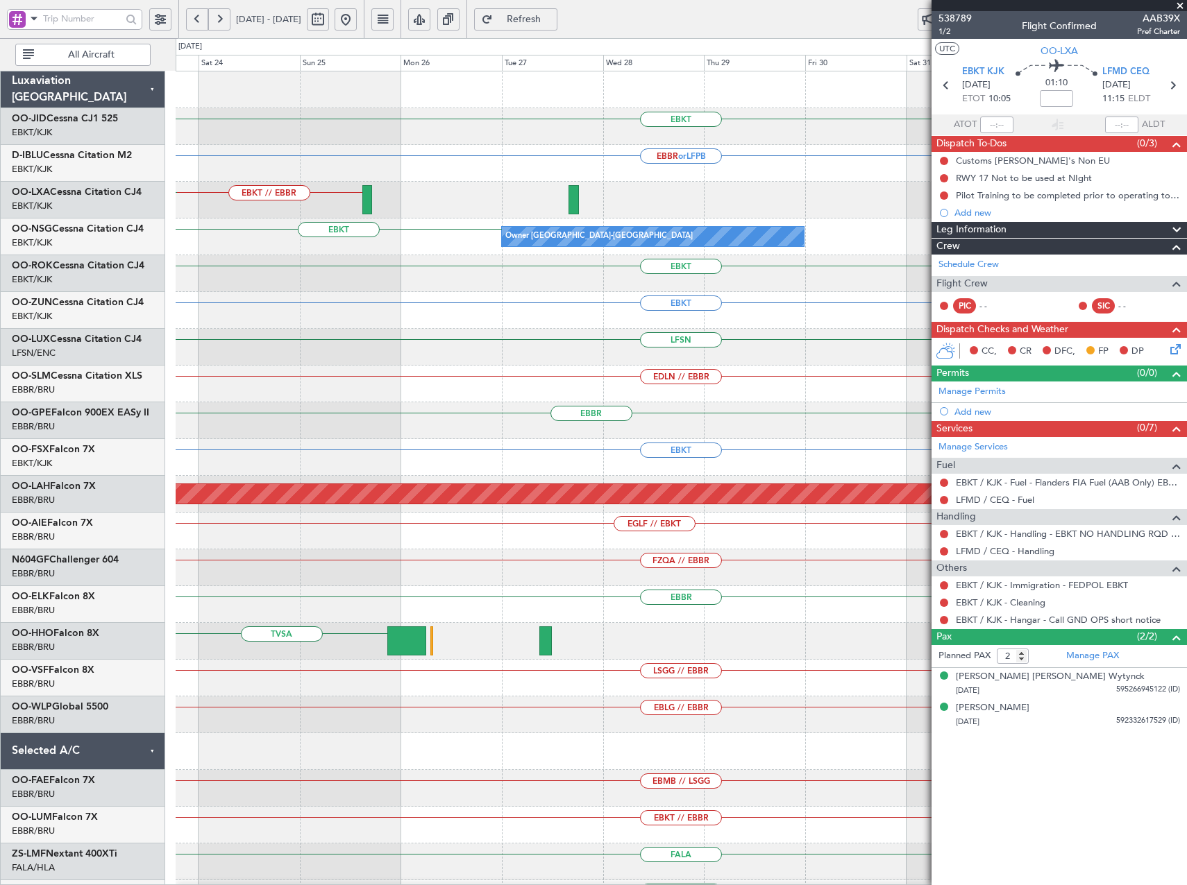
click at [207, 280] on div "EBKT" at bounding box center [681, 273] width 1010 height 37
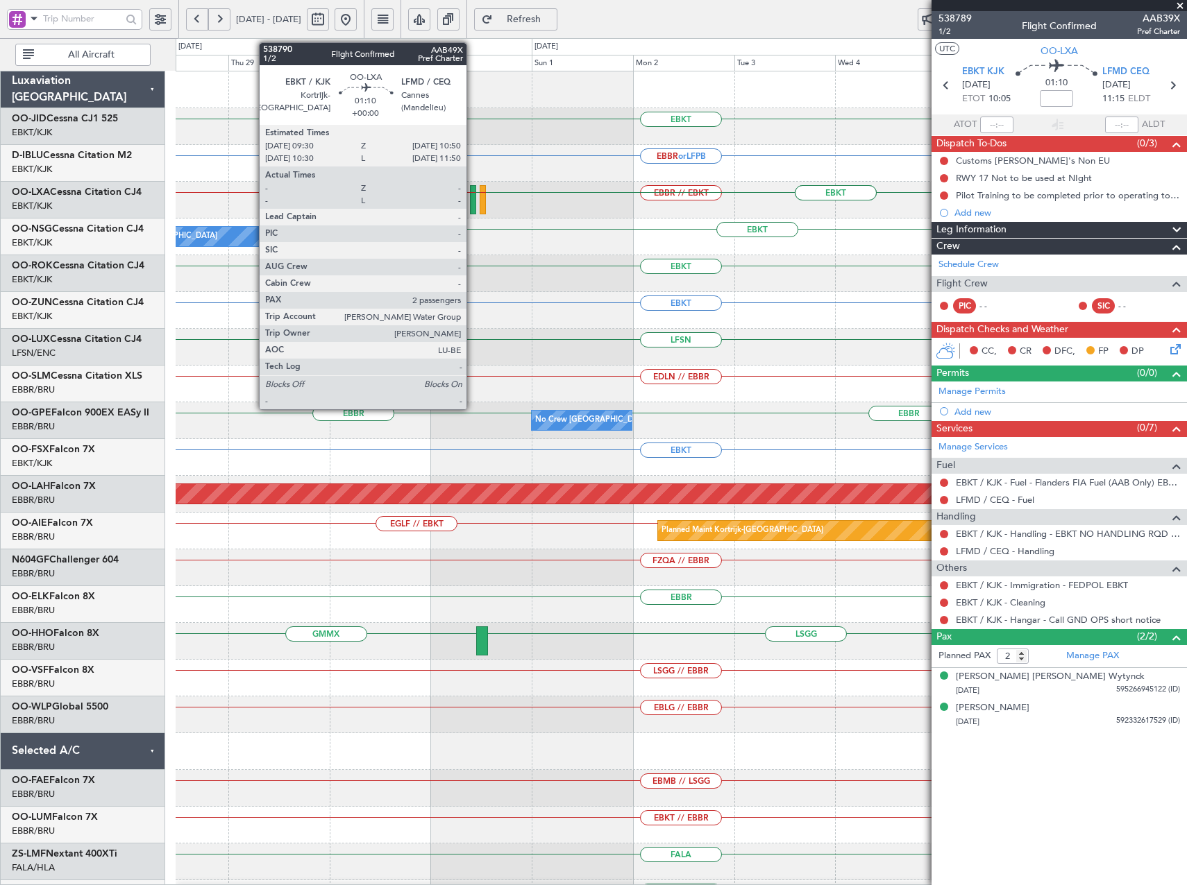
click at [473, 203] on div at bounding box center [473, 199] width 6 height 29
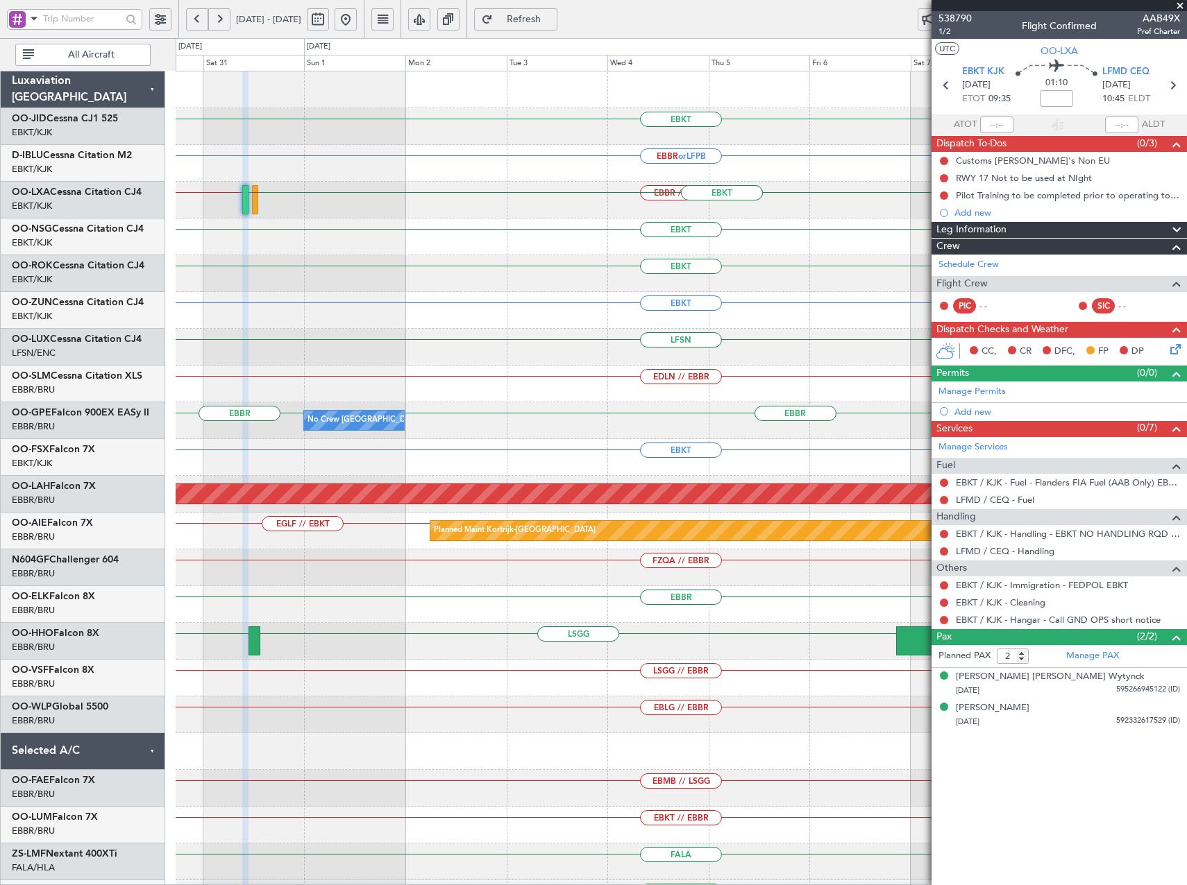
click at [133, 275] on div "EBKT EBBR or LFPB EBKT EBBR // EBKT EBBR // EBKT EBKT LFMD EBKT Owner [GEOGRAPH…" at bounding box center [593, 461] width 1187 height 847
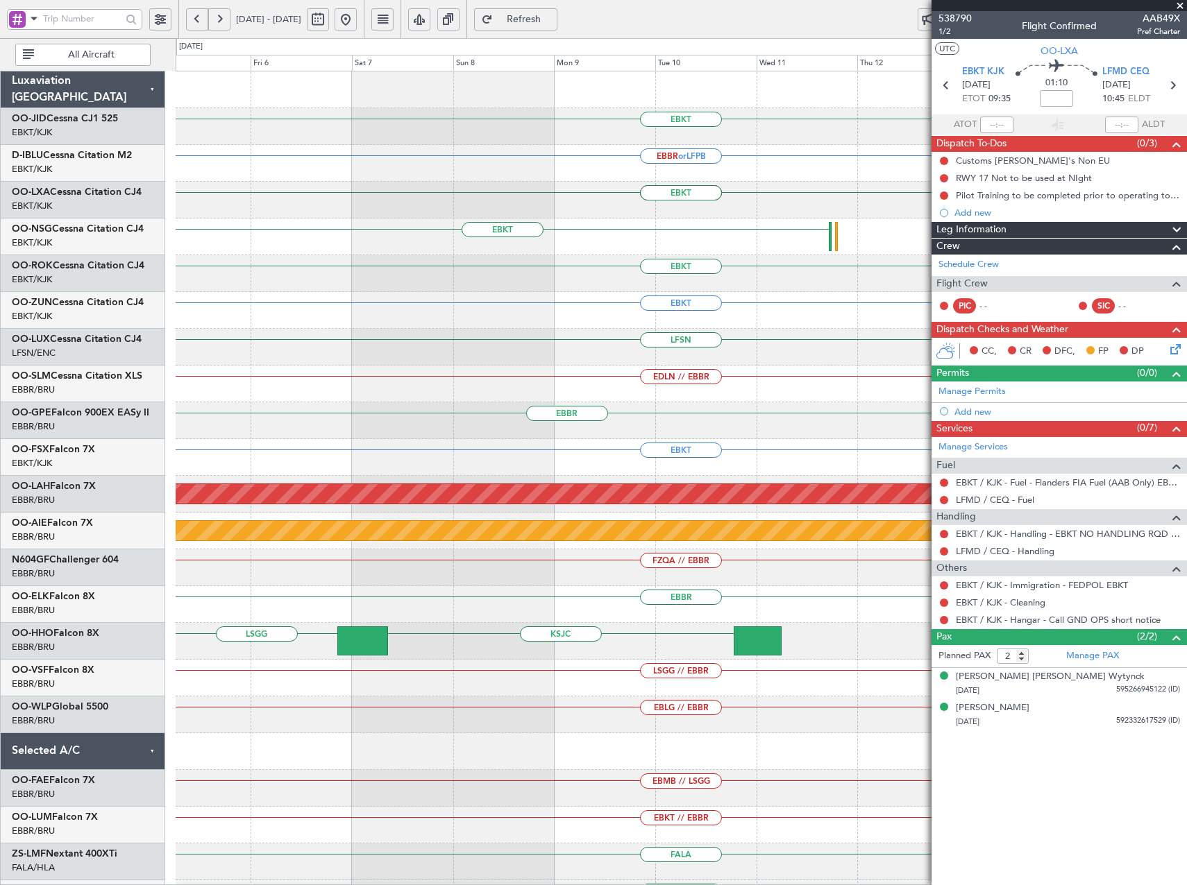
click at [39, 282] on div "EBKT EBBR or LFPB EBKT EBBR // EBKT EBKT EBKT No Crew Kortrijk-[GEOGRAPHIC_DATA…" at bounding box center [593, 461] width 1187 height 847
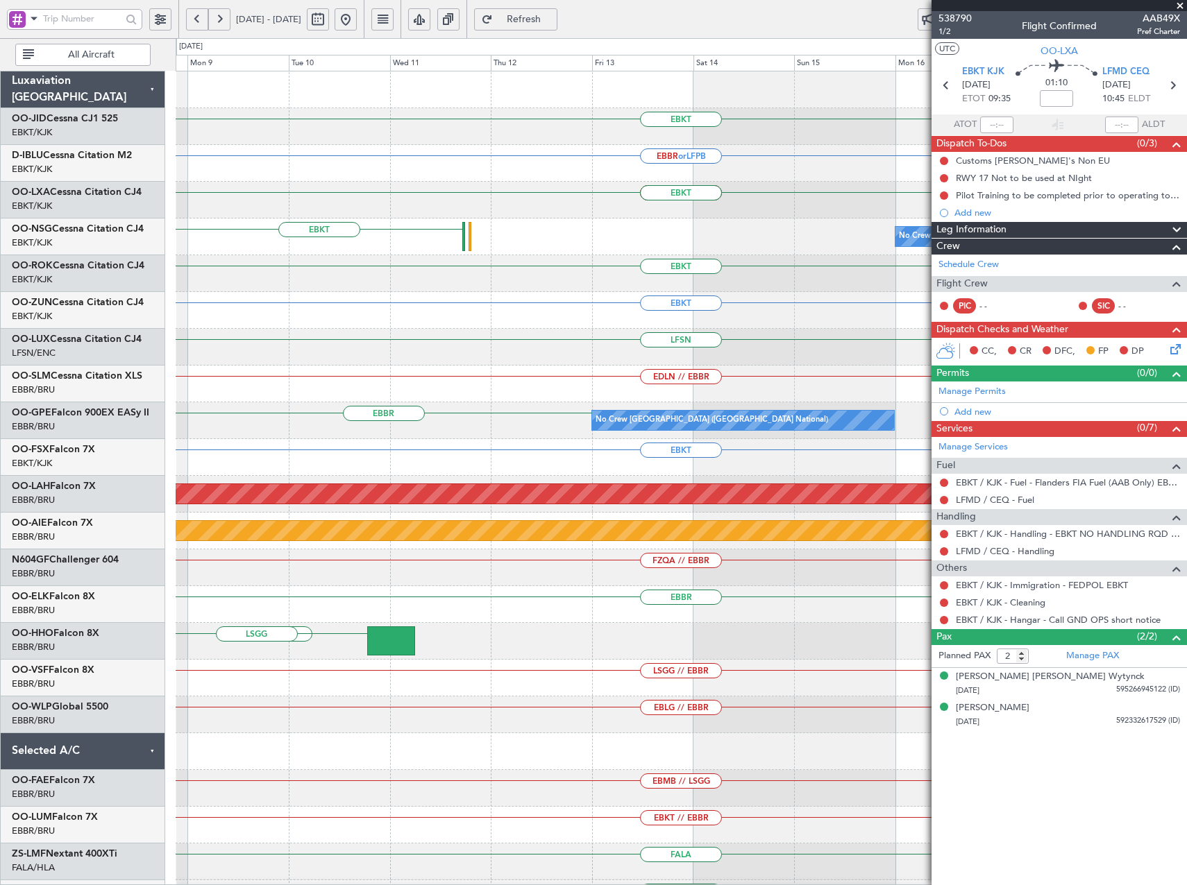
click at [0, 281] on html "28 Jan 2026 - 07 Feb 2026 Refresh Quick Links All Aircraft EBKT EBBR or LFPB EB…" at bounding box center [593, 442] width 1187 height 885
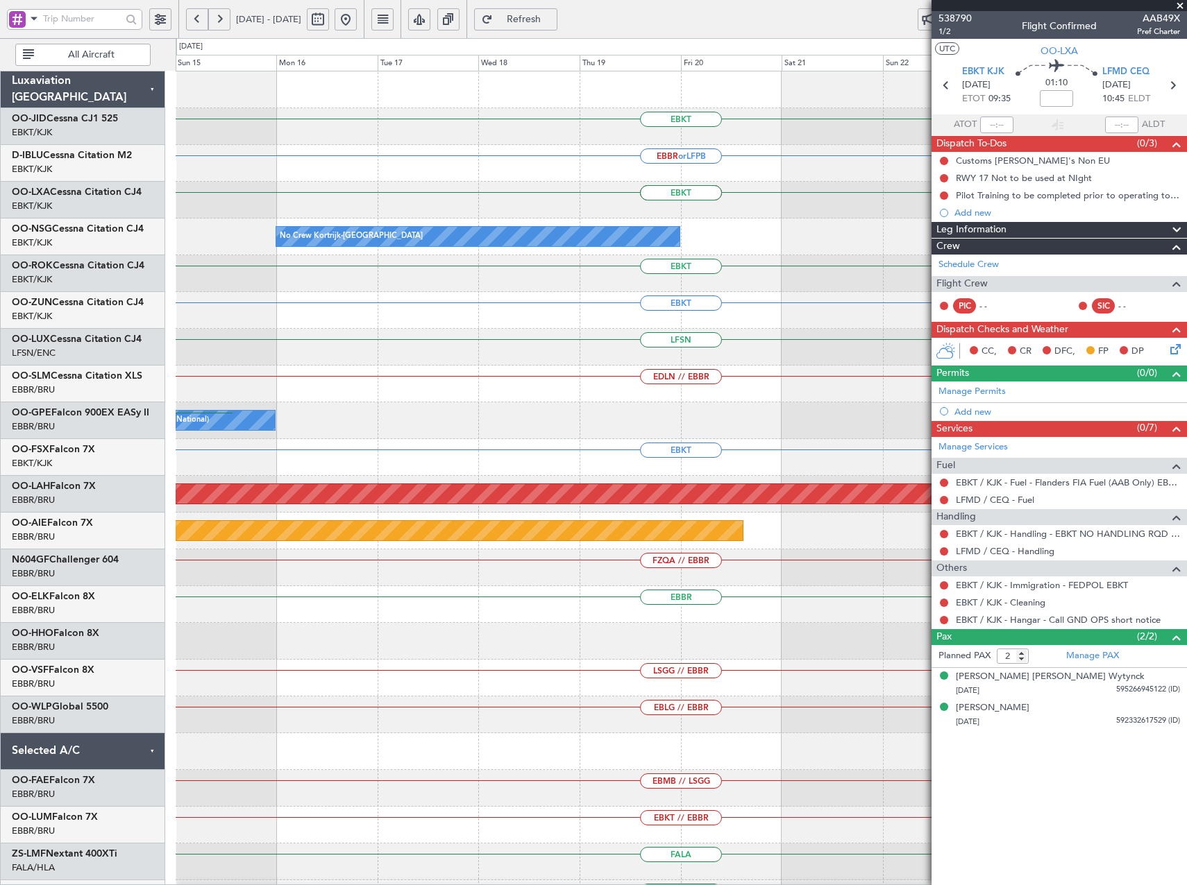
click at [0, 294] on html "28 Jan 2026 - 07 Feb 2026 Refresh Quick Links All Aircraft EBKT EBBR or LFPB EB…" at bounding box center [593, 442] width 1187 height 885
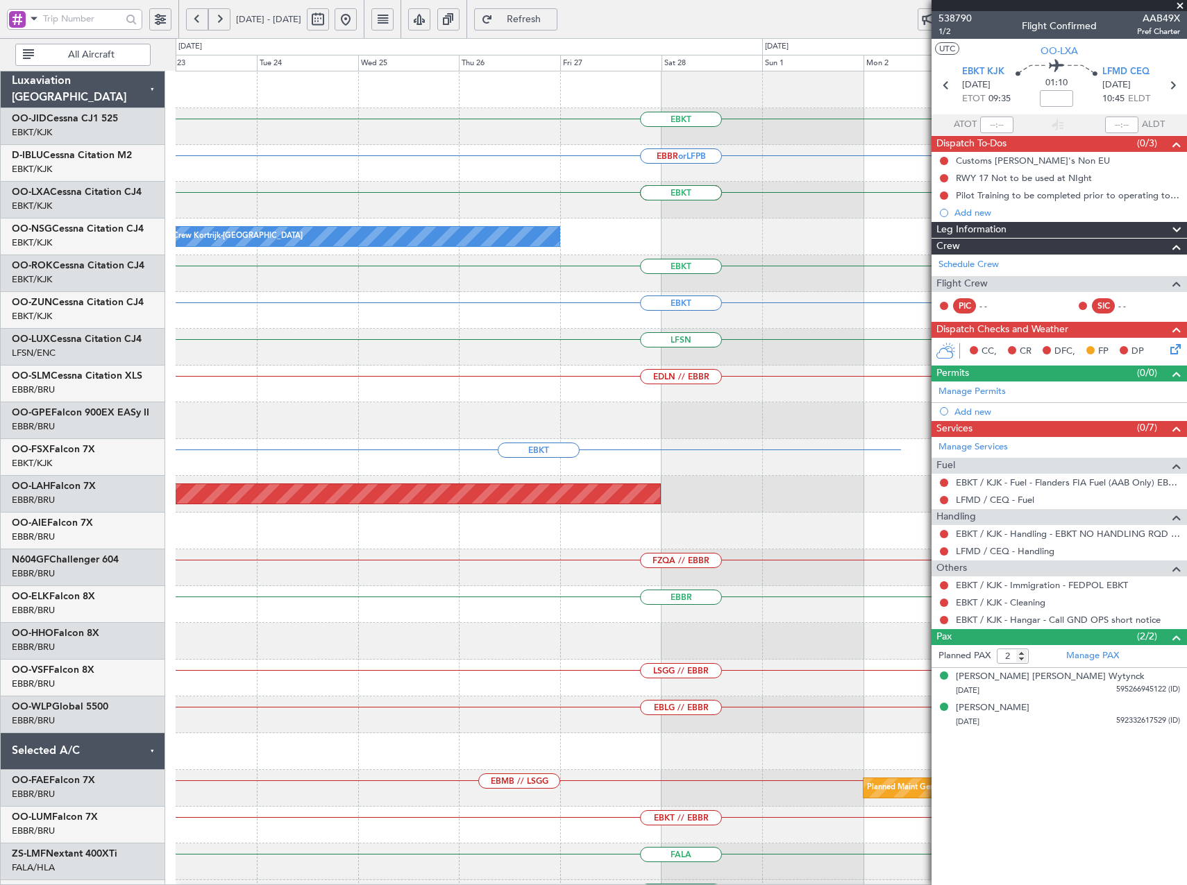
click at [0, 304] on html "28 Jan 2026 - 07 Feb 2026 Refresh Quick Links All Aircraft EBKT EBBR or LFPB EB…" at bounding box center [593, 442] width 1187 height 885
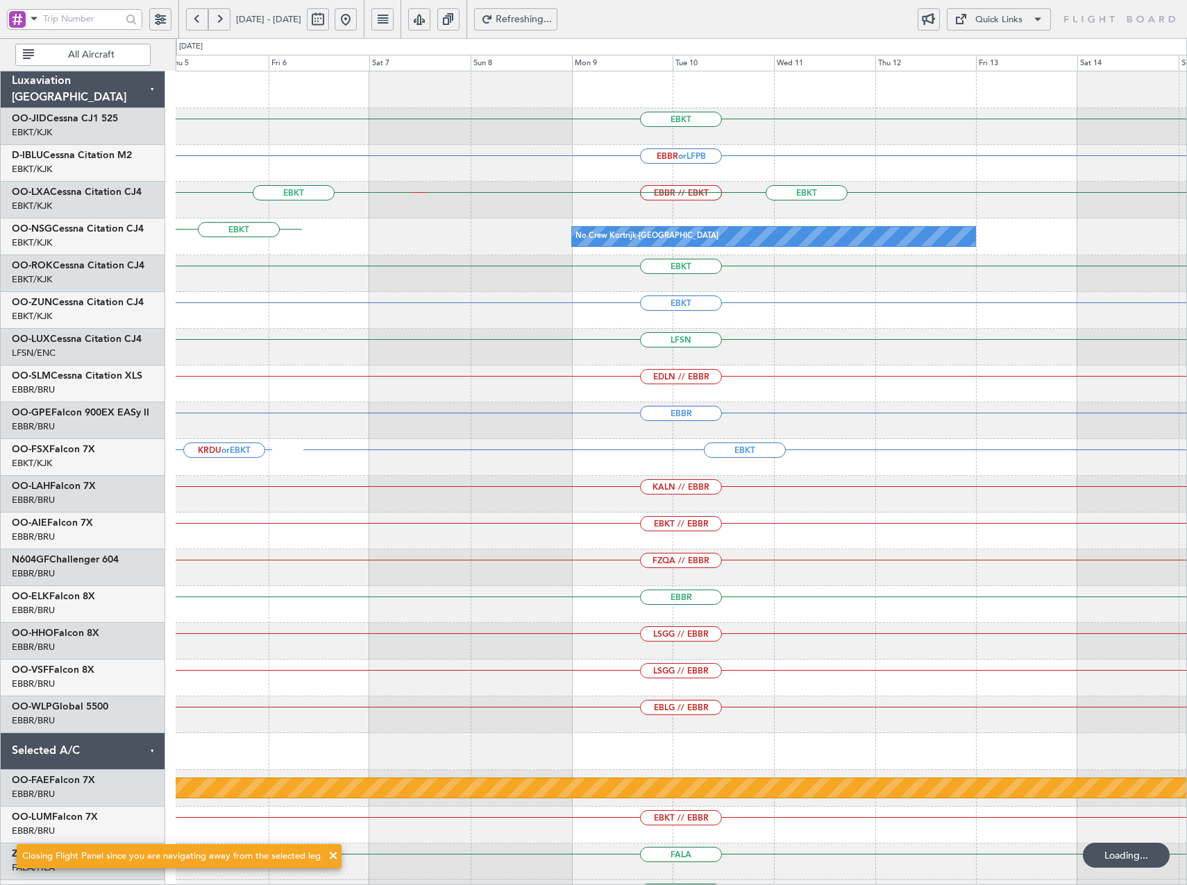
click at [0, 322] on html "25 Feb 2026 - 07 Mar 2026 Refreshing... Quick Links All Aircraft EBKT EBBR or L…" at bounding box center [593, 442] width 1187 height 885
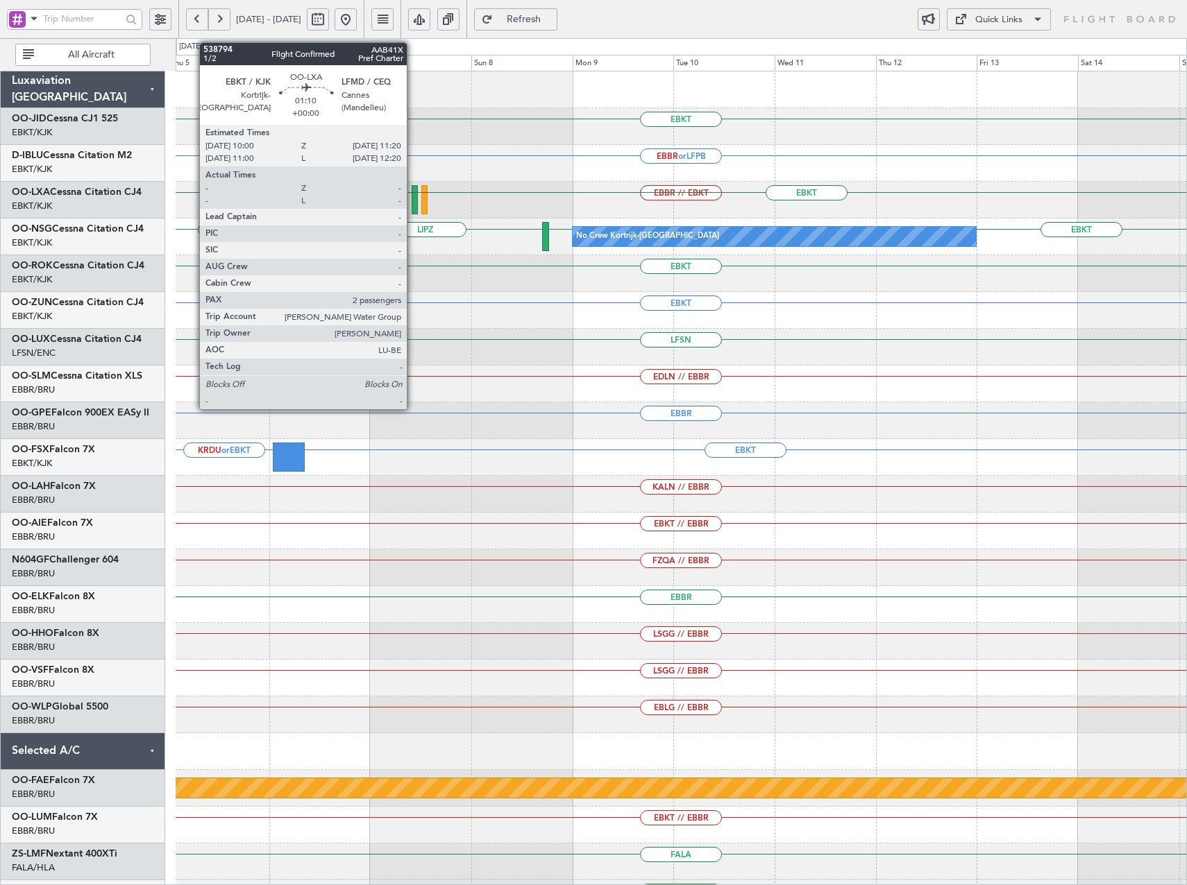
click at [413, 203] on div at bounding box center [414, 199] width 6 height 29
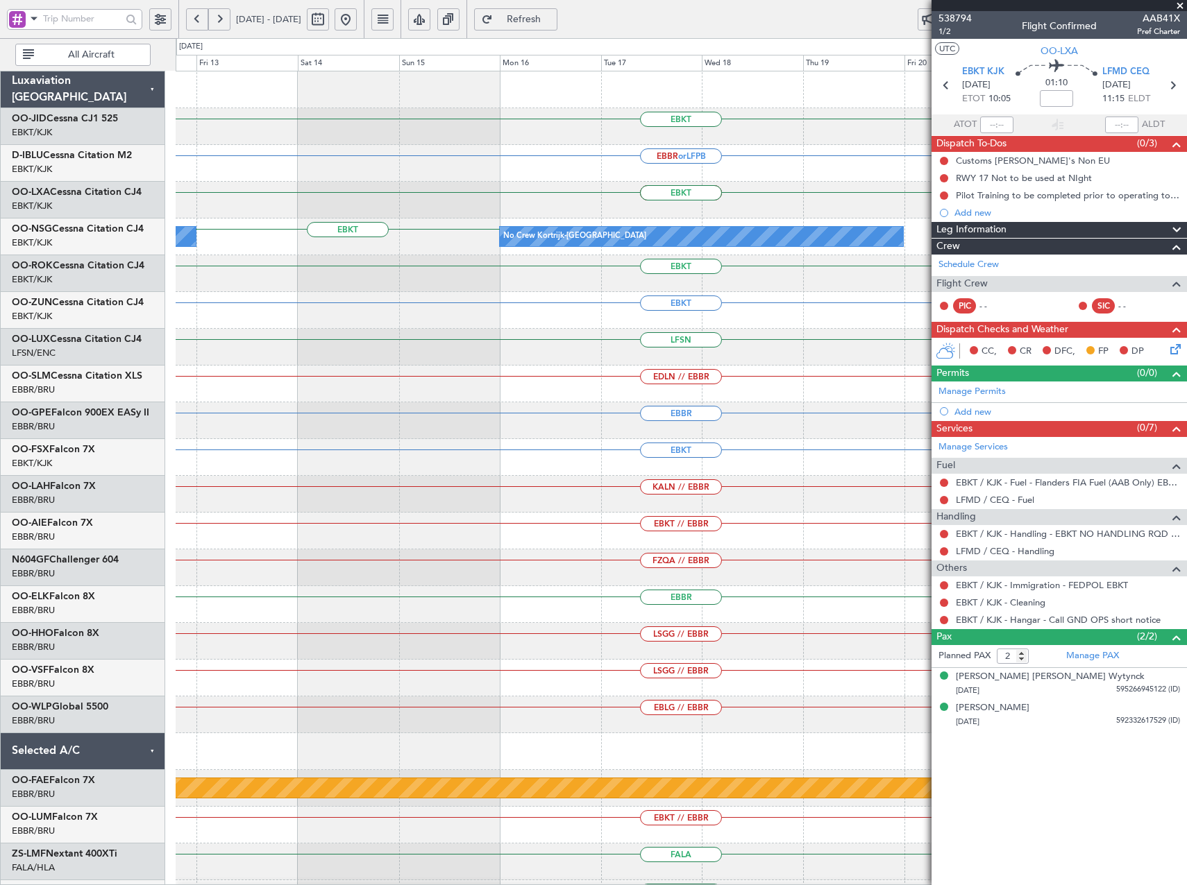
click at [30, 359] on div "EBKT EBBR or LFPB EBKT EBBR // EBKT EBKT EBKT No Crew Kortrijk-Wevelgem No Crew…" at bounding box center [593, 461] width 1187 height 847
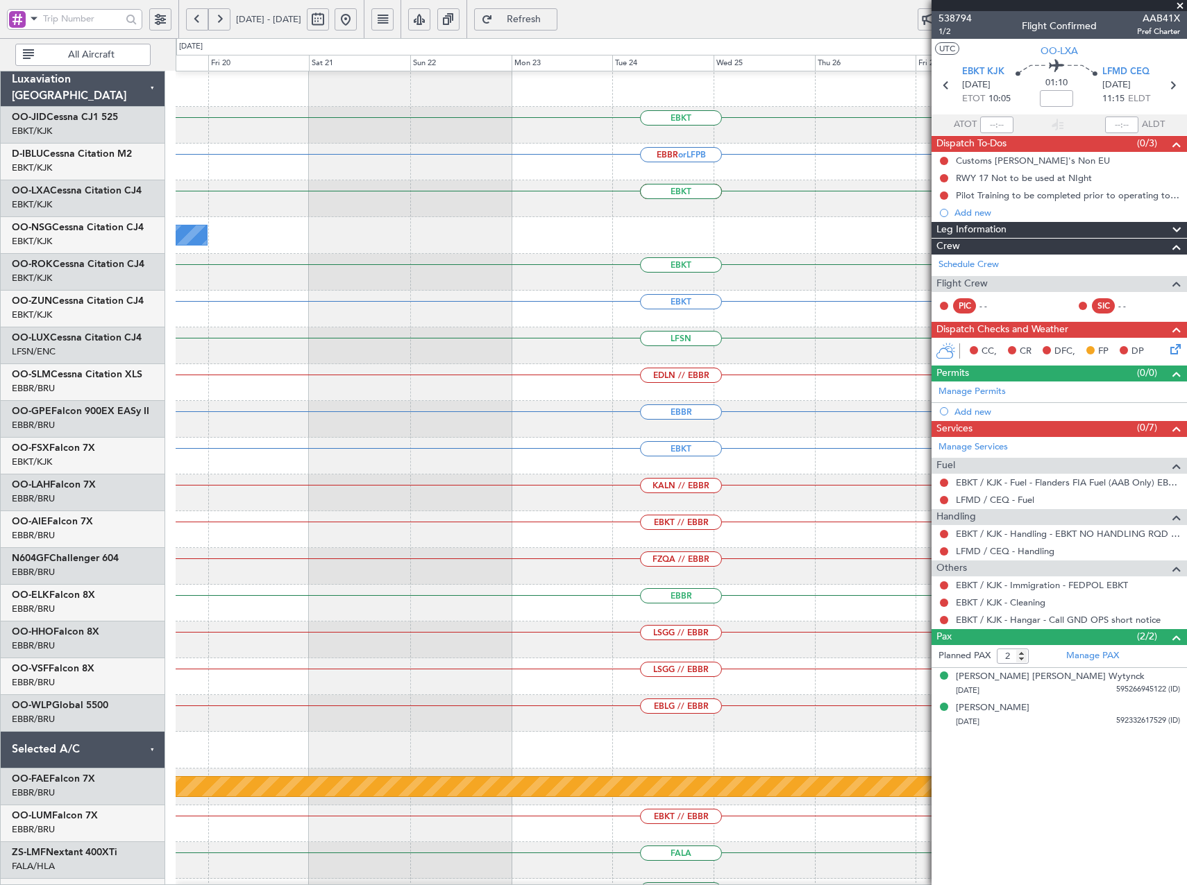
click at [12, 354] on div "EBKT EBBR or LFPB EBKT EBBR // EBKT EBKT No Crew Kortrijk-Wevelgem EBKT EBKT LF…" at bounding box center [593, 461] width 1187 height 847
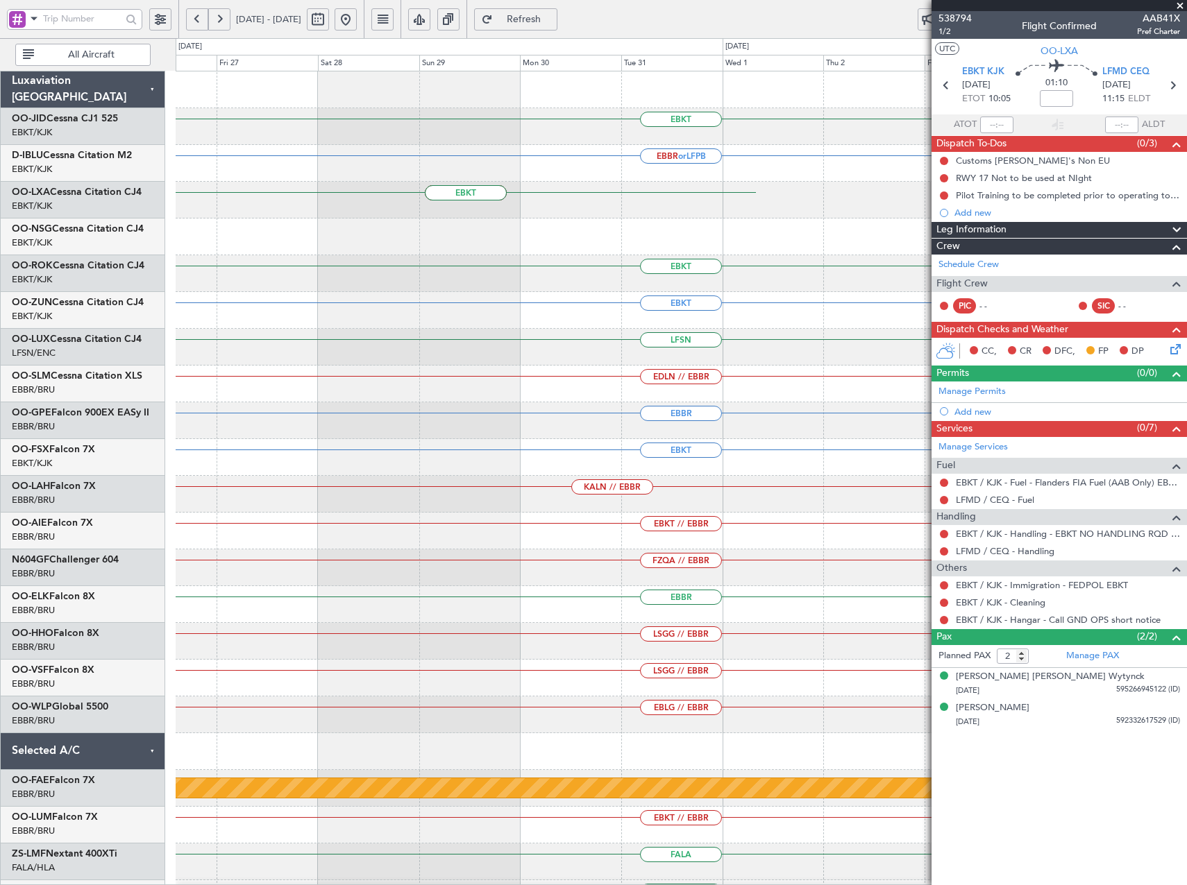
click at [244, 362] on div "LFSN" at bounding box center [681, 347] width 1010 height 37
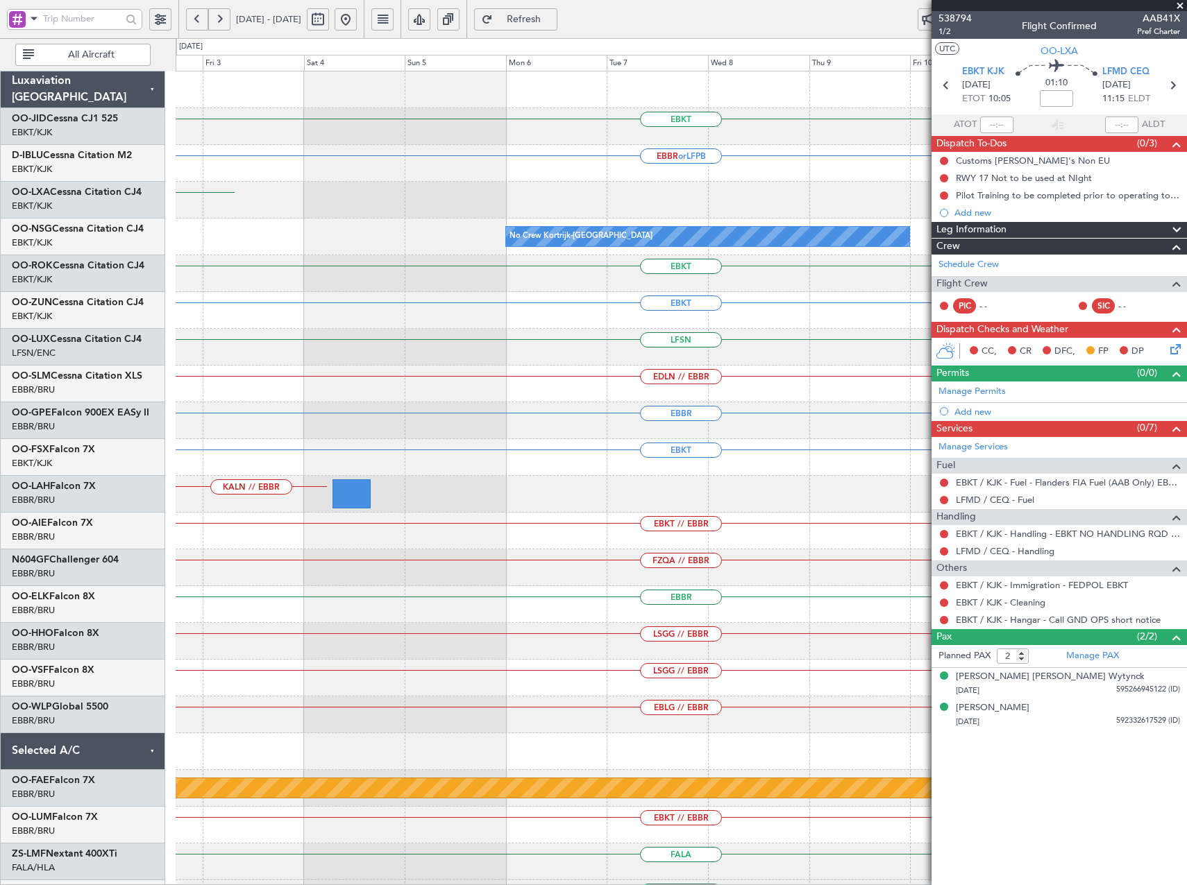
click at [156, 366] on div "EBKT EBBR or LFPB EBBR // EBKT EBKT EBKT No Crew Kortrijk-Wevelgem No Crew Kort…" at bounding box center [593, 461] width 1187 height 847
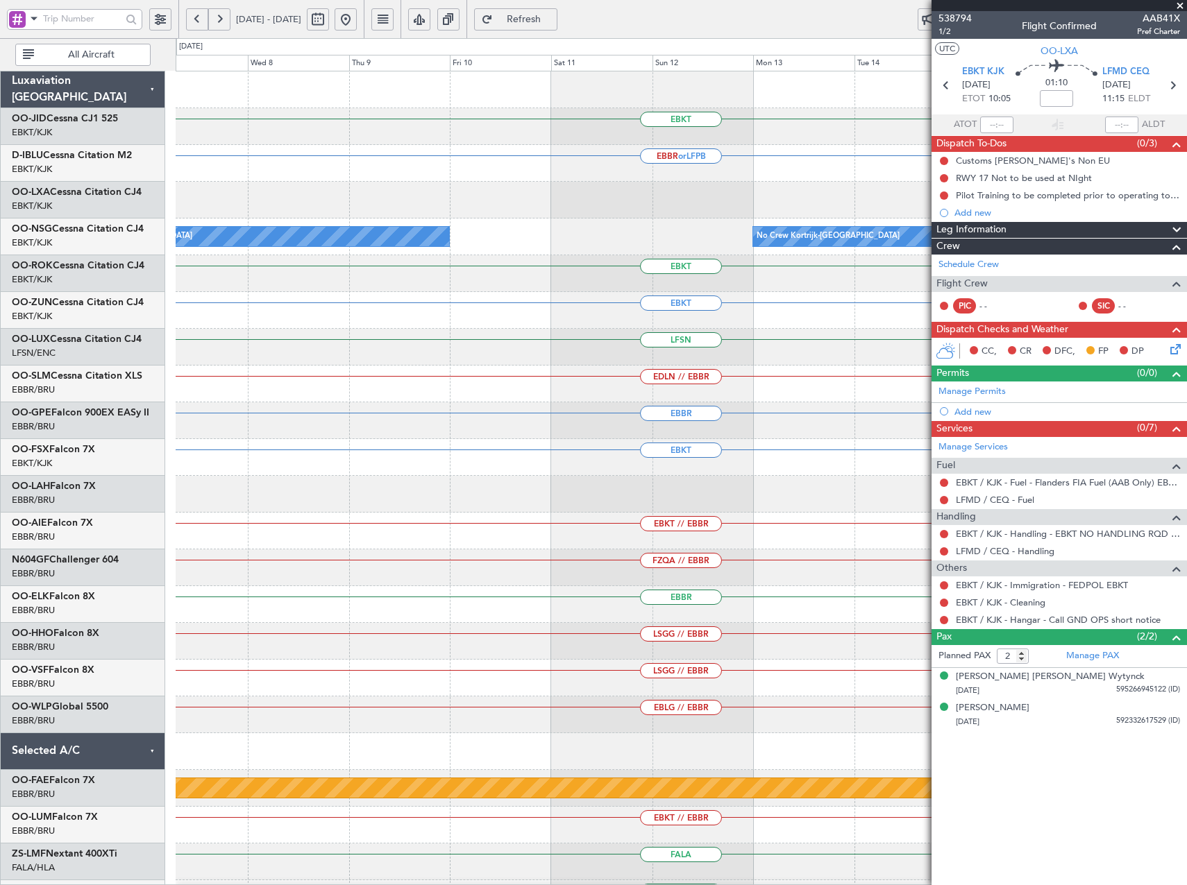
click at [204, 395] on div "EDLN // EBBR" at bounding box center [681, 384] width 1010 height 37
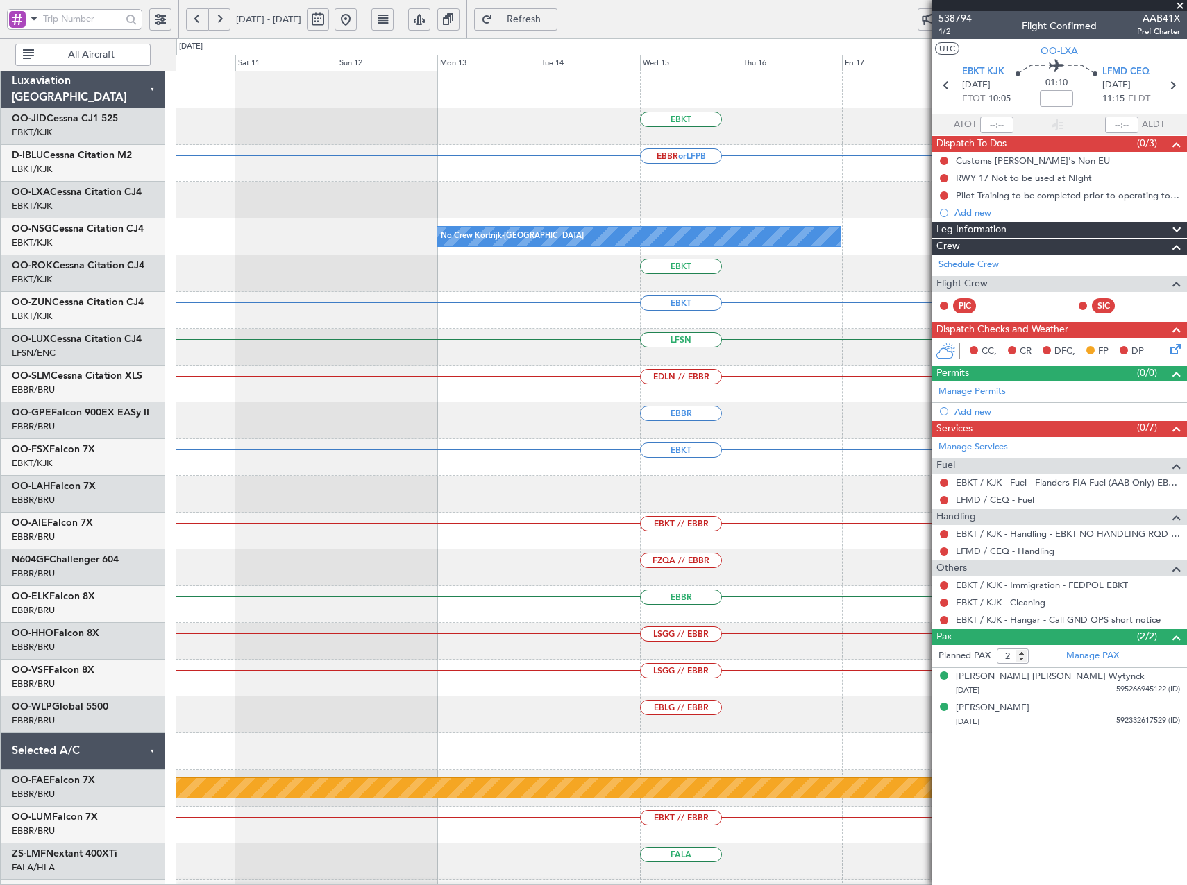
click at [233, 425] on div "EBKT EBBR or LFPB No Crew Kortrijk-Wevelgem No Crew Kortrijk-Wevelgem EBKT EBKT…" at bounding box center [681, 530] width 1010 height 919
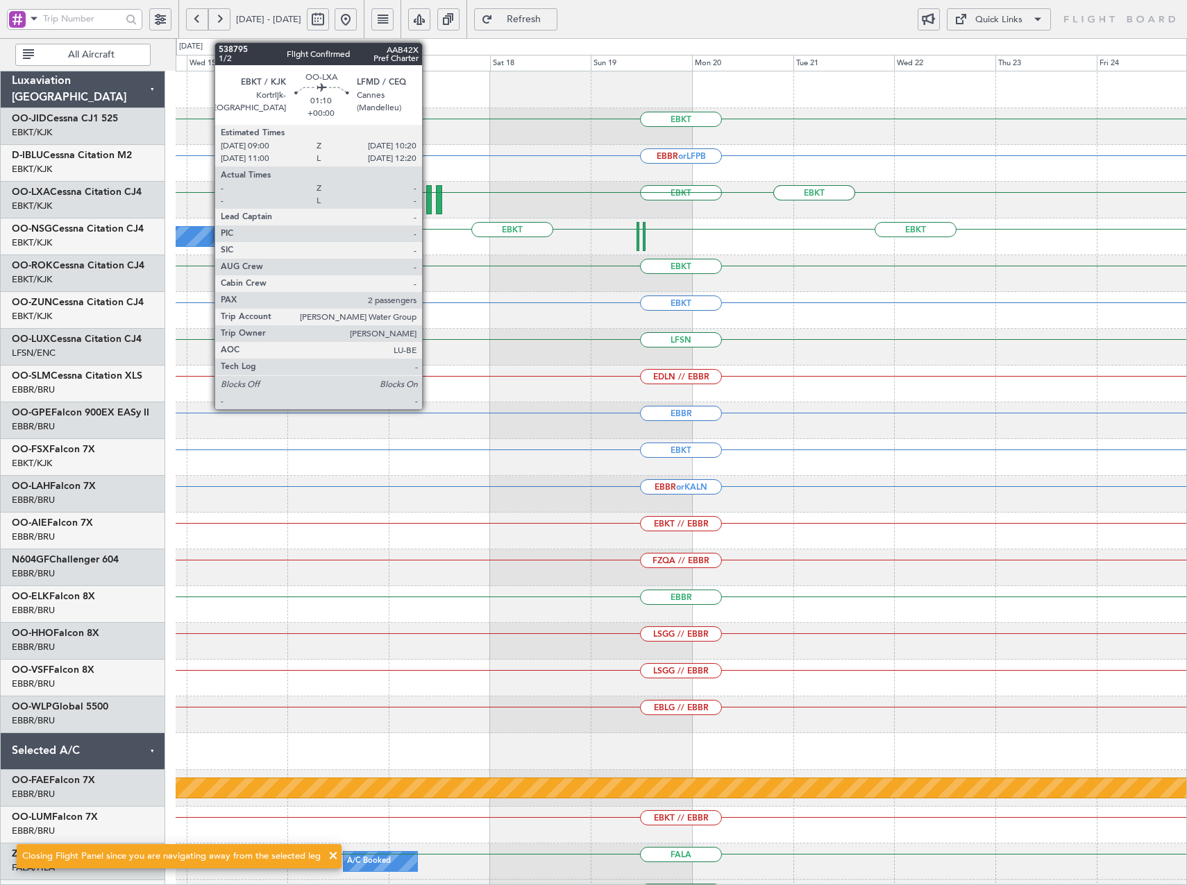
click at [428, 203] on div at bounding box center [429, 199] width 6 height 29
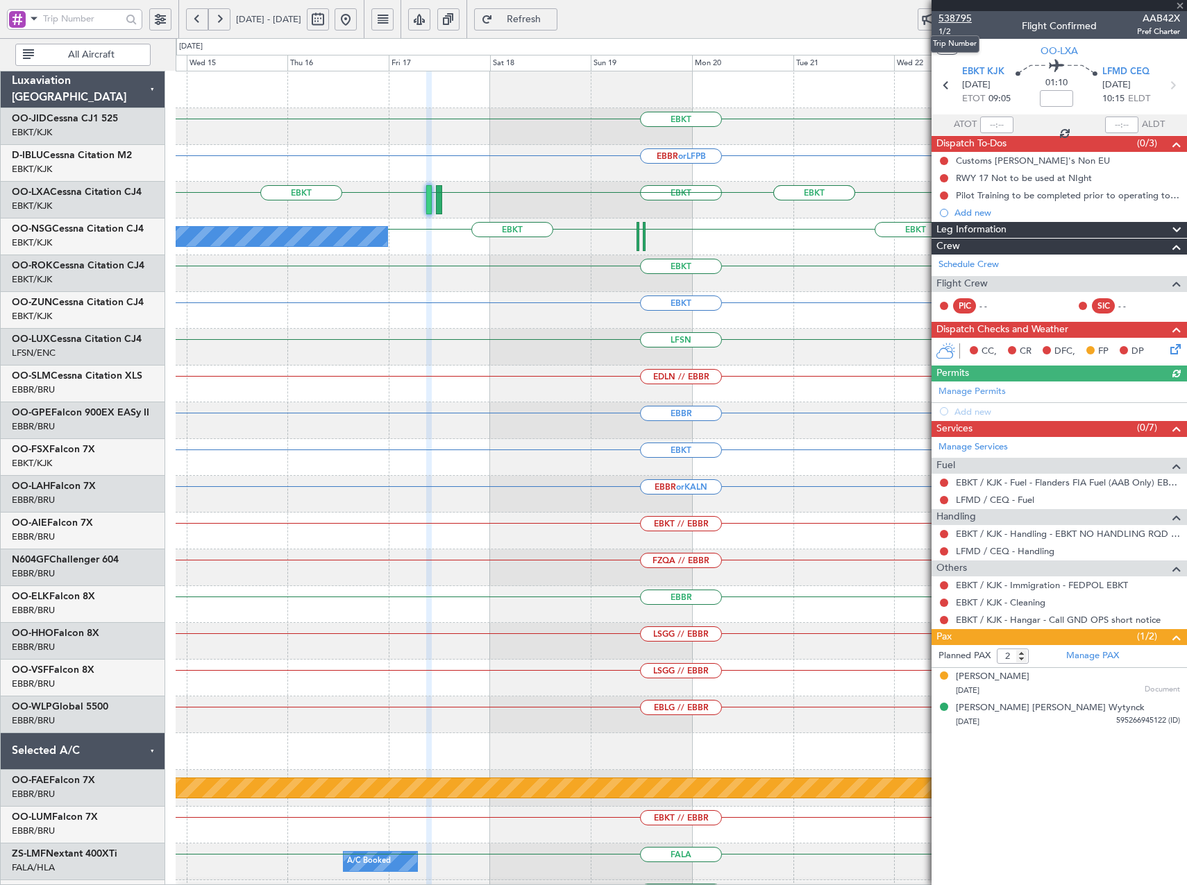
click at [956, 21] on span "538795" at bounding box center [954, 18] width 33 height 15
click at [552, 19] on span "Refresh" at bounding box center [523, 20] width 57 height 10
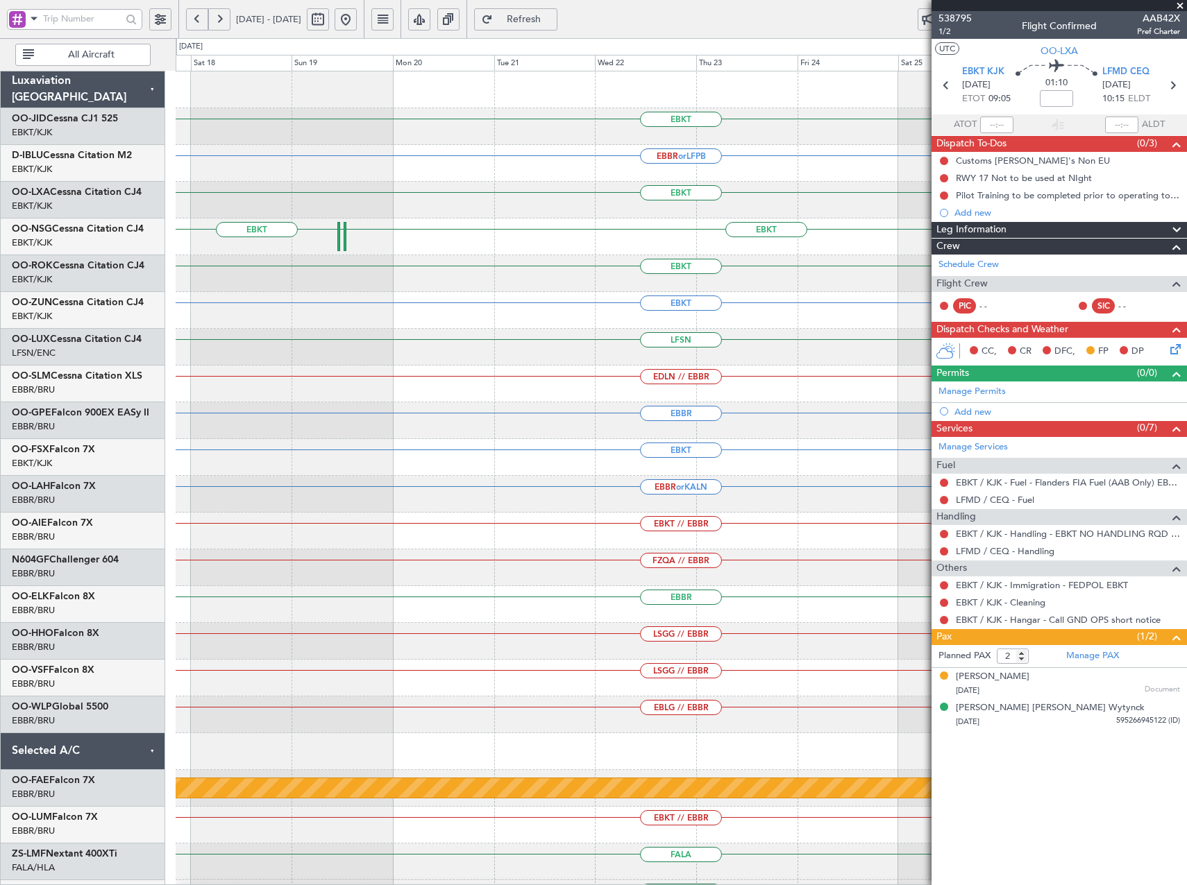
click at [232, 257] on div "EBKT EBBR or LFPB EBKT LFMD EBKT EBKT EHAM EBKT No Crew Kortrijk-Wevelgem EBKT …" at bounding box center [681, 530] width 1010 height 919
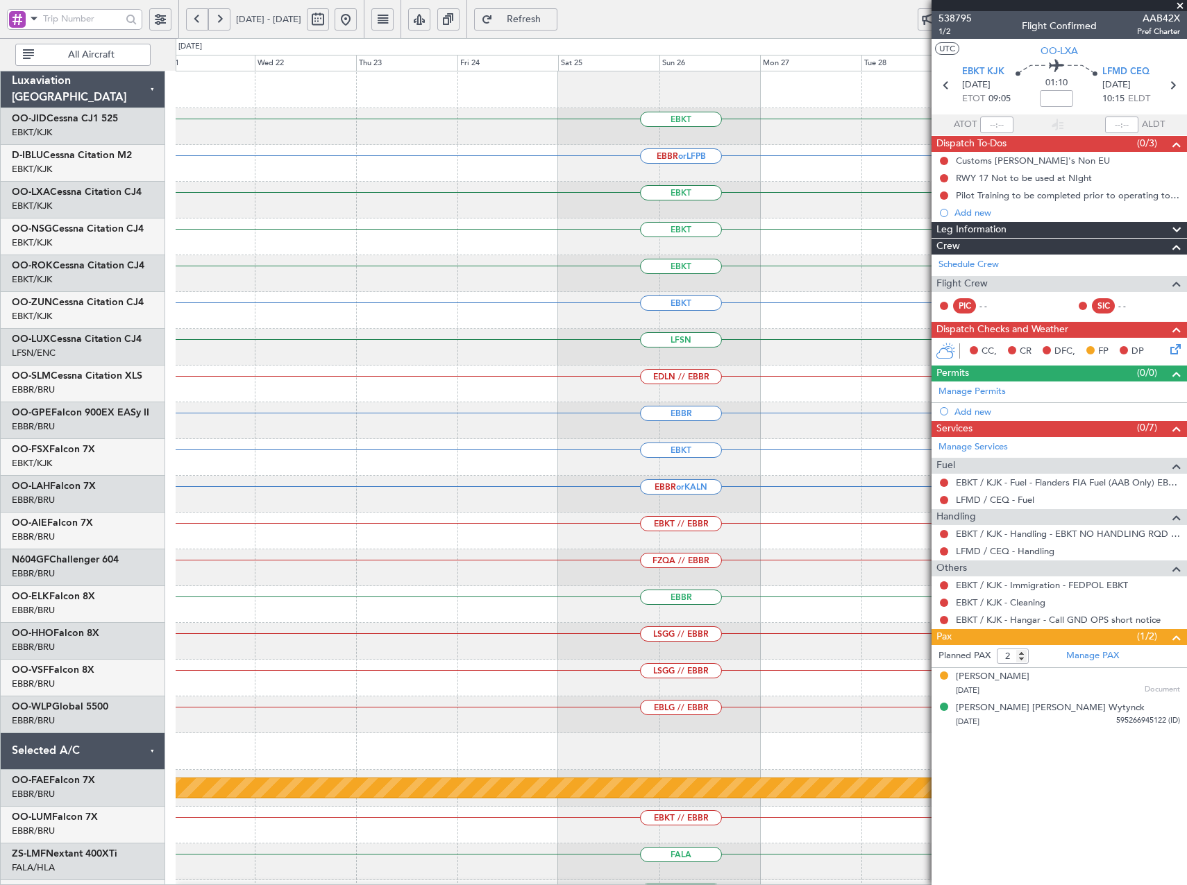
click at [35, 275] on div "EBKT EBBR or LFPB EBKT EBKT EHAM EBKT EBKT EBKT LFSN EDLN // EBBR EBBR EBKT EBB…" at bounding box center [593, 461] width 1187 height 847
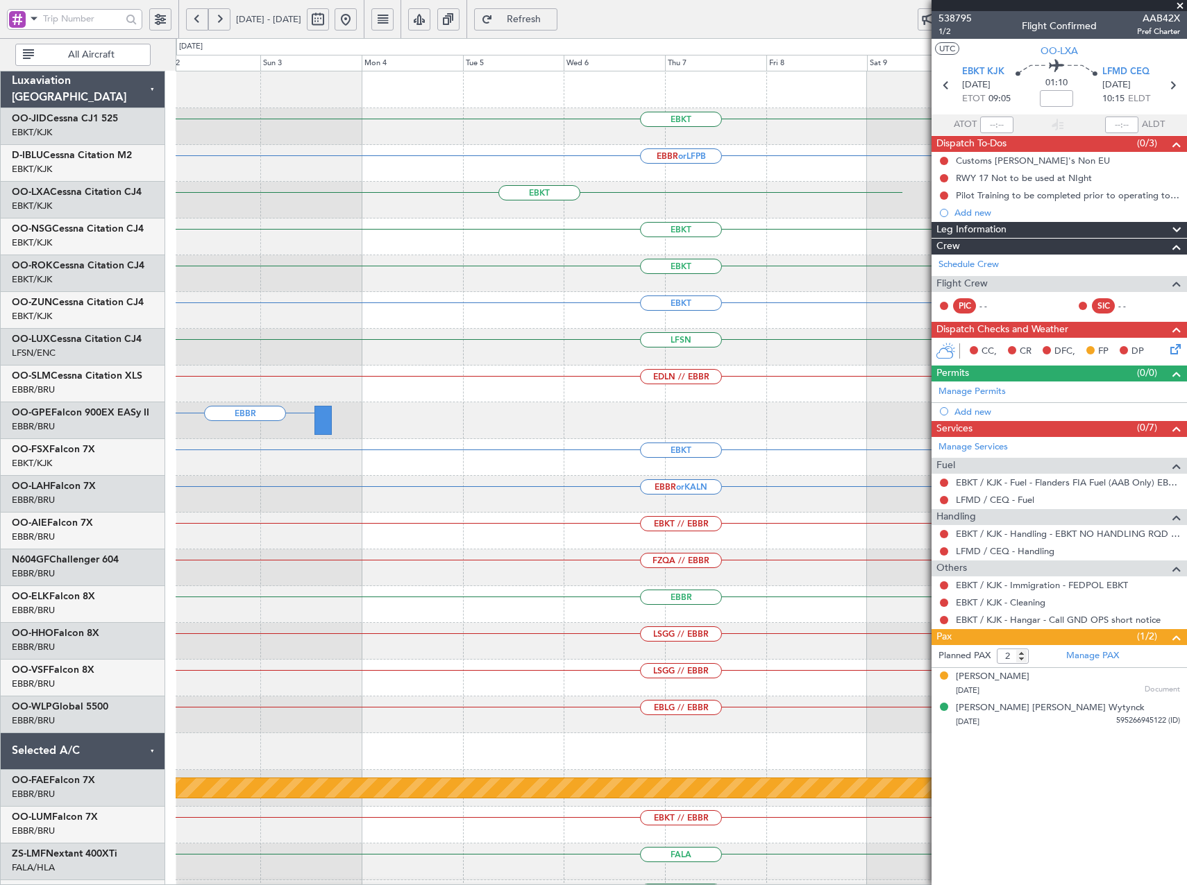
click at [60, 307] on div "EBKT EBBR or LFPB EBKT EBKT EBKT EBKT LFSN EDLN // EBBR EBBR EBKT EBBR or KALN …" at bounding box center [593, 461] width 1187 height 847
click at [146, 267] on div "EBKT EBBR or LFPB EBKT EBKT EBKT EBKT LFSN EDLN // EBBR EBBR EBKT EBBR or KALN …" at bounding box center [593, 461] width 1187 height 847
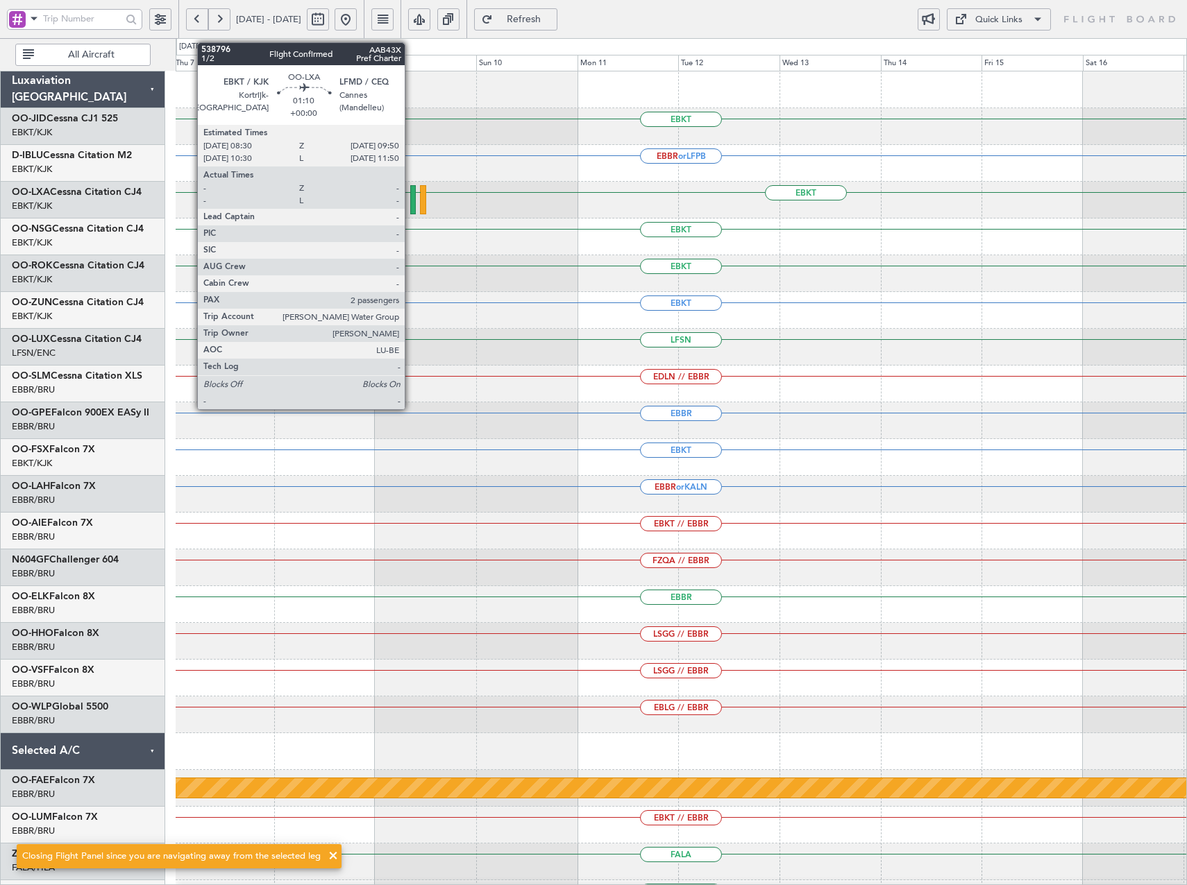
click at [411, 198] on div at bounding box center [413, 199] width 6 height 29
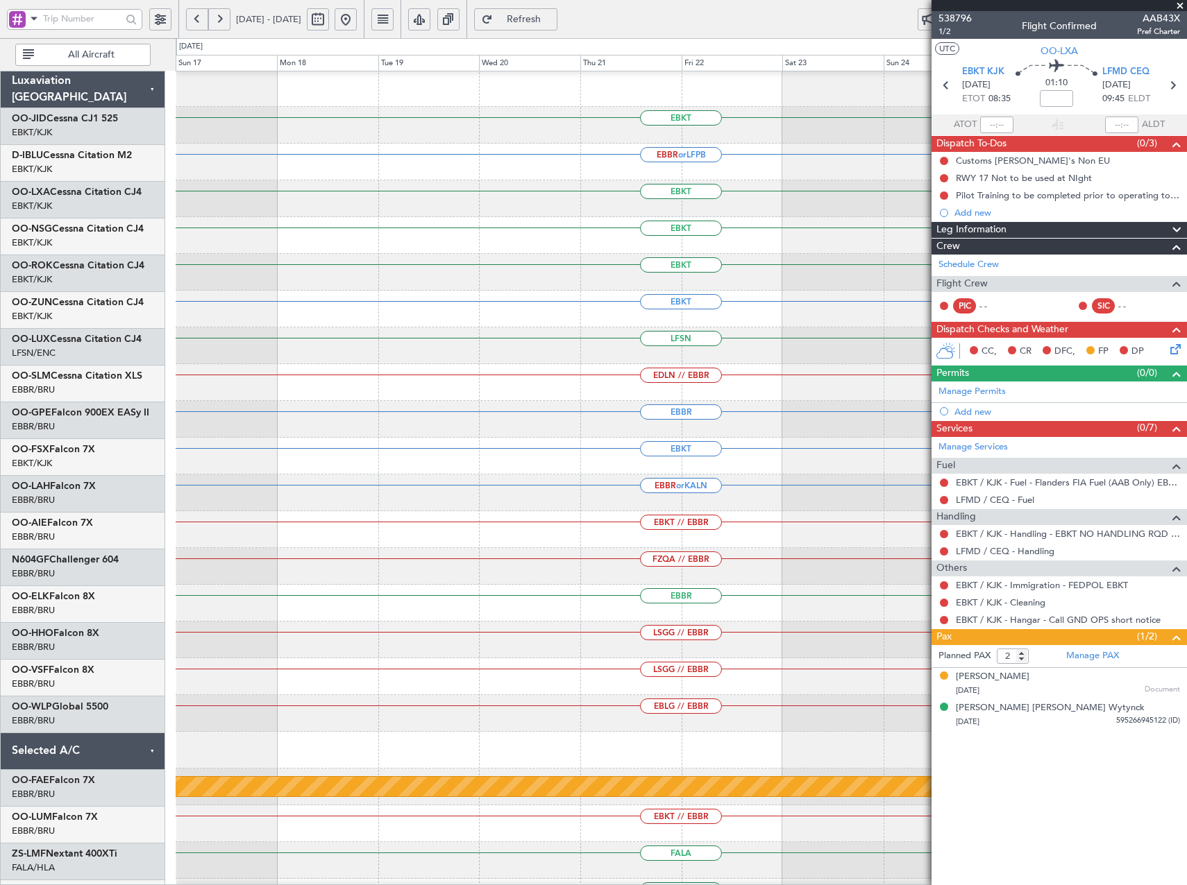
scroll to position [1, 0]
click at [1181, 10] on span at bounding box center [1180, 6] width 14 height 12
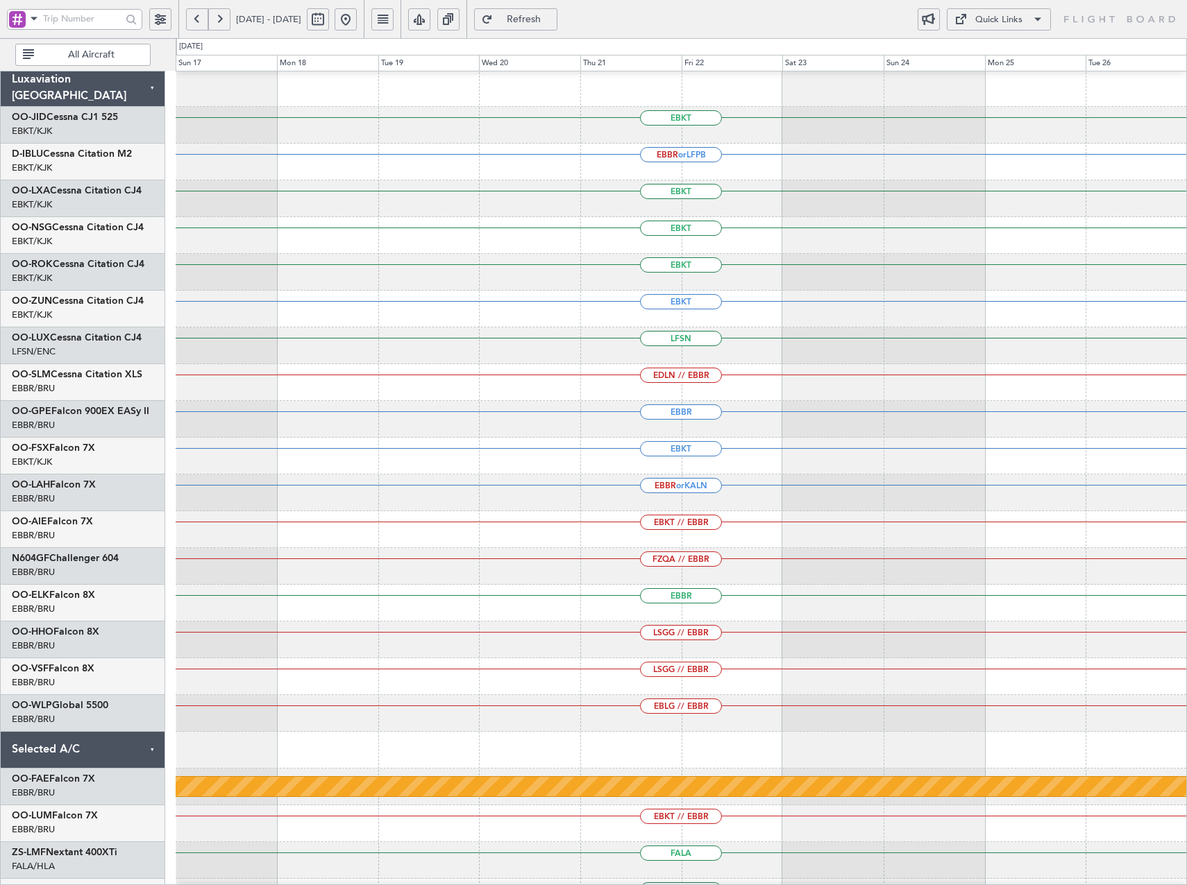
type input "0"
click at [1028, 22] on button "Quick Links" at bounding box center [998, 19] width 104 height 22
click at [1010, 61] on button "Trip Builder" at bounding box center [998, 52] width 104 height 33
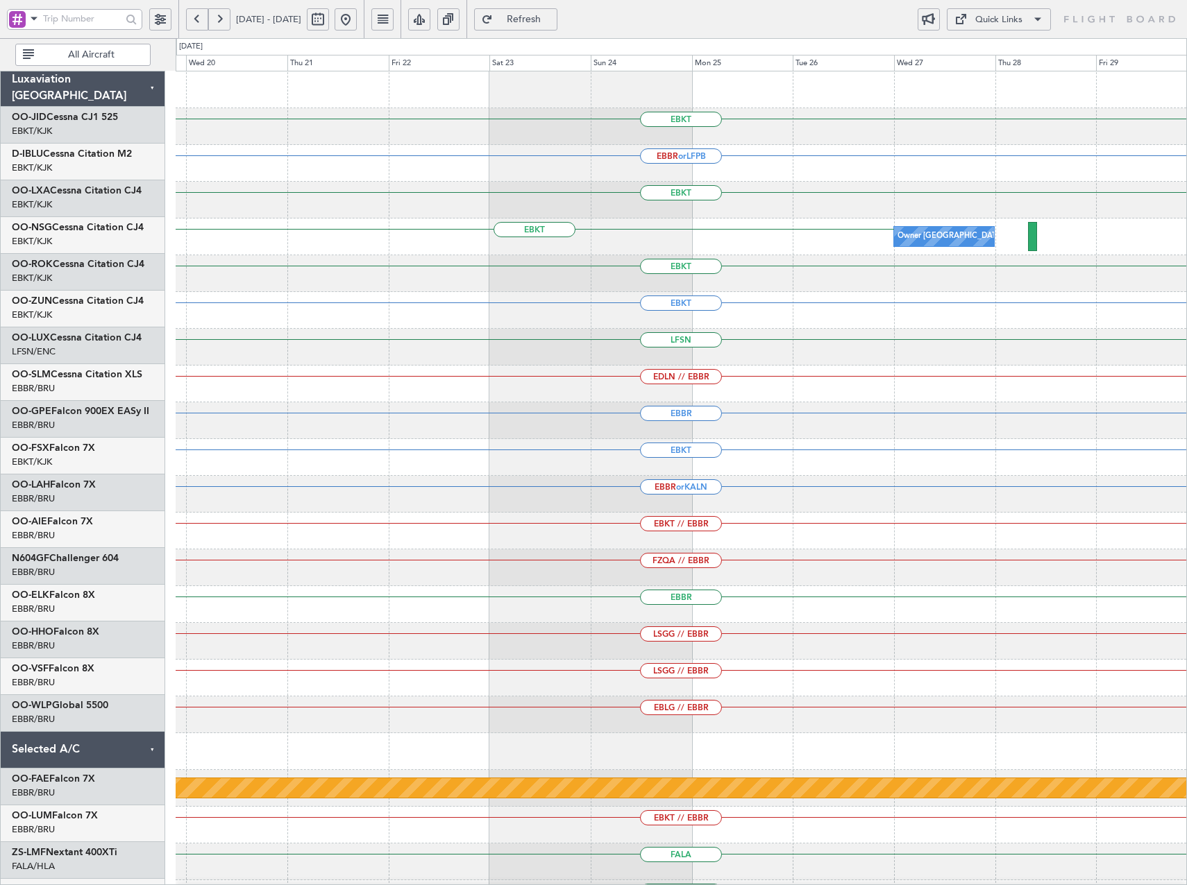
scroll to position [0, 0]
click at [176, 196] on div "EBKT EBBR or LFPB EBKT EBKT Owner Kortrijk-Wevelgem EBKT EBKT LFSN EDLN // EBBR…" at bounding box center [681, 530] width 1010 height 919
click at [315, 239] on div "EBKT Owner Kortrijk-Wevelgem" at bounding box center [681, 237] width 1010 height 37
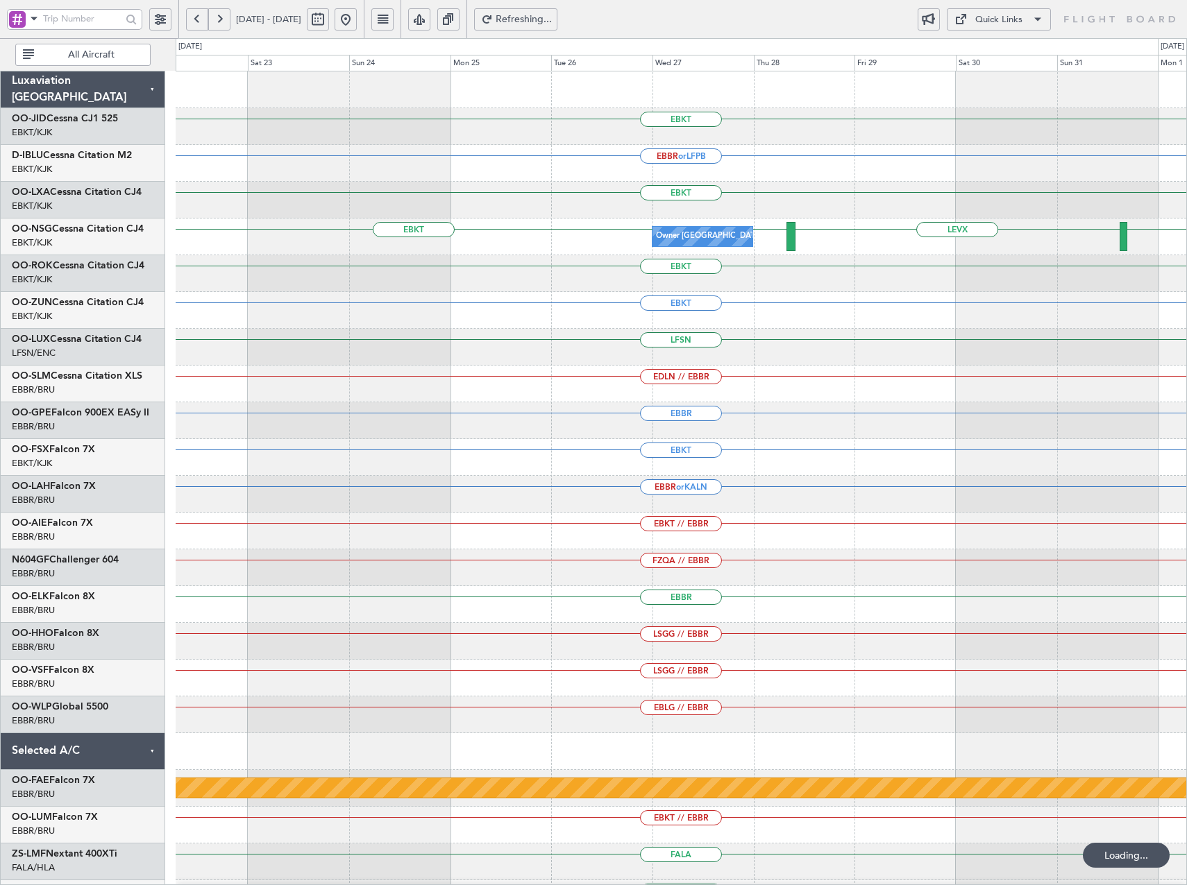
click at [382, 272] on div "EBKT" at bounding box center [681, 273] width 1010 height 37
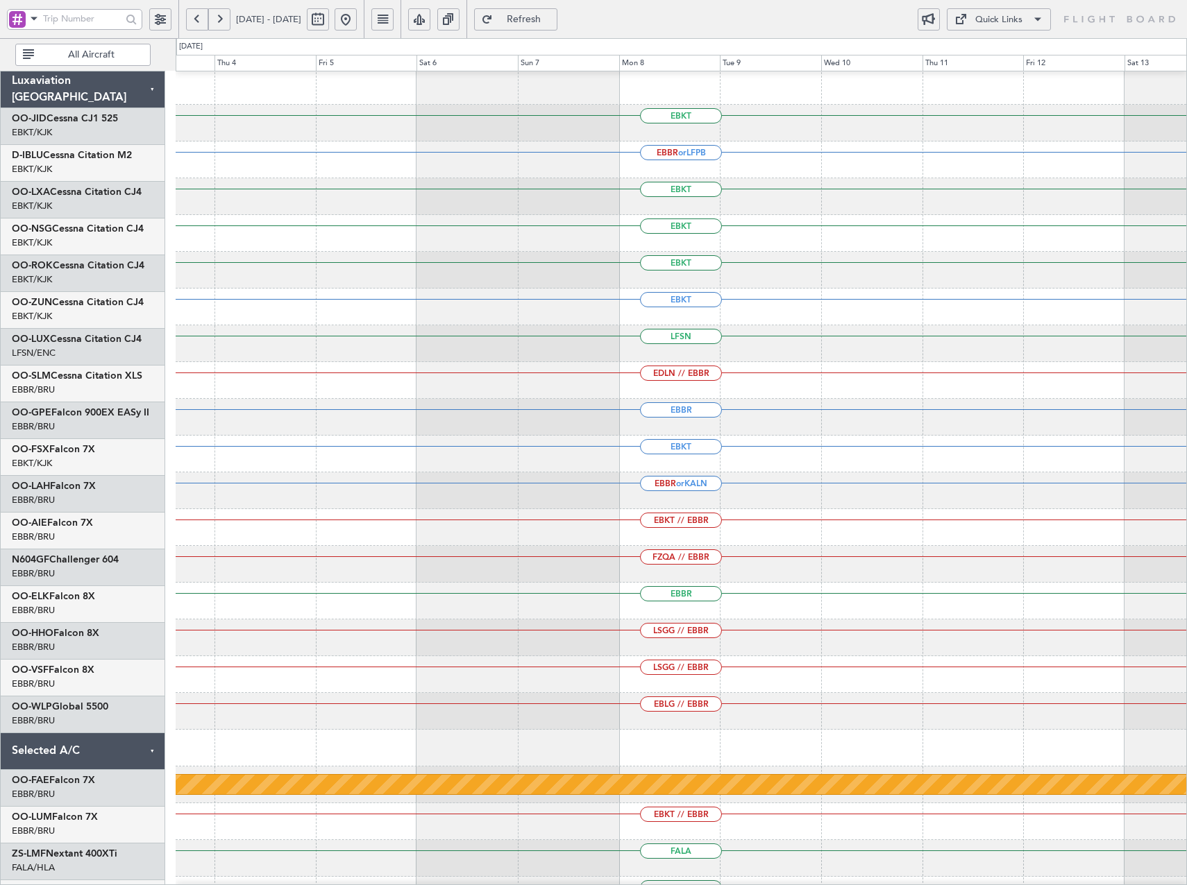
click at [179, 277] on div "EBKT" at bounding box center [681, 270] width 1010 height 37
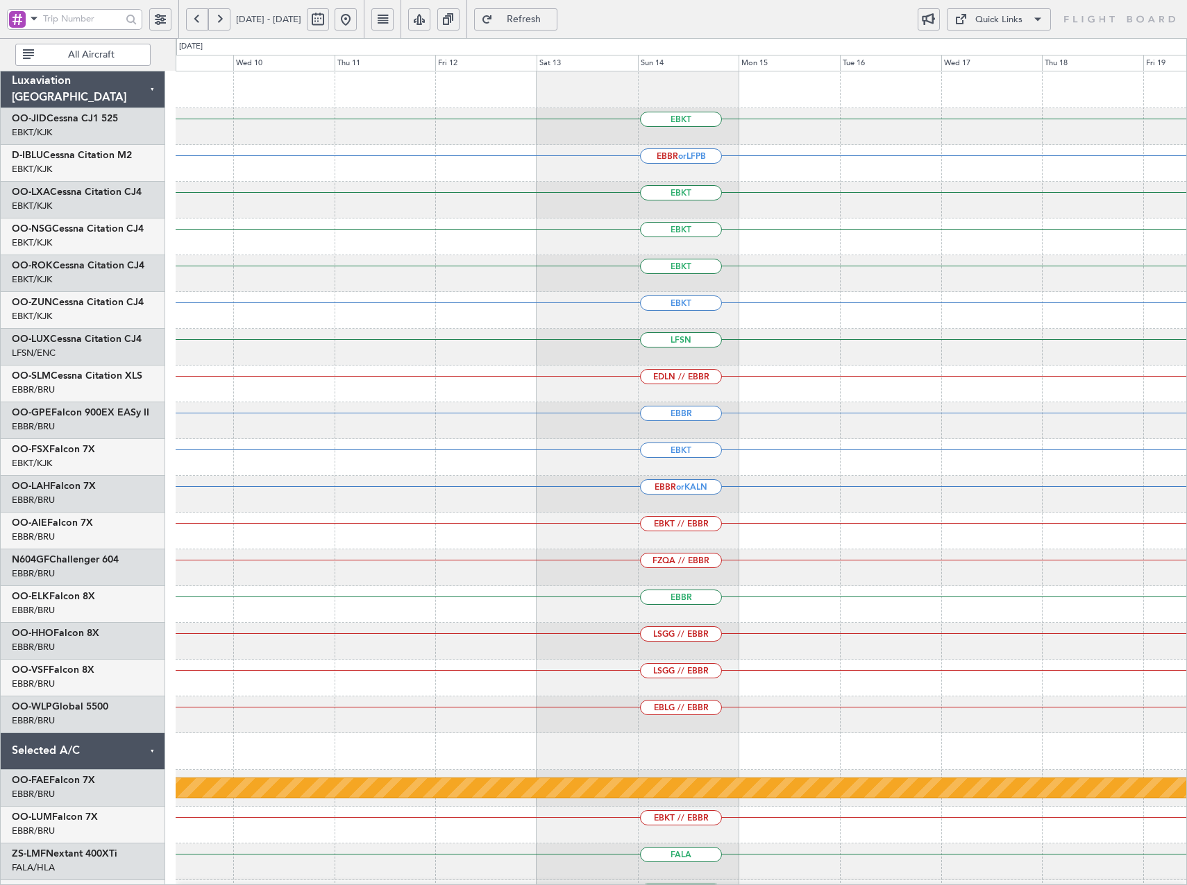
click at [552, 22] on span "Refresh" at bounding box center [523, 20] width 57 height 10
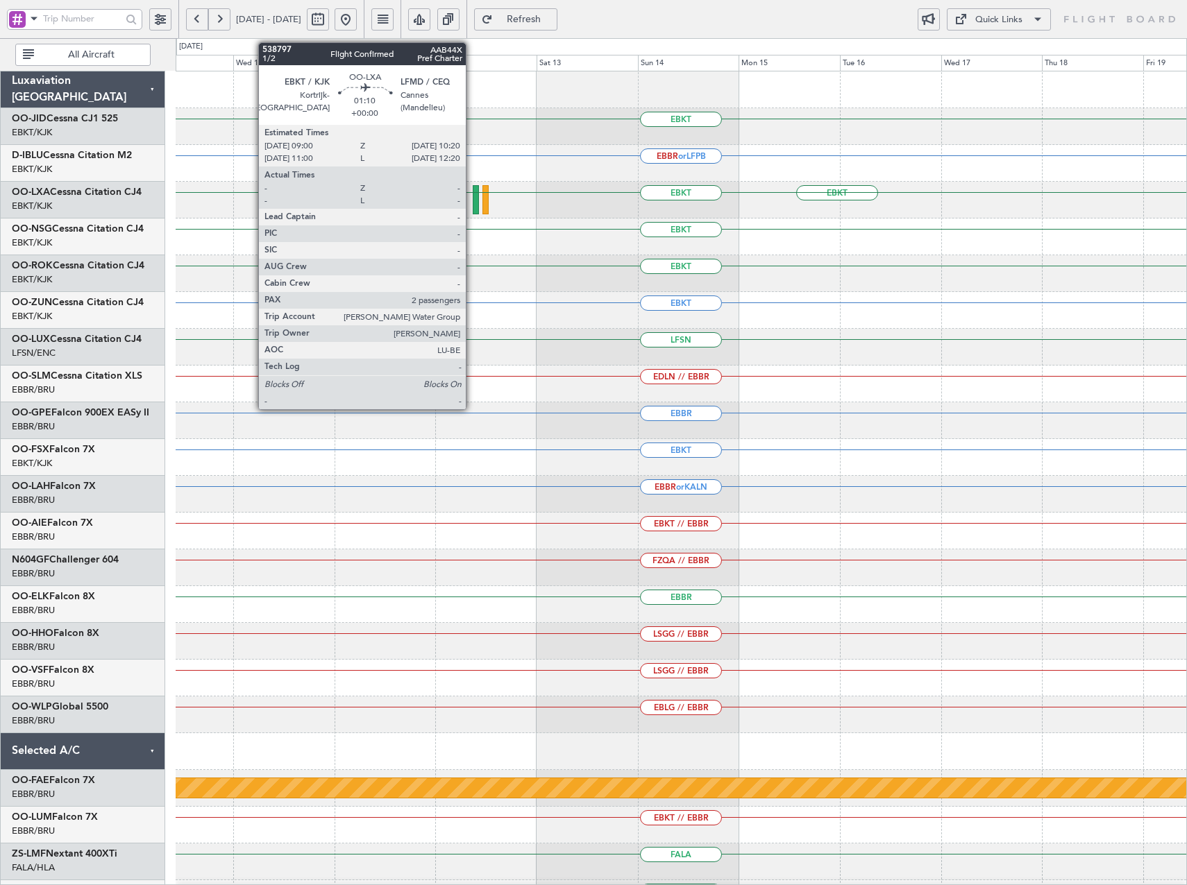
click at [473, 201] on div at bounding box center [476, 199] width 6 height 29
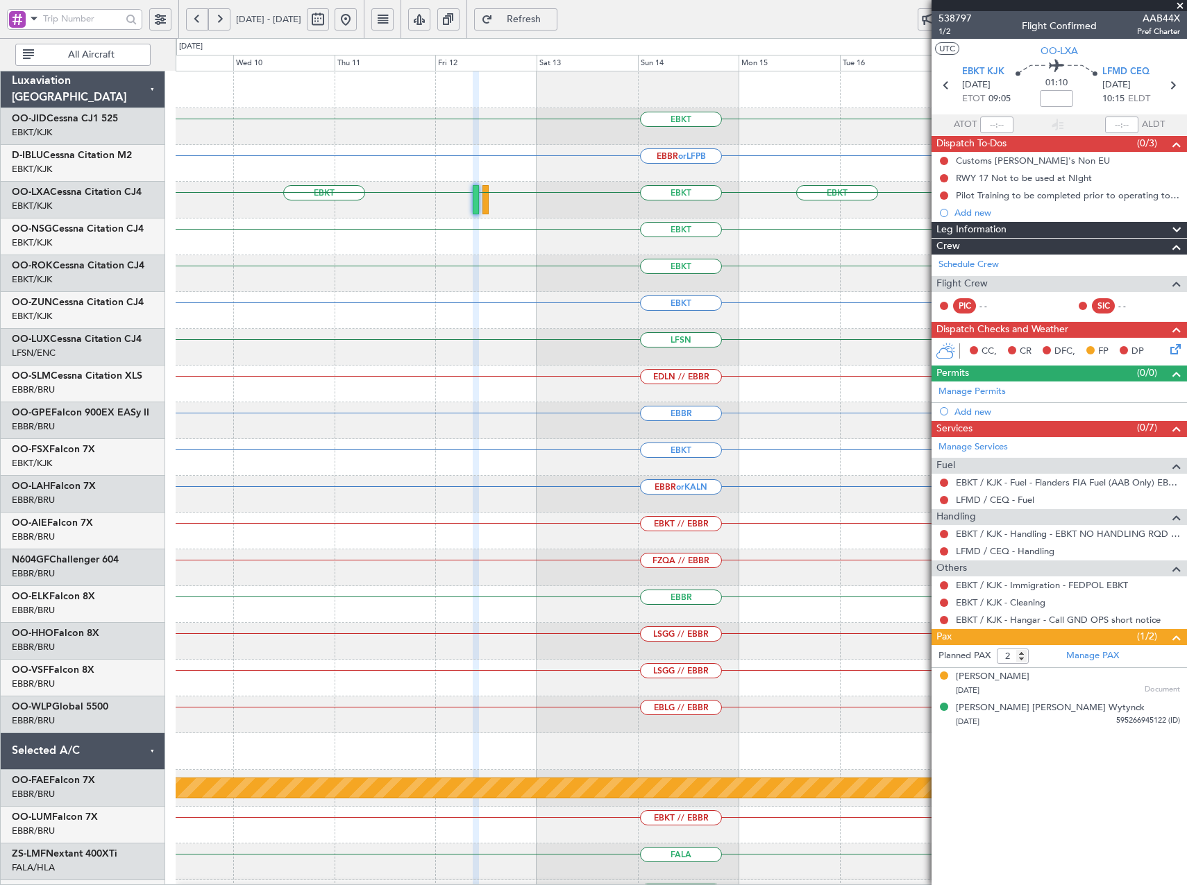
click at [1181, 6] on span at bounding box center [1180, 6] width 14 height 12
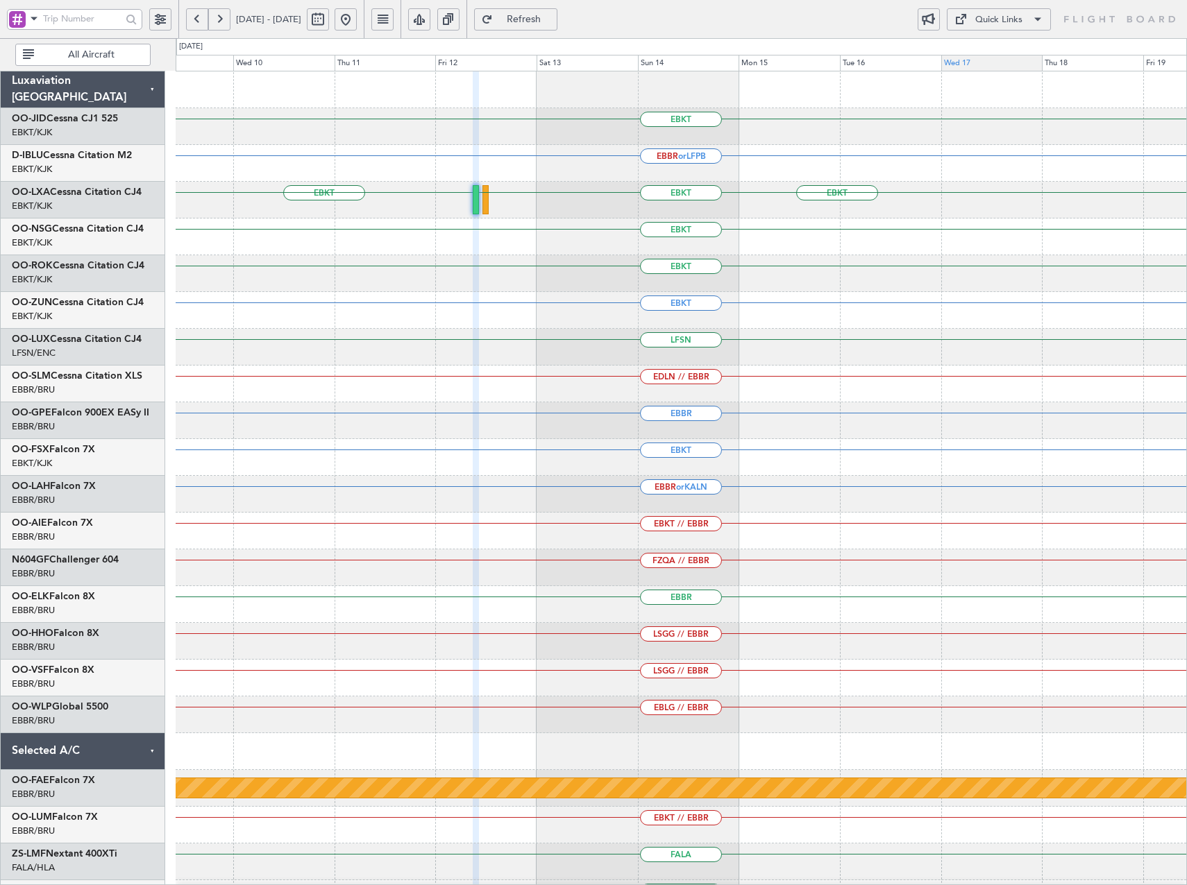
type input "0"
